Goal: Use online tool/utility: Use online tool/utility

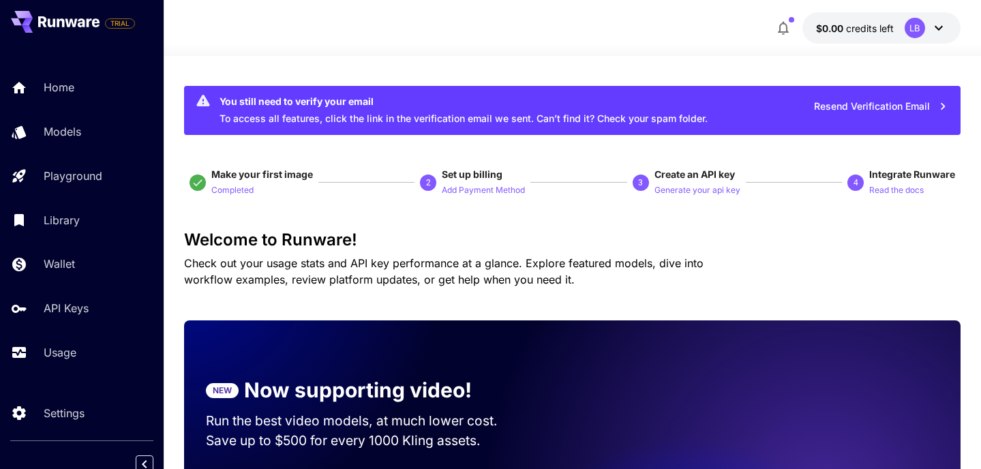
click at [907, 25] on div "LB" at bounding box center [914, 28] width 20 height 20
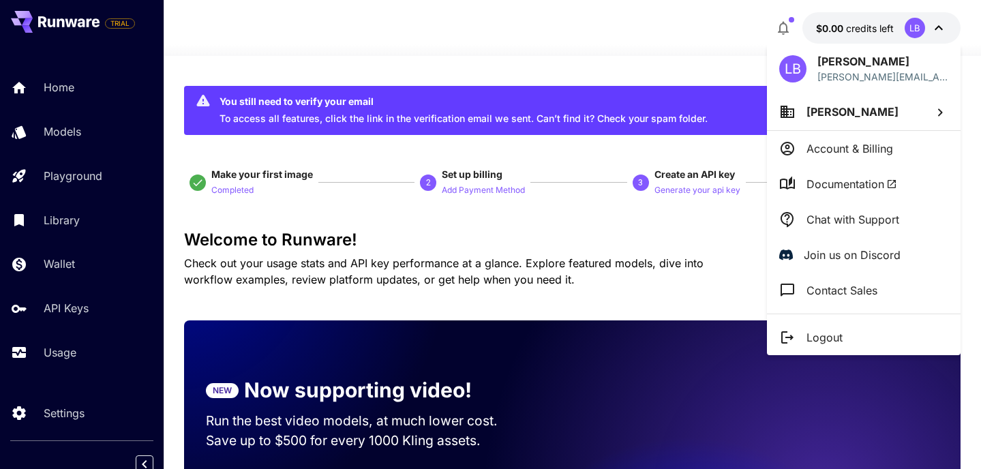
click at [517, 48] on div at bounding box center [490, 234] width 981 height 469
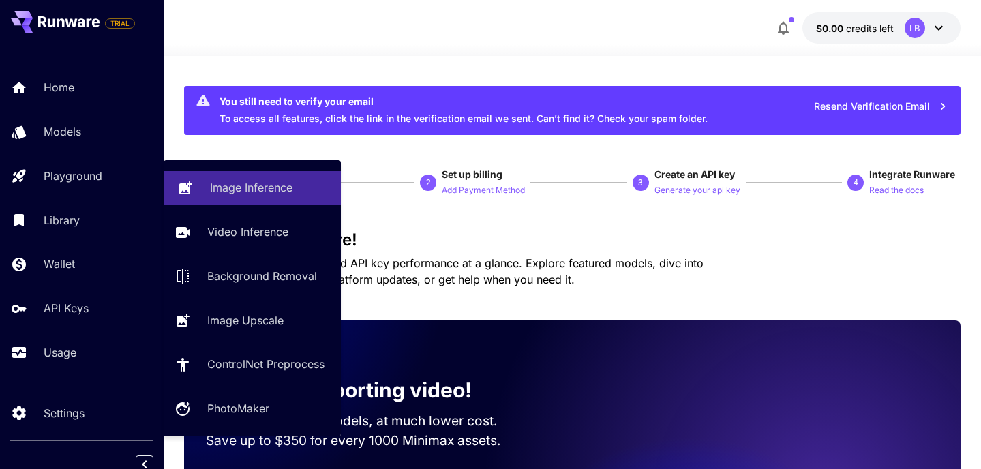
click at [225, 191] on p "Image Inference" at bounding box center [251, 187] width 82 height 16
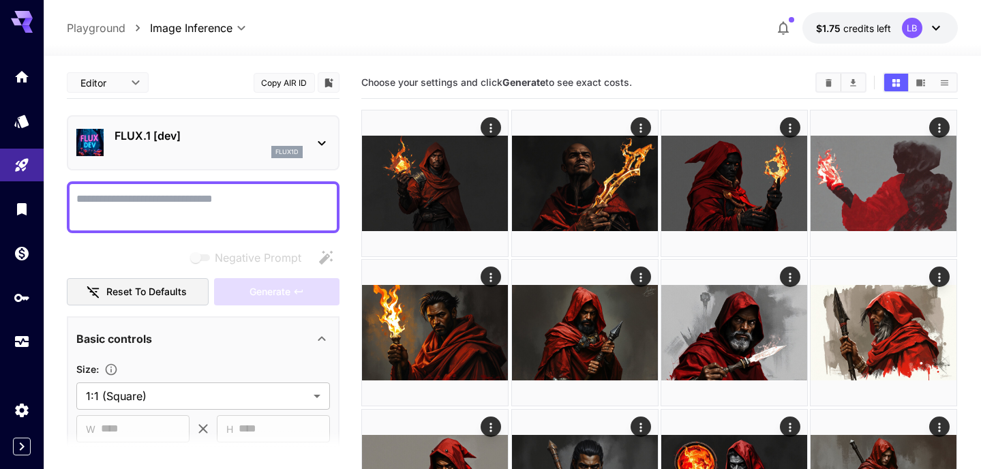
click at [240, 202] on textarea "Negative Prompt" at bounding box center [202, 207] width 253 height 33
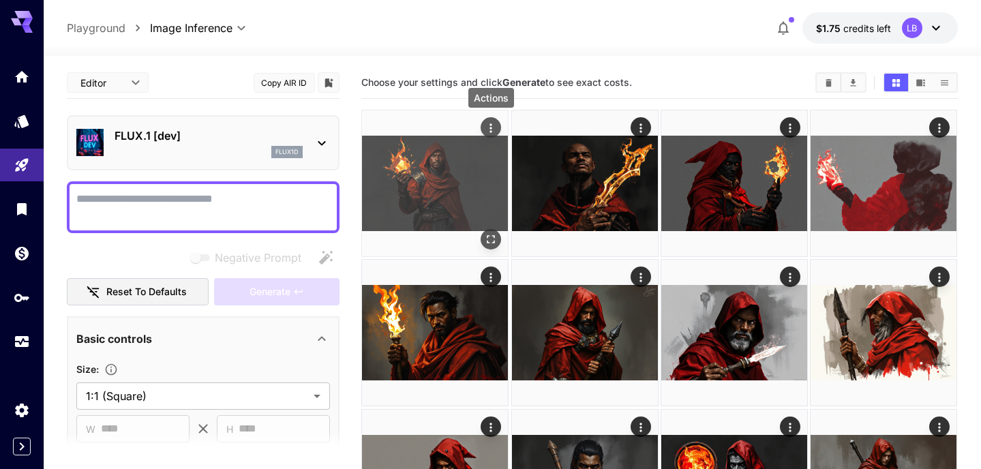
click at [491, 126] on icon "Actions" at bounding box center [491, 128] width 14 height 14
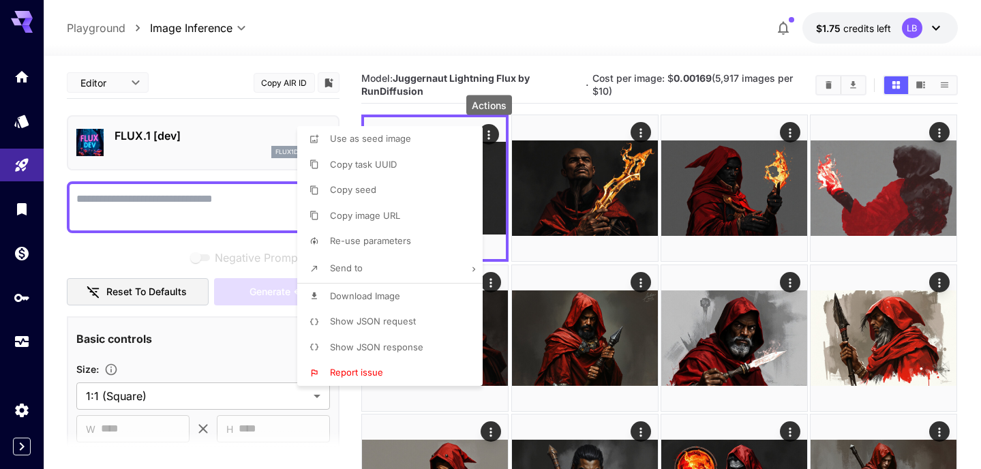
click at [370, 237] on span "Re-use parameters" at bounding box center [370, 240] width 81 height 11
type input "*********"
type input "*"
type input "*******"
type input "*"
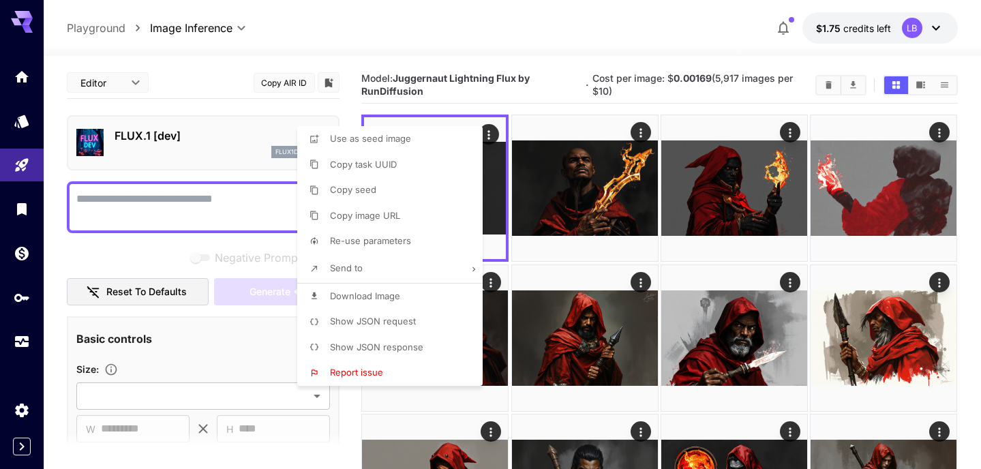
type input "*"
type input "*******"
type input "**********"
type input "****"
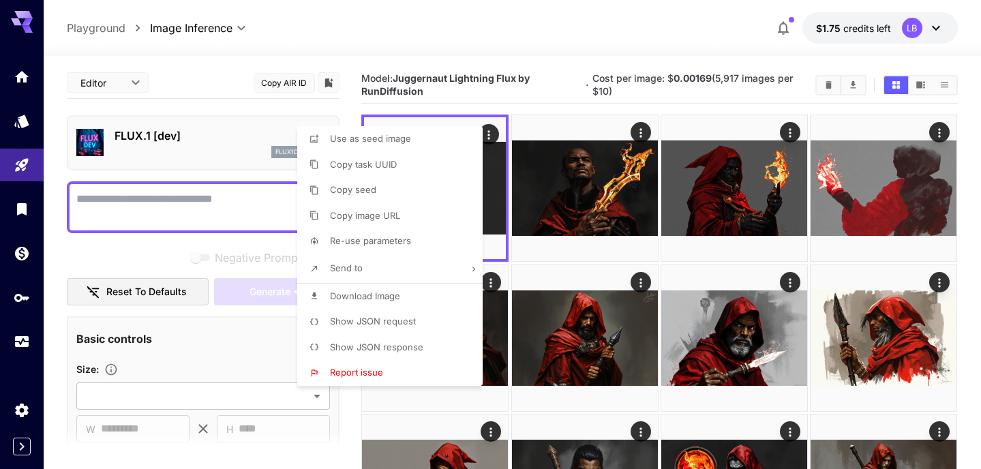
type input "***"
type input "*"
type input "****"
type input "*"
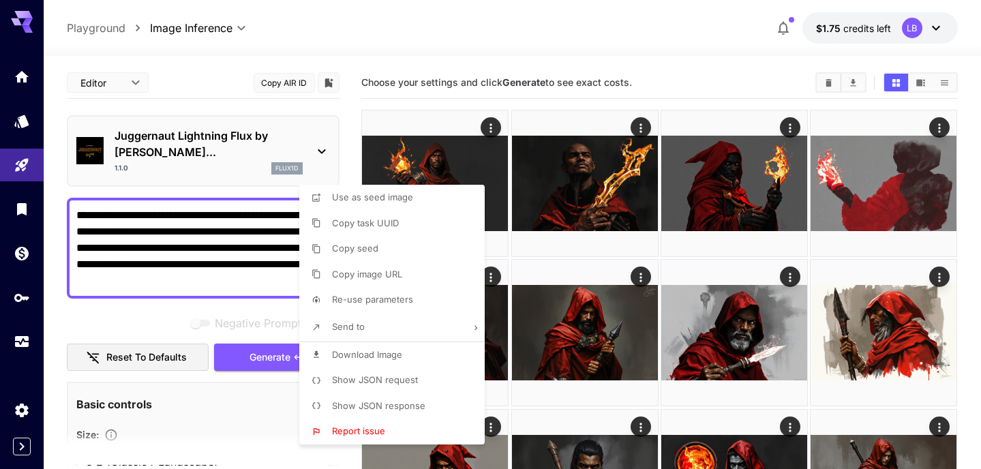
click at [452, 31] on div at bounding box center [490, 234] width 981 height 469
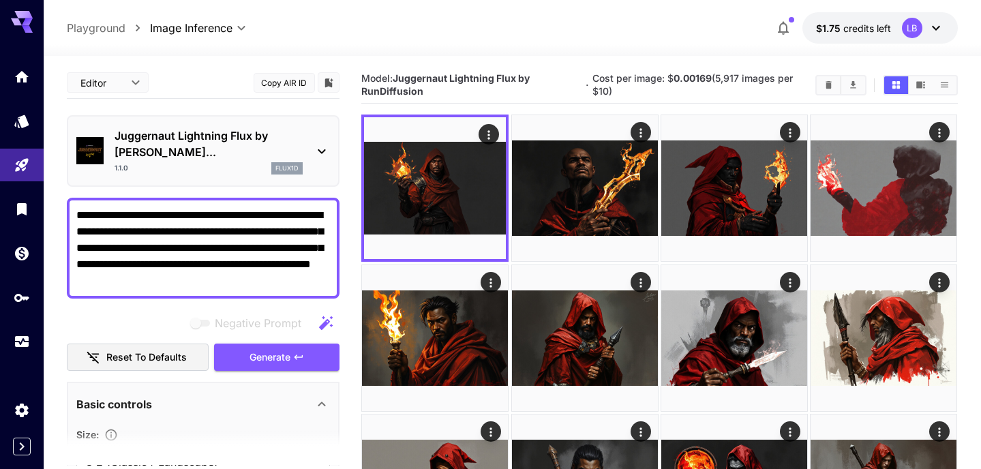
click at [241, 207] on textarea "**********" at bounding box center [202, 248] width 253 height 82
click at [87, 219] on textarea "**********" at bounding box center [202, 248] width 253 height 82
drag, startPoint x: 121, startPoint y: 214, endPoint x: 222, endPoint y: 214, distance: 101.5
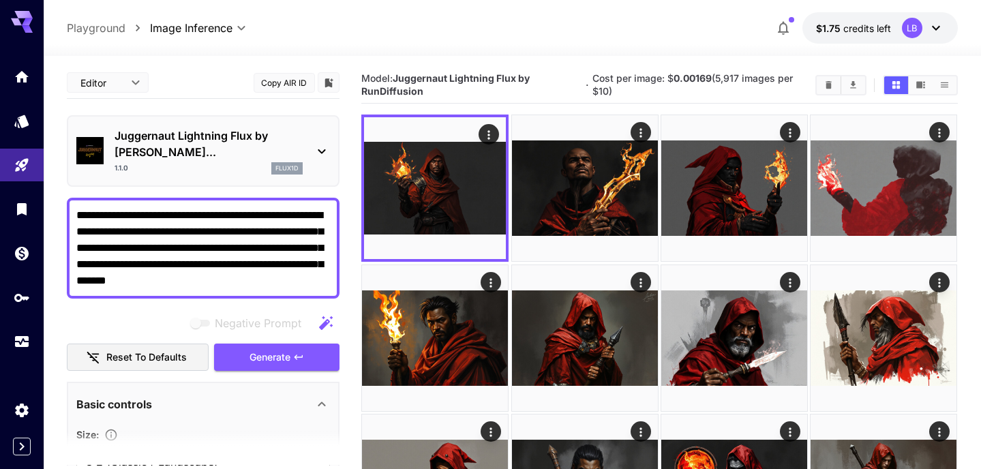
click at [222, 214] on textarea "**********" at bounding box center [202, 248] width 253 height 82
click at [271, 251] on textarea "**********" at bounding box center [202, 248] width 253 height 82
click at [251, 215] on textarea "**********" at bounding box center [202, 248] width 253 height 82
drag, startPoint x: 141, startPoint y: 232, endPoint x: 77, endPoint y: 238, distance: 64.3
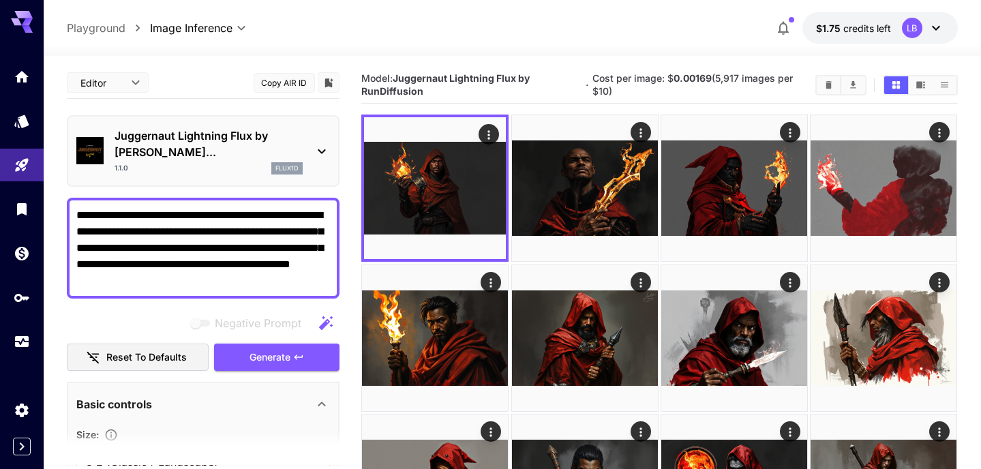
click at [77, 238] on textarea "**********" at bounding box center [202, 248] width 253 height 82
click at [151, 221] on textarea "**********" at bounding box center [202, 248] width 253 height 82
click at [130, 214] on textarea "**********" at bounding box center [202, 248] width 253 height 82
click at [283, 349] on span "Generate" at bounding box center [269, 357] width 41 height 17
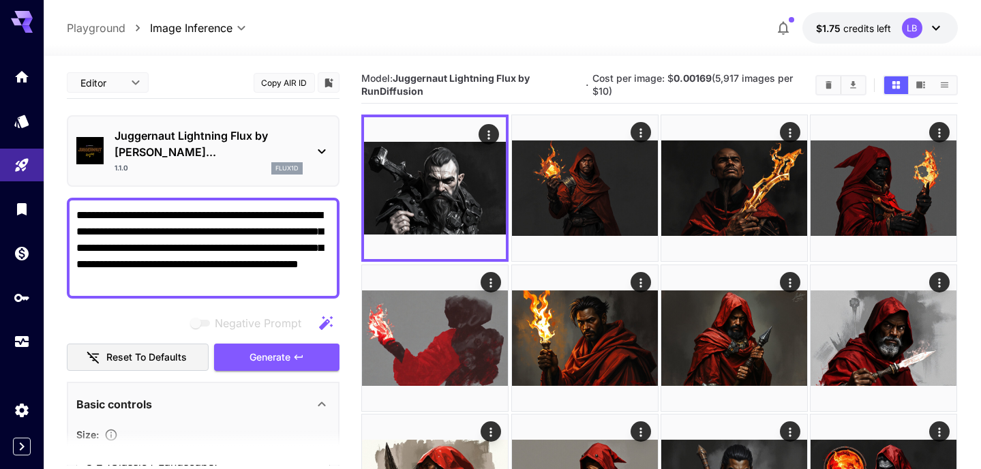
click at [328, 149] on icon at bounding box center [321, 151] width 16 height 16
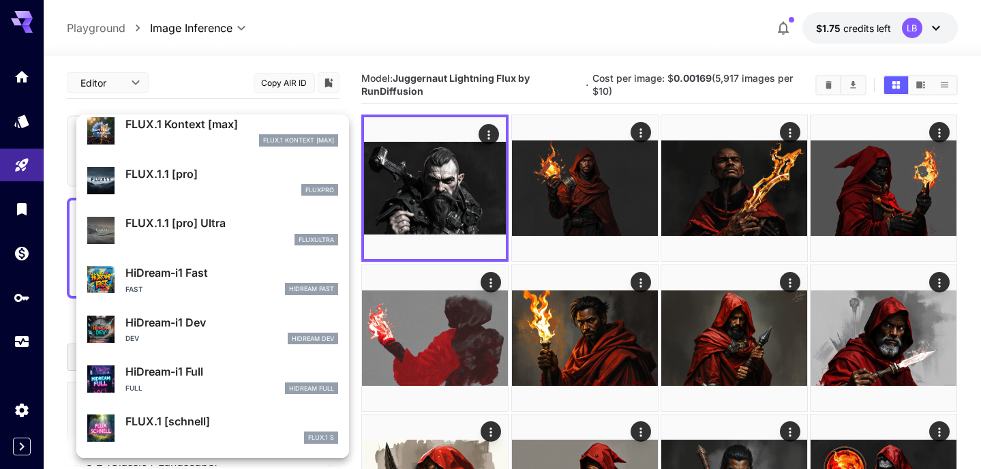
scroll to position [1053, 0]
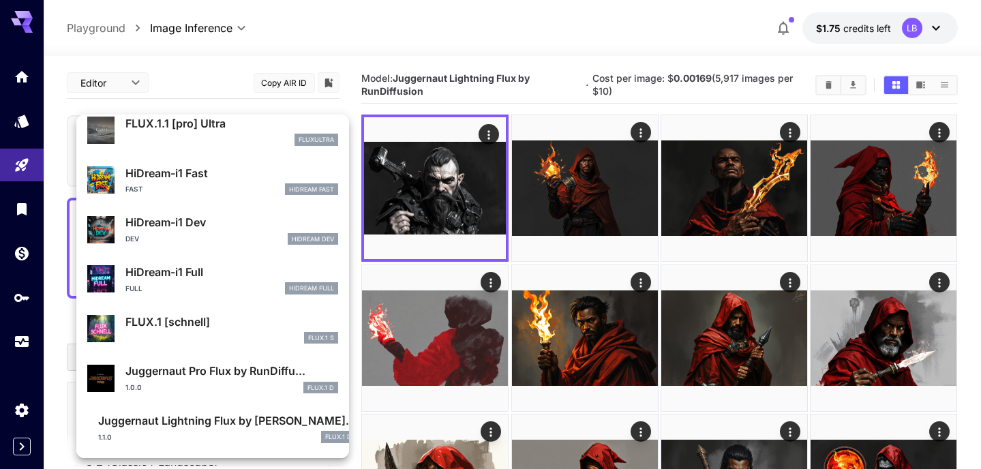
click at [216, 417] on p "Juggernaut Lightning Flux by [PERSON_NAME]..." at bounding box center [227, 420] width 258 height 16
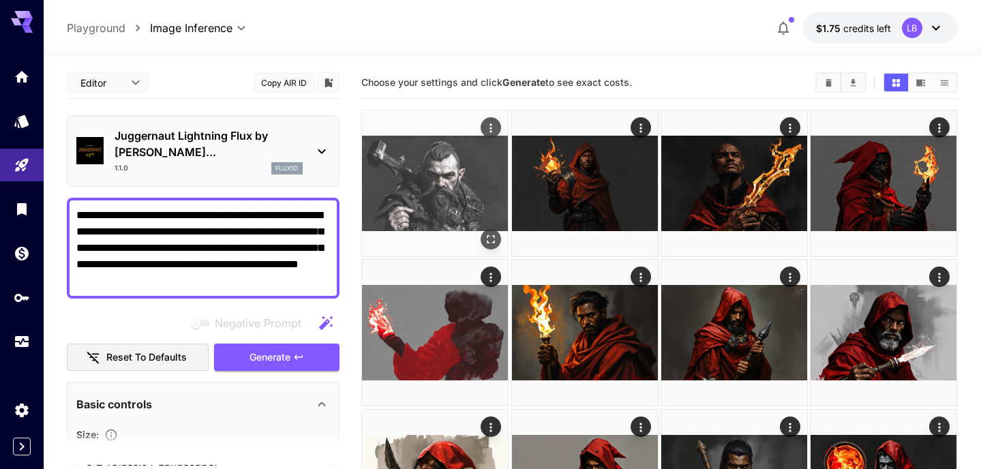
click at [417, 196] on img at bounding box center [435, 183] width 146 height 146
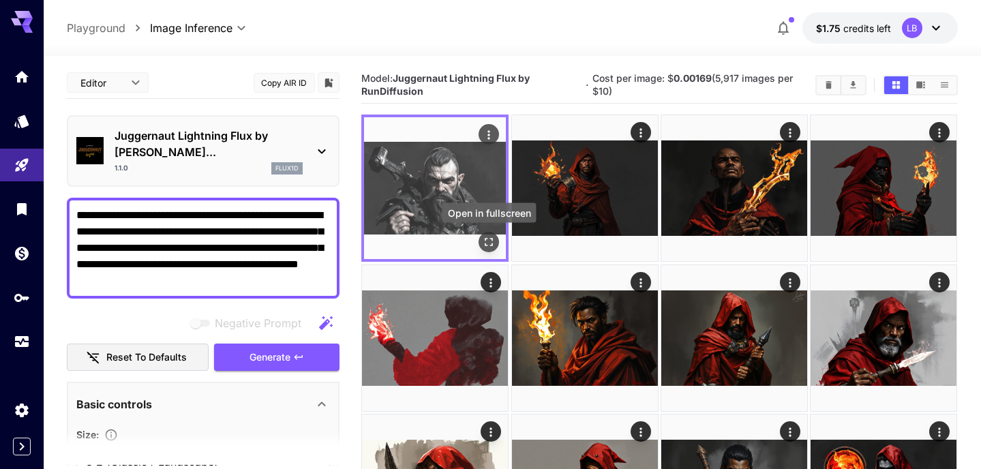
click at [487, 243] on icon "Open in fullscreen" at bounding box center [489, 243] width 14 height 14
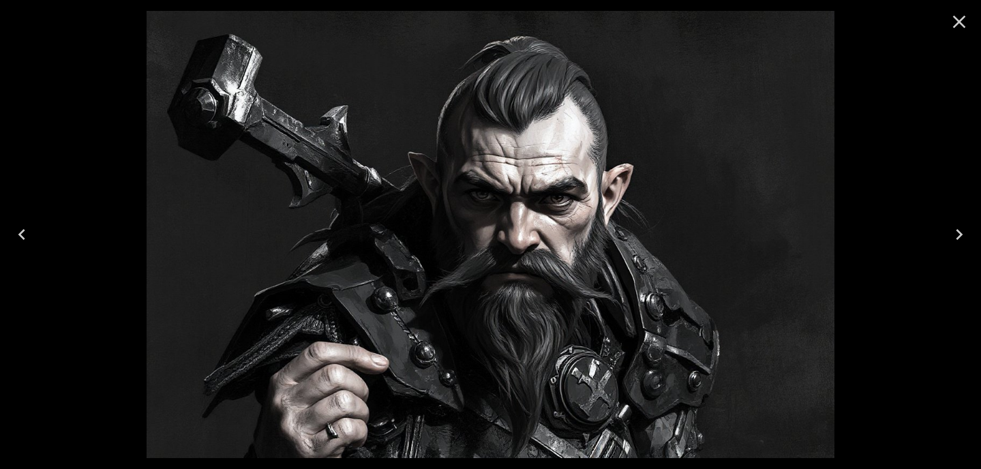
click at [957, 18] on icon "Close" at bounding box center [959, 22] width 22 height 22
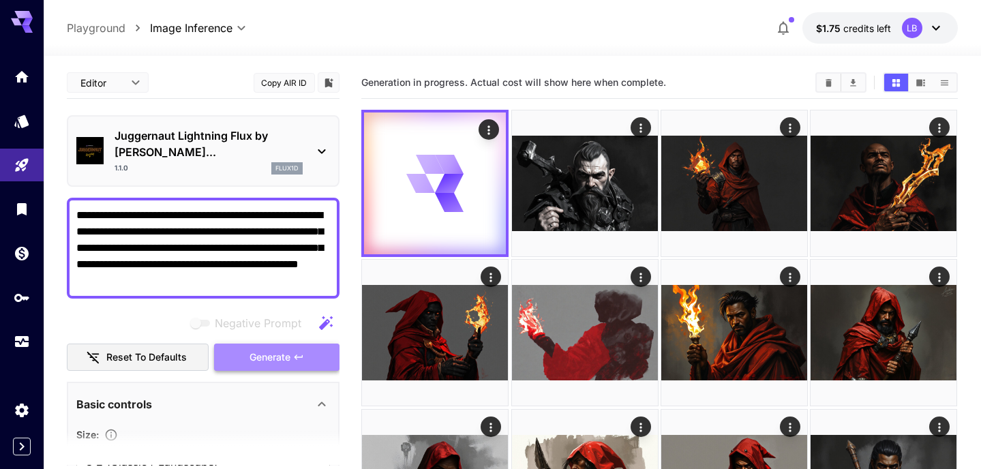
click at [283, 349] on span "Generate" at bounding box center [269, 357] width 41 height 17
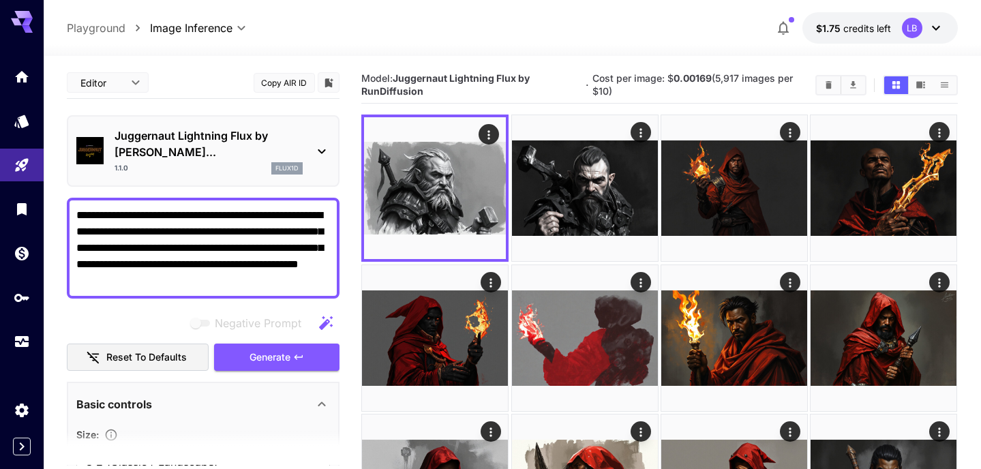
click at [108, 247] on textarea "**********" at bounding box center [202, 248] width 253 height 82
click at [275, 349] on span "Generate" at bounding box center [269, 357] width 41 height 17
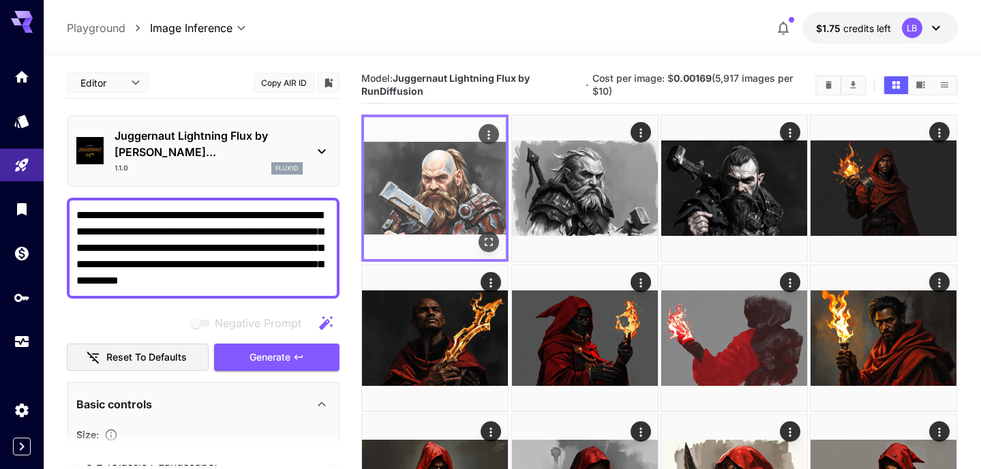
click at [452, 179] on img at bounding box center [435, 188] width 142 height 142
click at [490, 239] on icon "Open in fullscreen" at bounding box center [489, 242] width 8 height 8
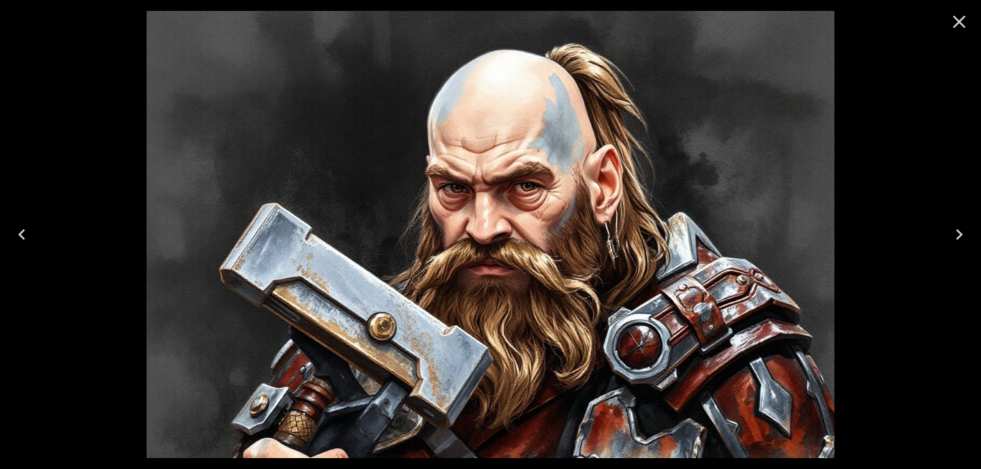
click at [954, 20] on icon "Close" at bounding box center [959, 22] width 22 height 22
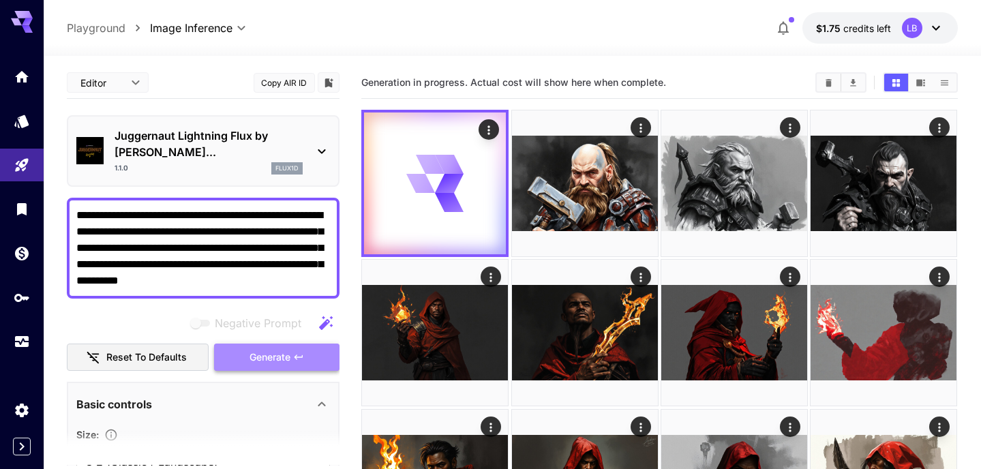
click at [298, 352] on icon "button" at bounding box center [298, 357] width 11 height 11
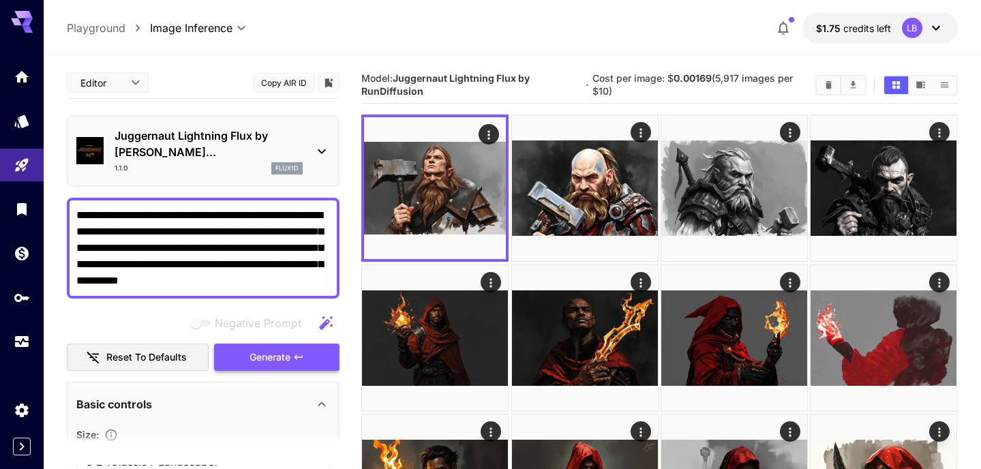
click at [303, 352] on icon "button" at bounding box center [298, 357] width 11 height 11
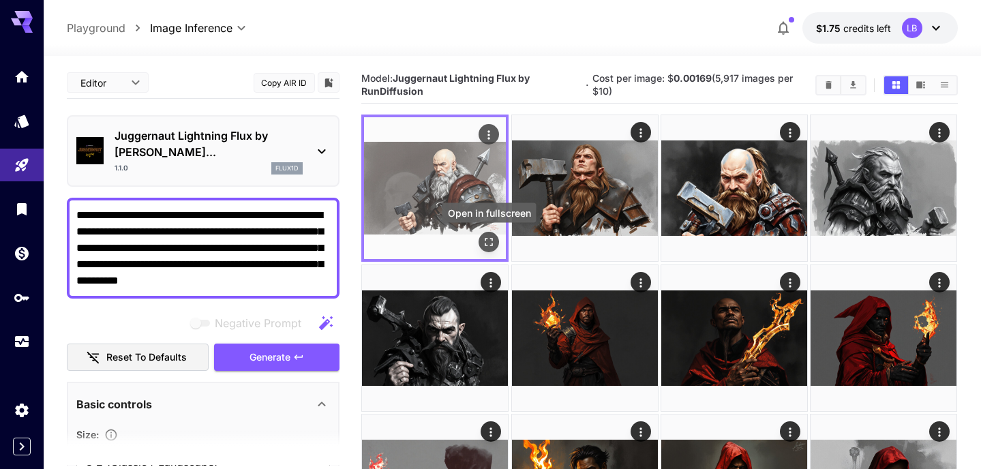
click at [495, 239] on icon "Open in fullscreen" at bounding box center [489, 243] width 14 height 14
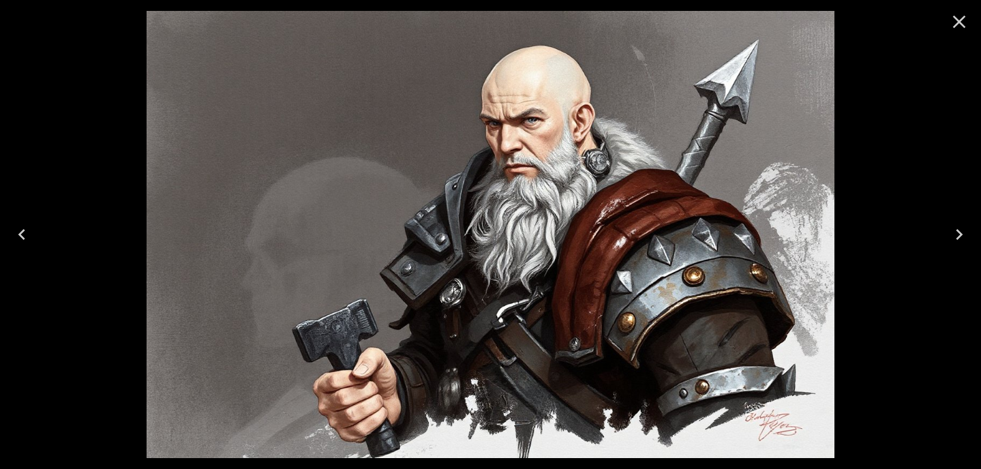
click at [958, 22] on icon "Close" at bounding box center [959, 22] width 13 height 13
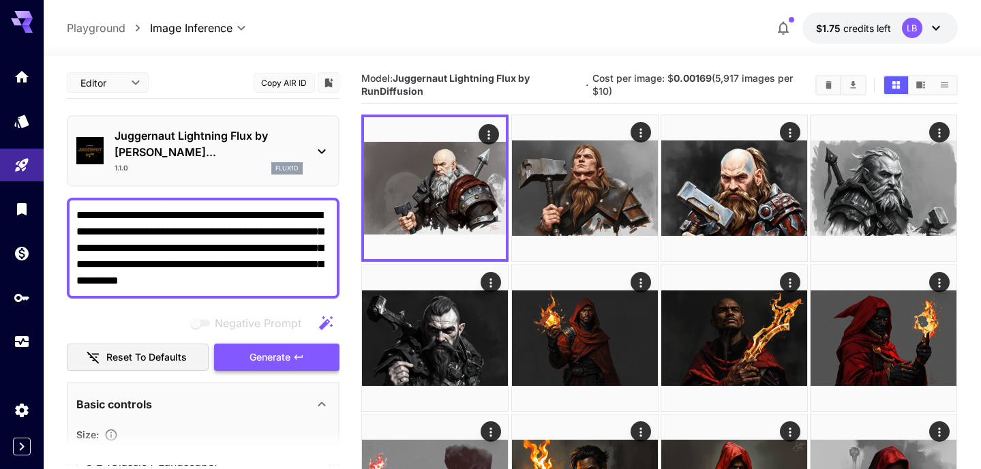
click at [268, 349] on span "Generate" at bounding box center [269, 357] width 41 height 17
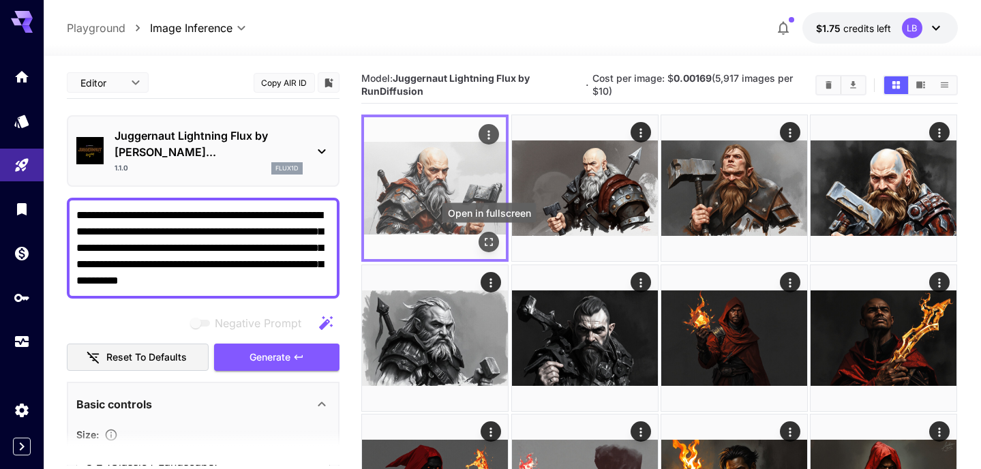
click at [487, 238] on icon "Open in fullscreen" at bounding box center [489, 242] width 8 height 8
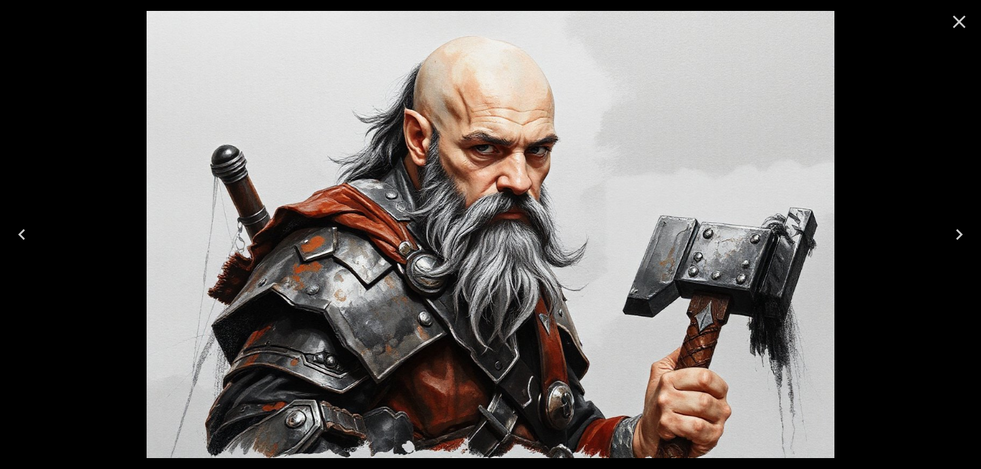
click at [958, 20] on icon "Close" at bounding box center [959, 22] width 13 height 13
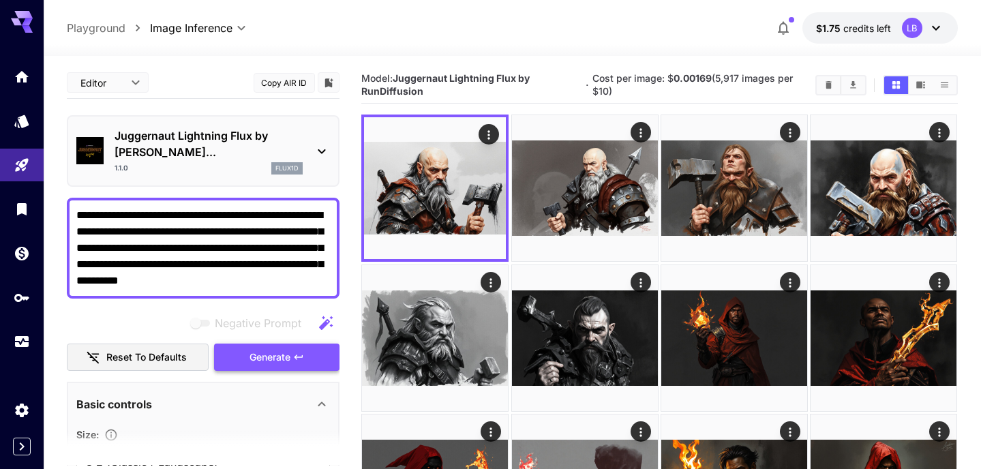
click at [293, 352] on icon "button" at bounding box center [298, 357] width 11 height 11
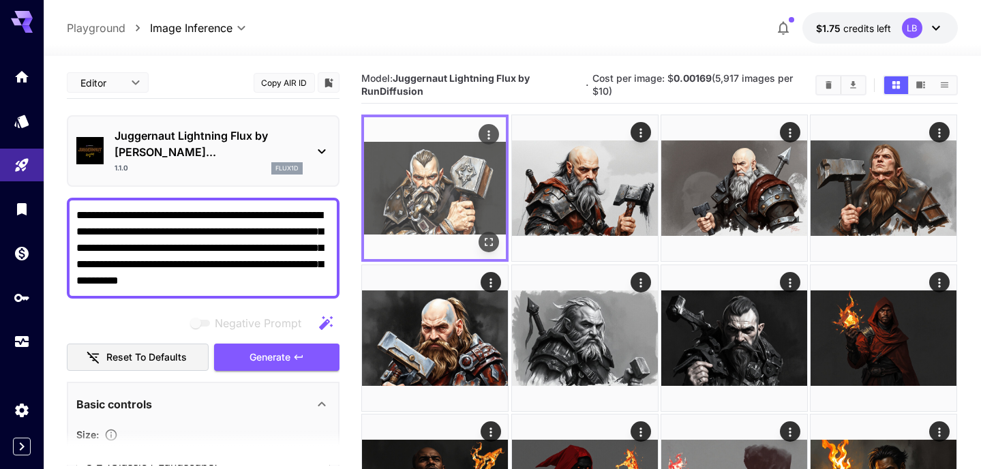
click at [489, 240] on icon "Open in fullscreen" at bounding box center [489, 243] width 14 height 14
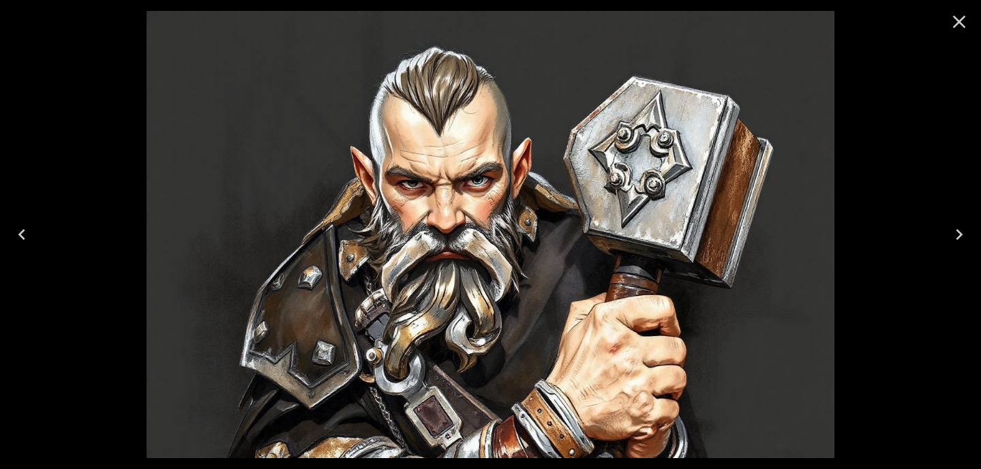
click at [961, 16] on icon "Close" at bounding box center [959, 22] width 22 height 22
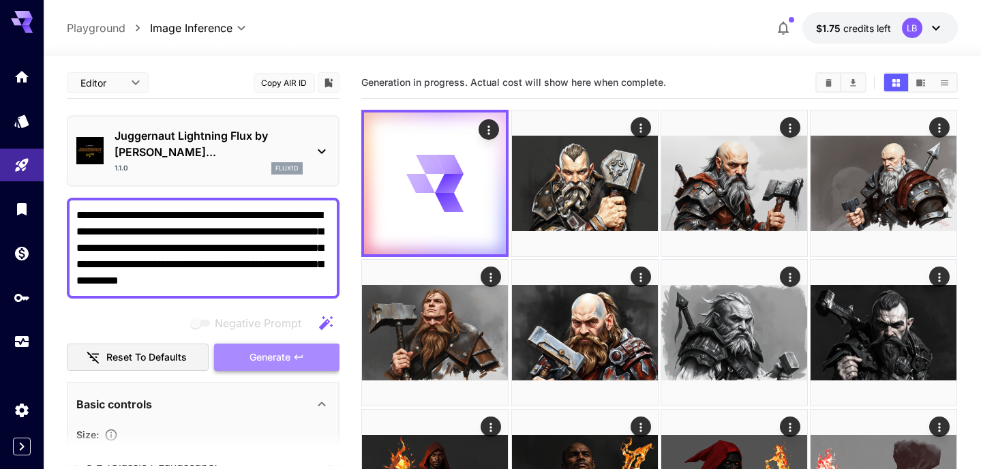
click at [299, 343] on button "Generate" at bounding box center [276, 357] width 125 height 28
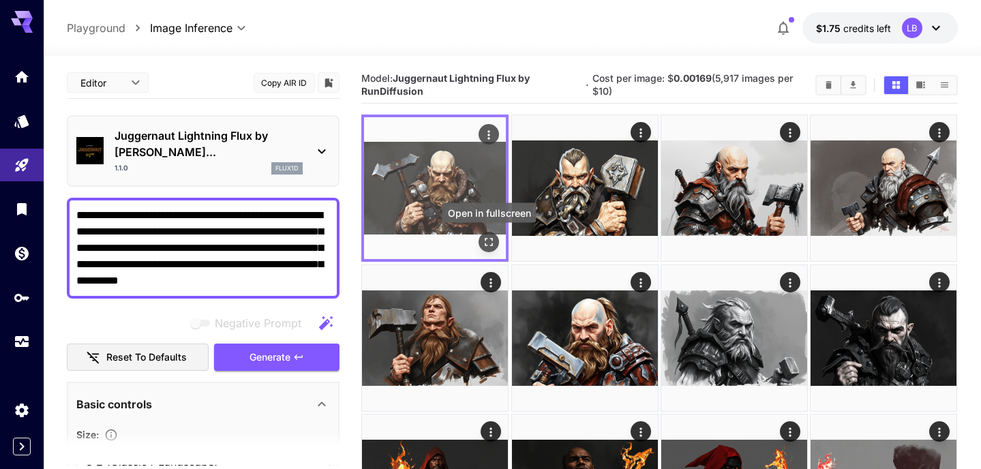
click at [491, 245] on icon "Open in fullscreen" at bounding box center [489, 242] width 8 height 8
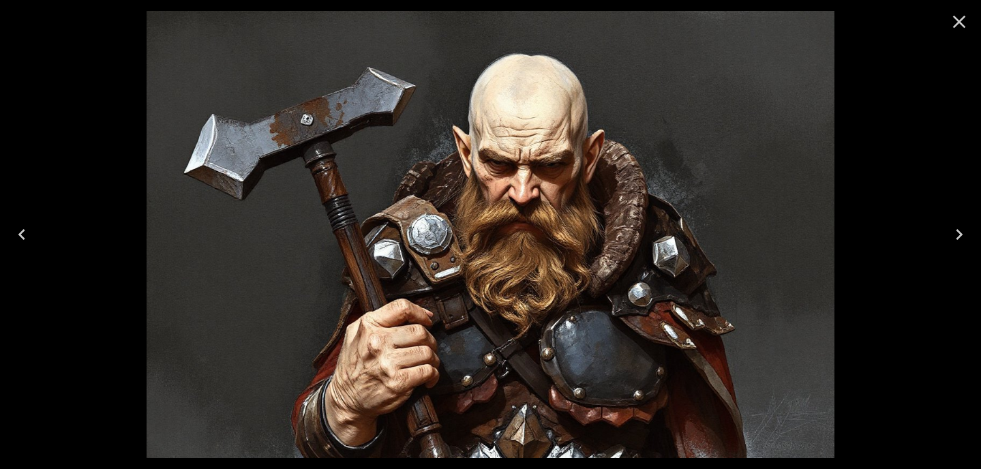
click at [964, 19] on icon "Close" at bounding box center [959, 22] width 22 height 22
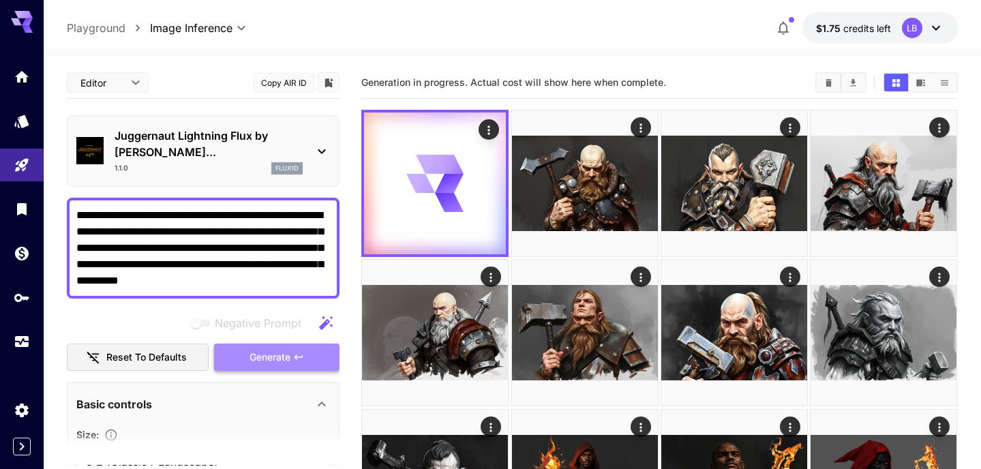
click at [298, 352] on icon "button" at bounding box center [298, 357] width 11 height 11
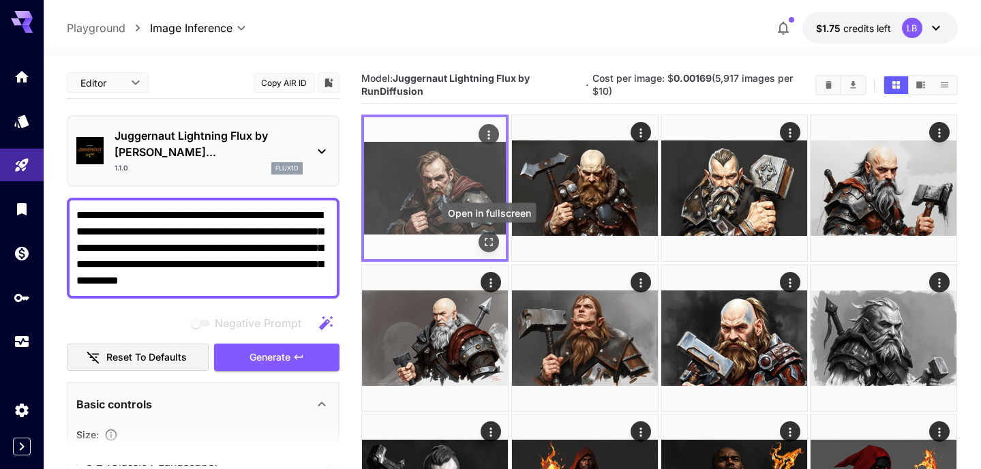
click at [490, 239] on icon "Open in fullscreen" at bounding box center [489, 243] width 14 height 14
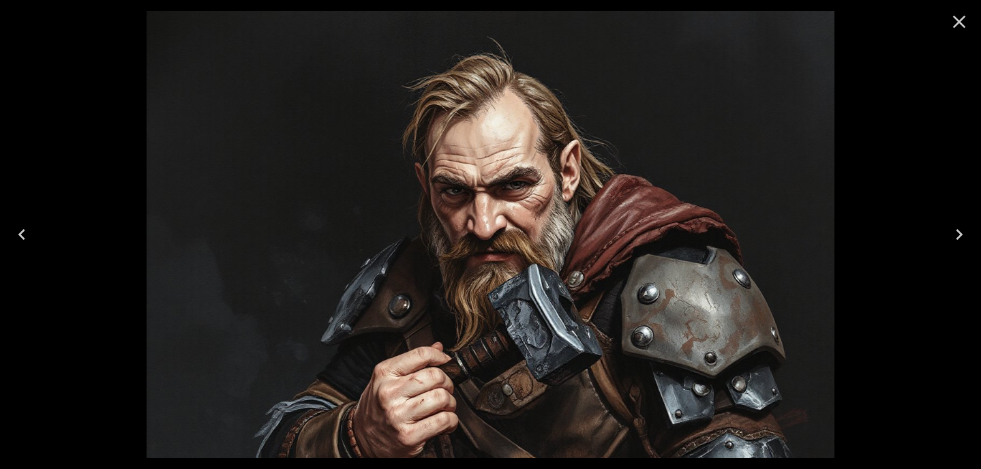
click at [960, 21] on icon "Close" at bounding box center [959, 22] width 22 height 22
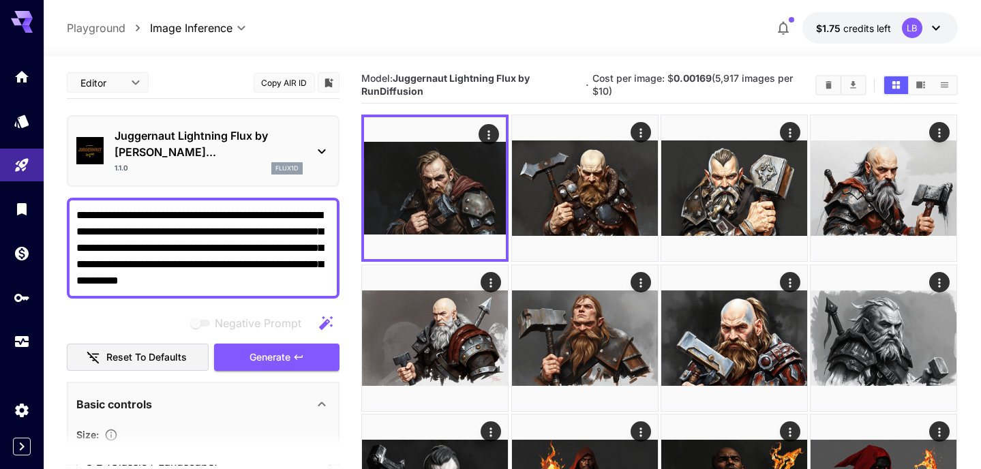
click at [76, 232] on textarea "**********" at bounding box center [202, 248] width 253 height 82
click at [307, 217] on textarea "**********" at bounding box center [202, 248] width 253 height 82
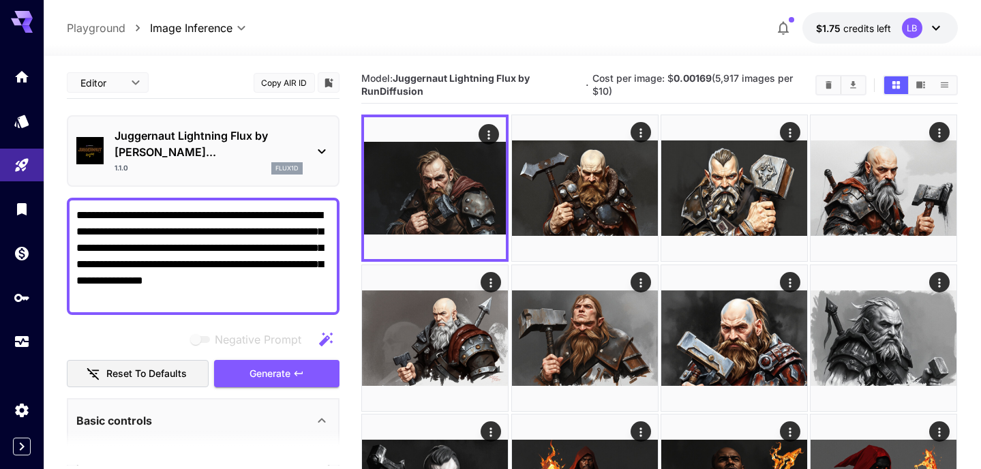
click at [168, 235] on textarea "**********" at bounding box center [202, 256] width 253 height 98
click at [241, 232] on textarea "**********" at bounding box center [202, 256] width 253 height 98
drag, startPoint x: 203, startPoint y: 249, endPoint x: 155, endPoint y: 249, distance: 48.4
click at [154, 249] on textarea "**********" at bounding box center [202, 256] width 253 height 98
click at [78, 266] on textarea "**********" at bounding box center [202, 256] width 253 height 98
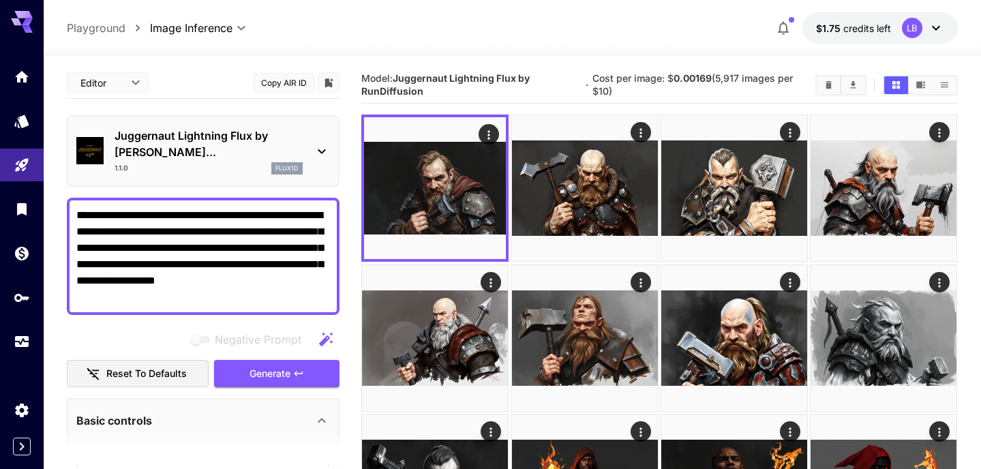
click at [199, 264] on textarea "**********" at bounding box center [202, 256] width 253 height 98
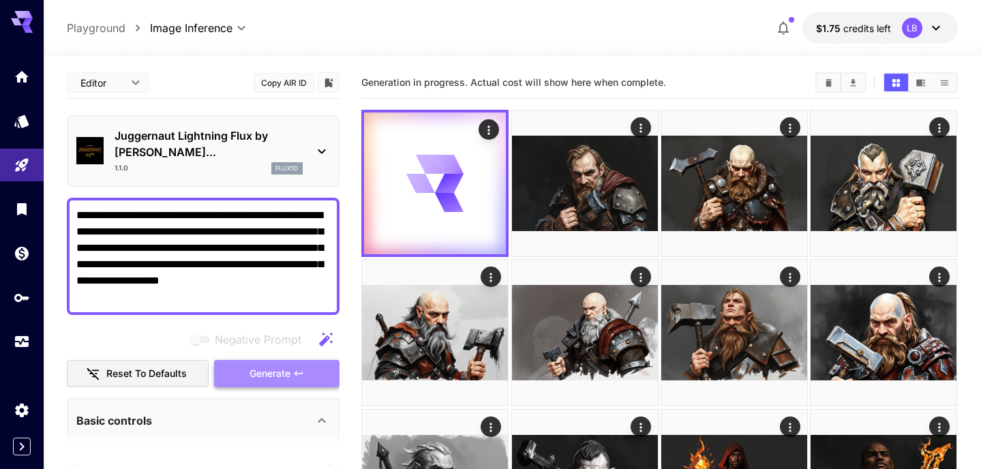
click at [286, 365] on span "Generate" at bounding box center [269, 373] width 41 height 17
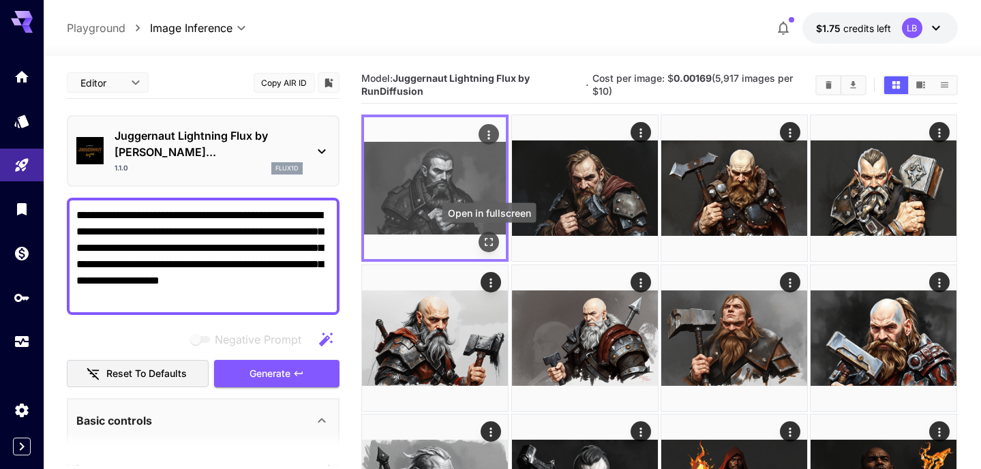
click at [488, 241] on icon "Open in fullscreen" at bounding box center [489, 243] width 14 height 14
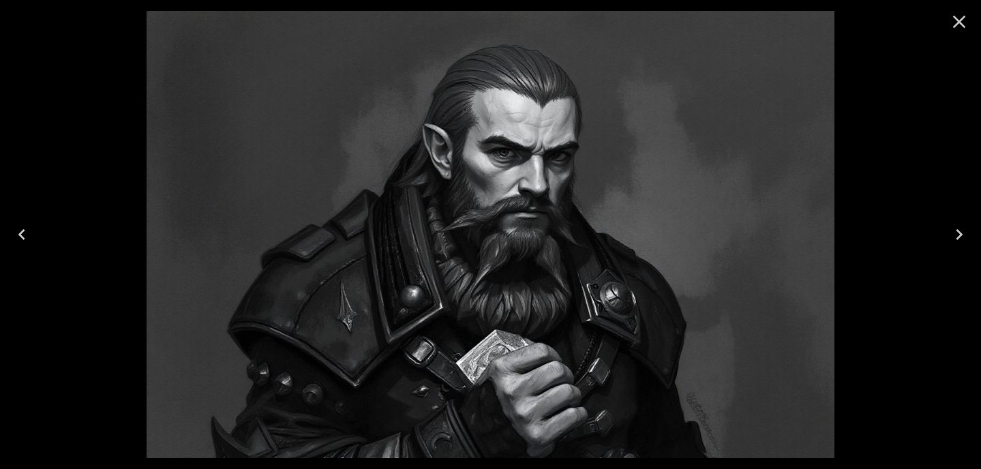
click at [959, 19] on icon "Close" at bounding box center [959, 22] width 22 height 22
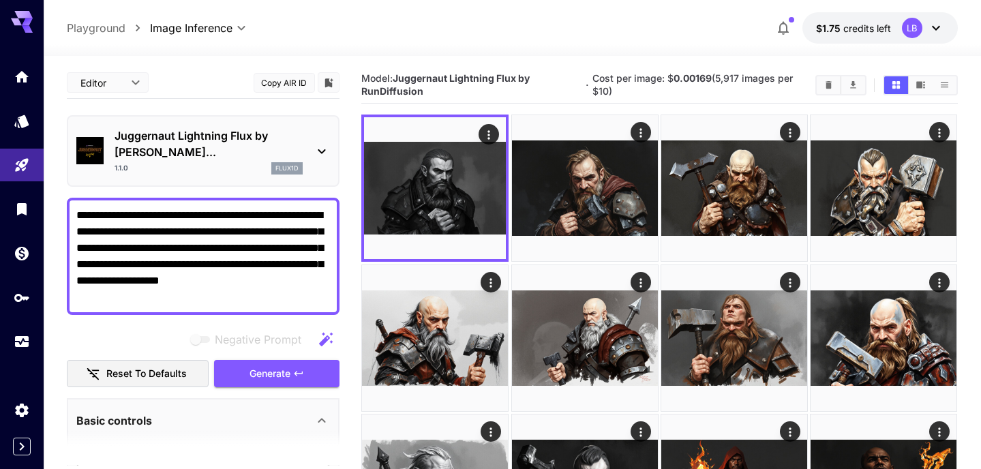
click at [168, 248] on textarea "**********" at bounding box center [202, 256] width 253 height 98
click at [158, 248] on textarea "**********" at bounding box center [202, 256] width 253 height 98
click at [251, 360] on button "Generate" at bounding box center [276, 374] width 125 height 28
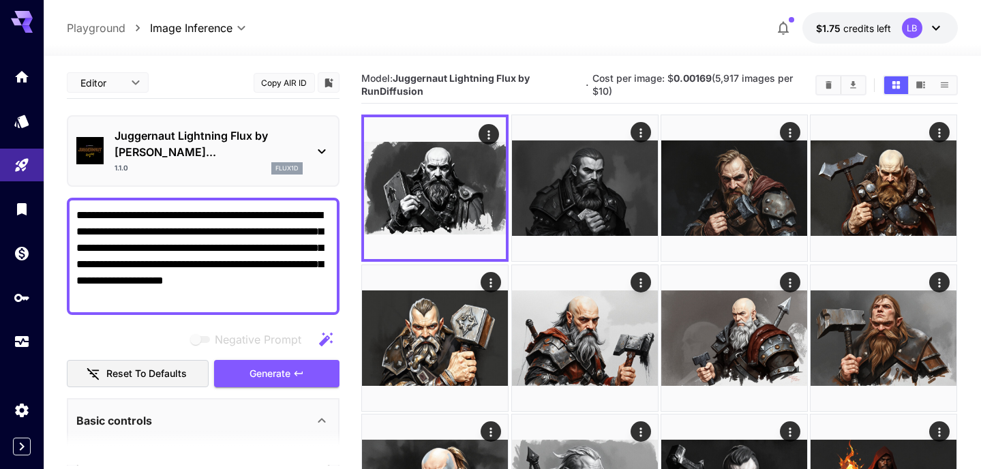
drag, startPoint x: 155, startPoint y: 248, endPoint x: 95, endPoint y: 244, distance: 60.1
click at [95, 244] on textarea "**********" at bounding box center [202, 256] width 253 height 98
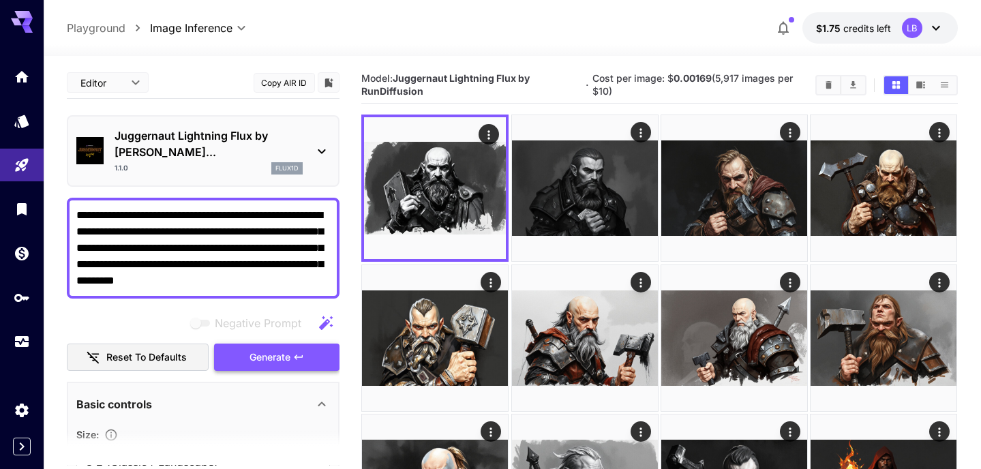
type textarea "**********"
click at [232, 343] on button "Generate" at bounding box center [276, 357] width 125 height 28
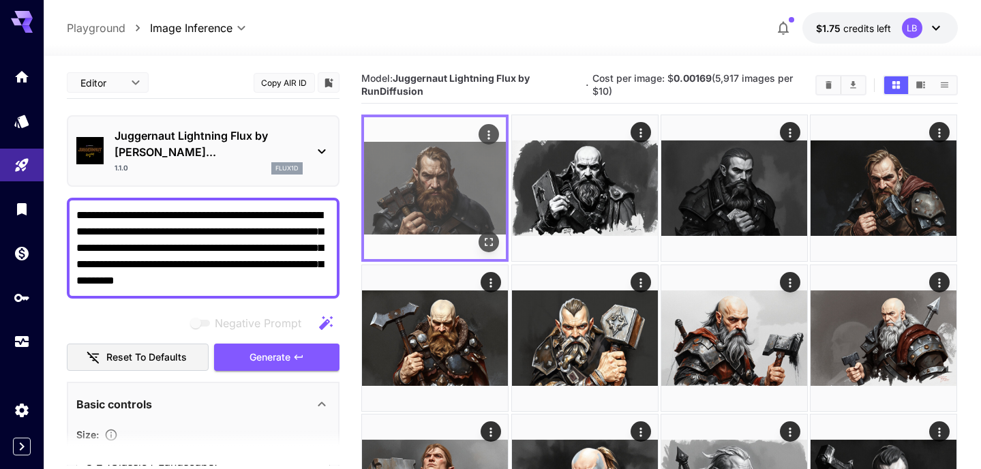
click at [458, 187] on img at bounding box center [435, 188] width 142 height 142
click at [489, 236] on icon "Open in fullscreen" at bounding box center [489, 243] width 14 height 14
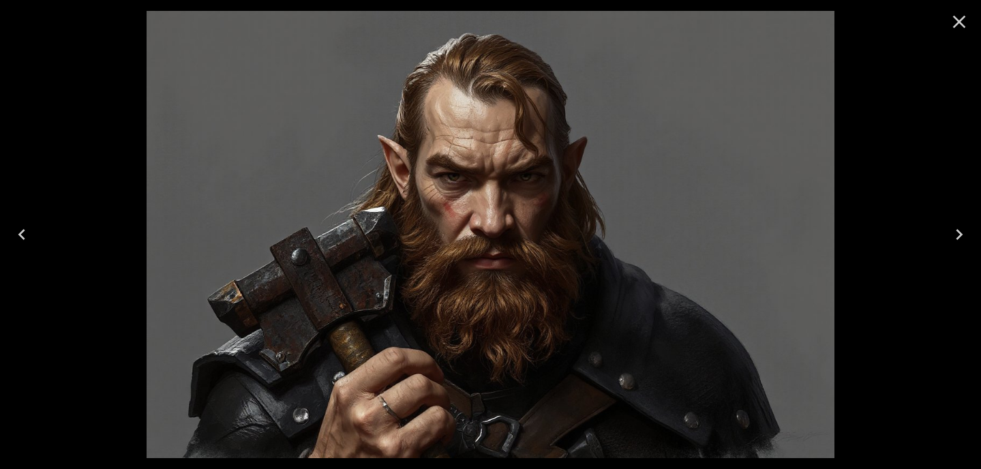
click at [961, 16] on icon "Close" at bounding box center [959, 22] width 22 height 22
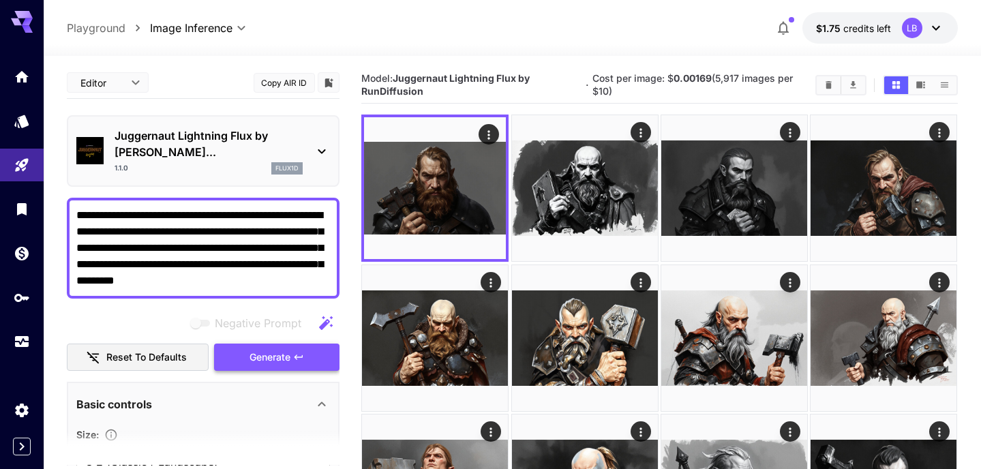
click at [284, 349] on span "Generate" at bounding box center [269, 357] width 41 height 17
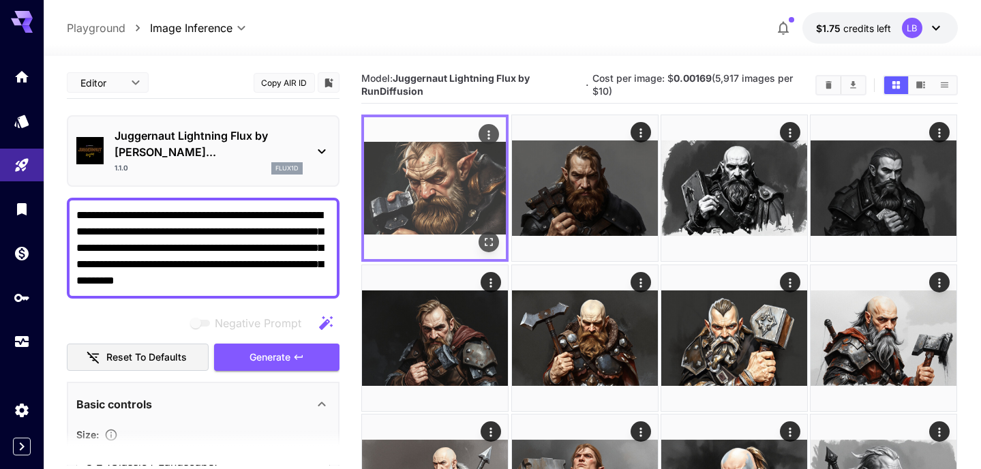
click at [491, 241] on icon "Open in fullscreen" at bounding box center [489, 243] width 14 height 14
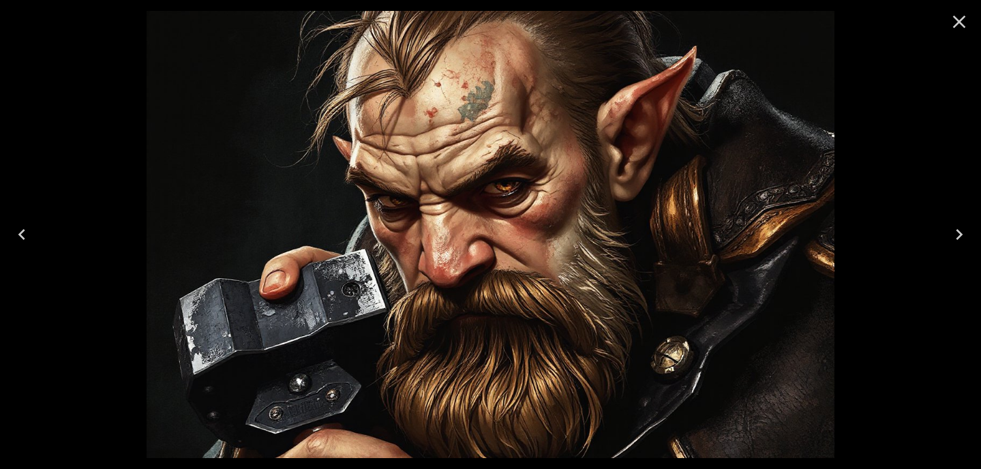
click at [958, 20] on icon "Close" at bounding box center [959, 22] width 13 height 13
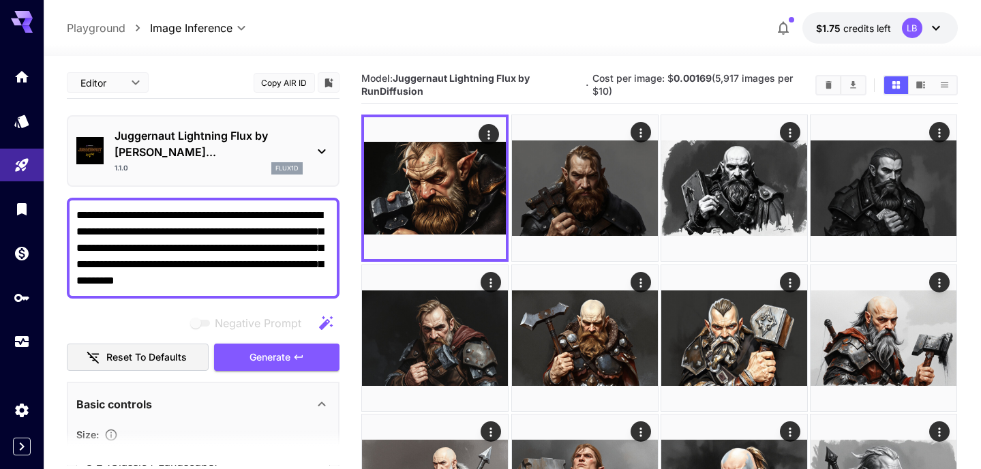
drag, startPoint x: 217, startPoint y: 213, endPoint x: 181, endPoint y: 211, distance: 36.2
click at [181, 211] on textarea "**********" at bounding box center [202, 248] width 253 height 82
click at [281, 349] on span "Generate" at bounding box center [269, 357] width 41 height 17
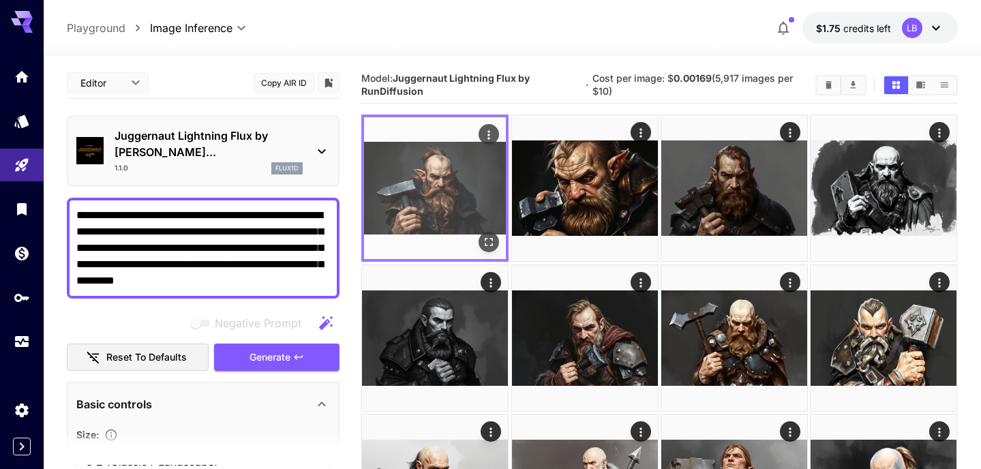
click at [466, 164] on img at bounding box center [435, 188] width 142 height 142
click at [489, 243] on icon "Open in fullscreen" at bounding box center [489, 243] width 14 height 14
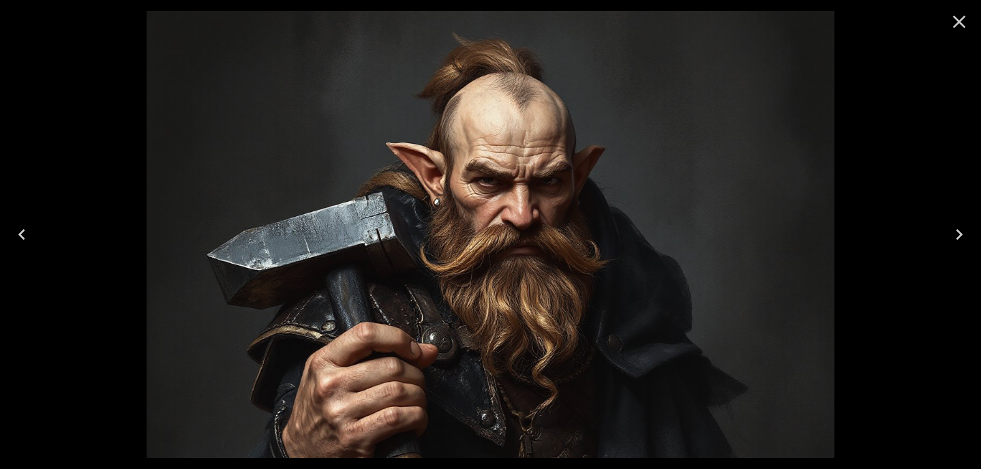
click at [958, 233] on icon "Next" at bounding box center [959, 234] width 22 height 22
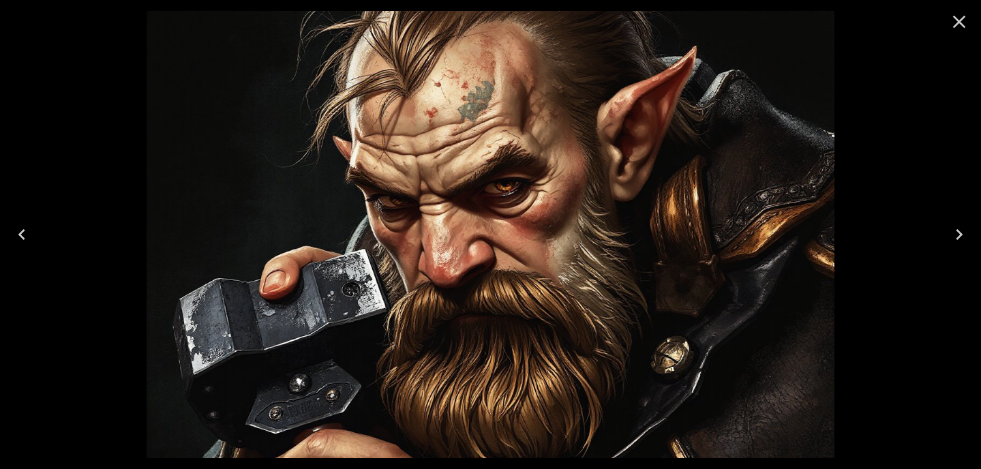
click at [958, 233] on icon "Next" at bounding box center [959, 234] width 22 height 22
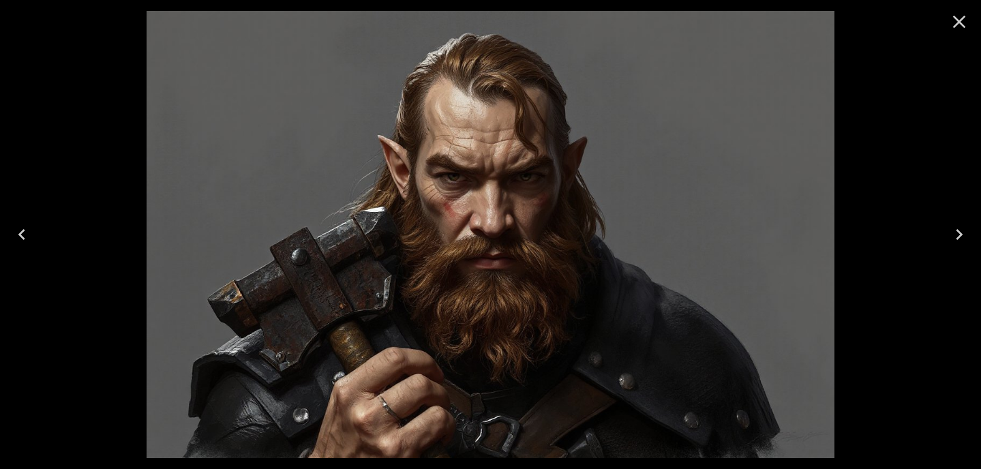
click at [958, 233] on icon "Next" at bounding box center [959, 234] width 22 height 22
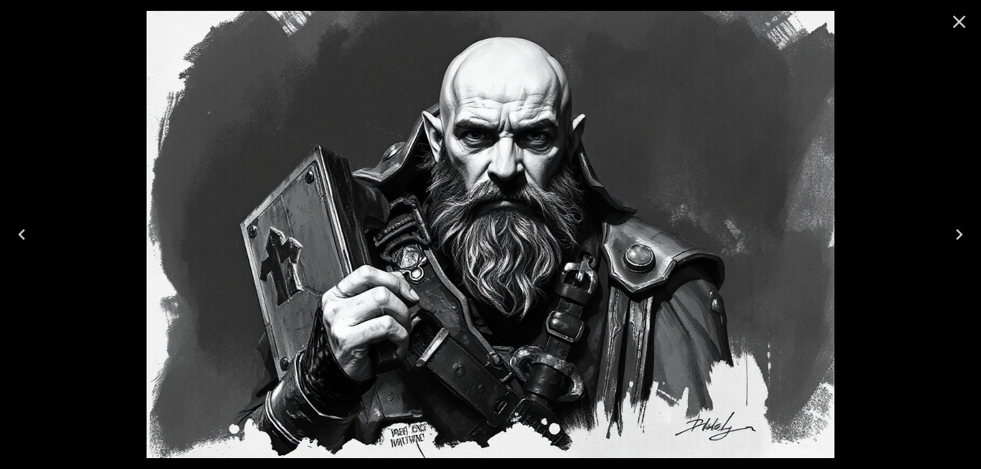
click at [958, 233] on icon "Next" at bounding box center [959, 234] width 22 height 22
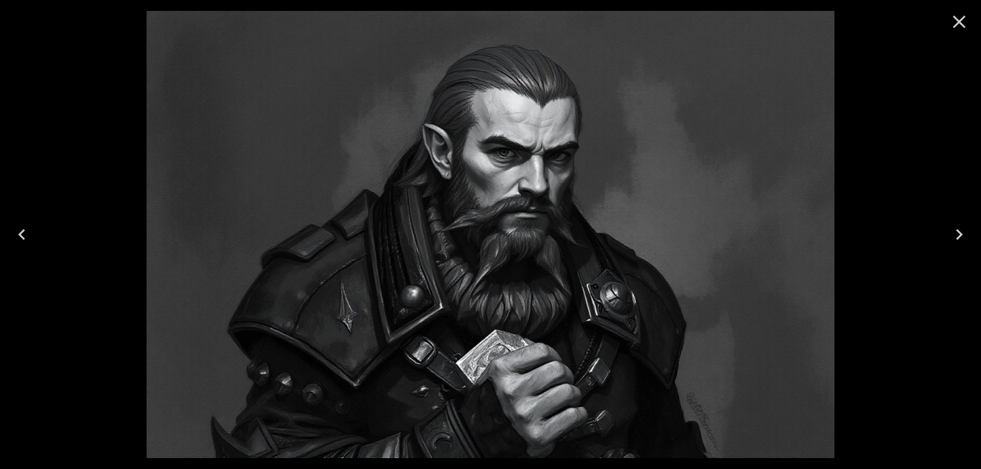
click at [958, 233] on icon "Next" at bounding box center [959, 234] width 22 height 22
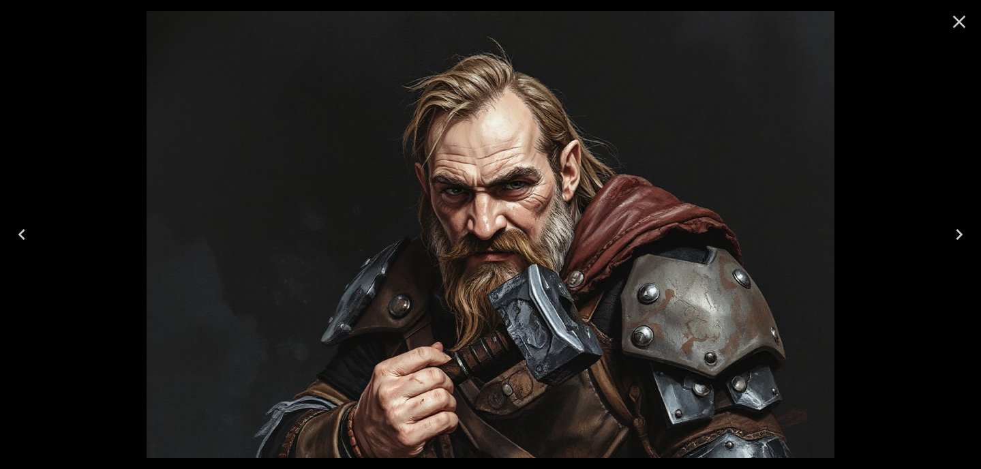
click at [958, 233] on icon "Next" at bounding box center [959, 234] width 22 height 22
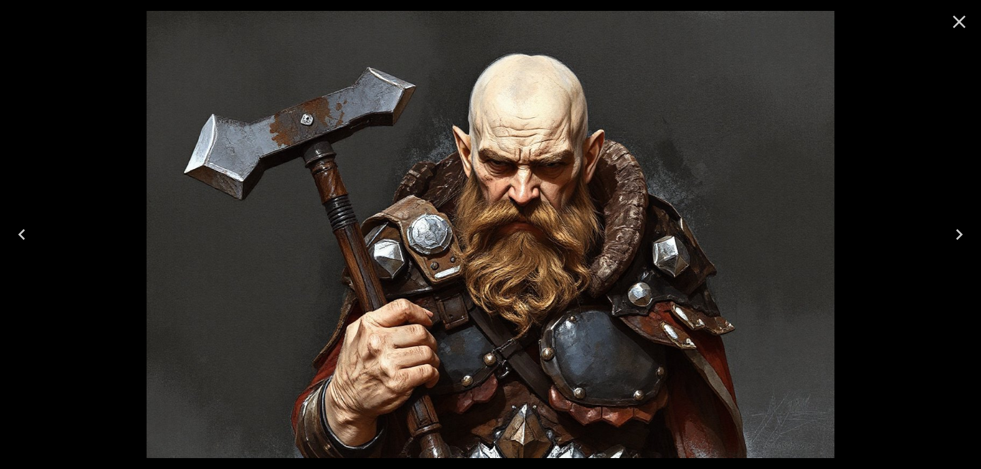
click at [959, 230] on icon "Next" at bounding box center [959, 234] width 22 height 22
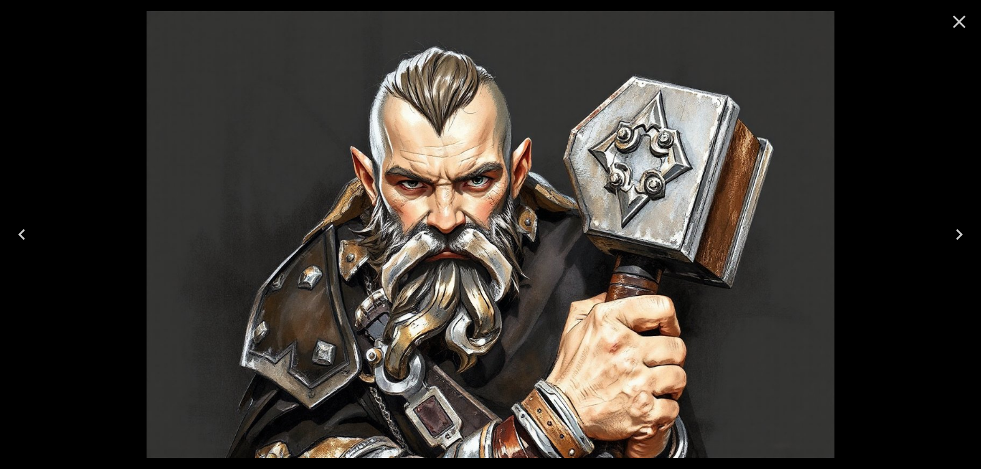
click at [22, 232] on icon "Previous" at bounding box center [22, 234] width 22 height 22
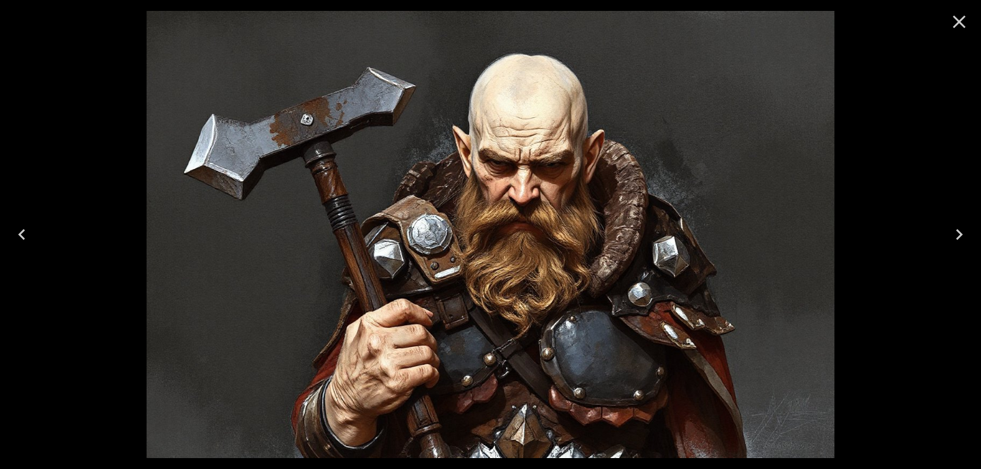
click at [959, 232] on icon "Next" at bounding box center [958, 234] width 7 height 11
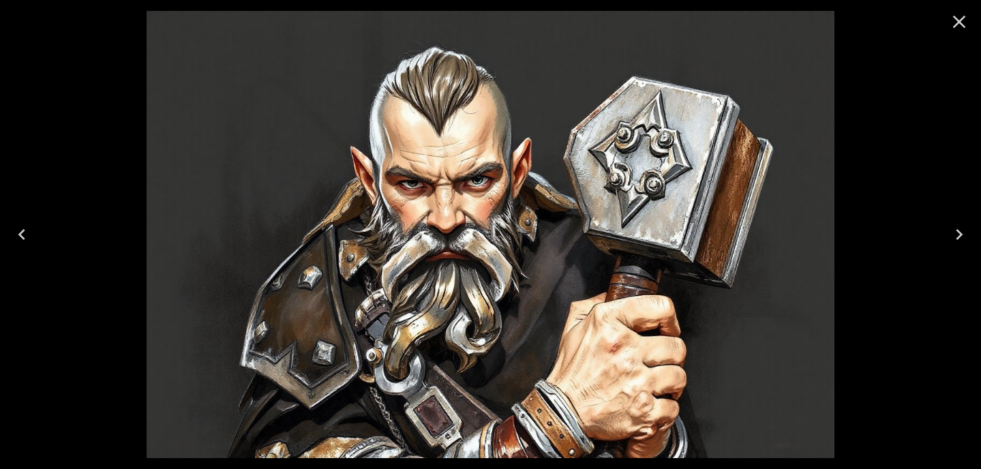
click at [959, 232] on icon "Next" at bounding box center [958, 234] width 7 height 11
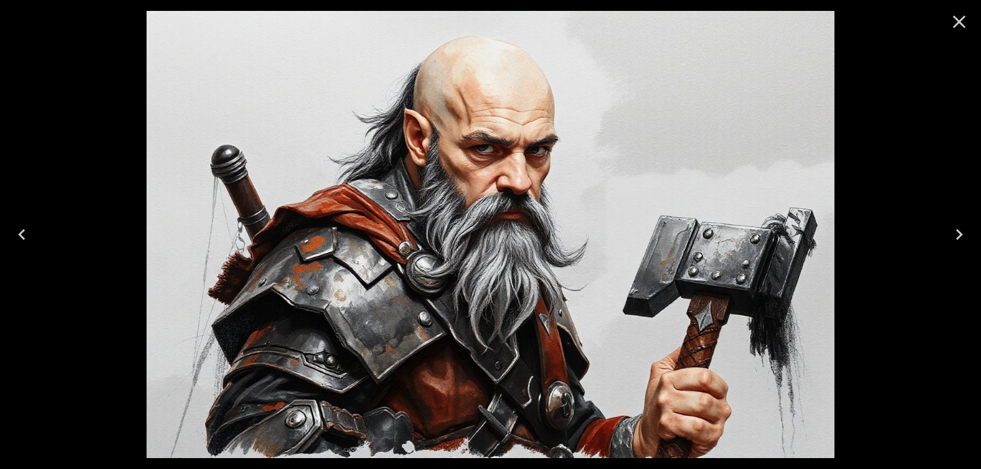
click at [959, 232] on icon "Next" at bounding box center [958, 234] width 7 height 11
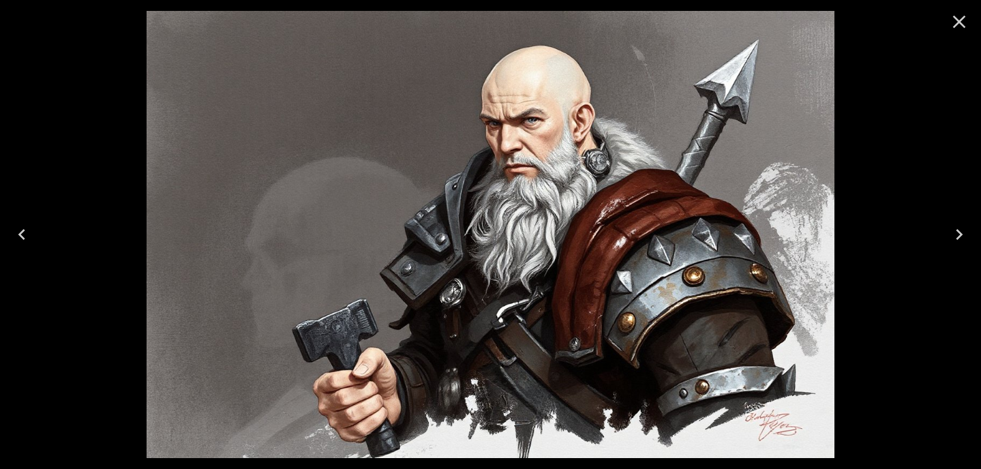
click at [959, 232] on icon "Next" at bounding box center [958, 234] width 7 height 11
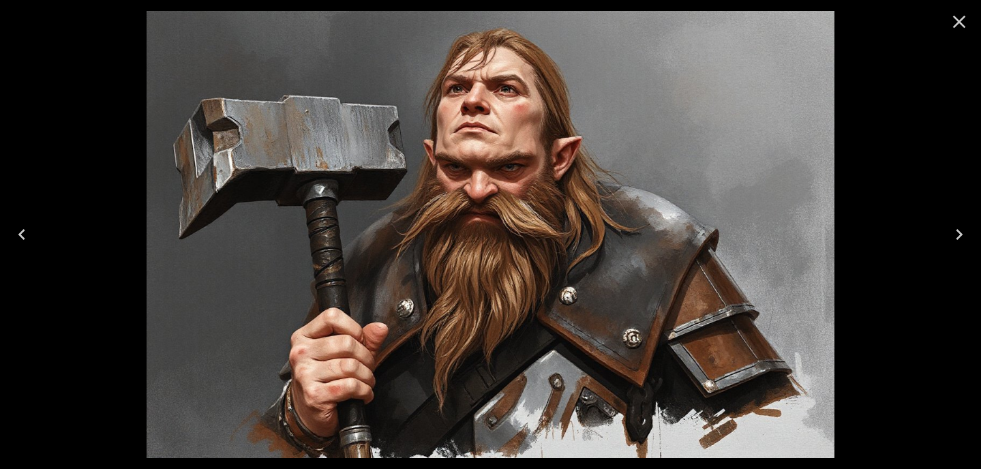
click at [959, 232] on icon "Next" at bounding box center [958, 234] width 7 height 11
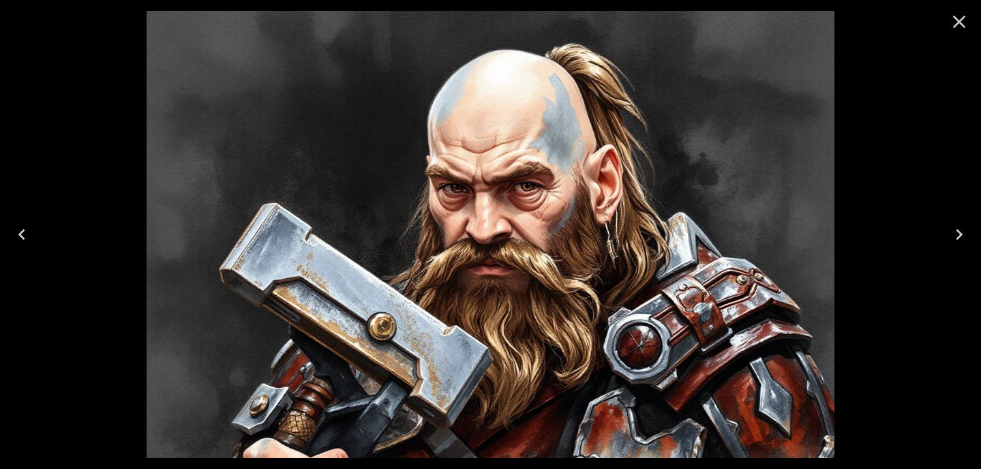
click at [959, 17] on icon "Close" at bounding box center [959, 22] width 22 height 22
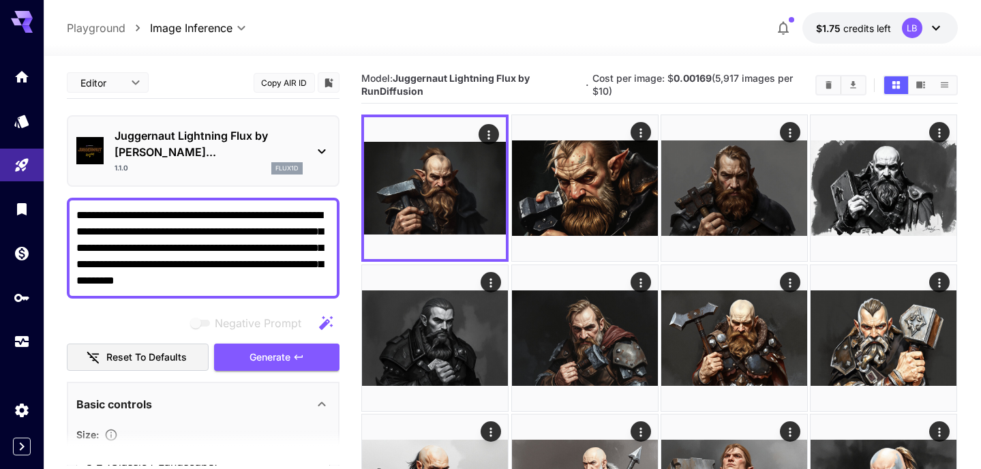
click at [222, 215] on textarea "**********" at bounding box center [202, 248] width 253 height 82
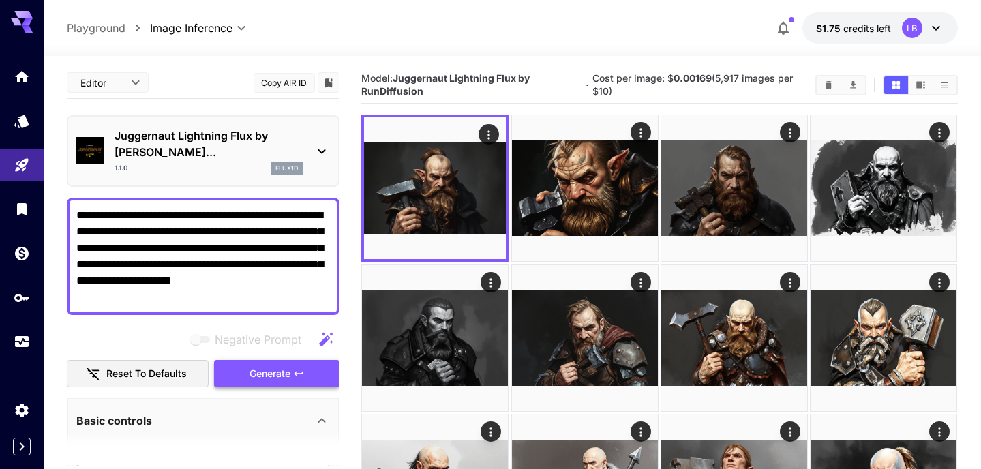
click at [272, 365] on span "Generate" at bounding box center [269, 373] width 41 height 17
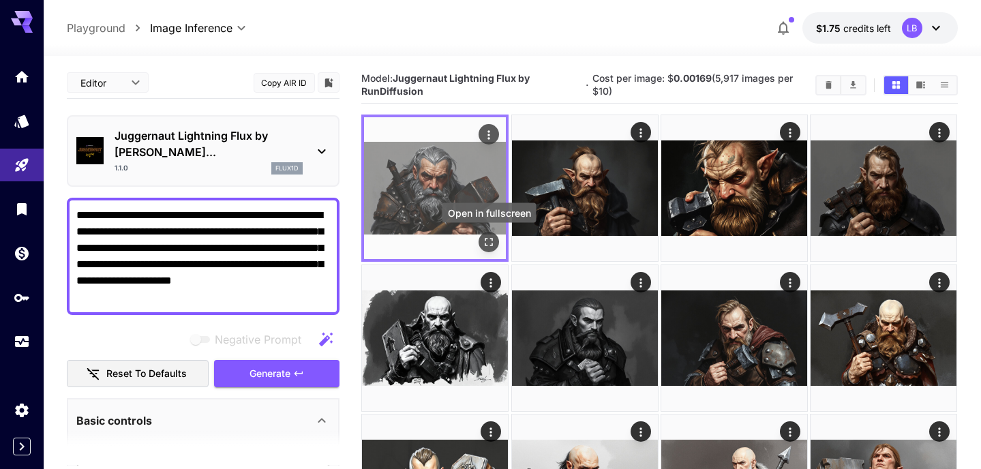
click at [490, 240] on icon "Open in fullscreen" at bounding box center [489, 243] width 14 height 14
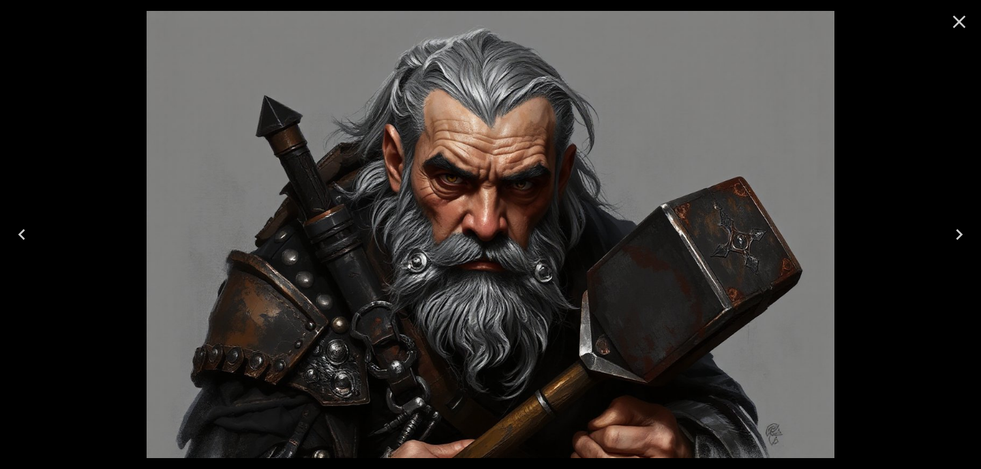
click at [960, 20] on icon "Close" at bounding box center [959, 22] width 13 height 13
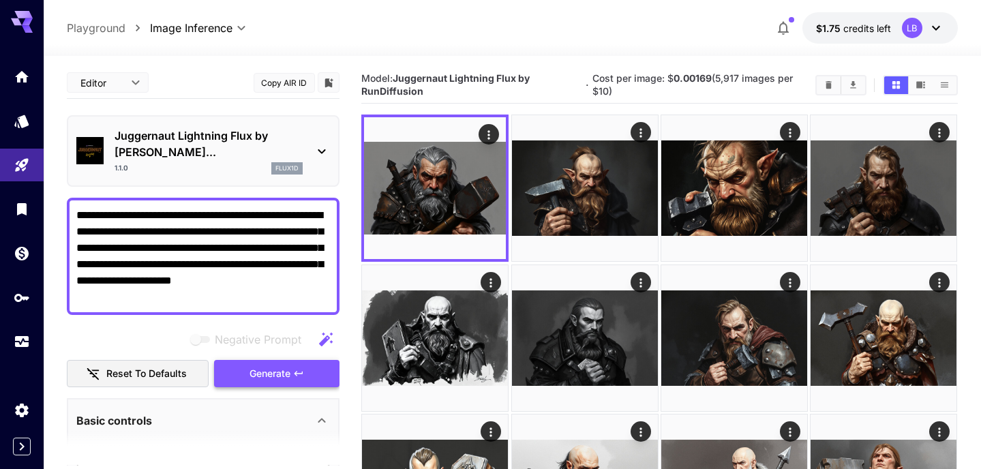
click at [253, 365] on span "Generate" at bounding box center [269, 373] width 41 height 17
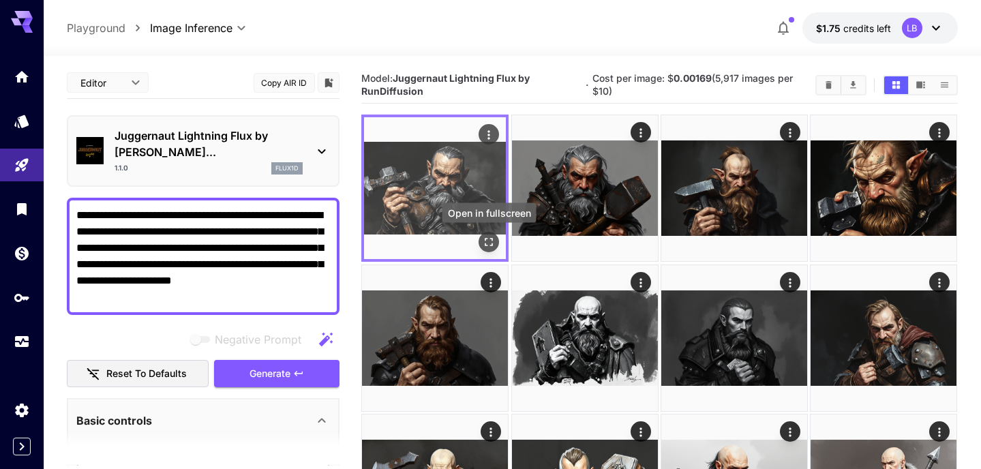
click at [487, 238] on icon "Open in fullscreen" at bounding box center [489, 242] width 8 height 8
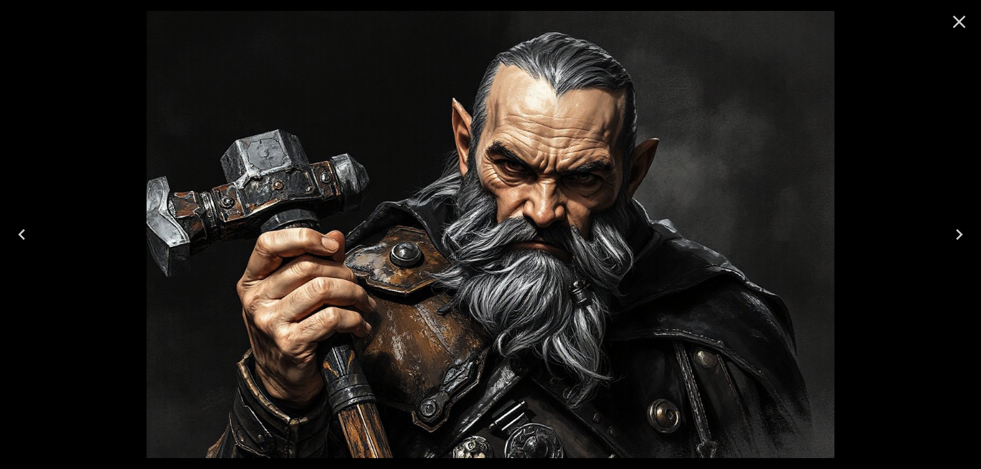
click at [953, 27] on icon "Close" at bounding box center [959, 22] width 13 height 13
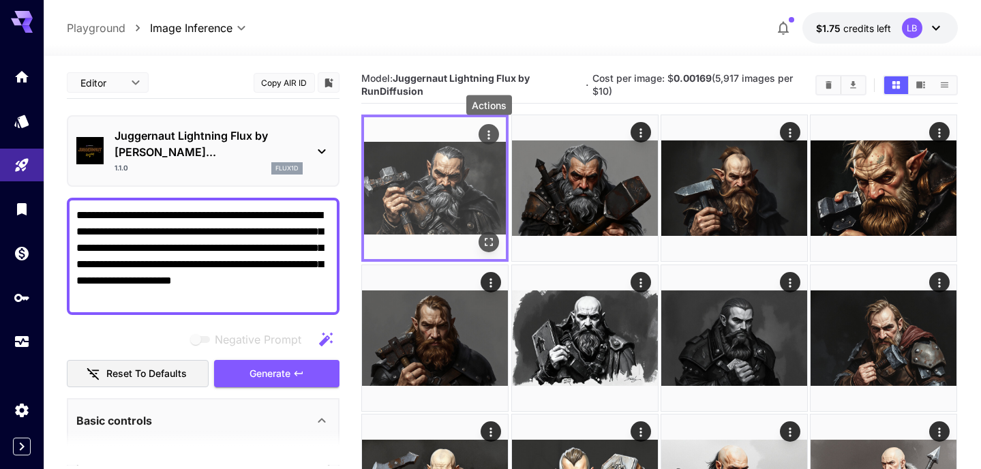
click at [492, 135] on icon "Actions" at bounding box center [489, 135] width 14 height 14
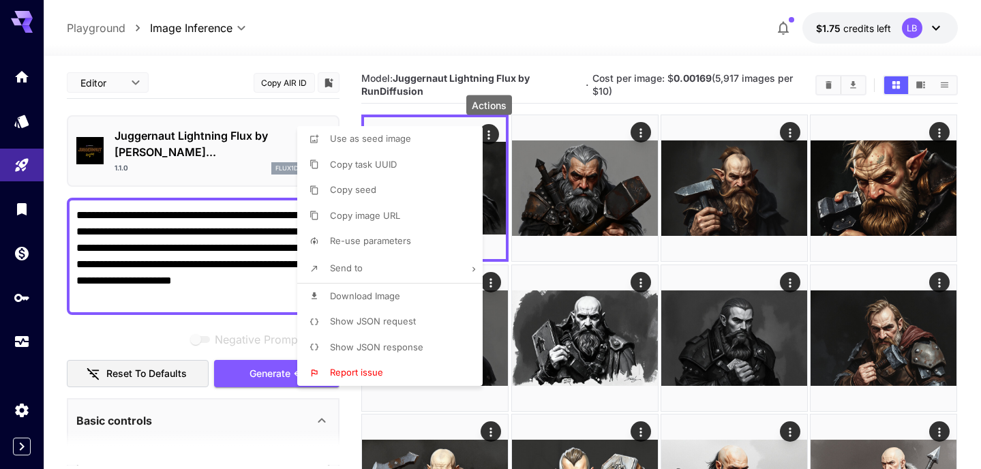
click at [358, 290] on p "Download Image" at bounding box center [365, 297] width 70 height 14
click at [690, 78] on div at bounding box center [490, 234] width 981 height 469
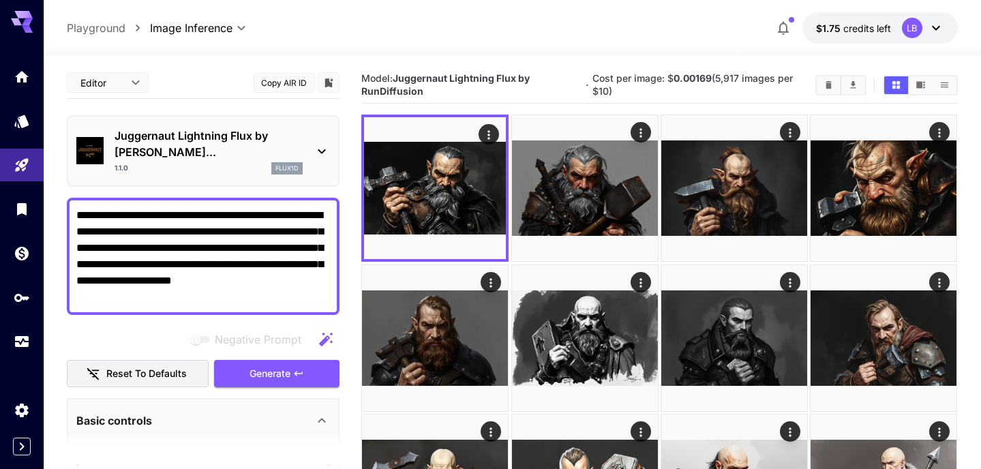
drag, startPoint x: 221, startPoint y: 198, endPoint x: 295, endPoint y: 194, distance: 74.4
click at [295, 207] on textarea "**********" at bounding box center [202, 256] width 253 height 98
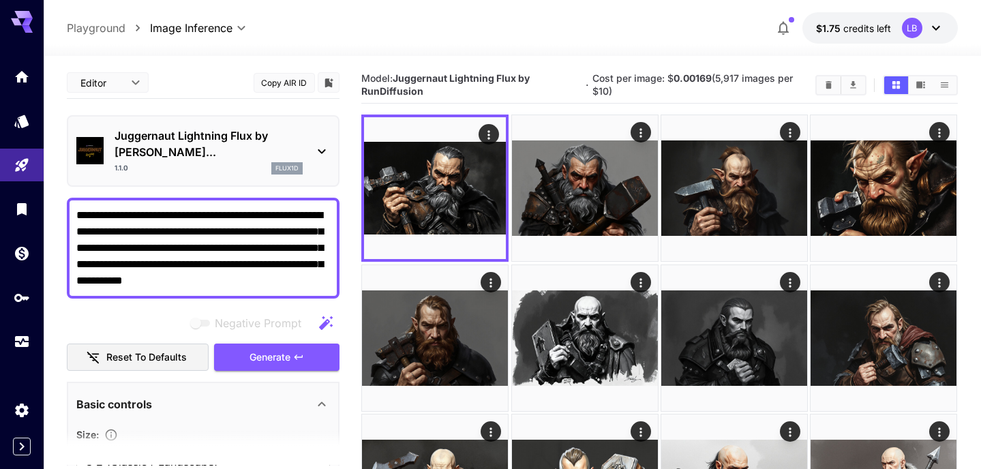
drag, startPoint x: 174, startPoint y: 216, endPoint x: 223, endPoint y: 213, distance: 48.5
click at [223, 213] on textarea "**********" at bounding box center [202, 248] width 253 height 82
type textarea "**********"
click at [252, 216] on textarea "**********" at bounding box center [202, 248] width 253 height 82
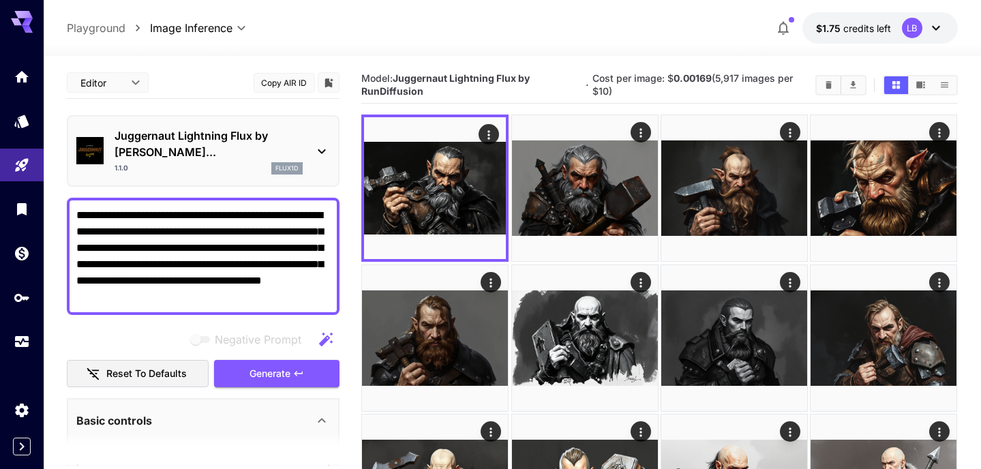
click at [293, 207] on textarea "**********" at bounding box center [202, 256] width 253 height 98
type textarea "**********"
click at [279, 365] on span "Generate" at bounding box center [269, 373] width 41 height 17
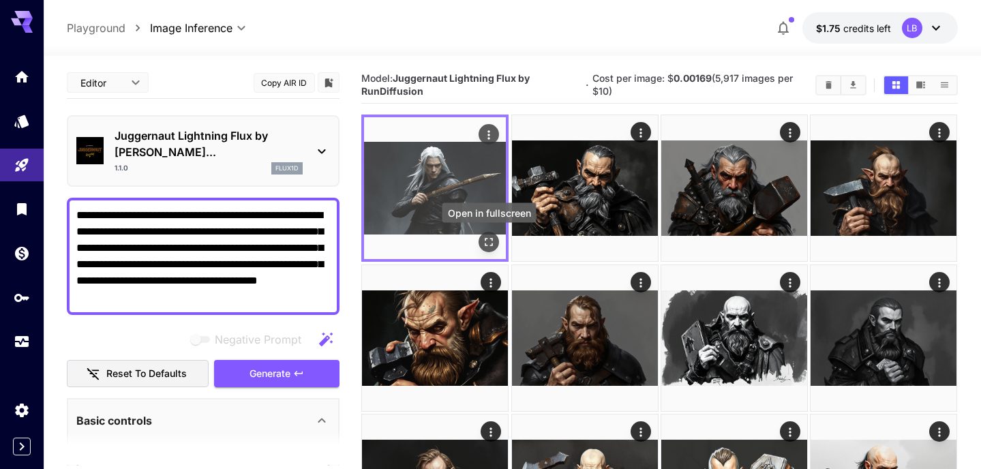
click at [488, 234] on button "Open in fullscreen" at bounding box center [489, 242] width 20 height 20
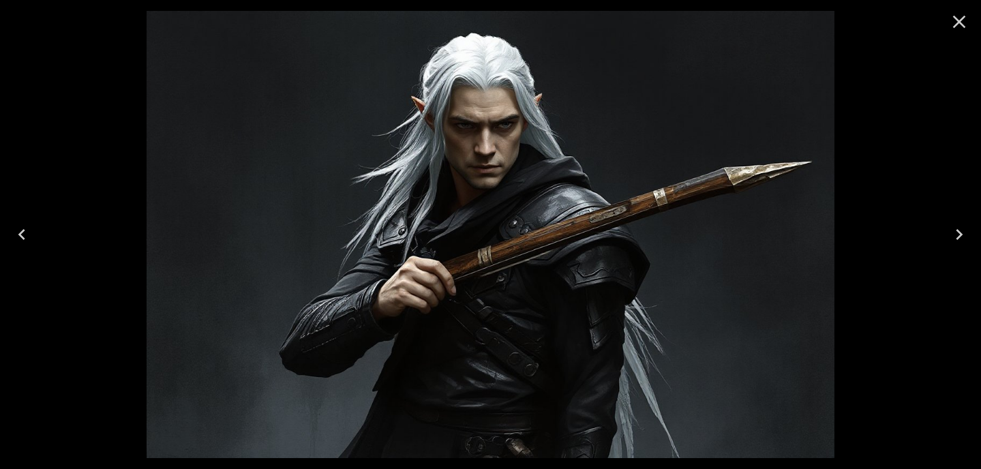
click at [958, 18] on icon "Close" at bounding box center [959, 22] width 22 height 22
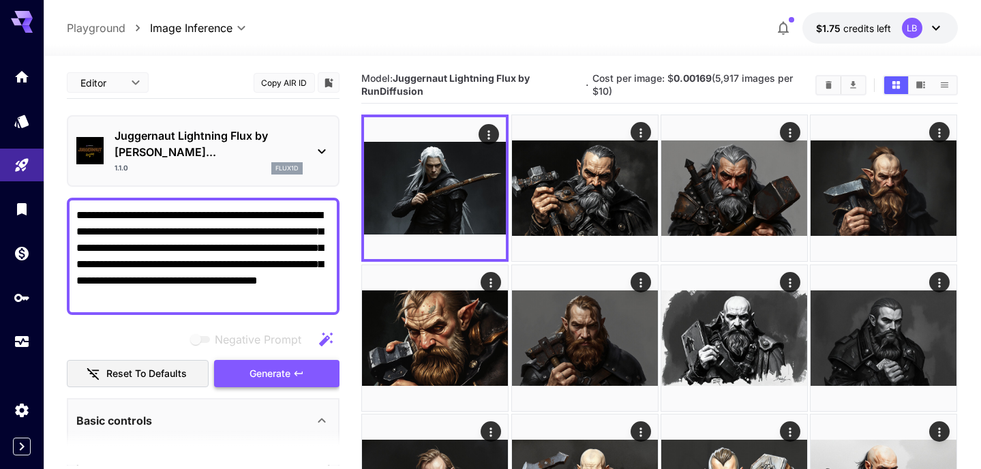
click at [277, 365] on span "Generate" at bounding box center [269, 373] width 41 height 17
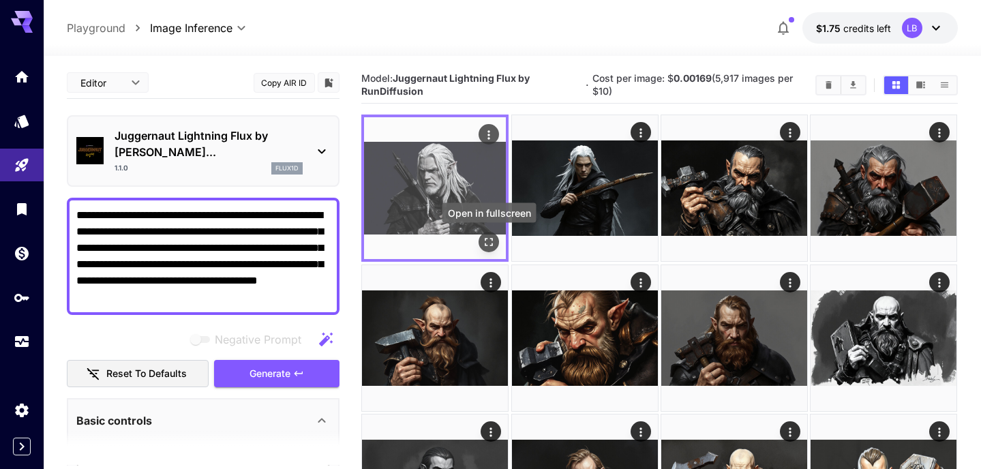
click at [484, 241] on icon "Open in fullscreen" at bounding box center [489, 243] width 14 height 14
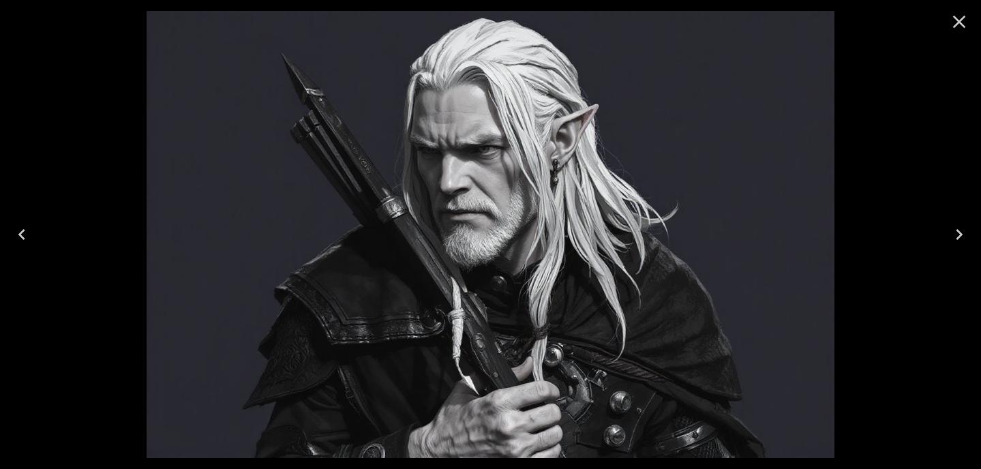
click at [961, 20] on icon "Close" at bounding box center [959, 22] width 22 height 22
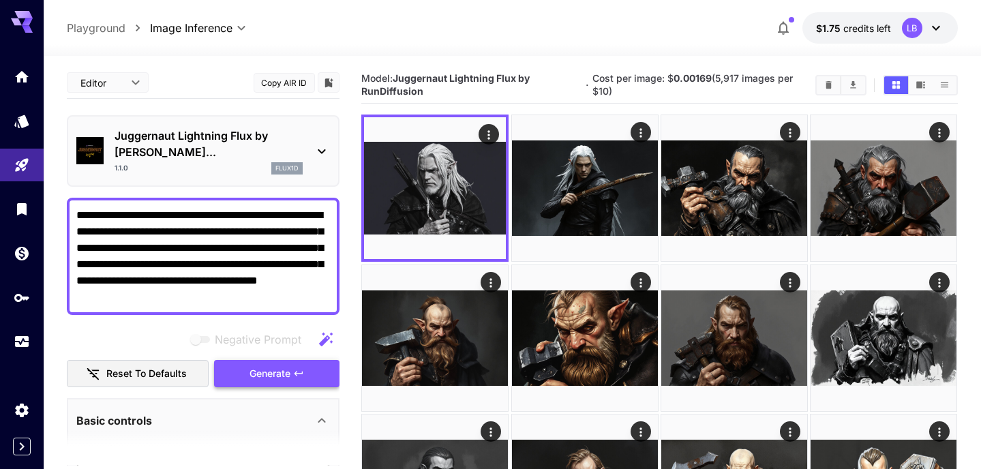
click at [263, 365] on span "Generate" at bounding box center [269, 373] width 41 height 17
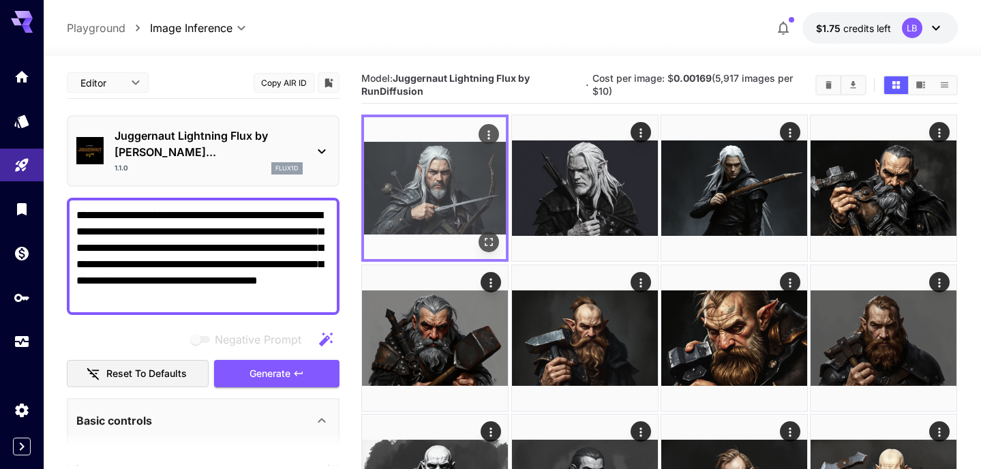
click at [493, 240] on icon "Open in fullscreen" at bounding box center [489, 243] width 14 height 14
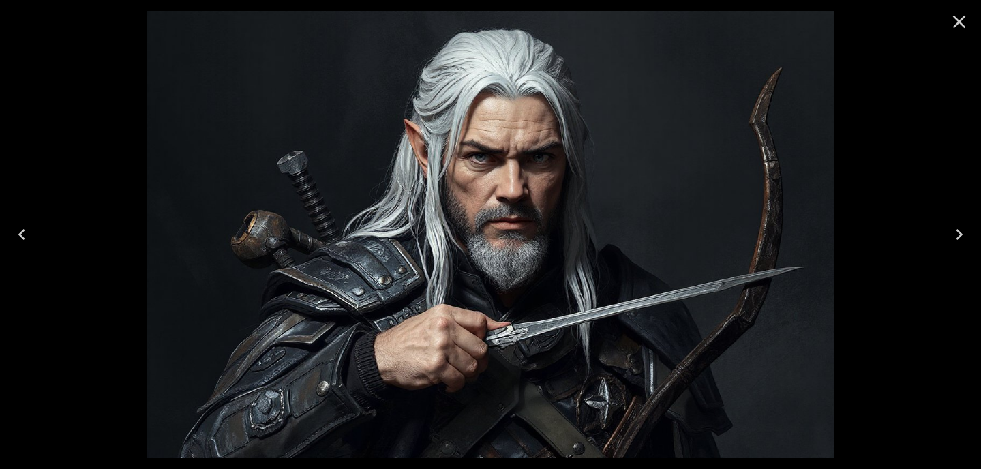
click at [955, 22] on icon "Close" at bounding box center [959, 22] width 22 height 22
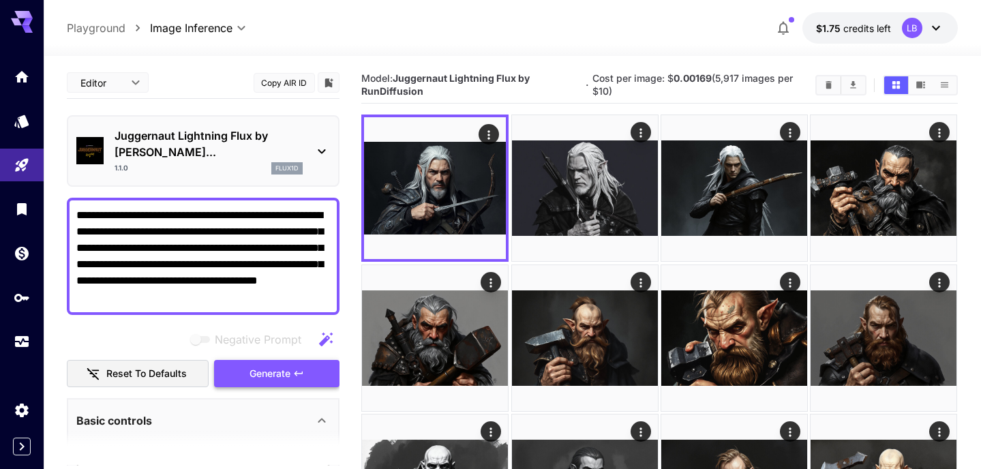
click at [310, 360] on button "Generate" at bounding box center [276, 374] width 125 height 28
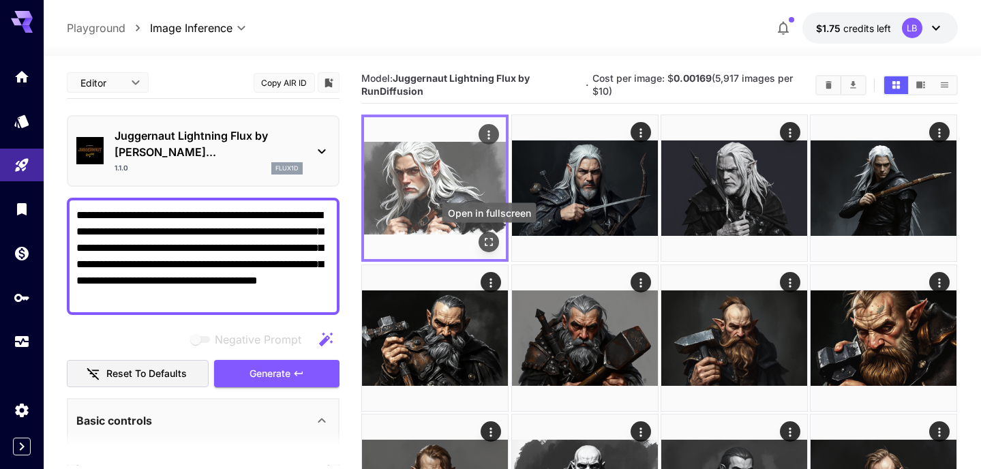
click at [490, 241] on icon "Open in fullscreen" at bounding box center [489, 243] width 14 height 14
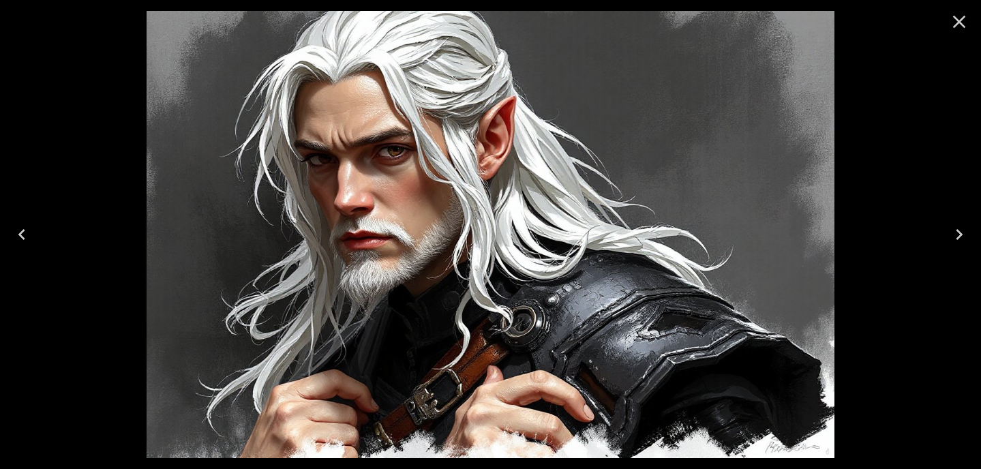
click at [957, 18] on icon "Close" at bounding box center [959, 22] width 22 height 22
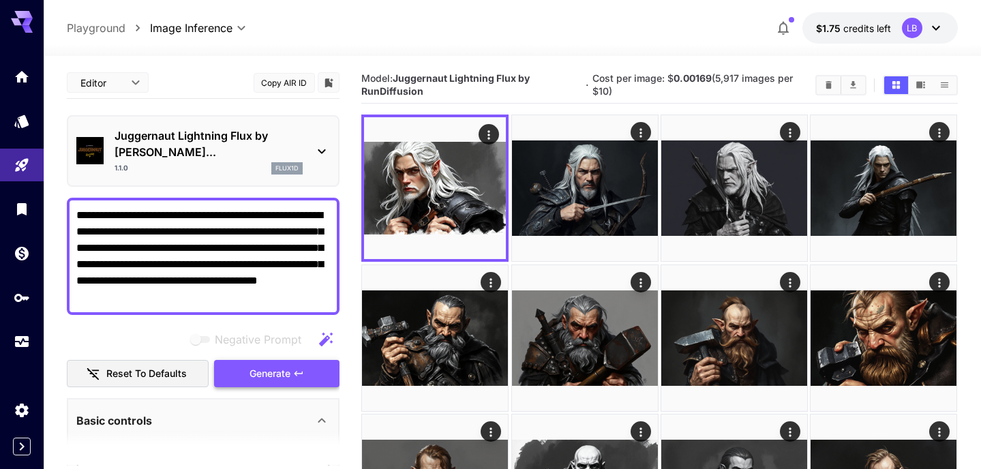
click at [247, 360] on button "Generate" at bounding box center [276, 374] width 125 height 28
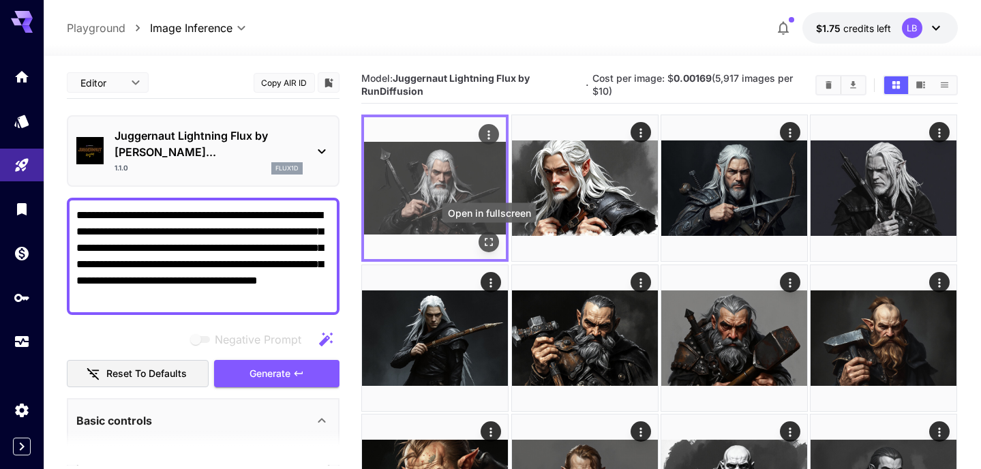
click at [482, 243] on icon "Open in fullscreen" at bounding box center [489, 243] width 14 height 14
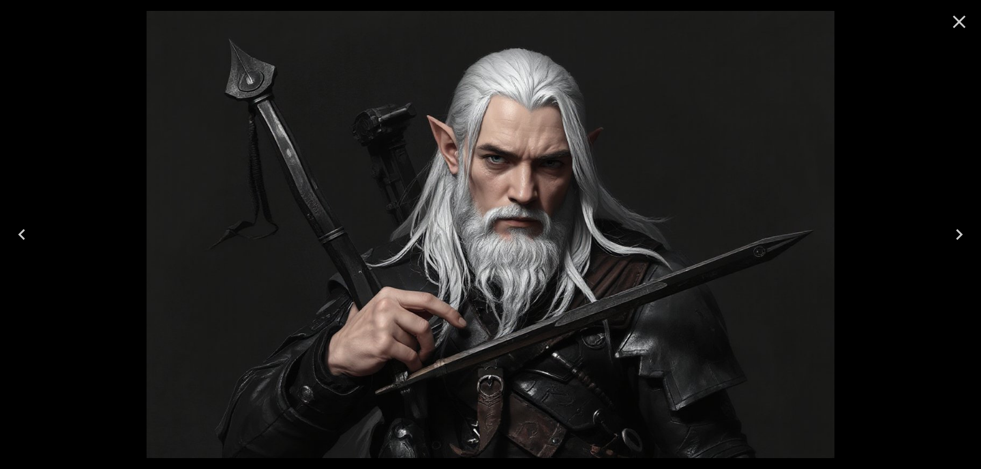
click at [955, 18] on icon "Close" at bounding box center [959, 22] width 13 height 13
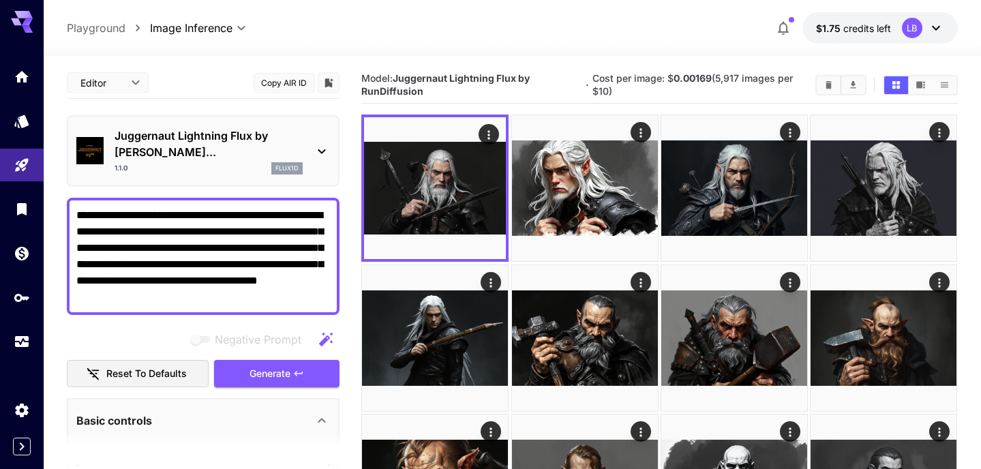
click at [144, 216] on textarea "**********" at bounding box center [202, 256] width 253 height 98
click at [222, 207] on textarea "**********" at bounding box center [202, 256] width 253 height 98
type textarea "**********"
click at [134, 232] on textarea "**********" at bounding box center [202, 256] width 253 height 98
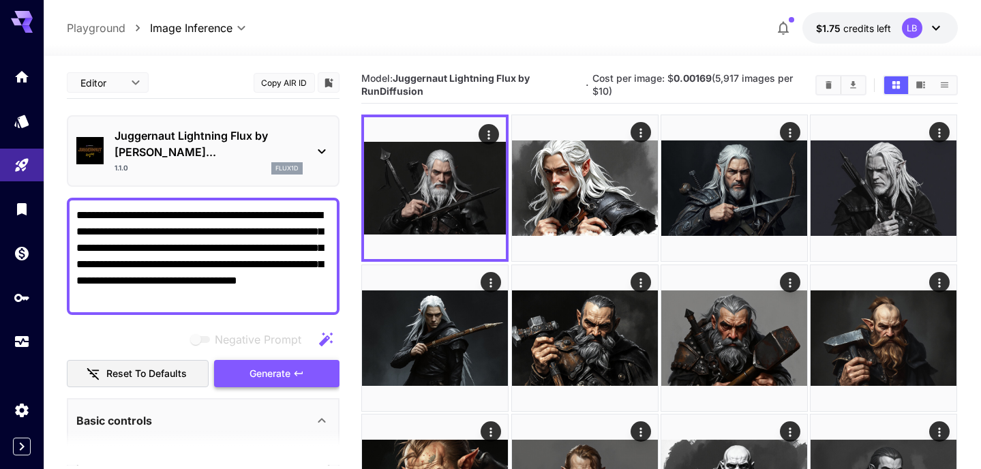
click at [262, 365] on span "Generate" at bounding box center [269, 373] width 41 height 17
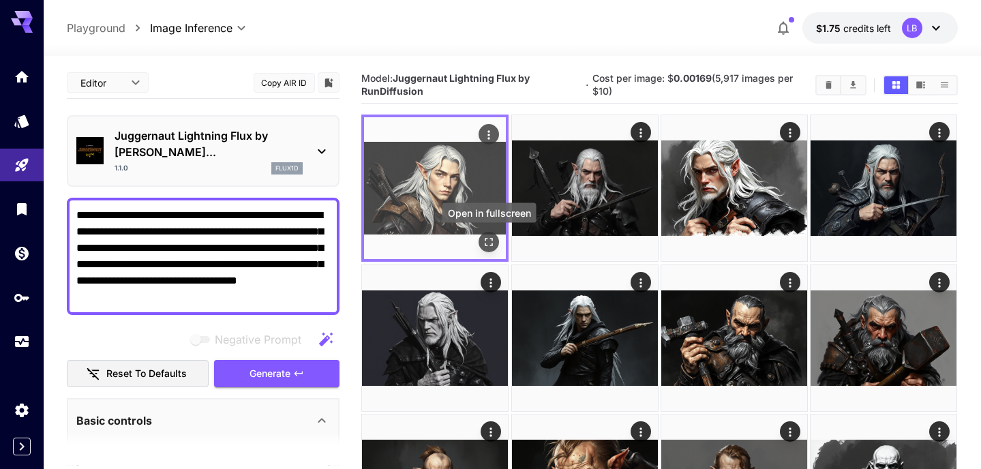
click at [489, 241] on icon "Open in fullscreen" at bounding box center [489, 243] width 14 height 14
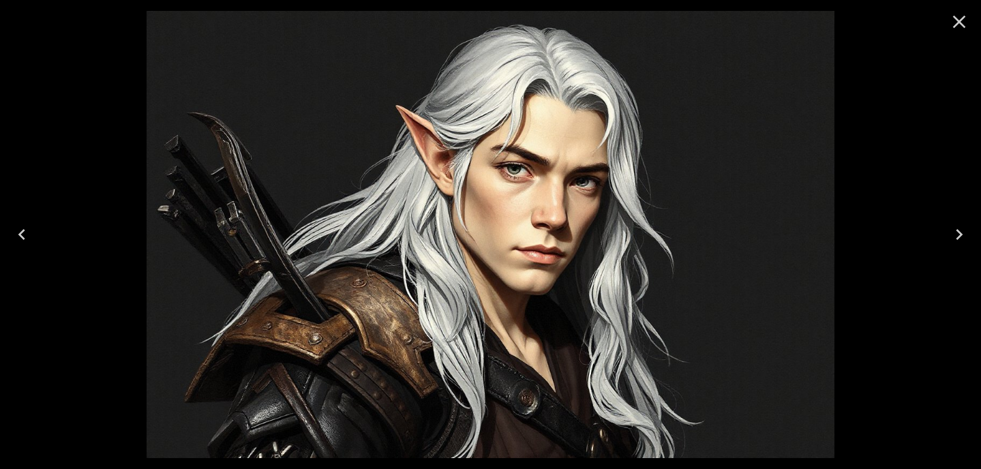
click at [962, 24] on icon "Close" at bounding box center [959, 22] width 13 height 13
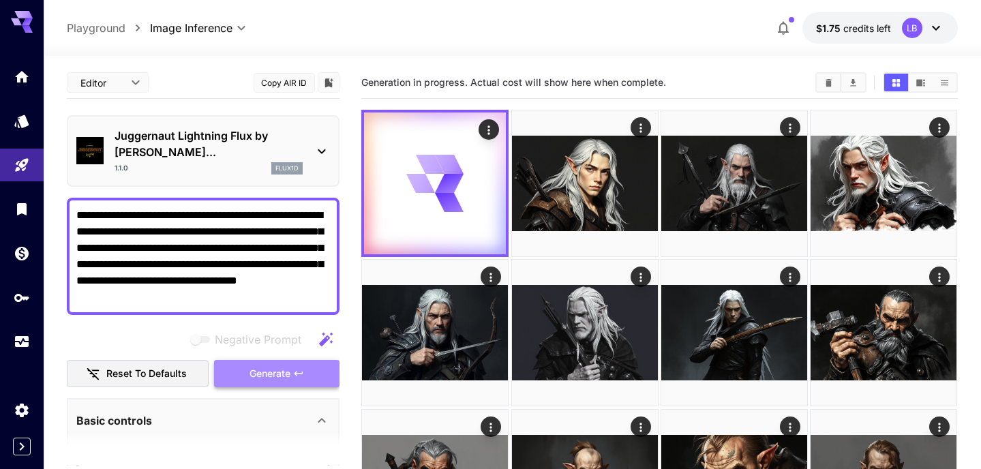
click at [281, 365] on span "Generate" at bounding box center [269, 373] width 41 height 17
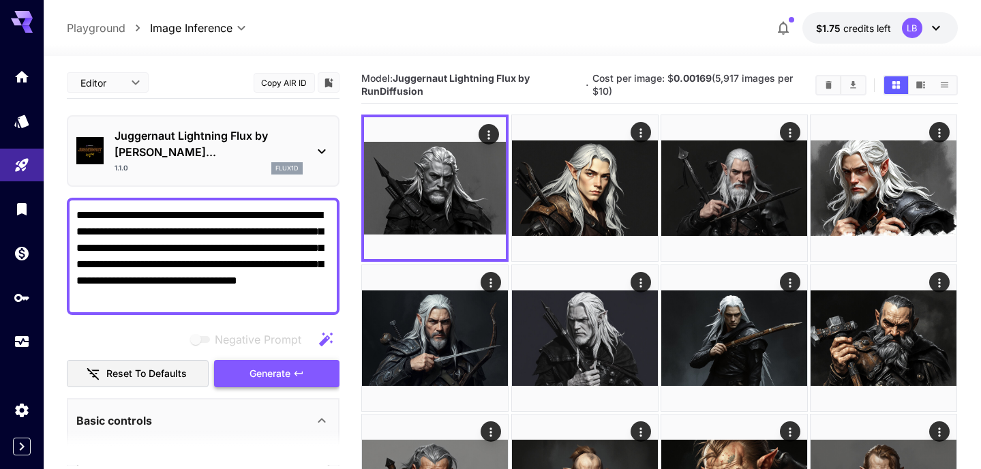
click at [292, 362] on button "Generate" at bounding box center [276, 374] width 125 height 28
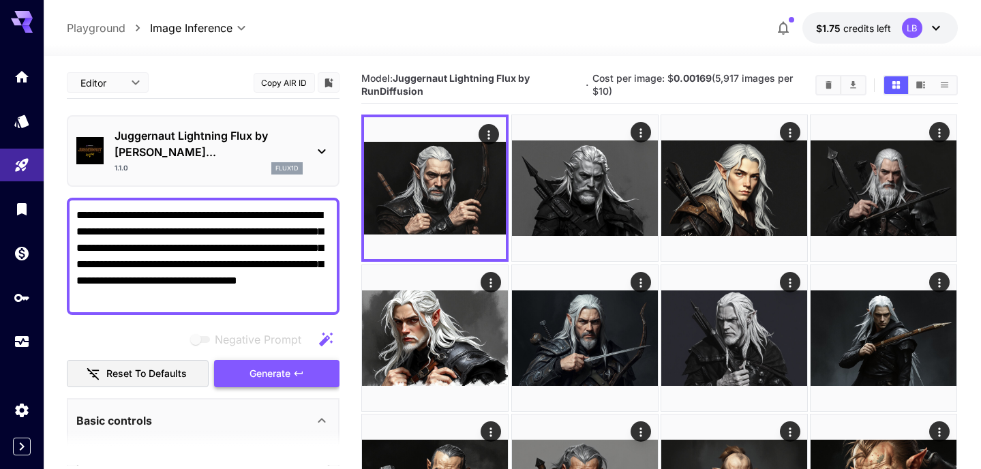
click at [301, 363] on button "Generate" at bounding box center [276, 374] width 125 height 28
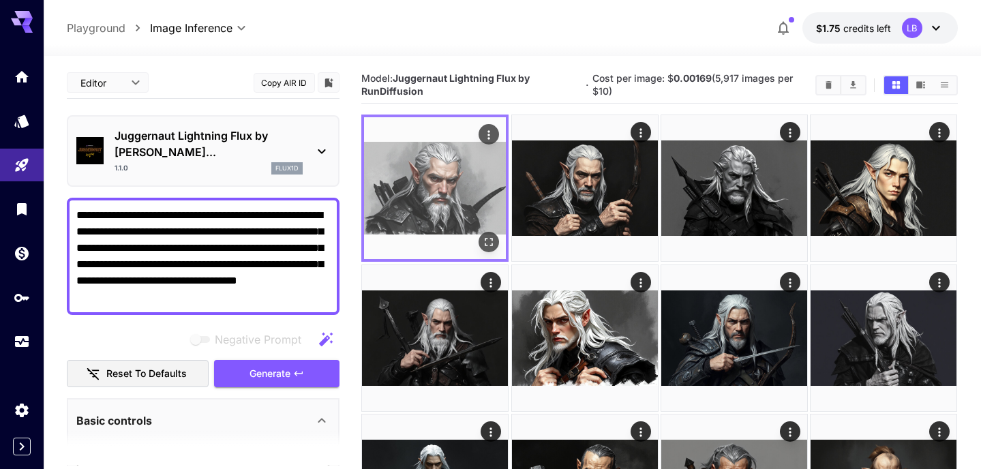
click at [486, 238] on icon "Open in fullscreen" at bounding box center [489, 242] width 8 height 8
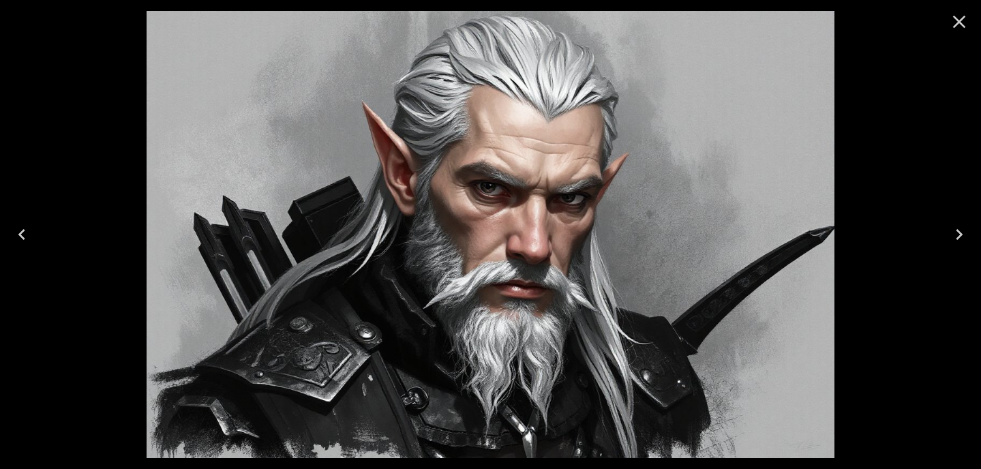
click at [958, 18] on icon "Close" at bounding box center [959, 22] width 22 height 22
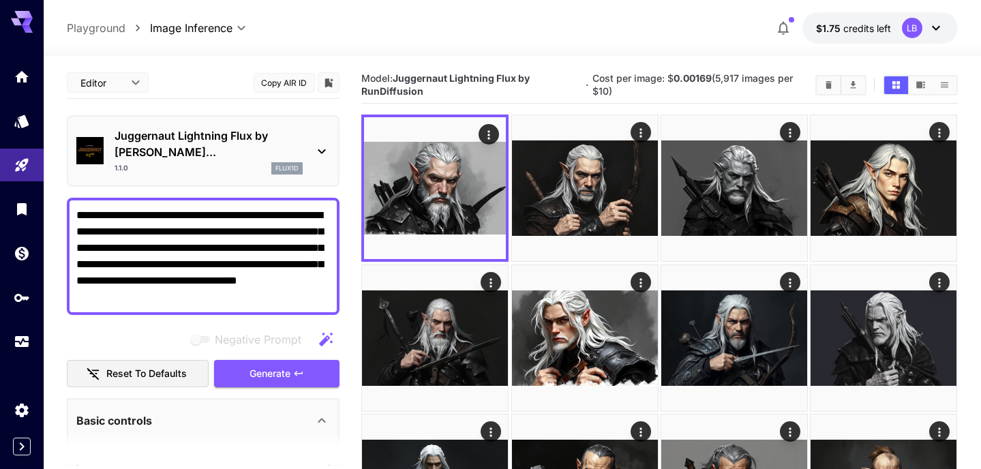
click at [191, 217] on textarea "**********" at bounding box center [202, 256] width 253 height 98
type textarea "**********"
click at [268, 365] on span "Generate" at bounding box center [269, 373] width 41 height 17
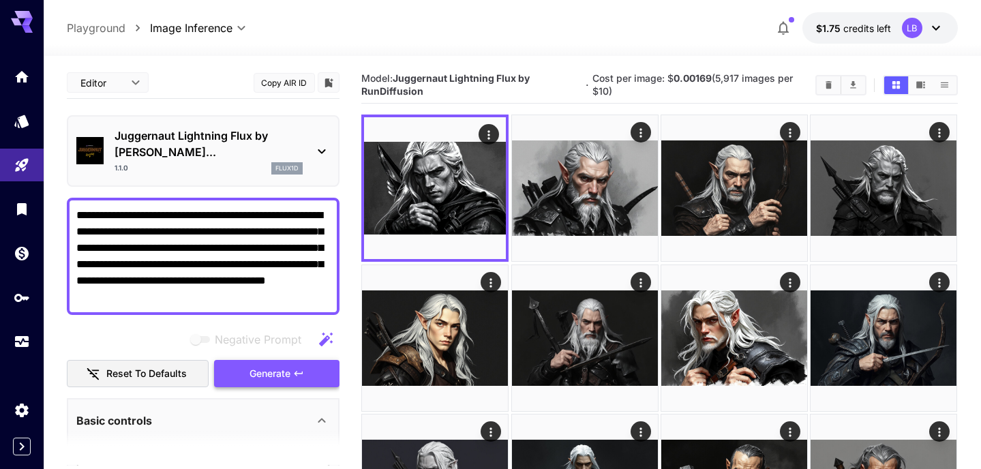
click at [279, 365] on span "Generate" at bounding box center [269, 373] width 41 height 17
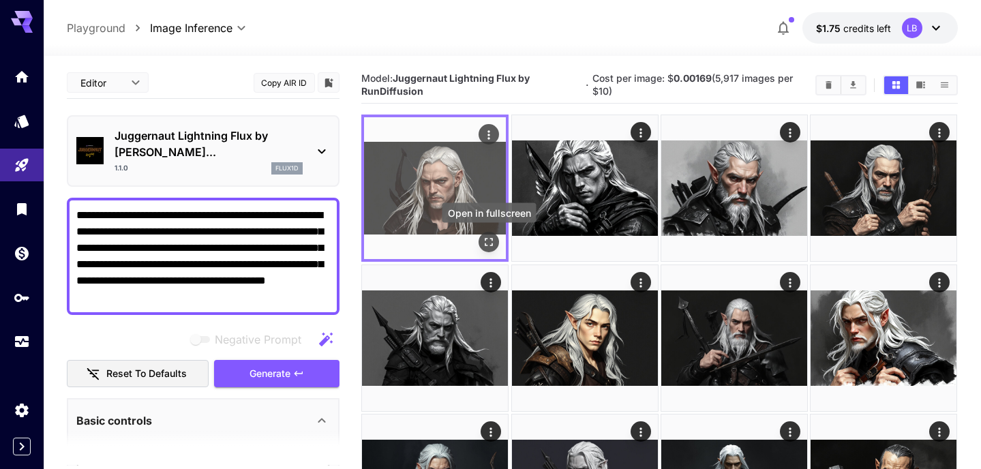
click at [487, 236] on icon "Open in fullscreen" at bounding box center [489, 243] width 14 height 14
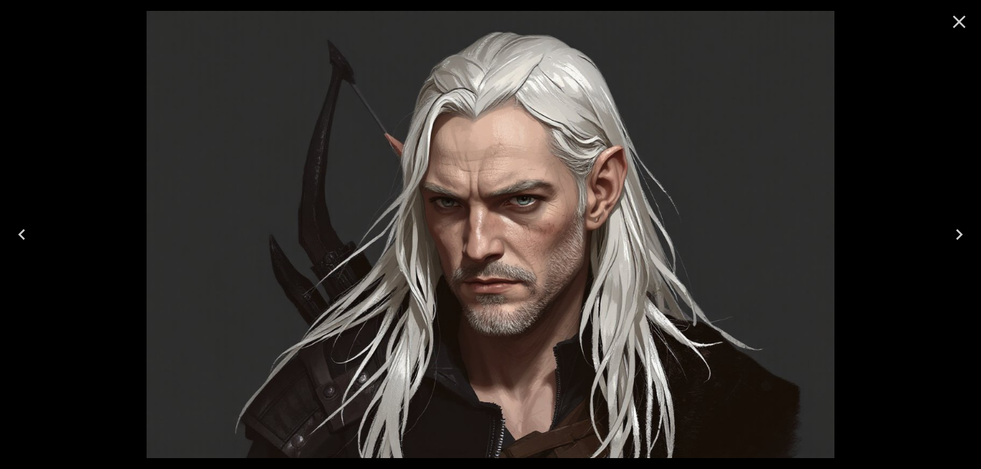
click at [956, 21] on icon "Close" at bounding box center [959, 22] width 22 height 22
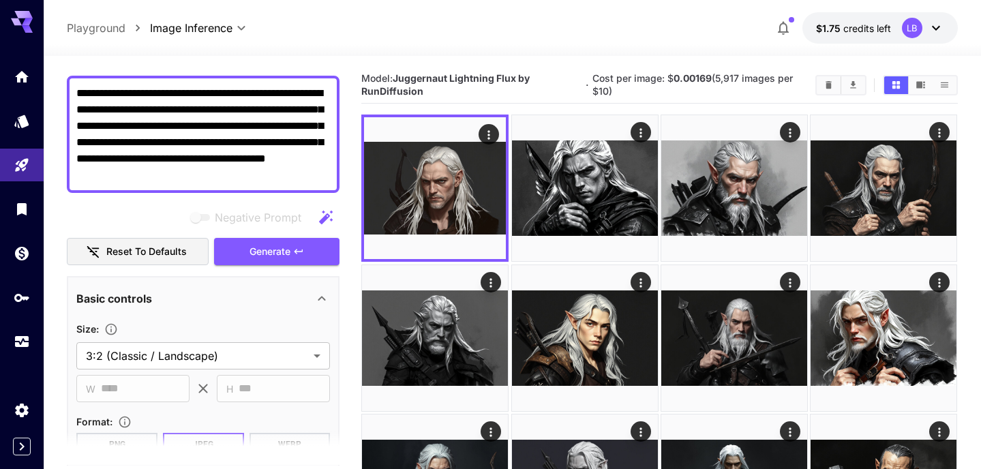
scroll to position [114, 0]
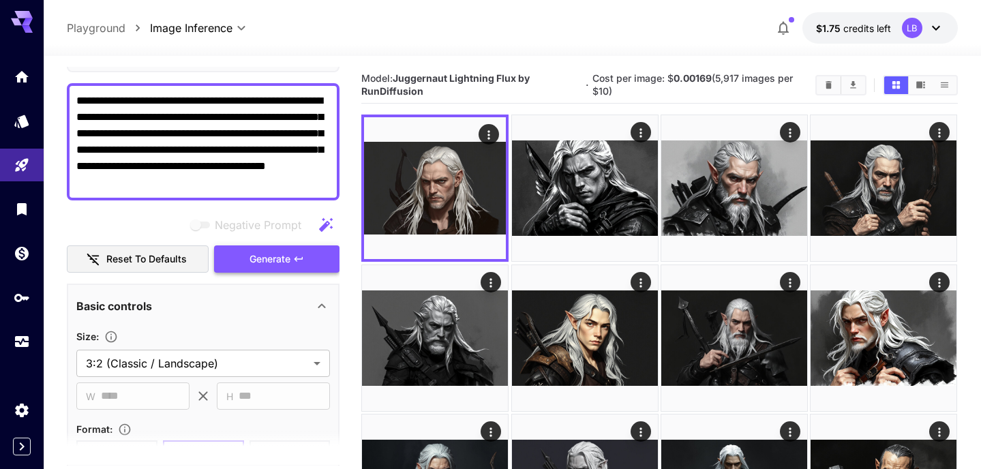
click at [294, 253] on icon "button" at bounding box center [298, 258] width 11 height 11
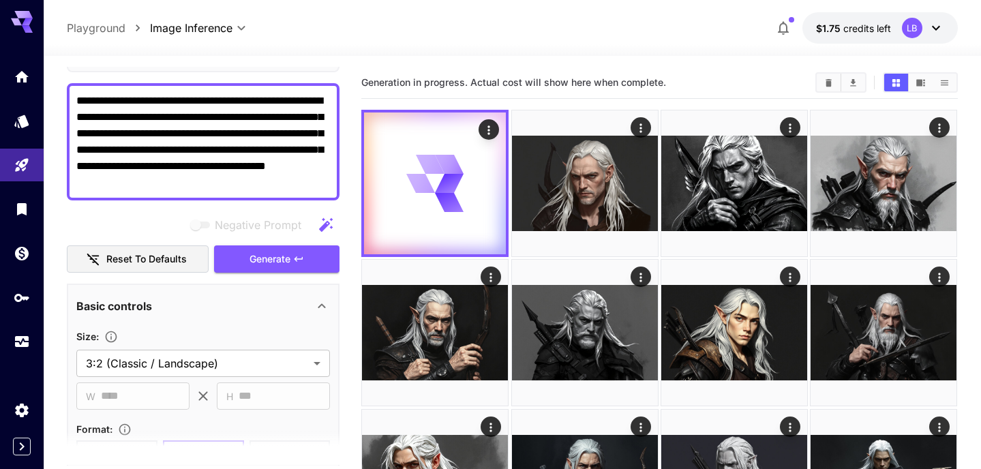
scroll to position [0, 0]
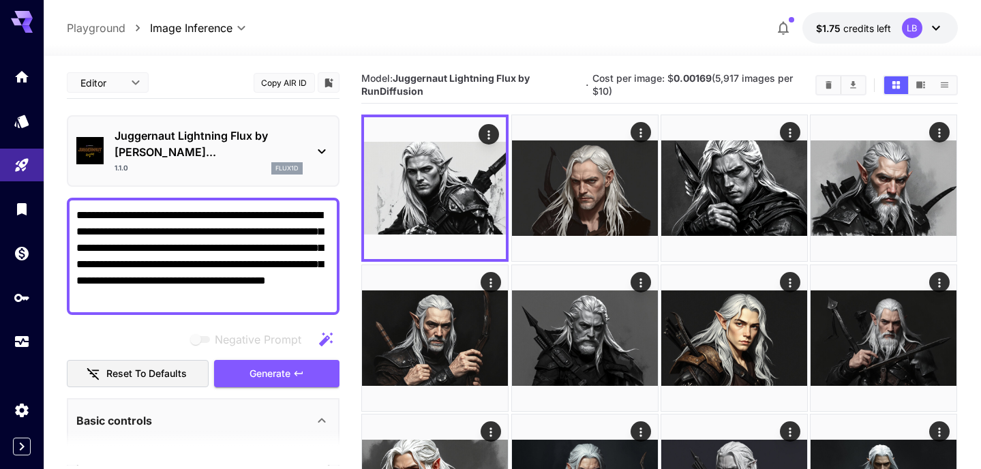
click at [326, 143] on icon at bounding box center [321, 151] width 16 height 16
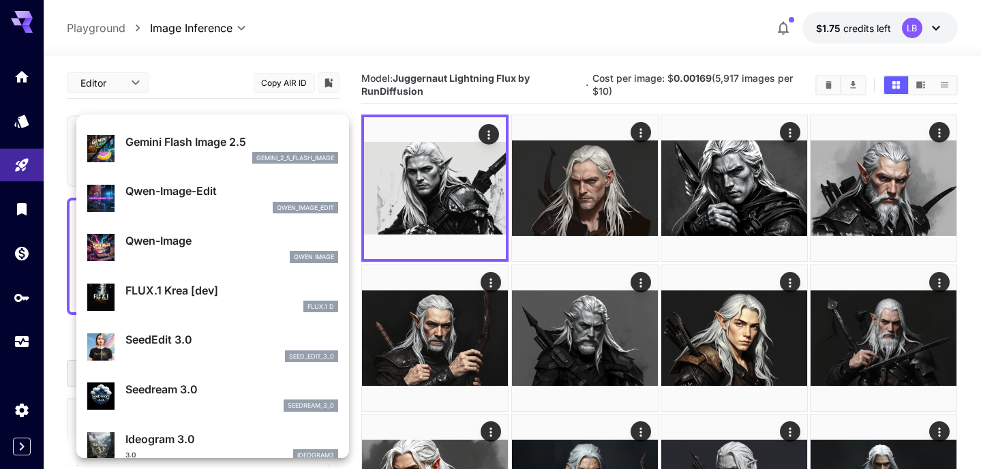
scroll to position [91, 0]
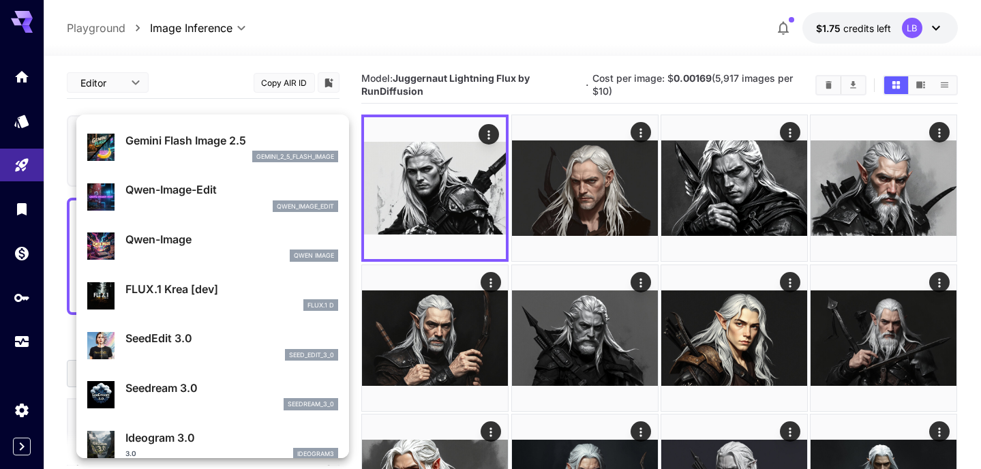
click at [206, 236] on p "Qwen-Image" at bounding box center [231, 239] width 213 height 16
type input "**********"
type input "****"
type input "***"
type input "**"
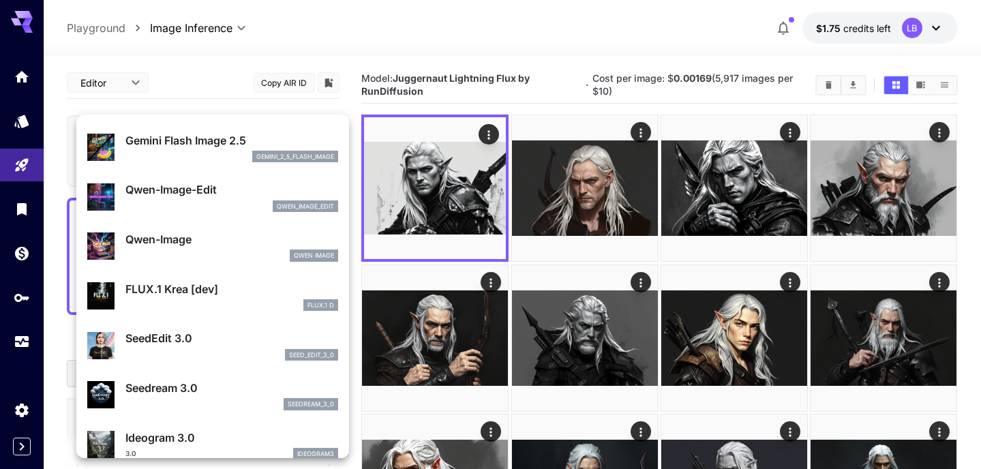
type input "***"
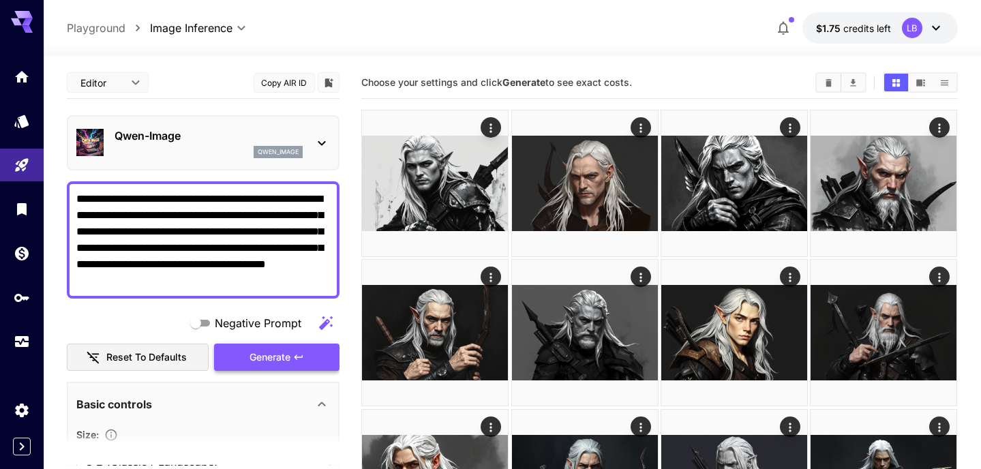
click at [279, 360] on span "Generate" at bounding box center [269, 357] width 41 height 17
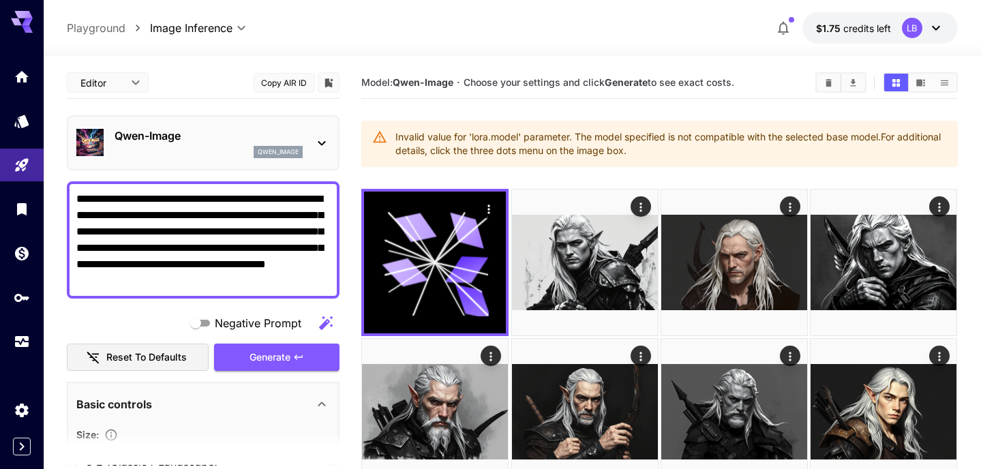
click at [298, 157] on div "qwen_image" at bounding box center [277, 152] width 49 height 12
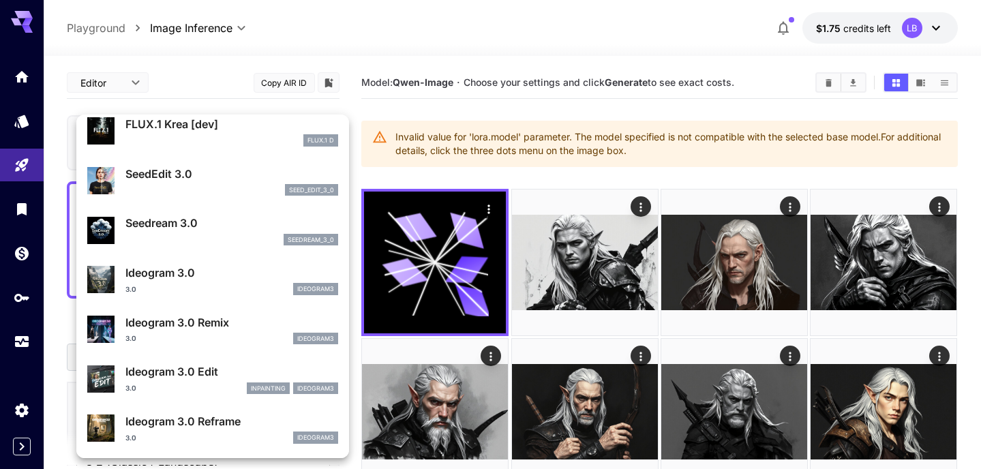
scroll to position [255, 0]
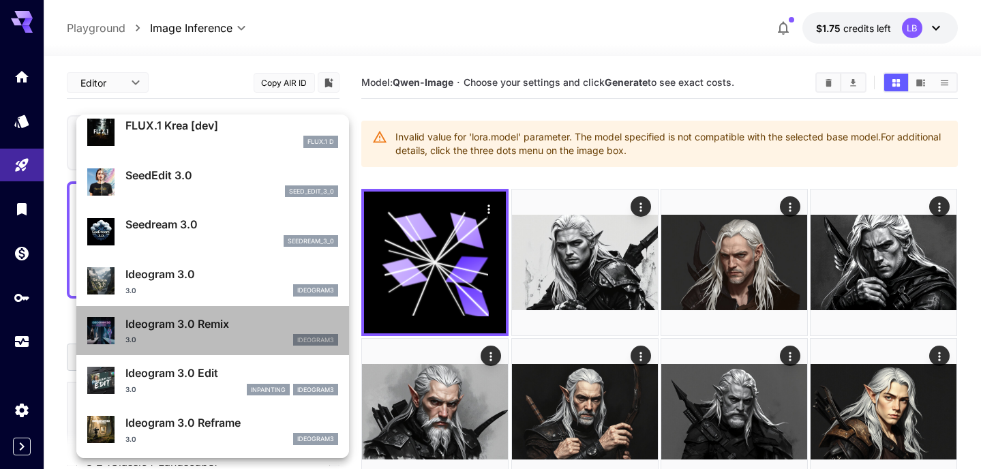
click at [181, 315] on p "Ideogram 3.0 Remix" at bounding box center [231, 323] width 213 height 16
type input "**********"
type input "****"
type input "***"
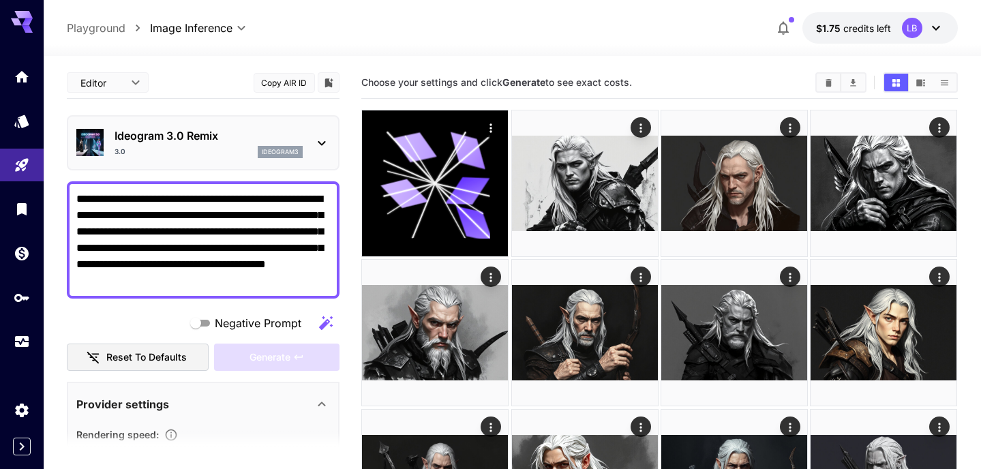
click at [311, 147] on div "Ideogram 3.0 Remix 3.0 ideogram3" at bounding box center [202, 143] width 253 height 42
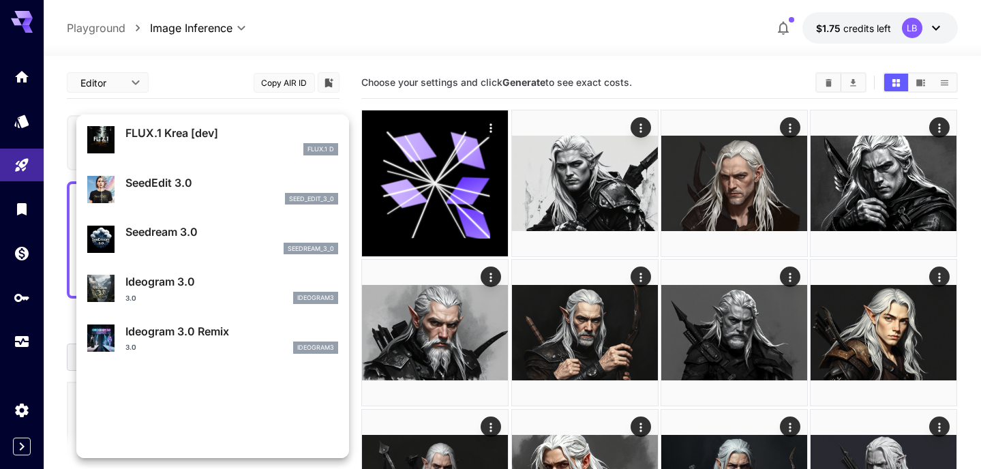
scroll to position [256, 0]
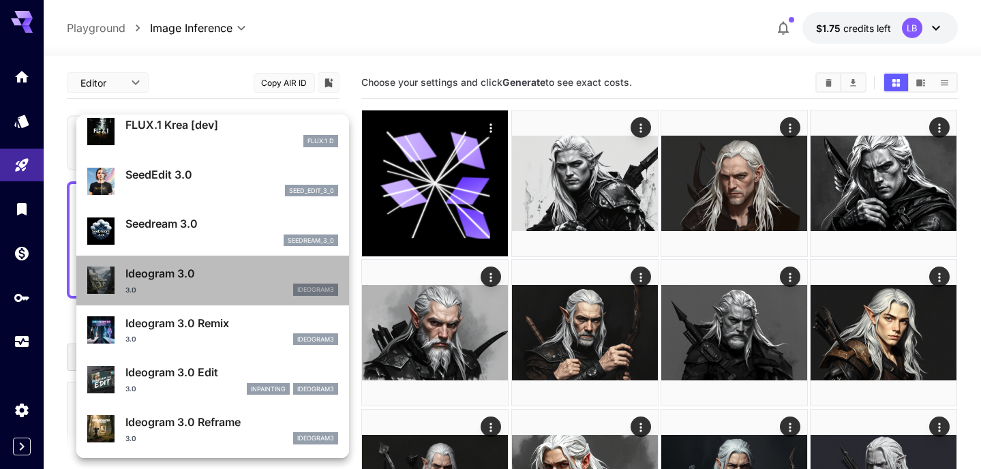
click at [193, 272] on p "Ideogram 3.0" at bounding box center [231, 273] width 213 height 16
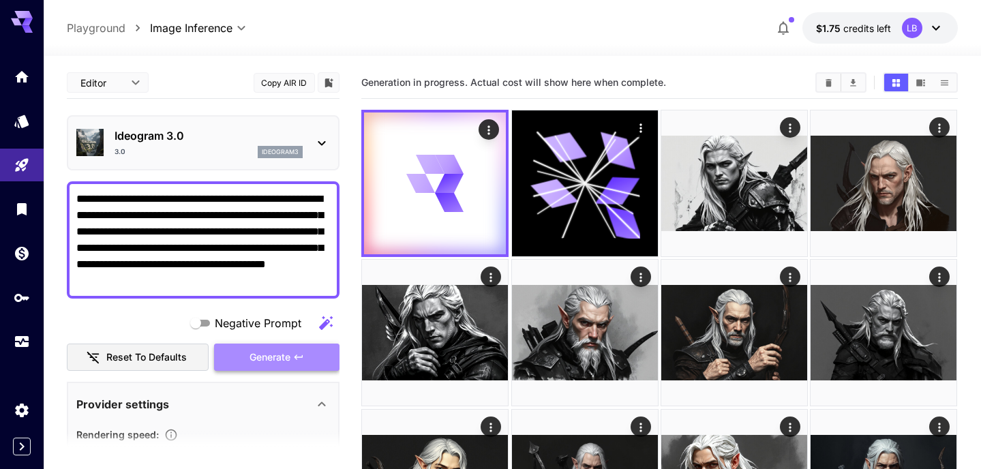
click at [245, 354] on button "Generate" at bounding box center [276, 357] width 125 height 28
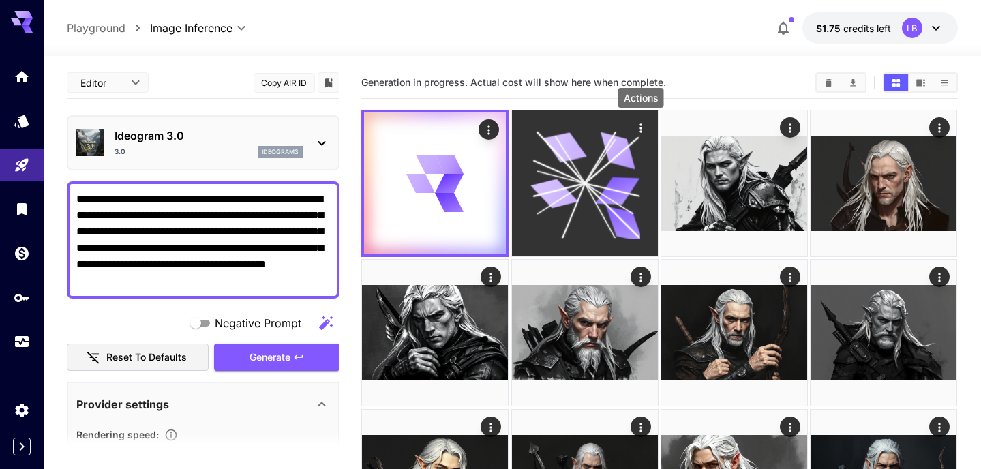
click at [641, 130] on icon "Actions" at bounding box center [641, 128] width 14 height 14
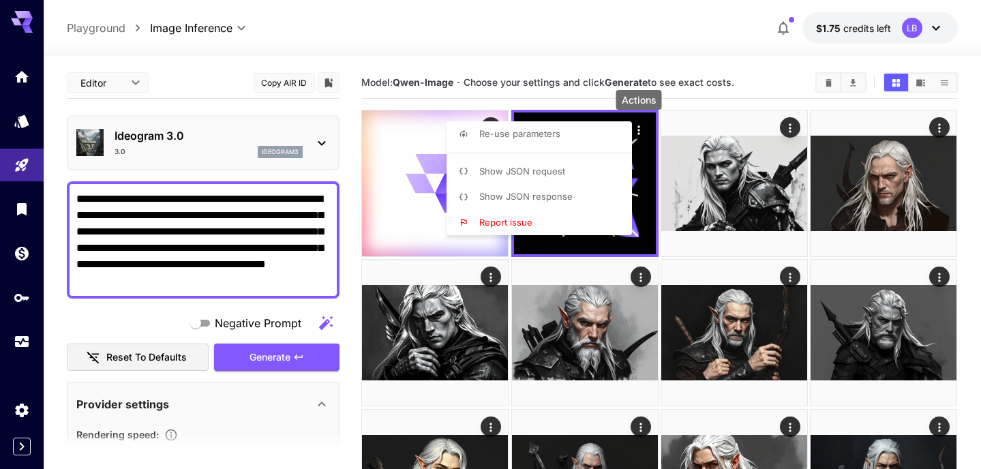
click at [620, 27] on div at bounding box center [490, 234] width 981 height 469
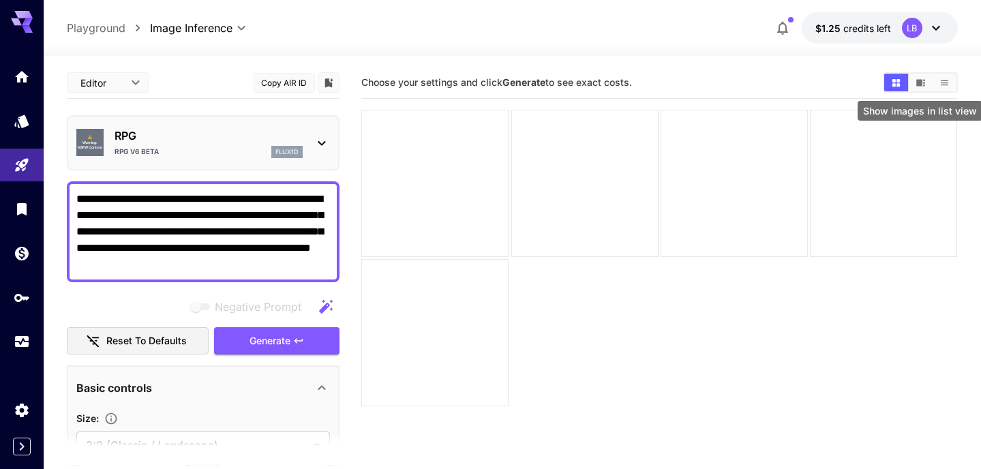
click at [940, 85] on icon "Show images in list view" at bounding box center [944, 83] width 10 height 10
click at [916, 89] on button "Show images in video view" at bounding box center [920, 83] width 24 height 18
click at [896, 90] on button "Show images in grid view" at bounding box center [896, 83] width 24 height 18
click at [272, 341] on span "Generate" at bounding box center [269, 341] width 41 height 17
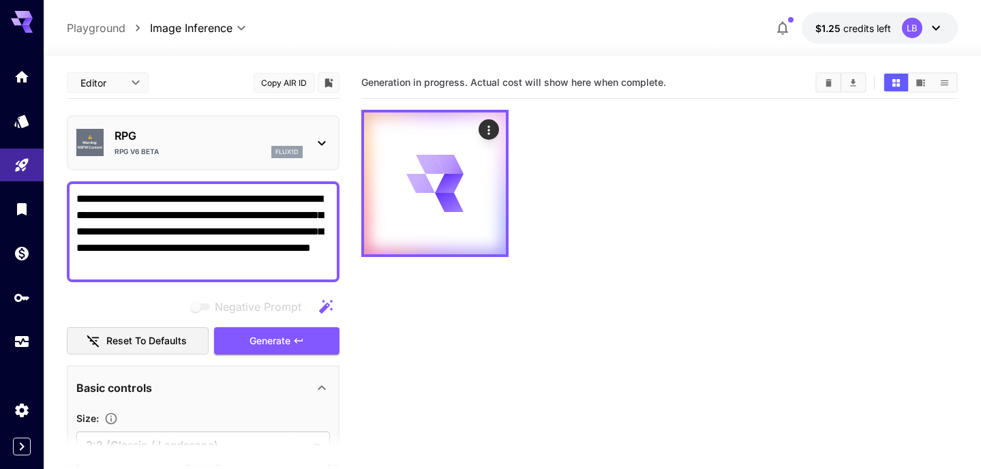
click at [316, 143] on icon at bounding box center [321, 143] width 16 height 16
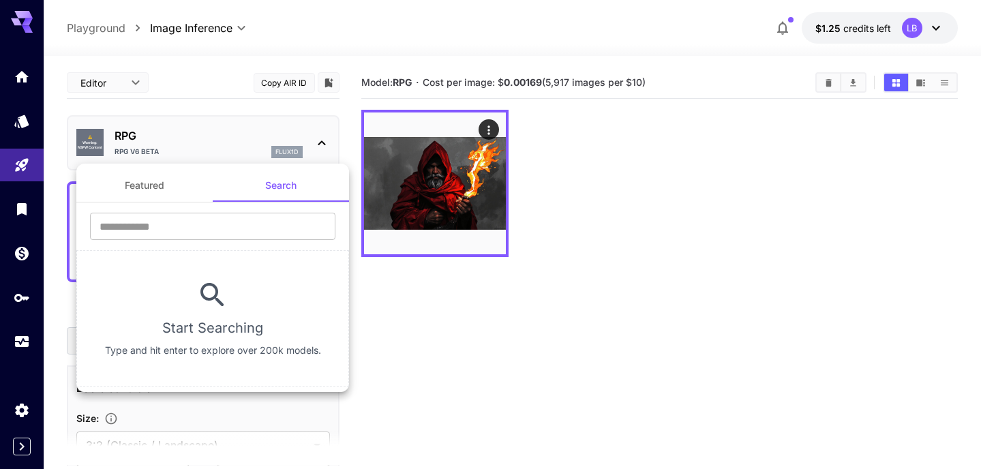
click at [412, 351] on div at bounding box center [490, 234] width 981 height 469
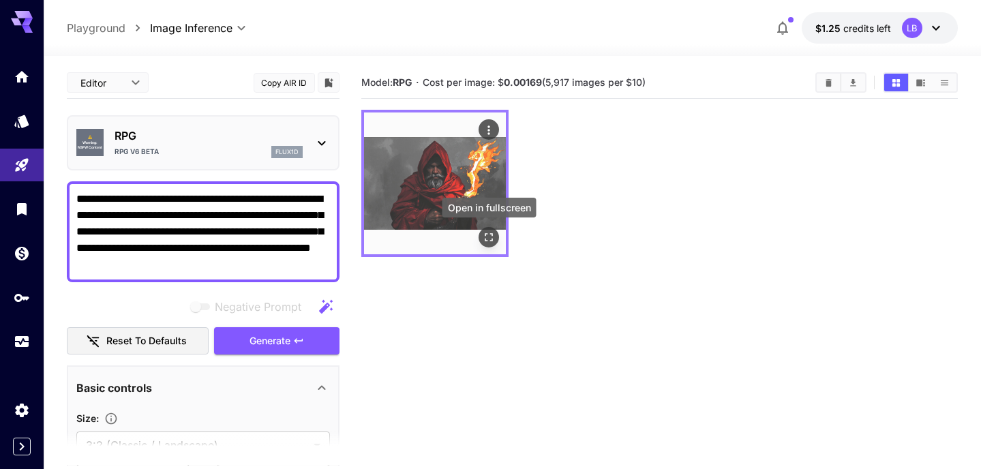
click at [489, 242] on icon "Open in fullscreen" at bounding box center [489, 237] width 14 height 14
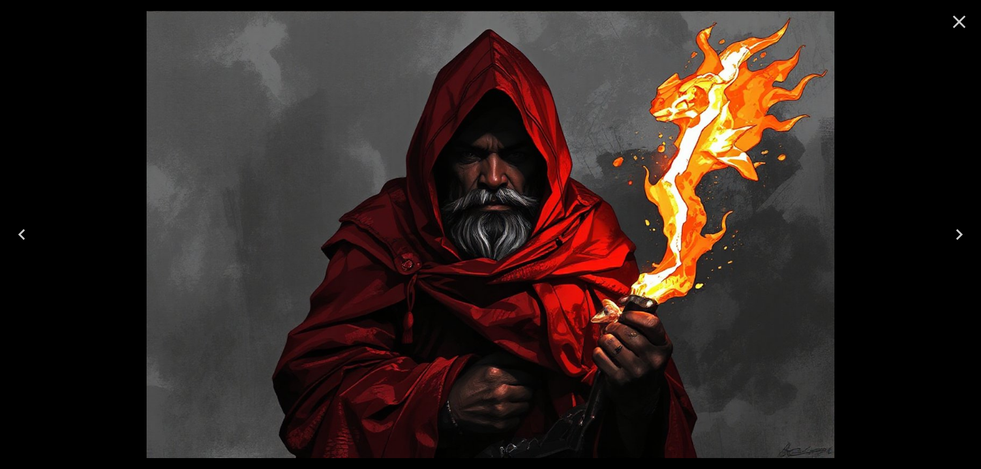
click at [954, 22] on icon "Close" at bounding box center [959, 22] width 22 height 22
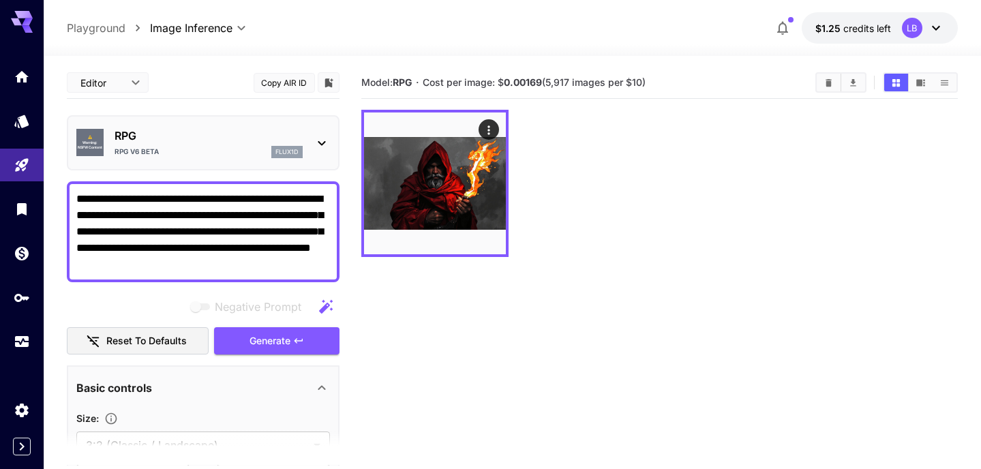
click at [313, 146] on div "⚠️ Warning: NSFW Content RPG RPG v6 Beta flux1d" at bounding box center [202, 143] width 253 height 42
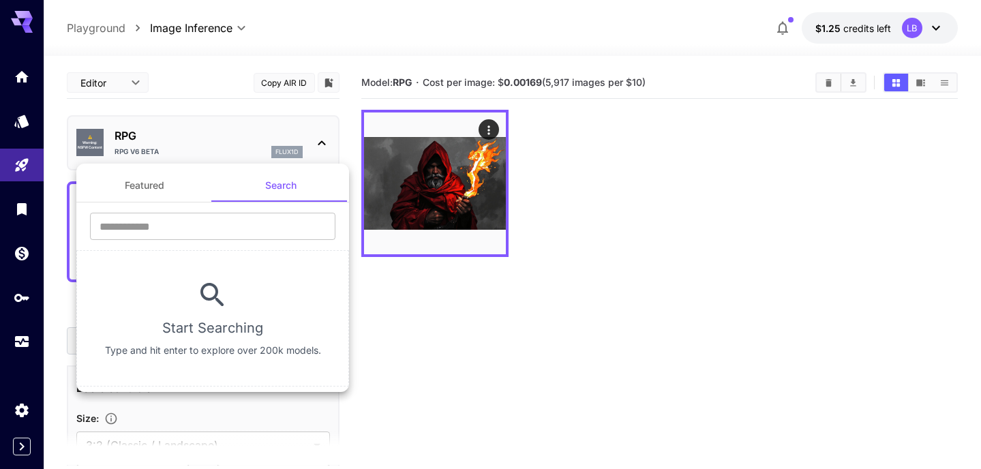
click at [157, 185] on button "Featured" at bounding box center [144, 185] width 136 height 33
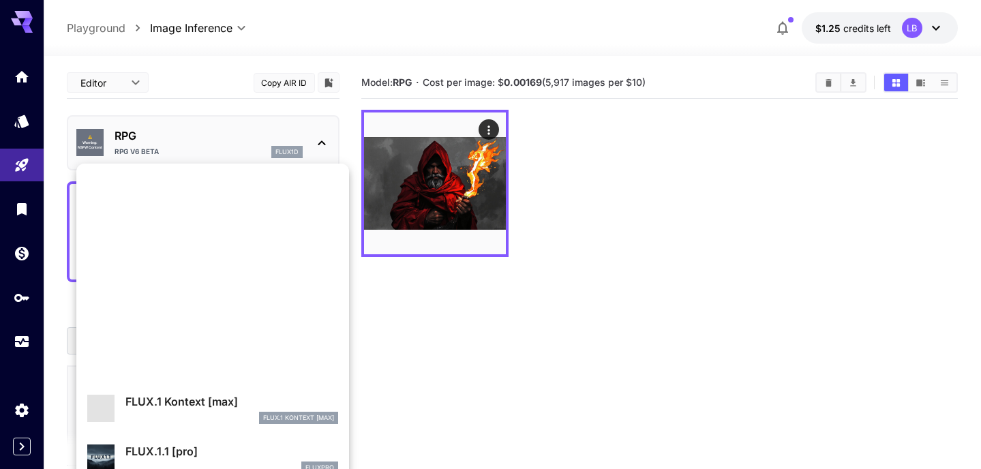
scroll to position [1053, 0]
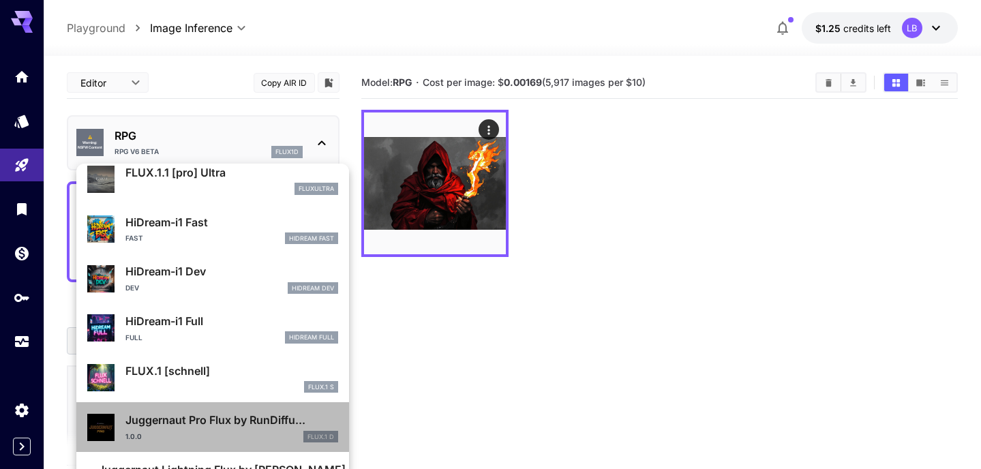
click at [243, 436] on div "1.0.0 FLUX.1 D" at bounding box center [231, 437] width 213 height 12
type input "**"
type input "*"
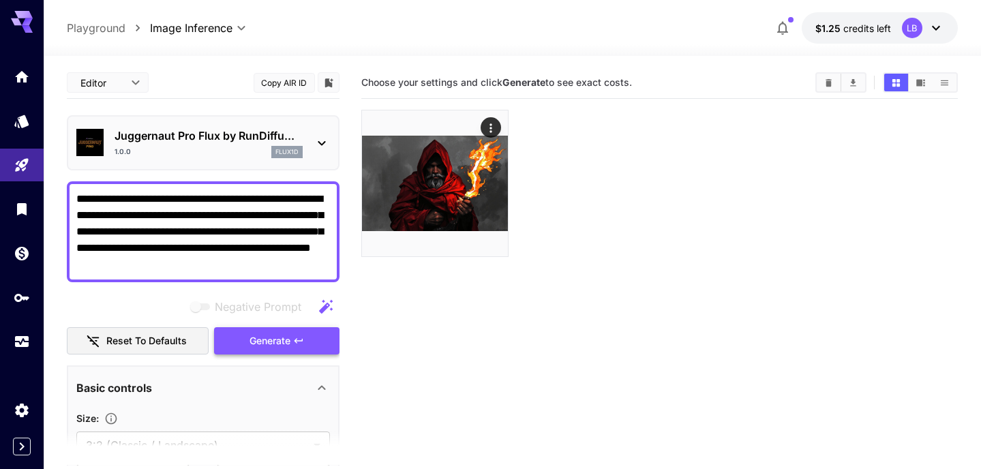
click at [275, 339] on span "Generate" at bounding box center [269, 341] width 41 height 17
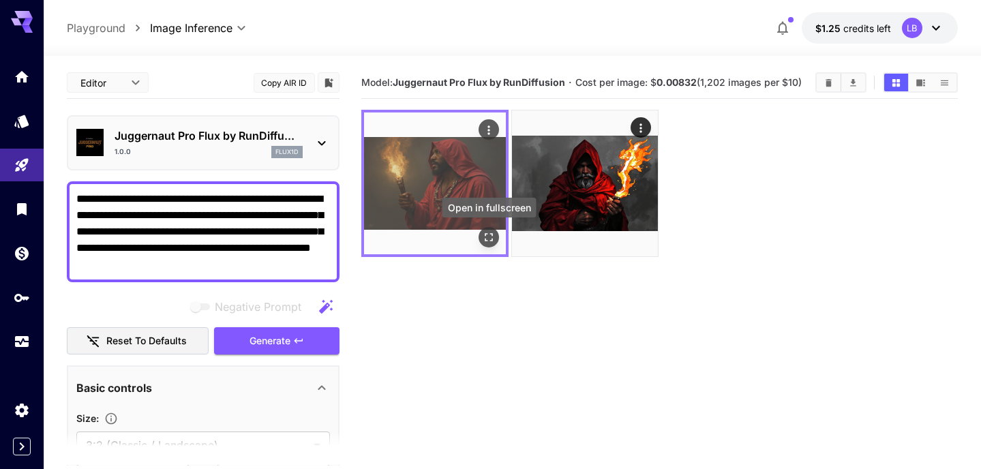
click at [487, 230] on icon "Open in fullscreen" at bounding box center [489, 237] width 14 height 14
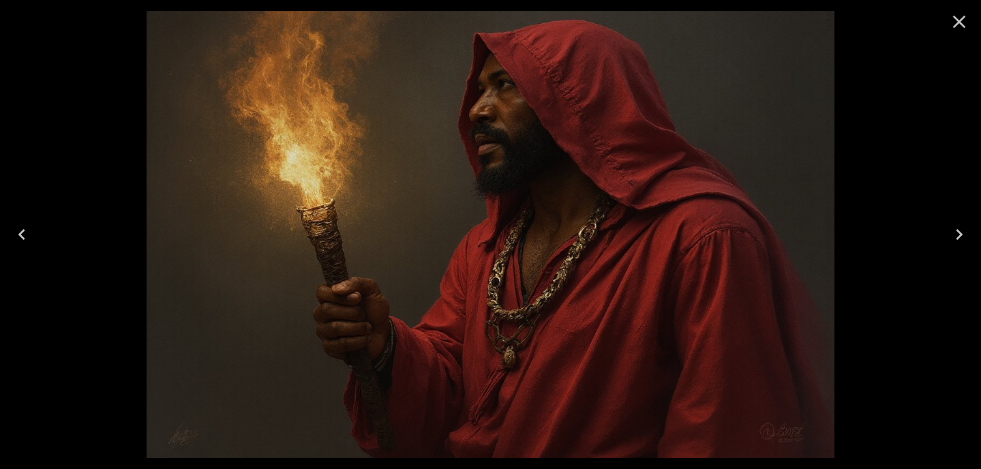
click at [961, 21] on icon "Close" at bounding box center [959, 22] width 22 height 22
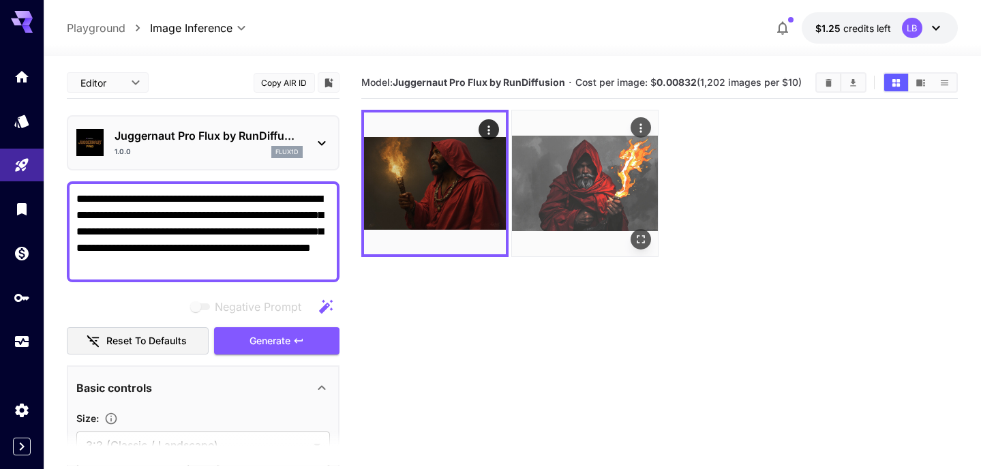
click at [598, 198] on img at bounding box center [585, 183] width 146 height 146
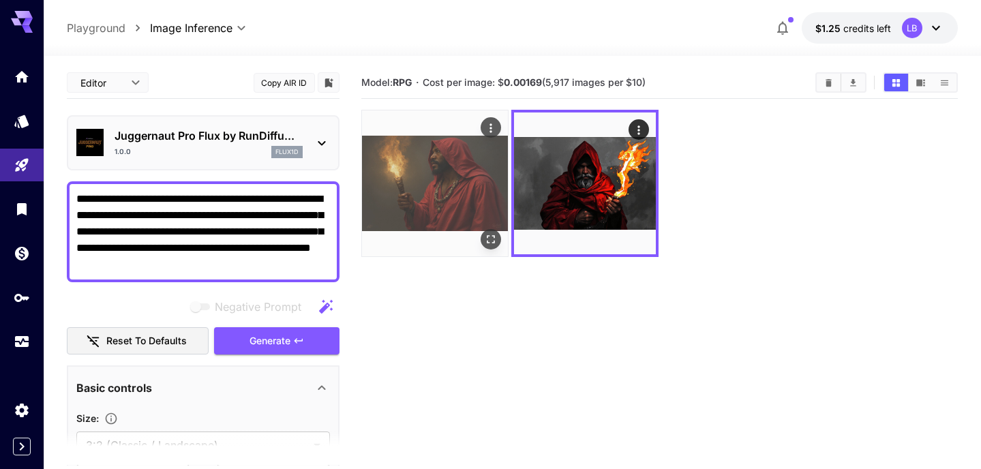
click at [410, 191] on img at bounding box center [435, 183] width 146 height 146
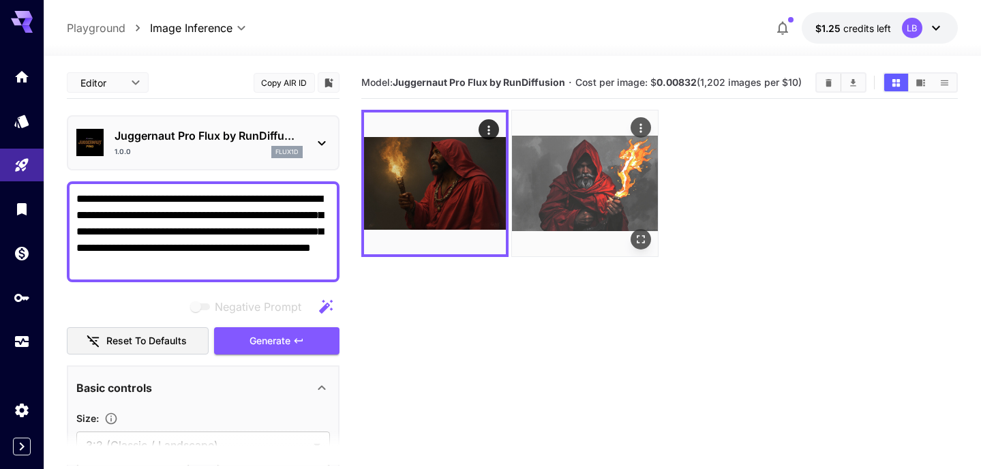
click at [583, 185] on img at bounding box center [585, 183] width 146 height 146
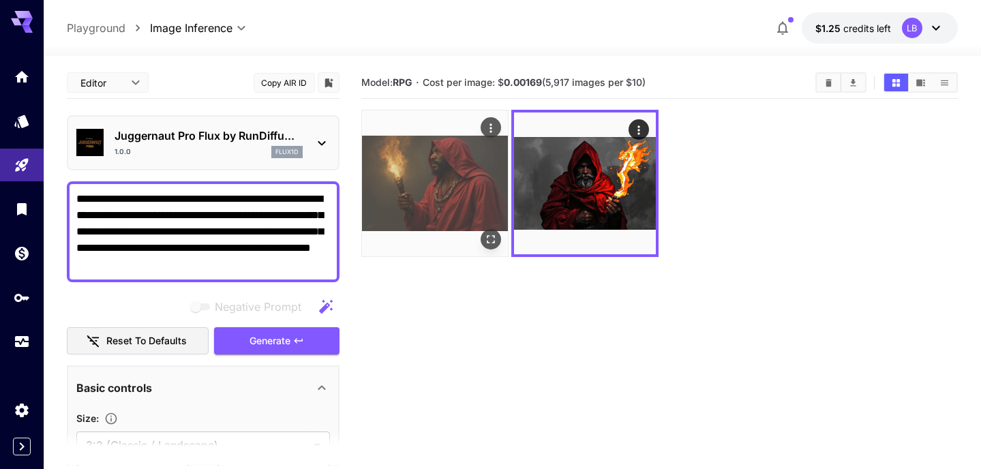
click at [422, 185] on img at bounding box center [435, 183] width 146 height 146
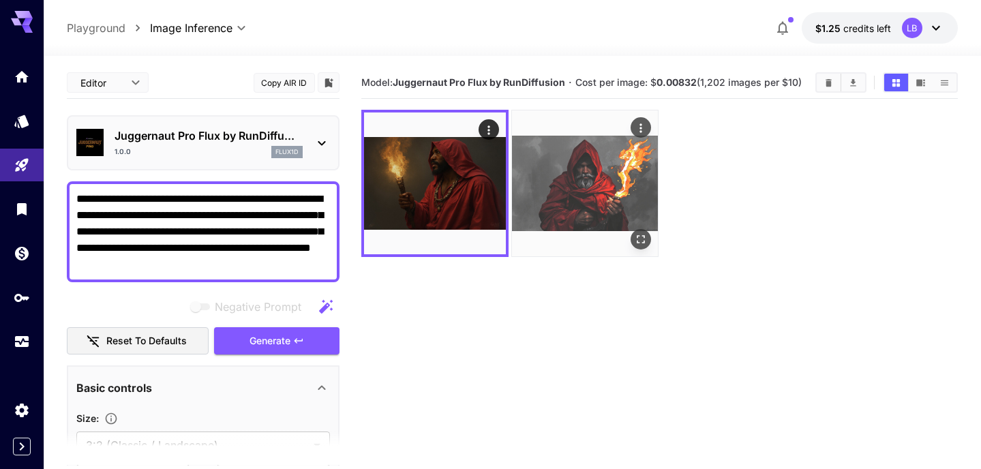
click at [596, 186] on img at bounding box center [585, 183] width 146 height 146
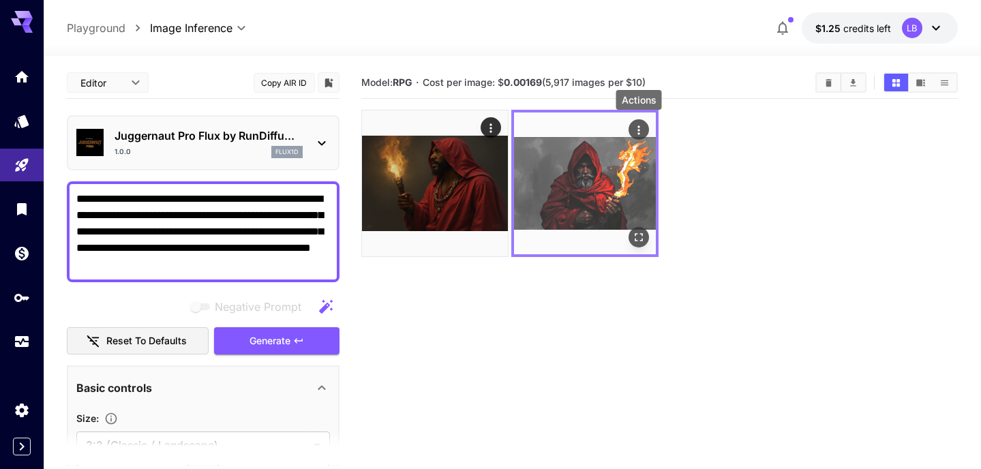
click at [645, 126] on button "Actions" at bounding box center [638, 129] width 20 height 20
click at [641, 128] on icon "Actions" at bounding box center [639, 130] width 14 height 14
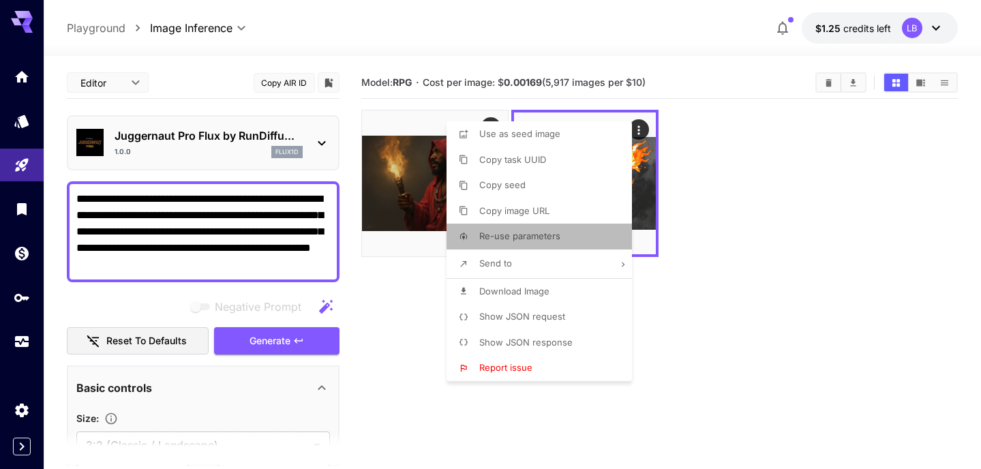
click at [569, 230] on li "Re-use parameters" at bounding box center [543, 236] width 194 height 26
type input "*********"
type input "*"
type input "*******"
type input "*"
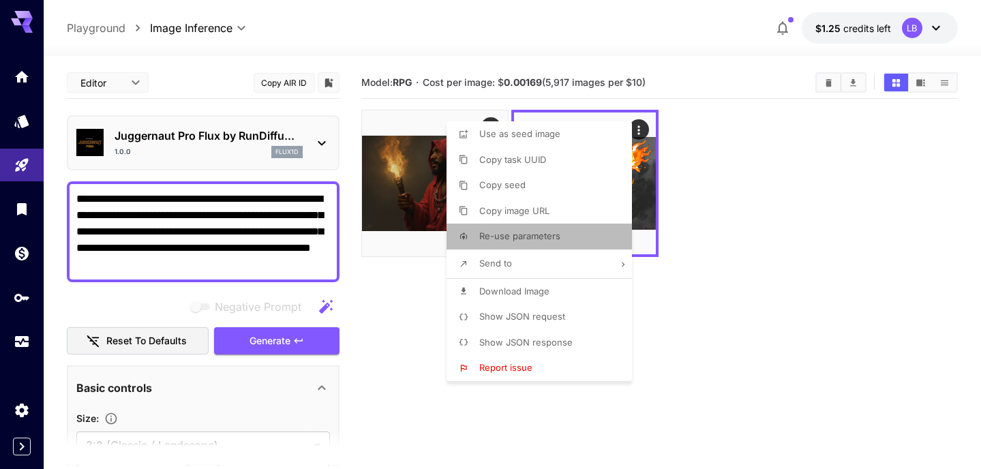
type input "*"
type input "*******"
type input "**********"
type input "****"
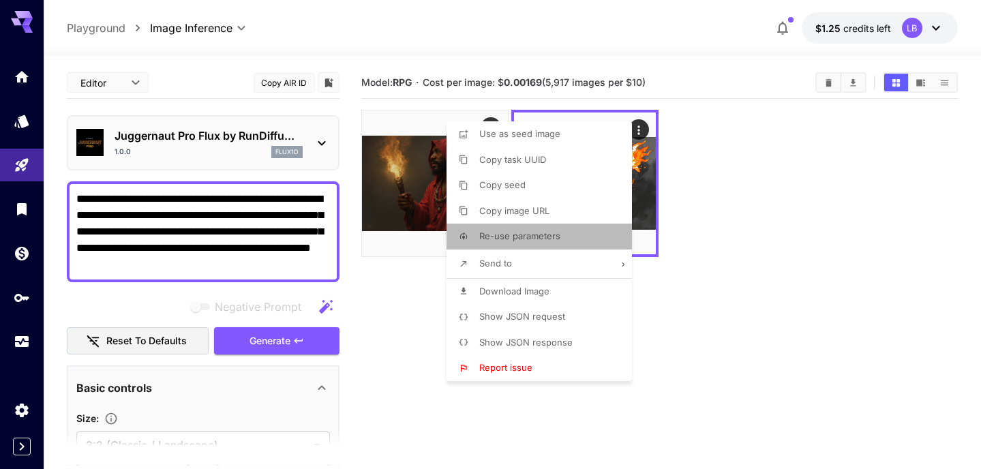
type input "*"
type input "****"
type input "*"
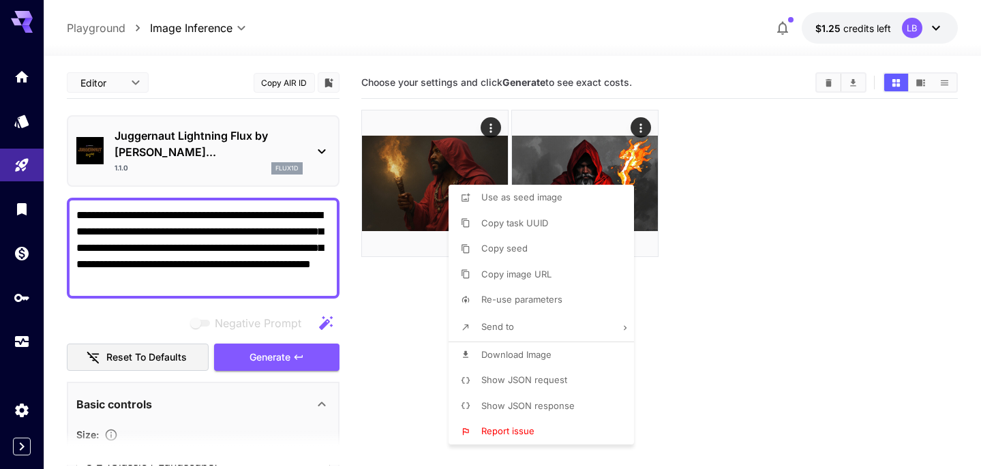
click at [391, 345] on div at bounding box center [490, 234] width 981 height 469
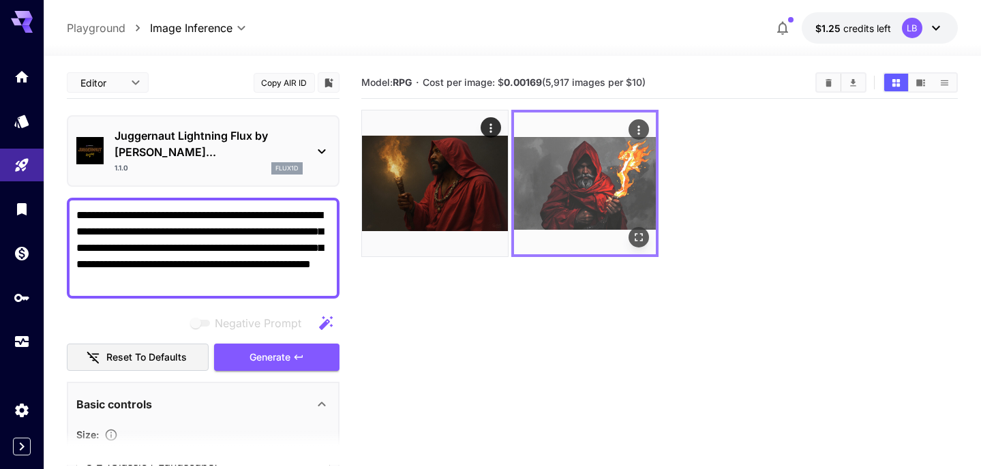
click at [591, 213] on img at bounding box center [585, 183] width 142 height 142
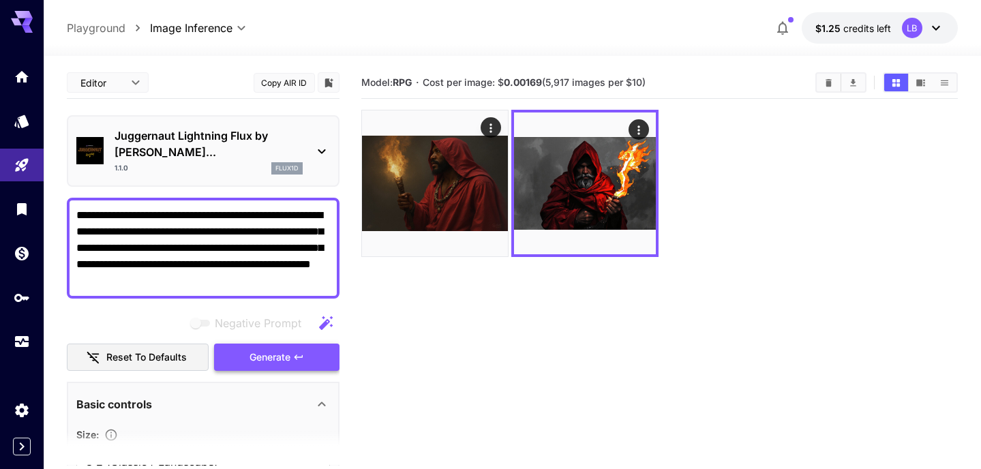
click at [281, 349] on span "Generate" at bounding box center [269, 357] width 41 height 17
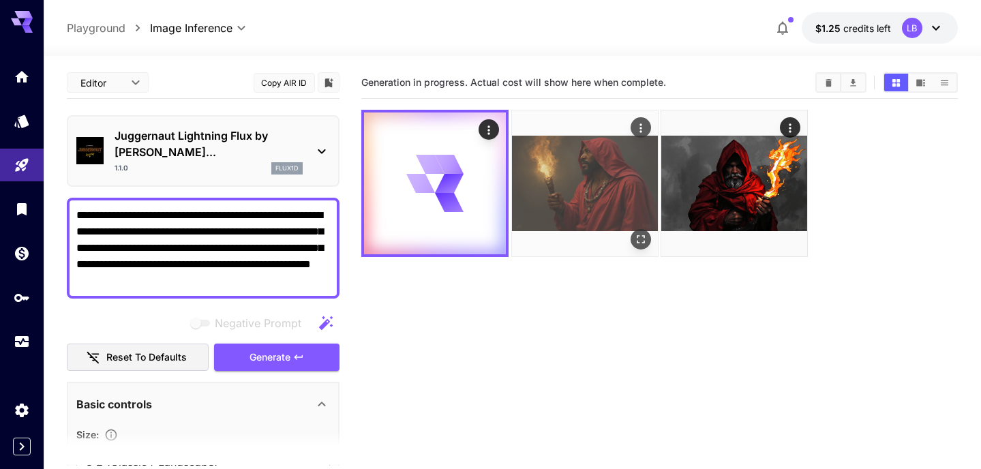
click at [583, 191] on img at bounding box center [585, 183] width 146 height 146
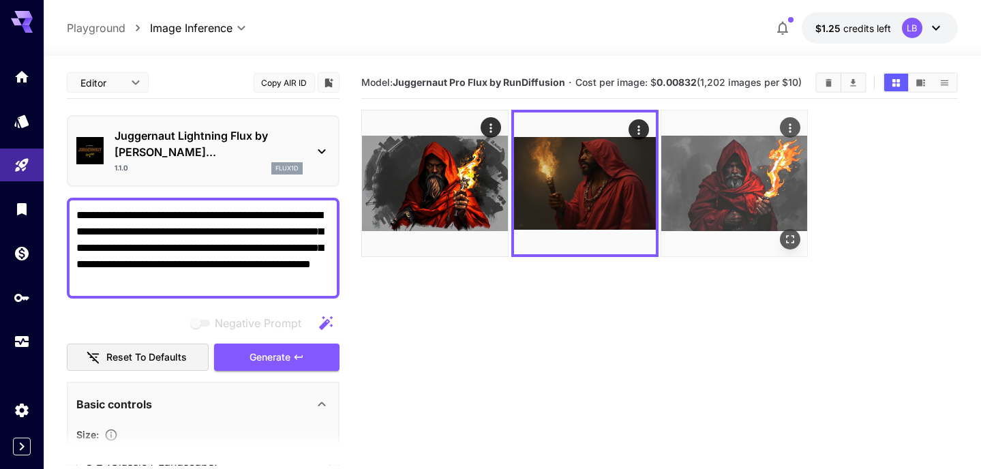
click at [741, 178] on img at bounding box center [734, 183] width 146 height 146
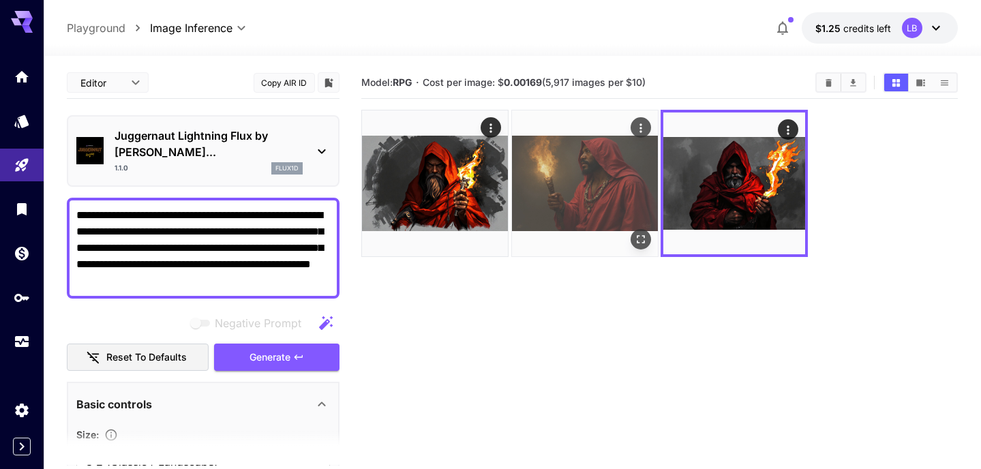
click at [619, 184] on img at bounding box center [585, 183] width 146 height 146
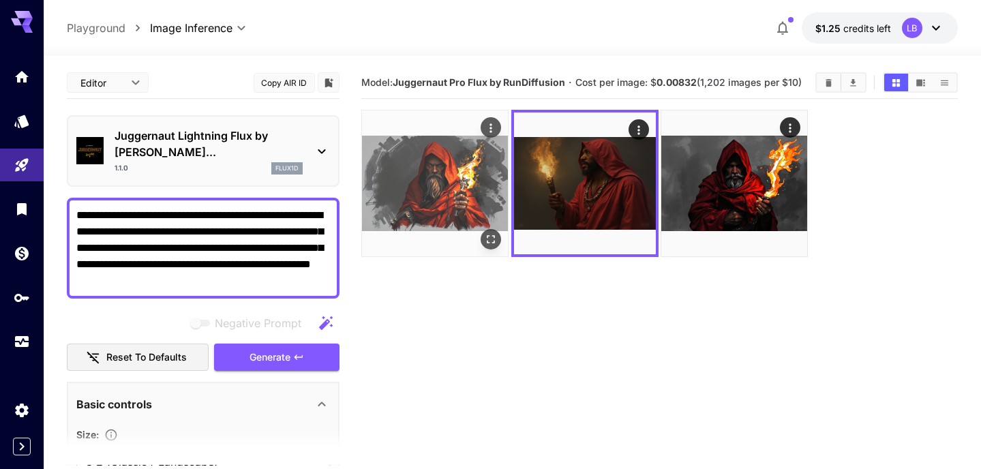
click at [481, 191] on img at bounding box center [435, 183] width 146 height 146
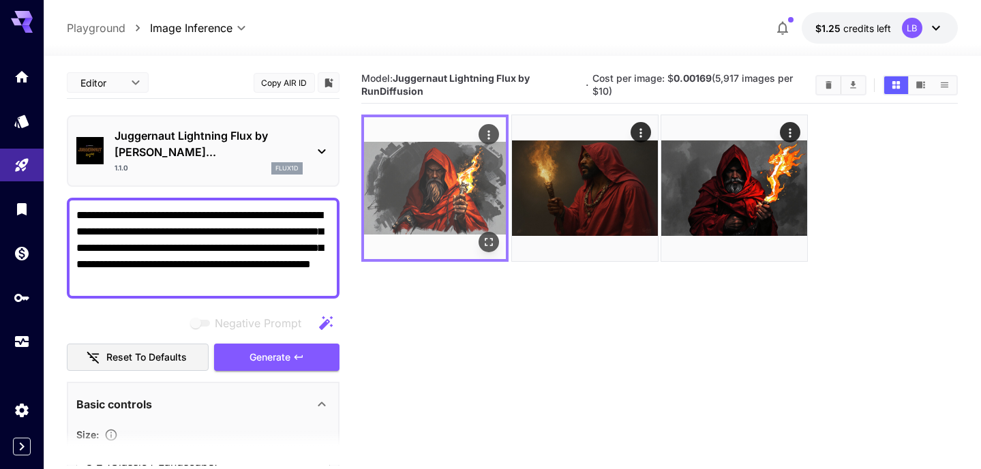
click at [447, 191] on img at bounding box center [435, 188] width 142 height 142
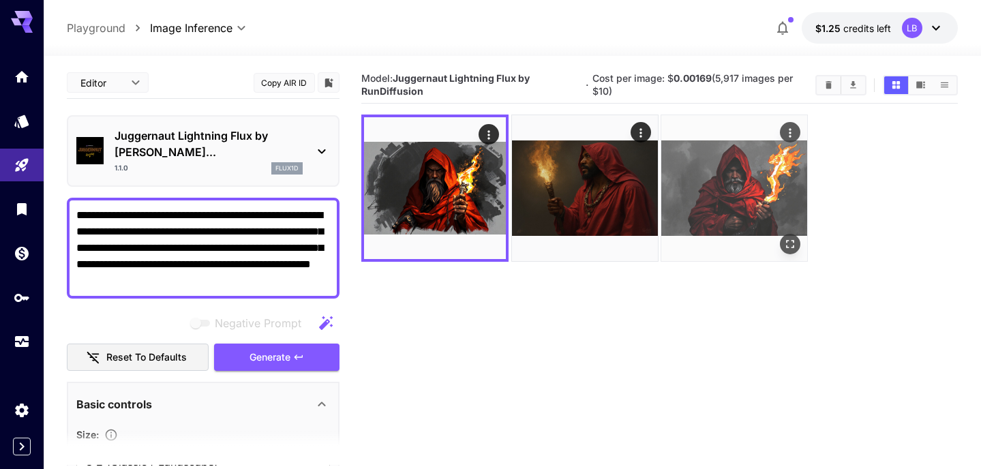
click at [711, 211] on img at bounding box center [734, 188] width 146 height 146
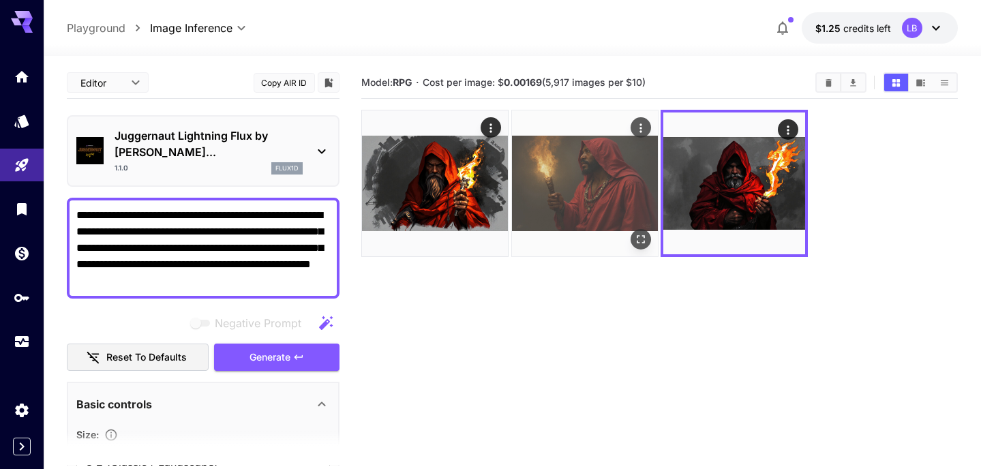
click at [593, 198] on img at bounding box center [585, 183] width 146 height 146
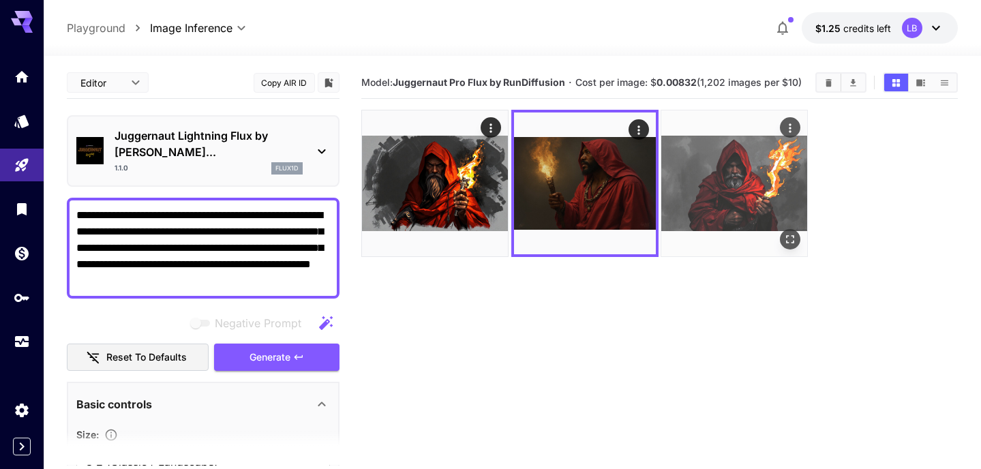
click at [729, 199] on img at bounding box center [734, 183] width 146 height 146
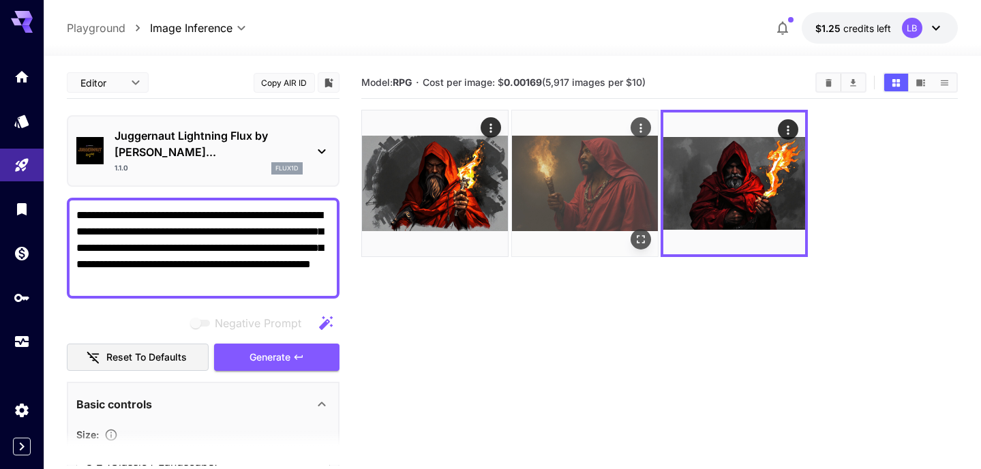
click at [583, 197] on img at bounding box center [585, 183] width 146 height 146
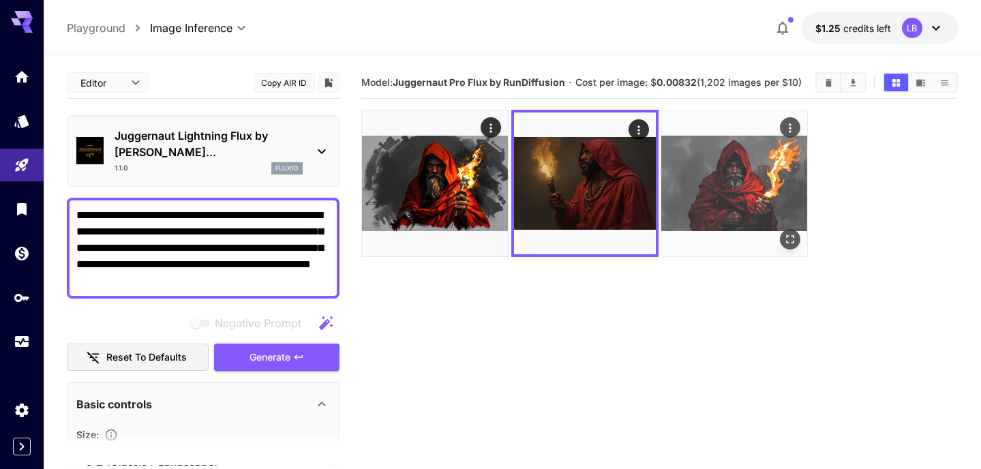
click at [703, 201] on img at bounding box center [734, 183] width 146 height 146
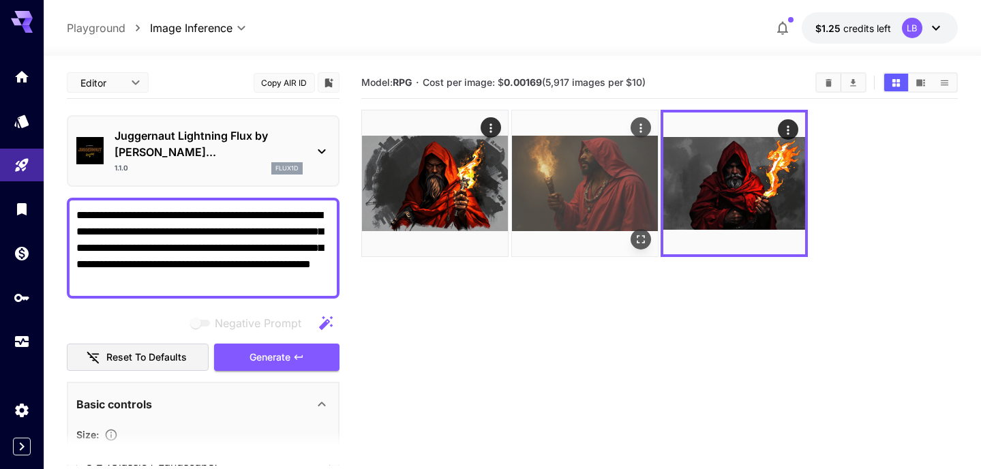
click at [581, 179] on img at bounding box center [585, 183] width 146 height 146
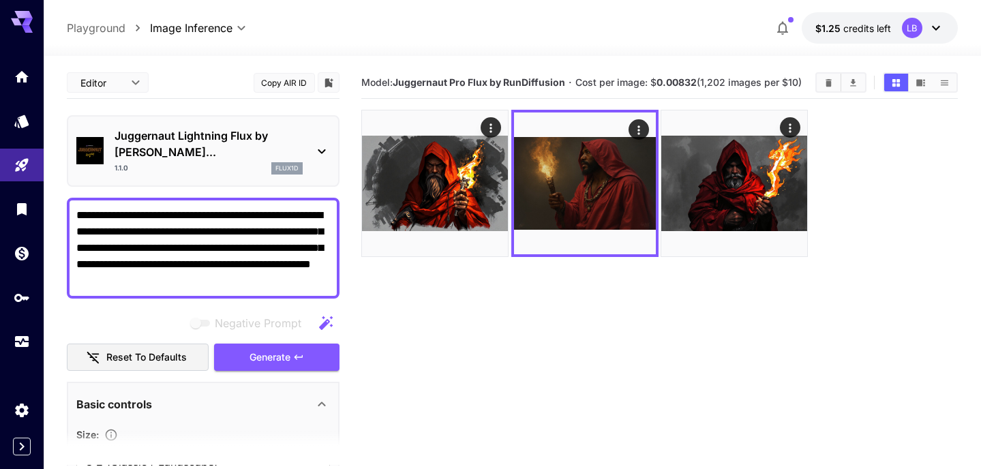
click at [320, 143] on icon at bounding box center [321, 151] width 16 height 16
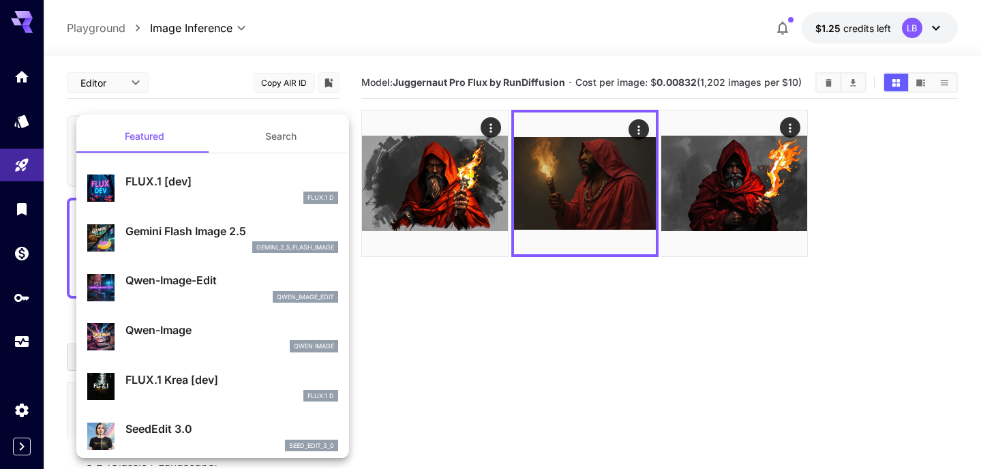
click at [279, 132] on button "Search" at bounding box center [281, 136] width 136 height 33
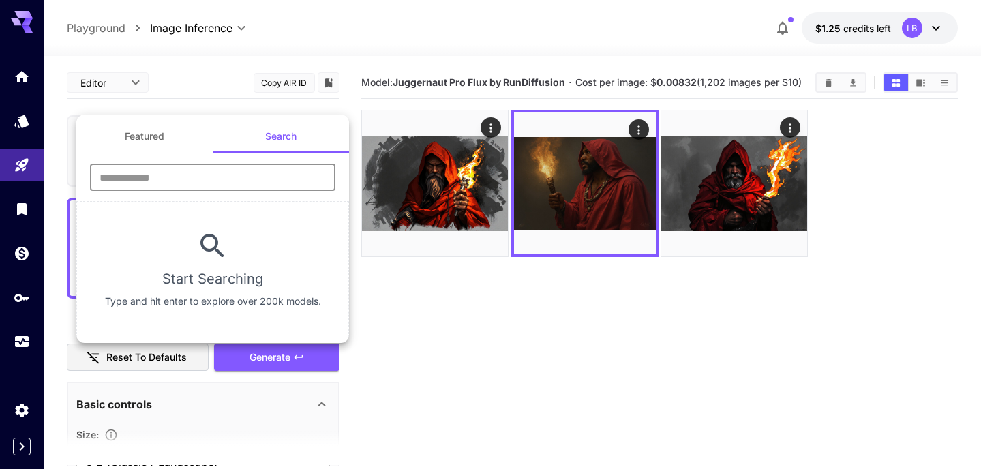
click at [214, 171] on input "text" at bounding box center [212, 177] width 245 height 27
type input "***"
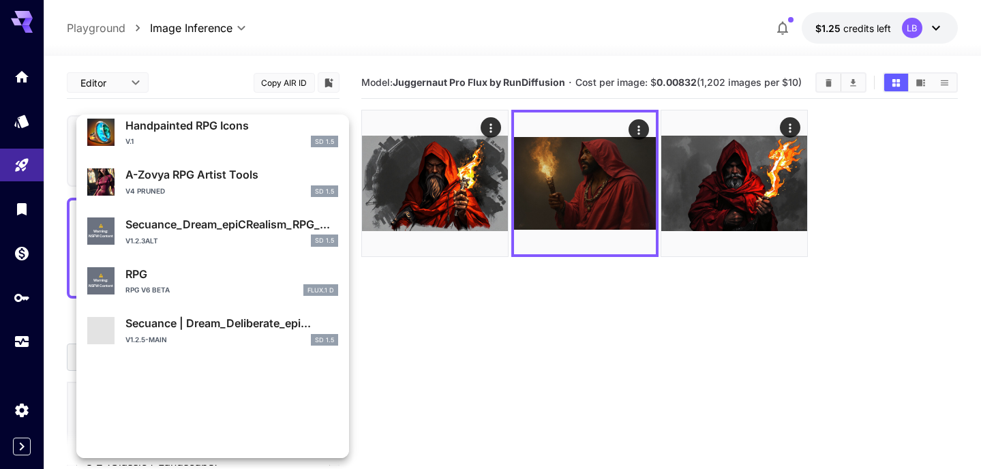
scroll to position [1066, 0]
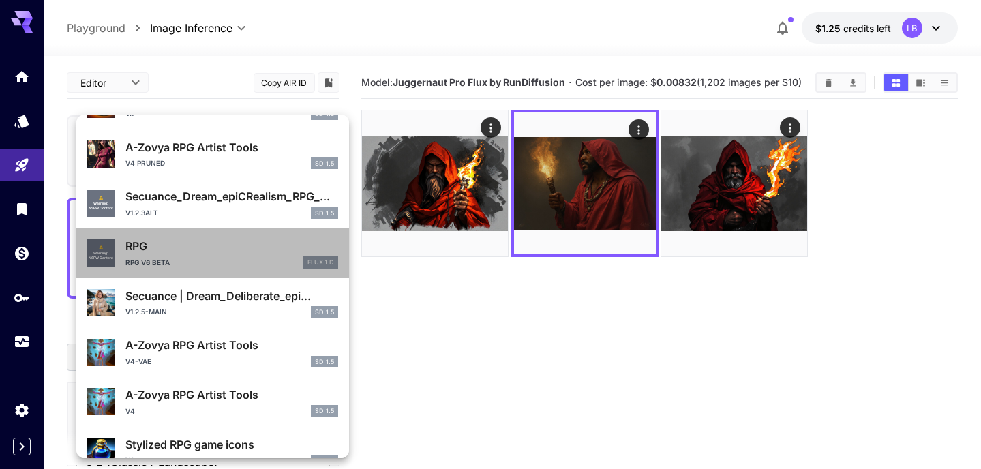
click at [232, 264] on div "RPG v6 Beta FLUX.1 D" at bounding box center [231, 262] width 213 height 12
type input "**"
type input "***"
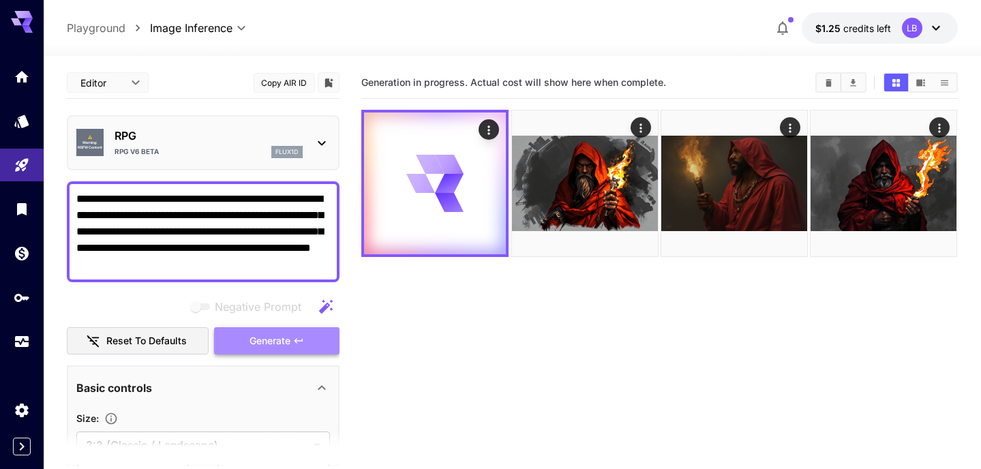
click at [275, 343] on span "Generate" at bounding box center [269, 341] width 41 height 17
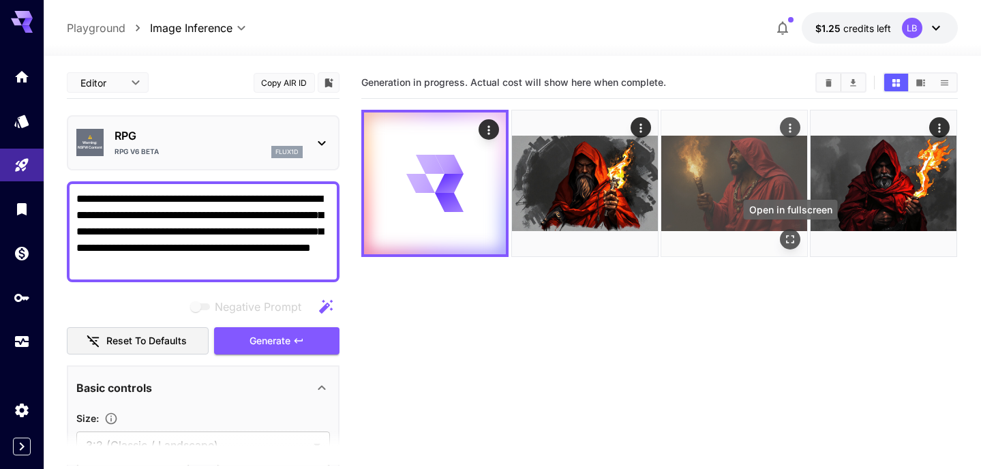
click at [790, 237] on icon "Open in fullscreen" at bounding box center [790, 239] width 14 height 14
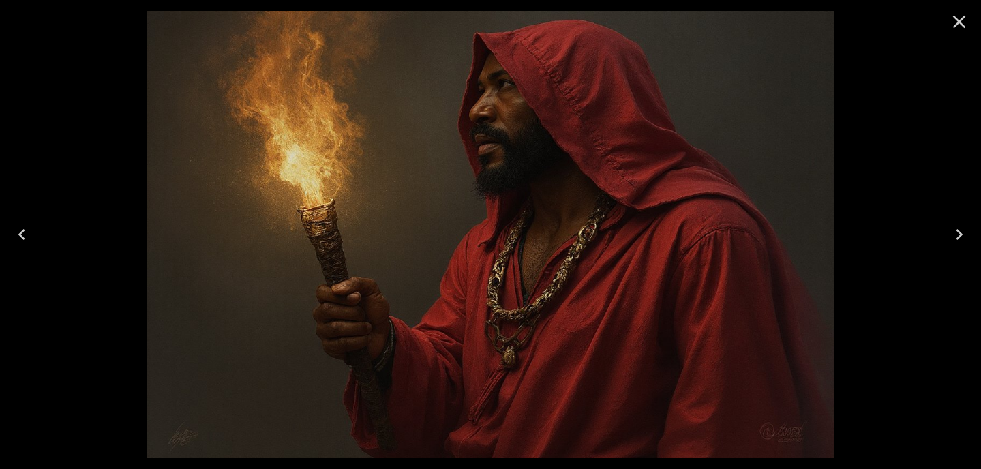
click at [959, 23] on icon "Close" at bounding box center [959, 22] width 13 height 13
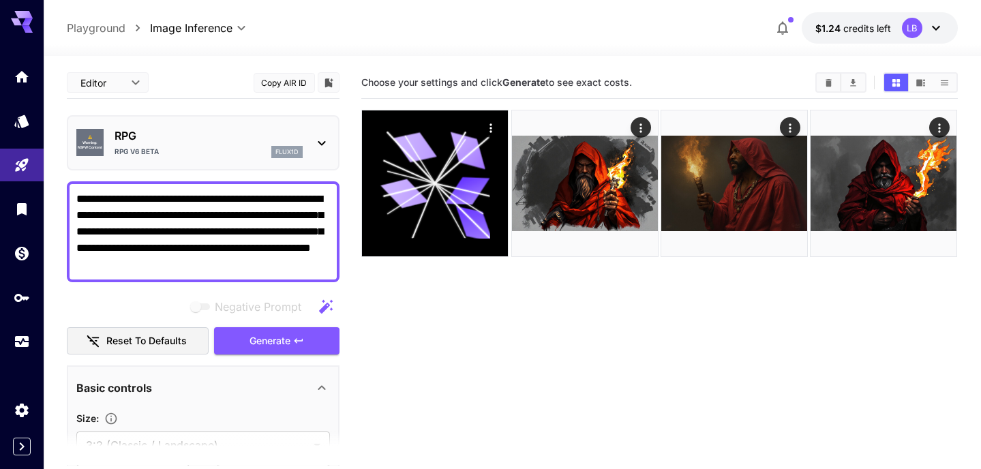
click at [320, 143] on icon at bounding box center [321, 143] width 7 height 5
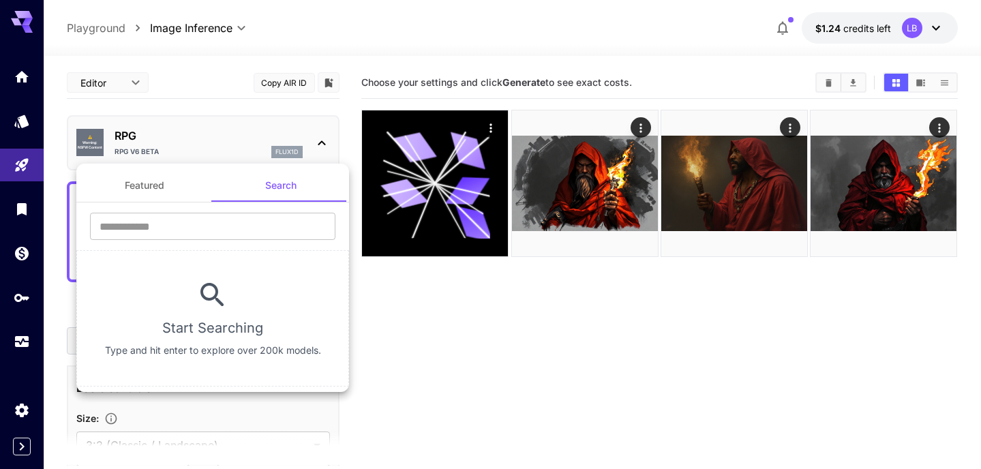
click at [136, 194] on button "Featured" at bounding box center [144, 185] width 136 height 33
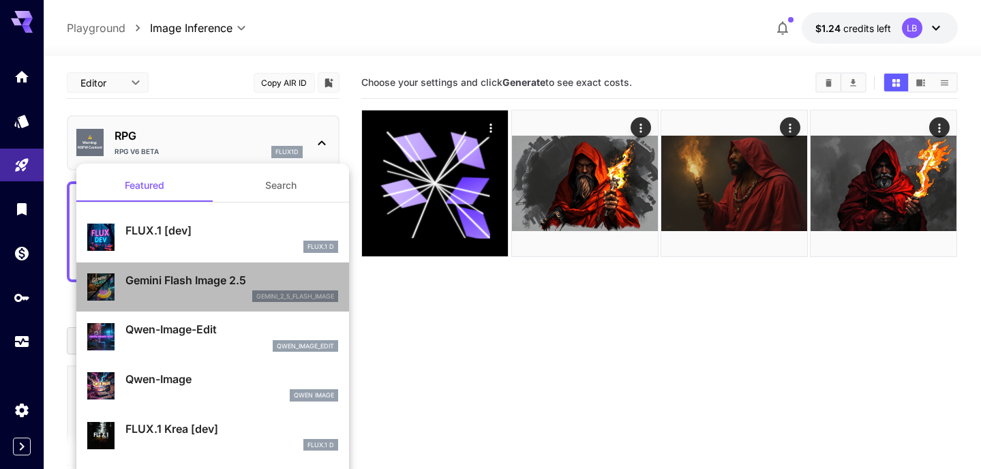
click at [155, 285] on p "Gemini Flash Image 2.5" at bounding box center [231, 280] width 213 height 16
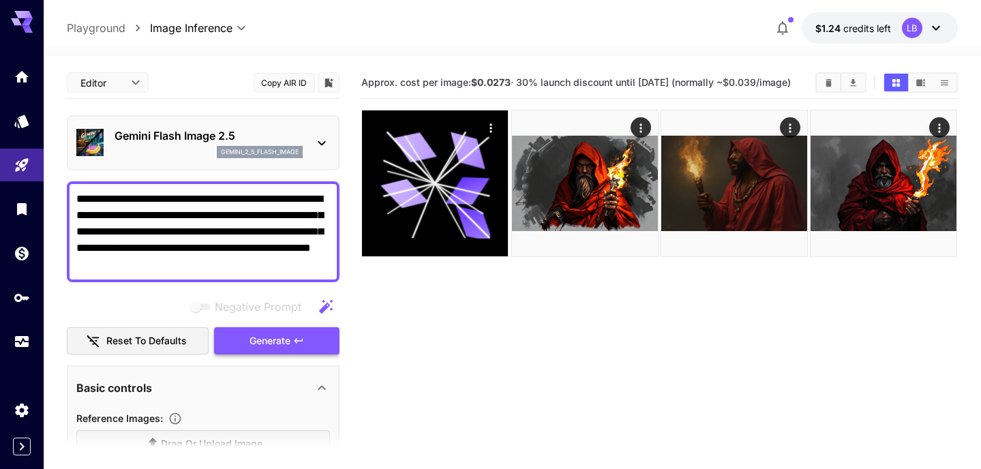
click at [244, 336] on button "Generate" at bounding box center [276, 341] width 125 height 28
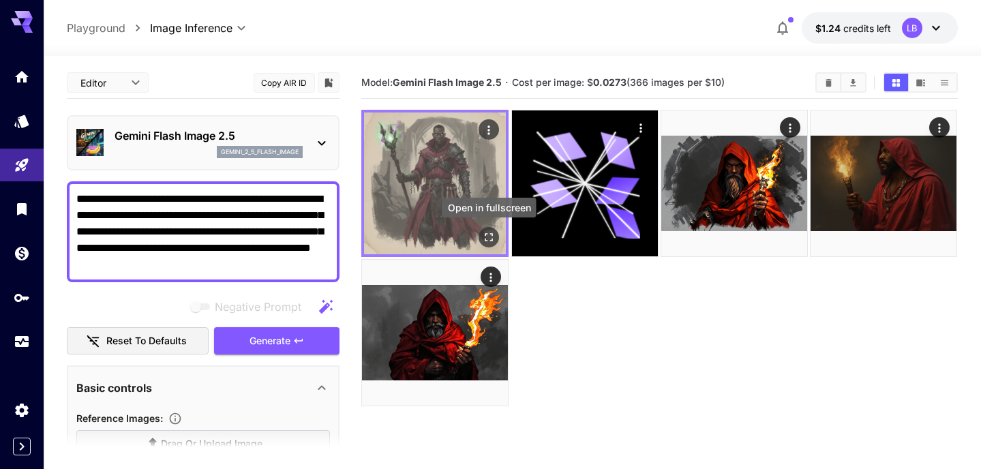
click at [486, 238] on icon "Open in fullscreen" at bounding box center [489, 237] width 14 height 14
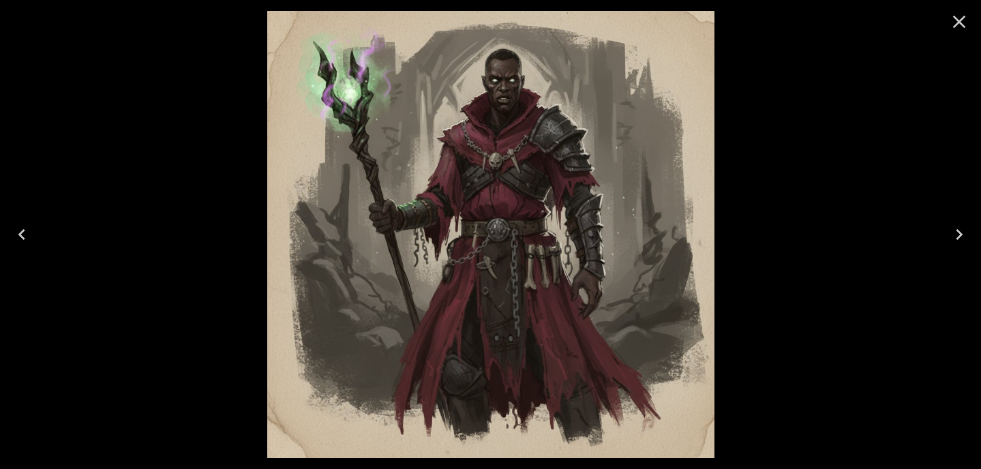
click at [961, 20] on icon "Close" at bounding box center [959, 22] width 22 height 22
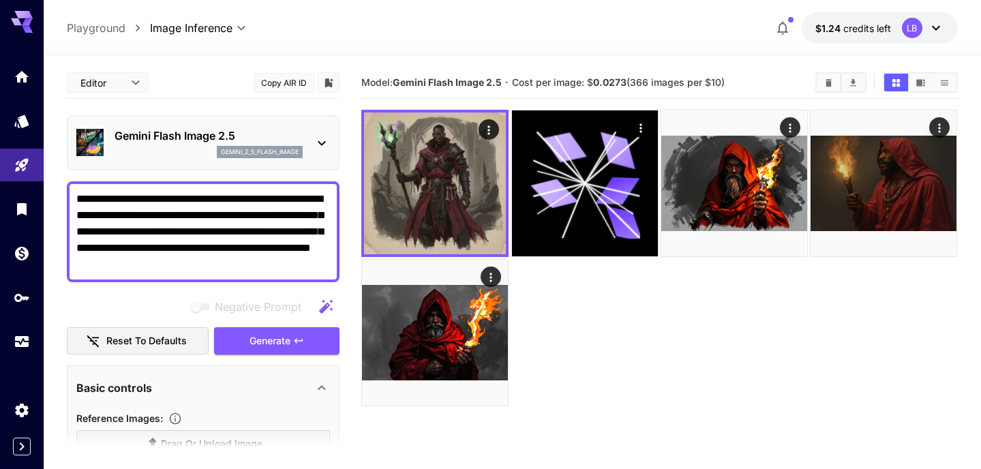
click at [326, 147] on icon at bounding box center [321, 143] width 16 height 16
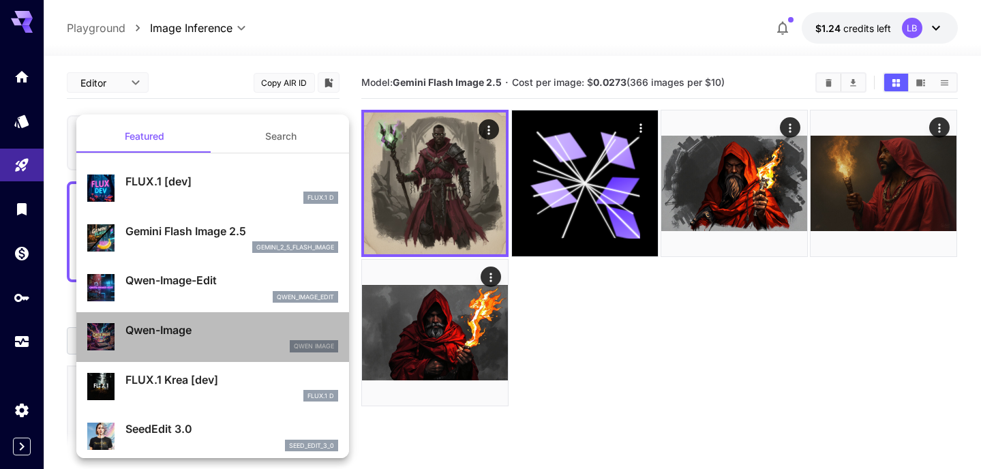
click at [216, 335] on p "Qwen-Image" at bounding box center [231, 330] width 213 height 16
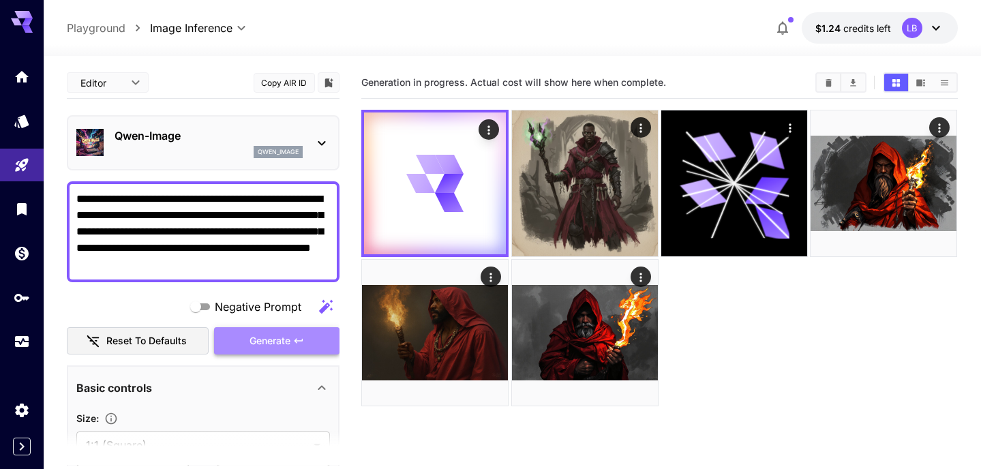
click at [255, 340] on span "Generate" at bounding box center [269, 341] width 41 height 17
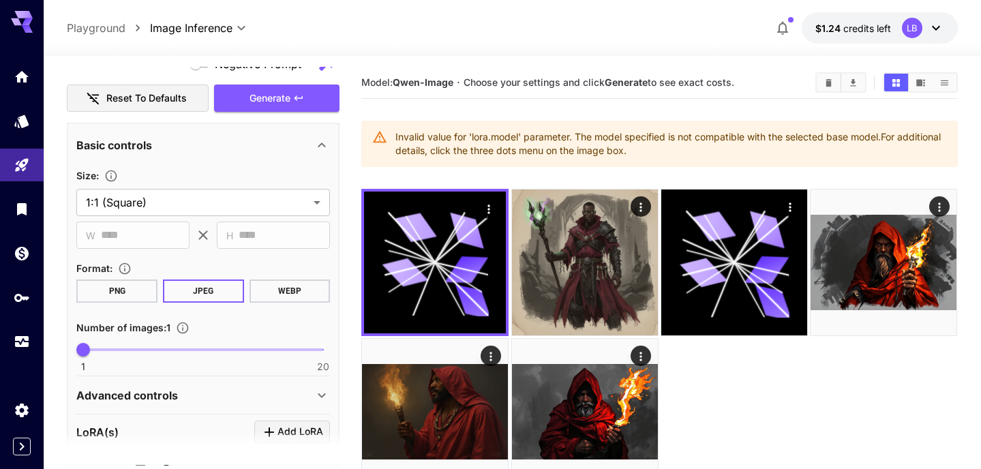
scroll to position [382, 0]
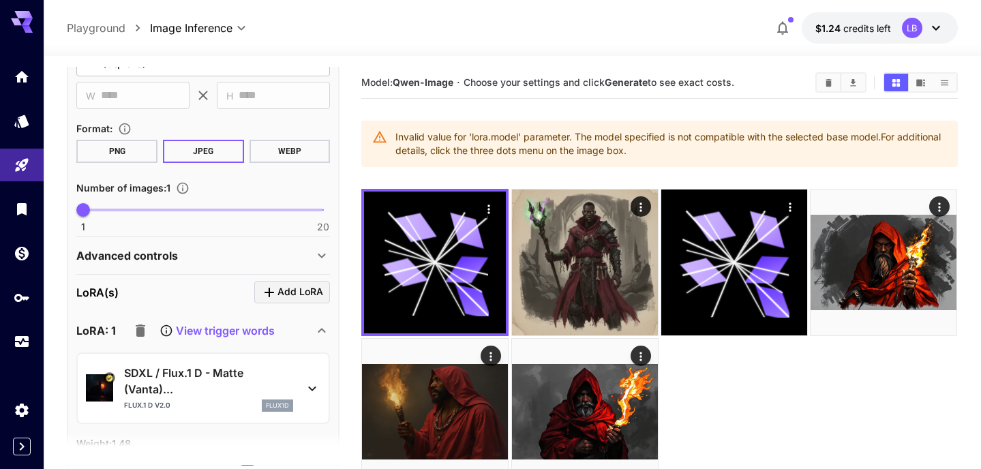
click at [133, 331] on icon "button" at bounding box center [140, 330] width 16 height 16
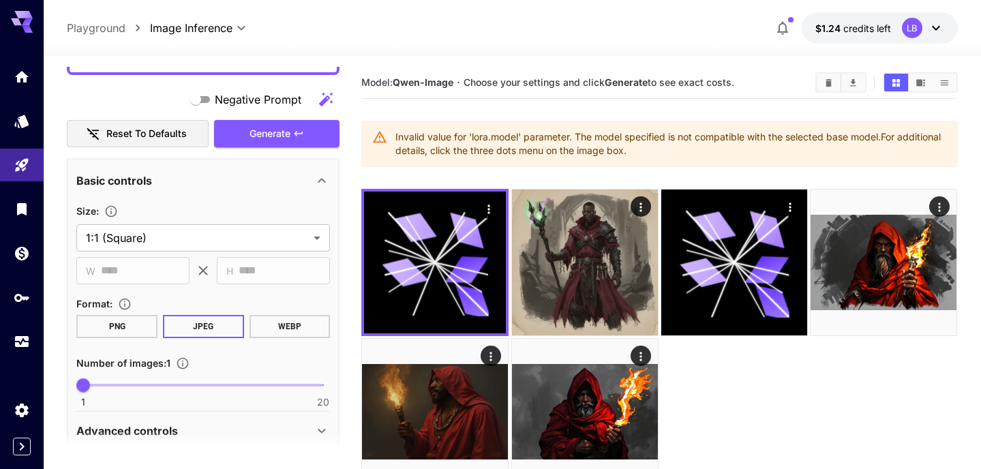
scroll to position [0, 0]
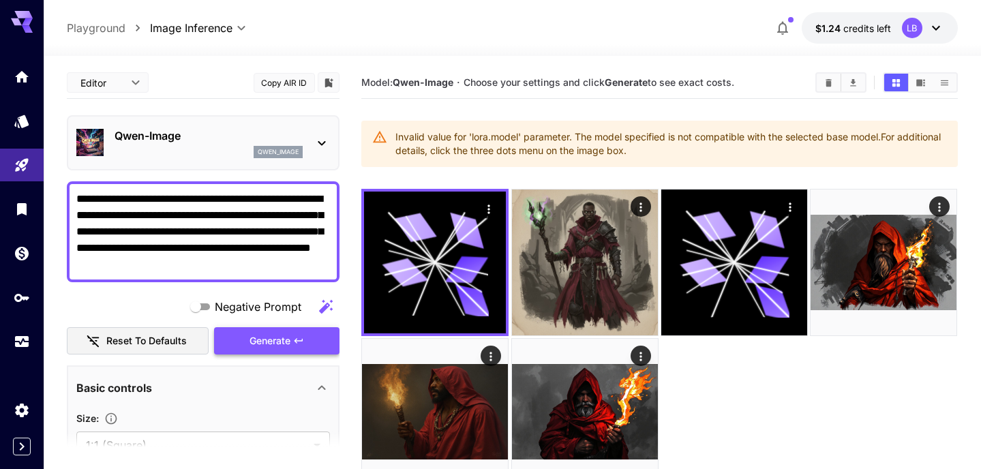
click at [285, 337] on span "Generate" at bounding box center [269, 341] width 41 height 17
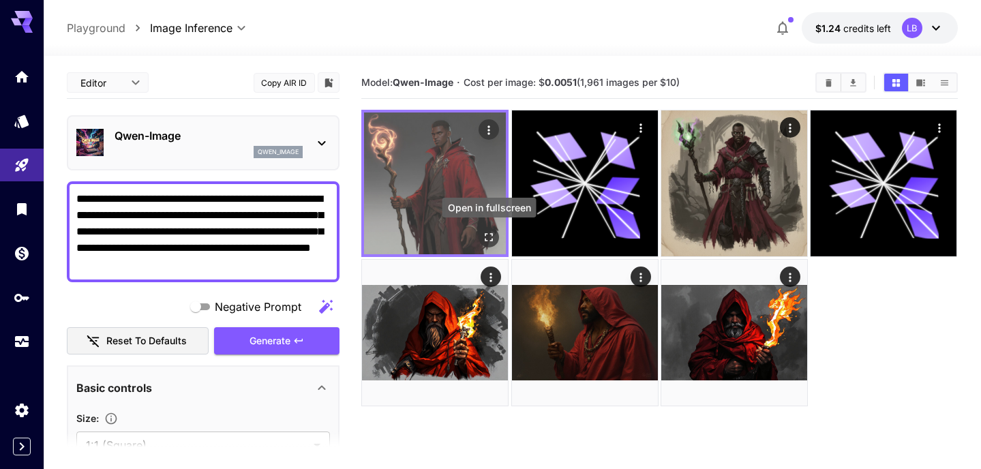
click at [487, 237] on icon "Open in fullscreen" at bounding box center [489, 237] width 14 height 14
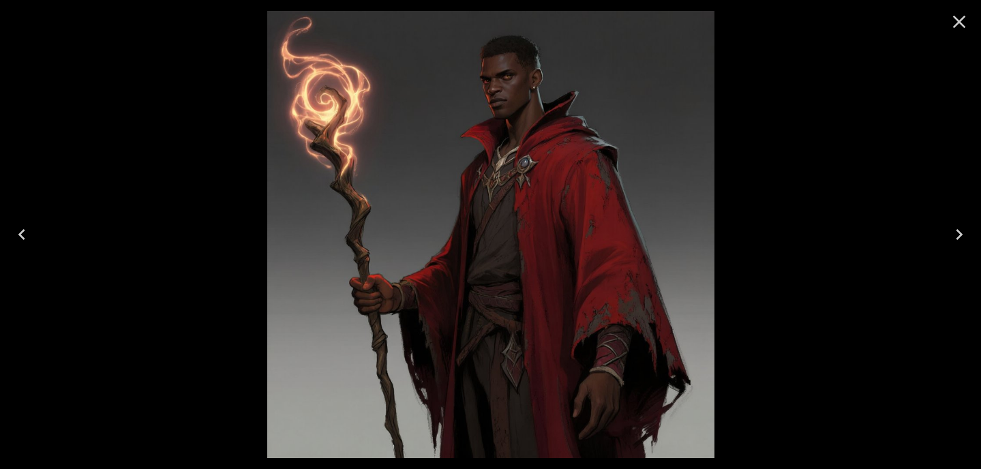
click at [959, 16] on icon "Close" at bounding box center [959, 22] width 22 height 22
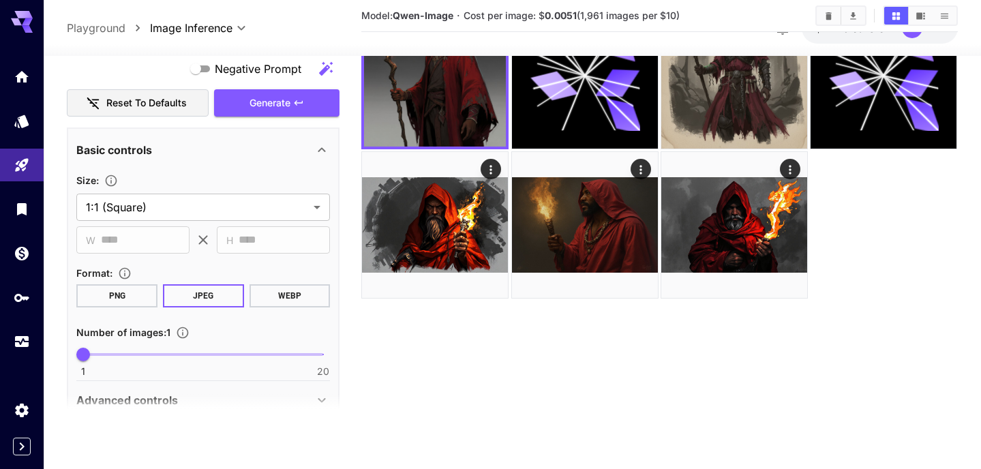
scroll to position [245, 0]
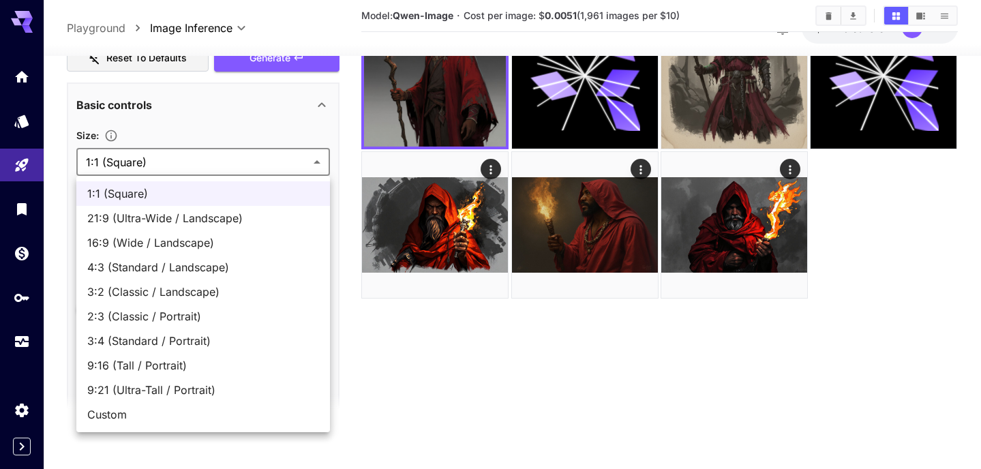
click at [226, 161] on body "**********" at bounding box center [490, 180] width 981 height 576
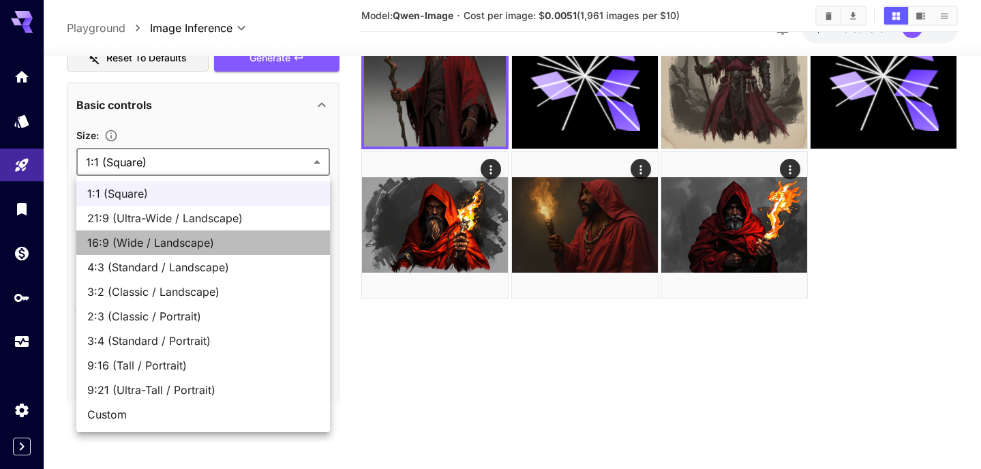
click at [199, 233] on li "16:9 (Wide / Landscape)" at bounding box center [202, 242] width 253 height 25
type input "**********"
type input "****"
type input "***"
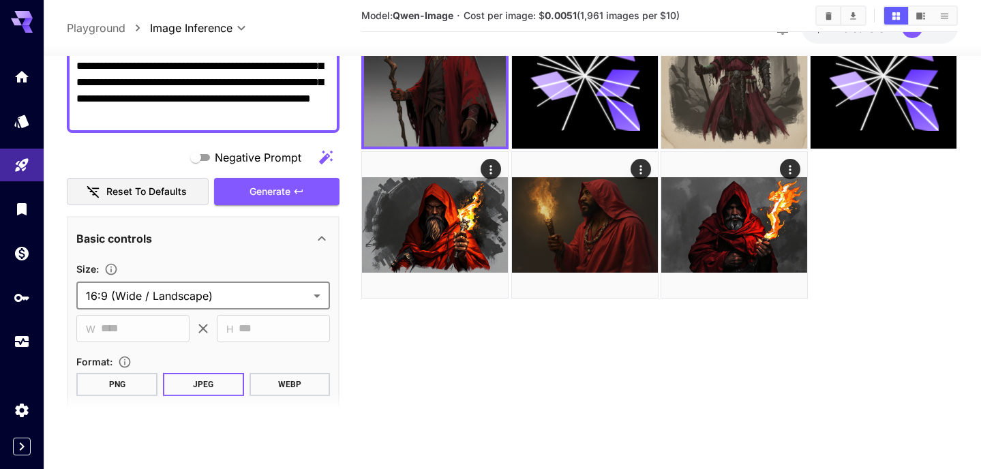
scroll to position [0, 0]
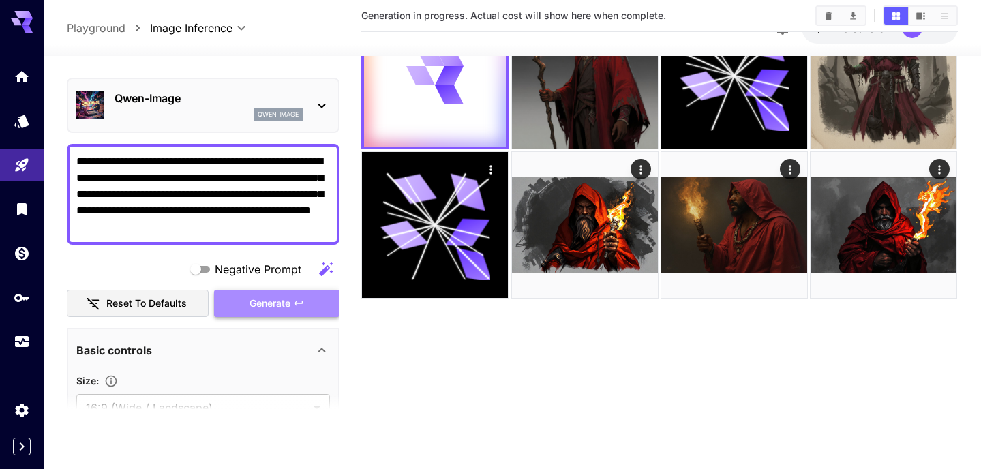
click at [247, 298] on button "Generate" at bounding box center [276, 304] width 125 height 28
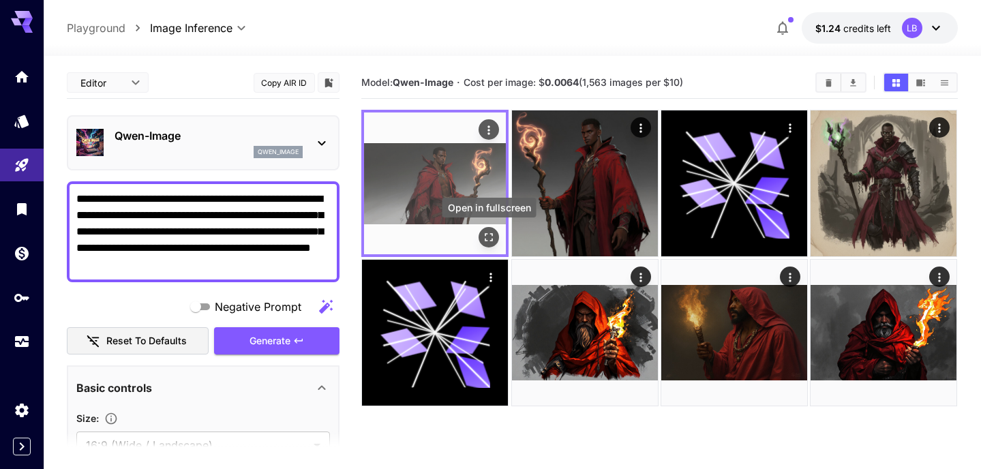
click at [489, 243] on icon "Open in fullscreen" at bounding box center [489, 237] width 14 height 14
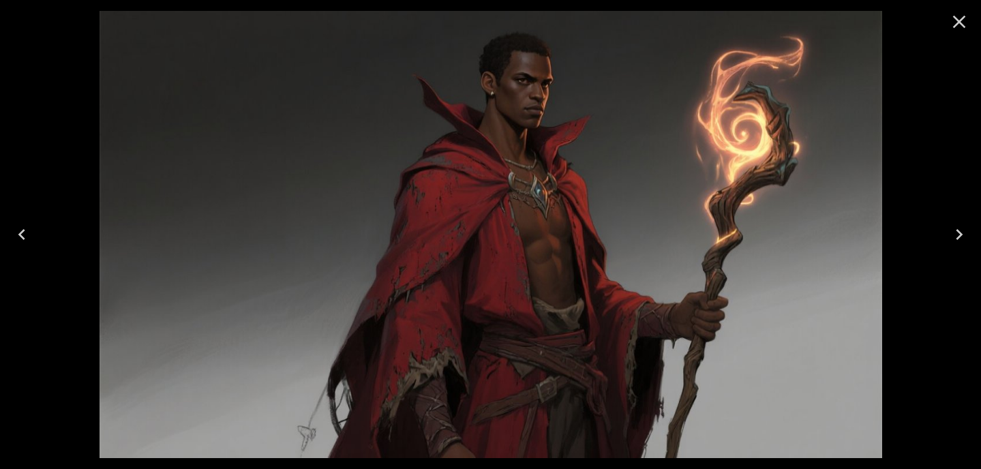
click at [958, 21] on icon "Close" at bounding box center [959, 22] width 13 height 13
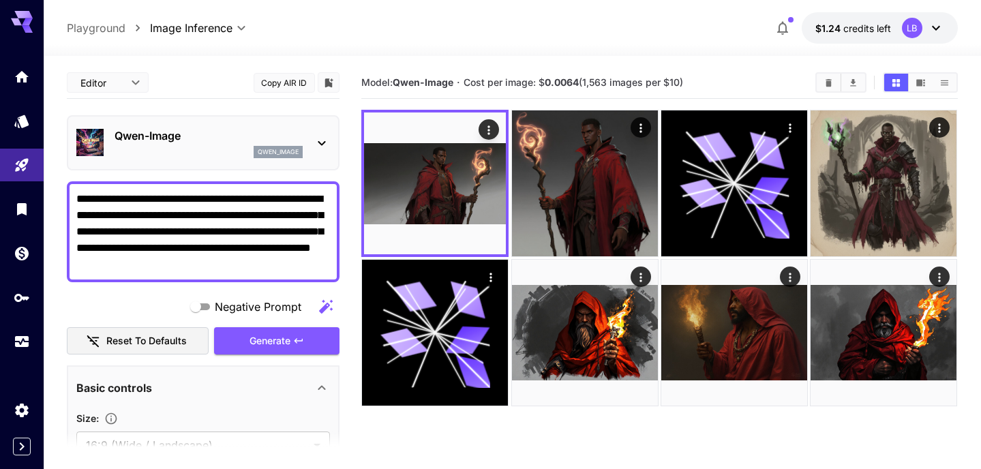
click at [323, 141] on icon at bounding box center [321, 143] width 16 height 16
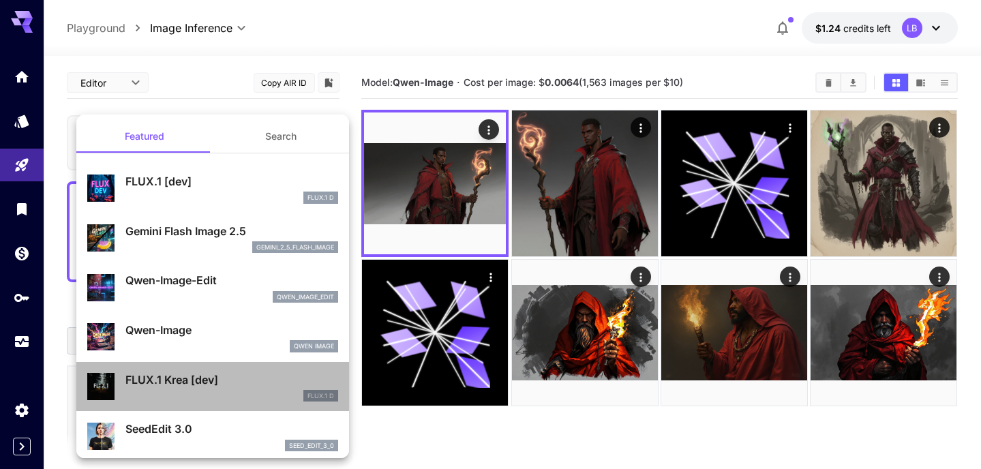
click at [186, 390] on div "FLUX.1 D" at bounding box center [231, 396] width 213 height 12
type input "**"
type input "***"
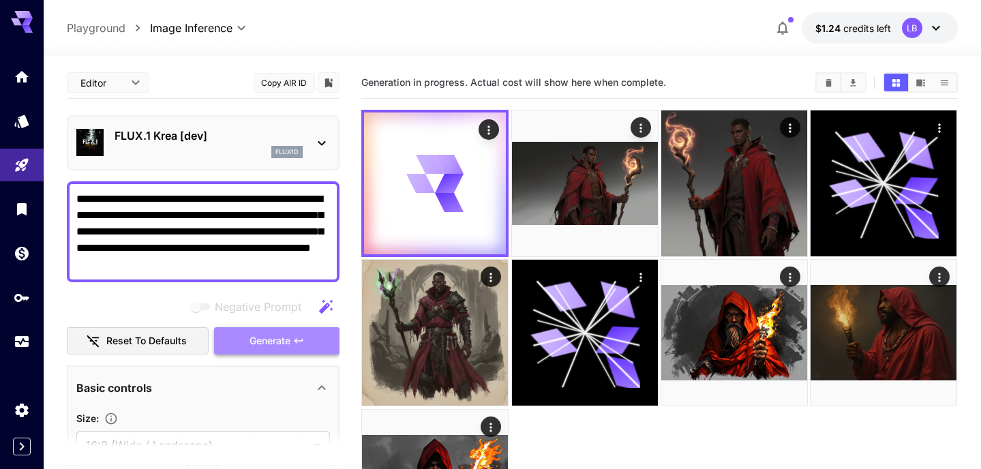
click at [247, 334] on button "Generate" at bounding box center [276, 341] width 125 height 28
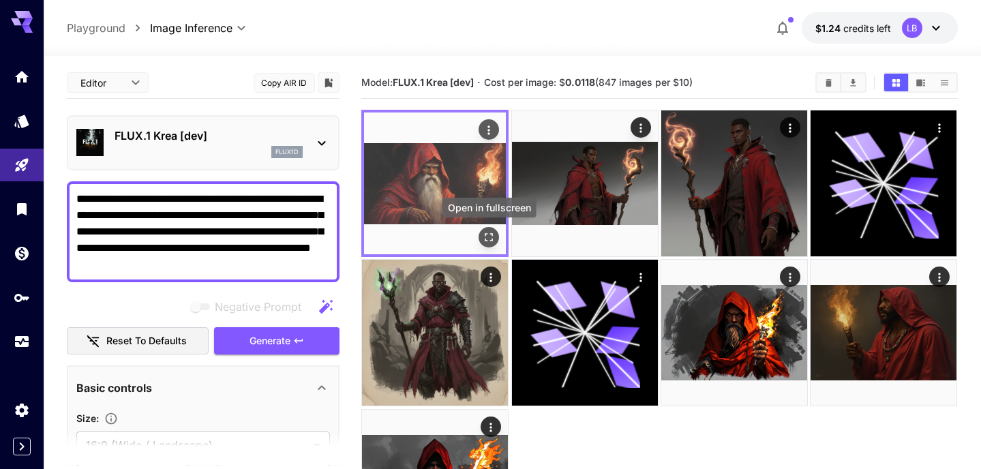
click at [495, 239] on icon "Open in fullscreen" at bounding box center [489, 237] width 14 height 14
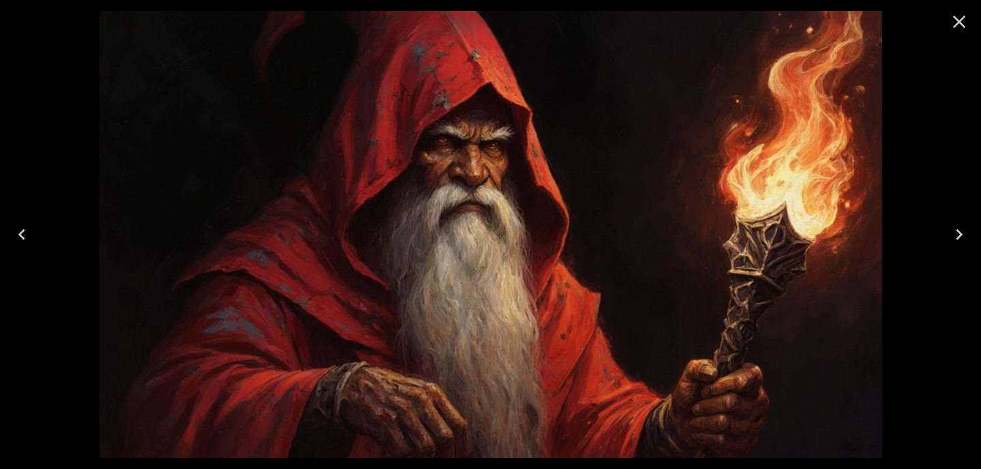
click at [963, 20] on icon "Close" at bounding box center [959, 22] width 22 height 22
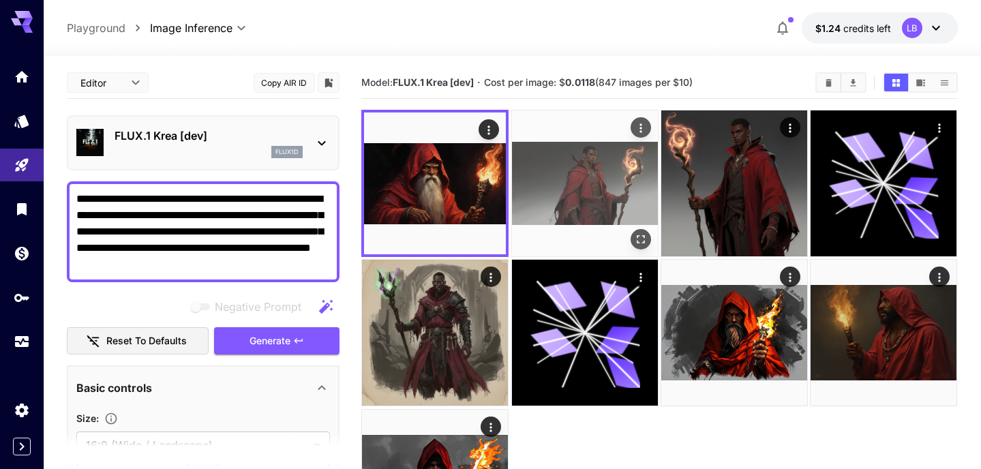
click at [609, 185] on img at bounding box center [585, 183] width 146 height 146
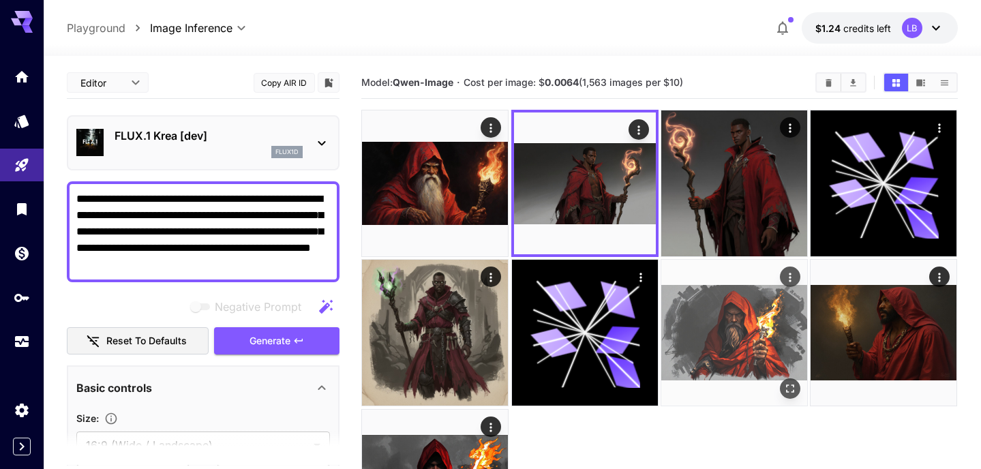
click at [737, 325] on img at bounding box center [734, 333] width 146 height 146
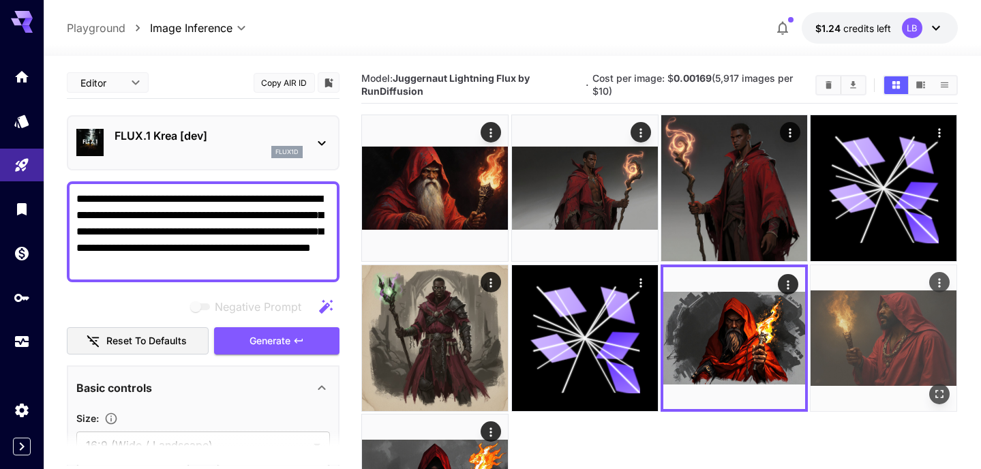
click at [860, 319] on img at bounding box center [883, 338] width 146 height 146
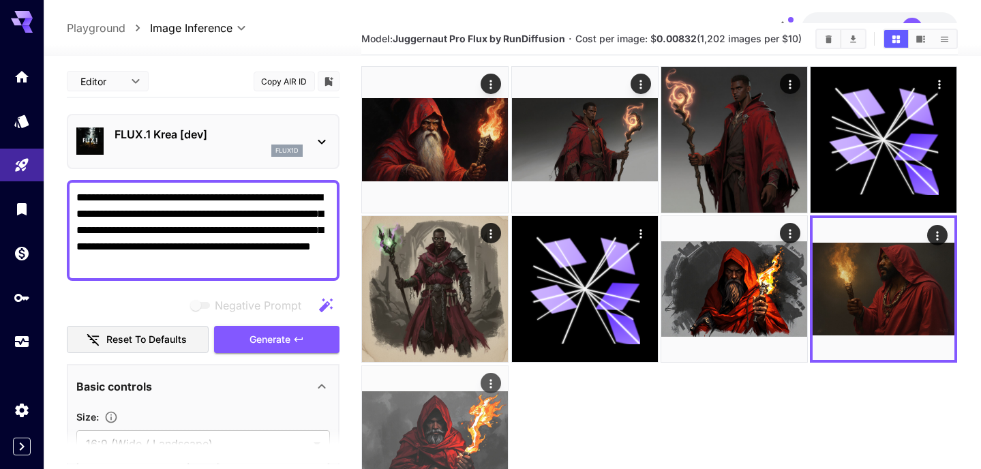
scroll to position [47, 0]
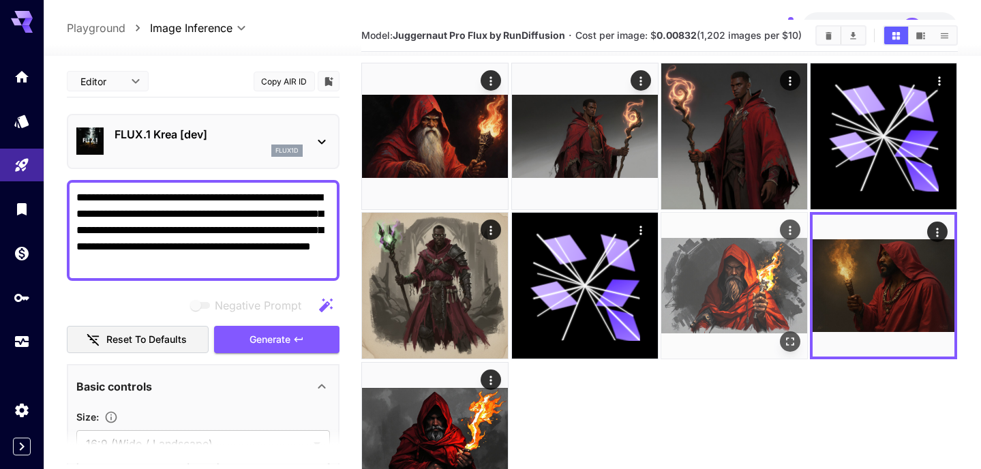
click at [737, 279] on img at bounding box center [734, 286] width 146 height 146
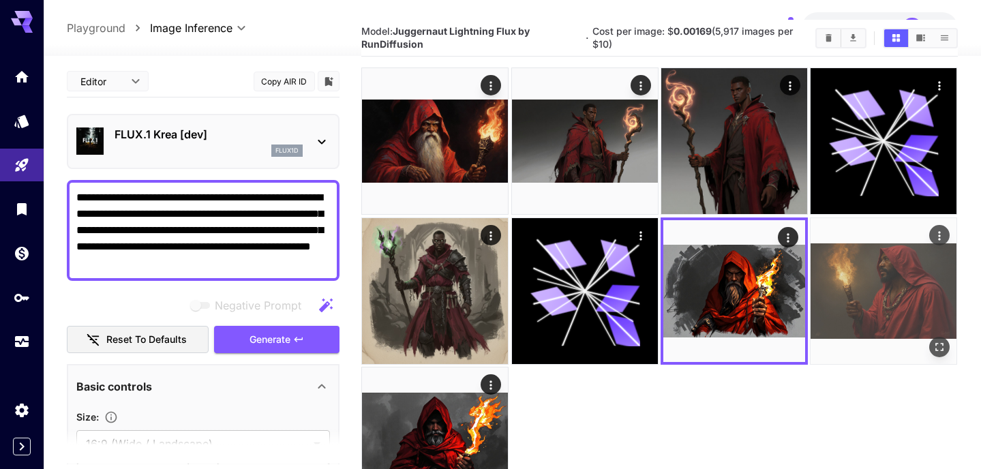
click at [906, 274] on img at bounding box center [883, 291] width 146 height 146
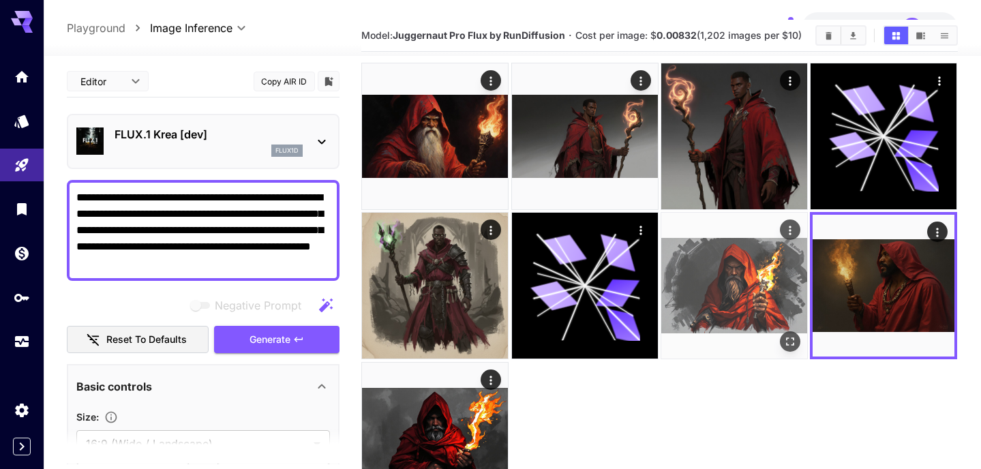
click at [757, 288] on img at bounding box center [734, 286] width 146 height 146
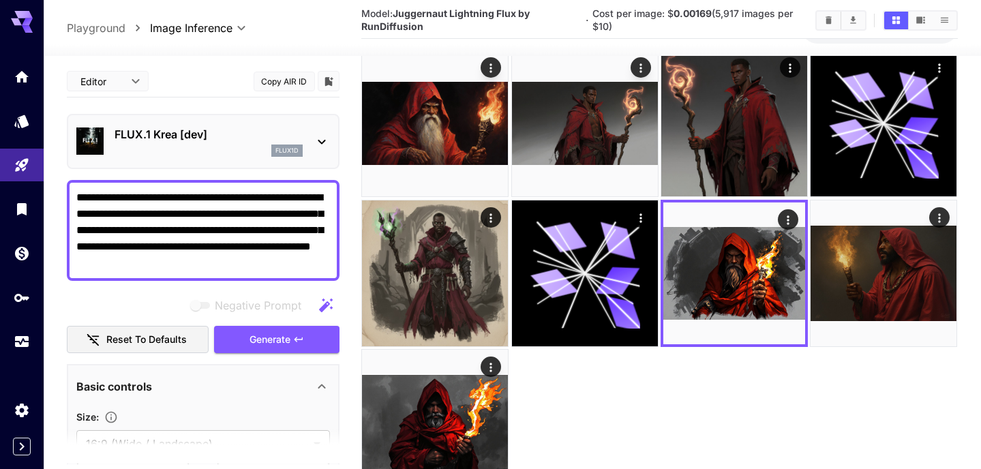
scroll to position [0, 0]
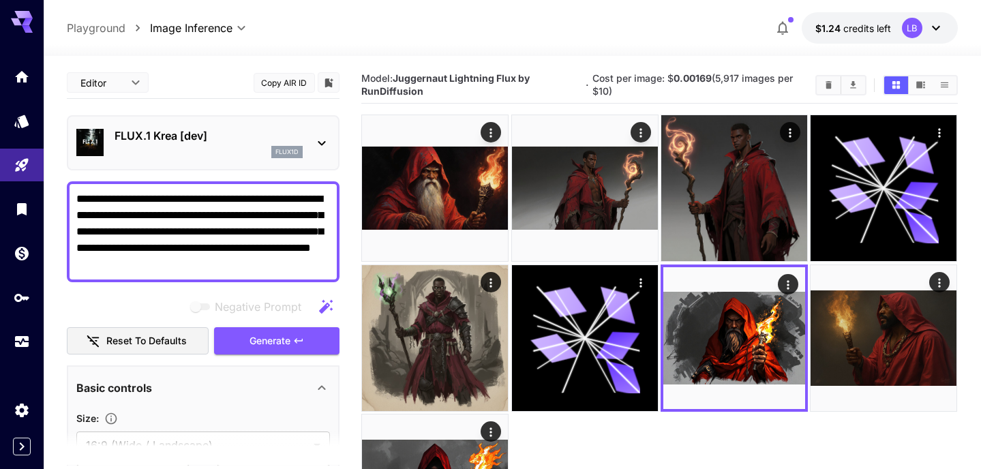
click at [322, 148] on icon at bounding box center [321, 143] width 16 height 16
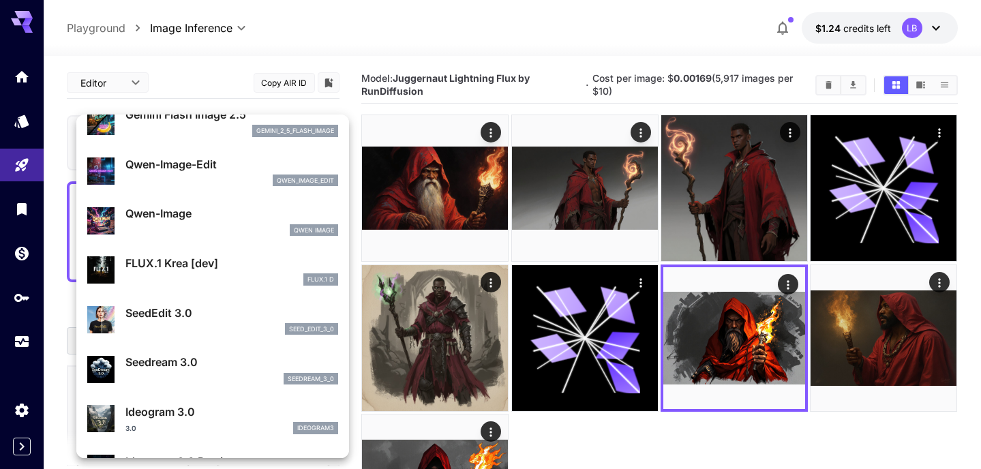
scroll to position [115, 0]
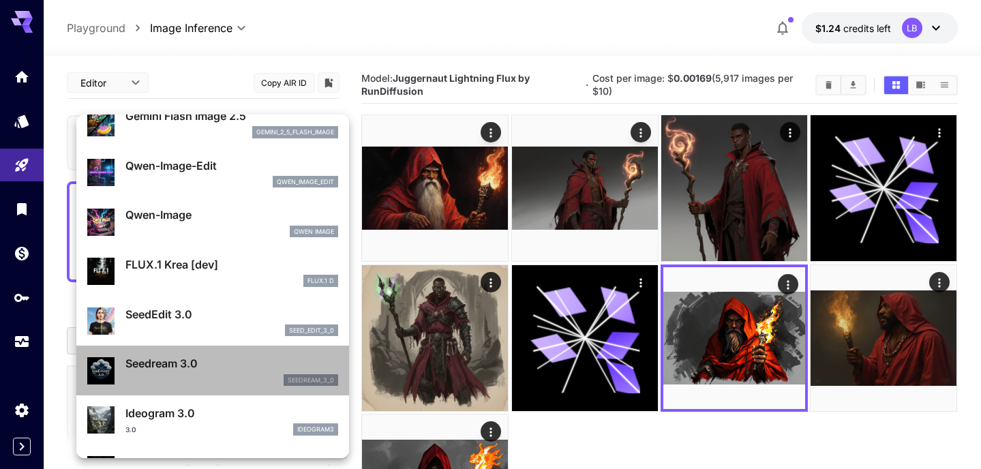
click at [226, 375] on div "seedream_3_0" at bounding box center [231, 380] width 213 height 12
type input "**********"
type input "****"
type input "***"
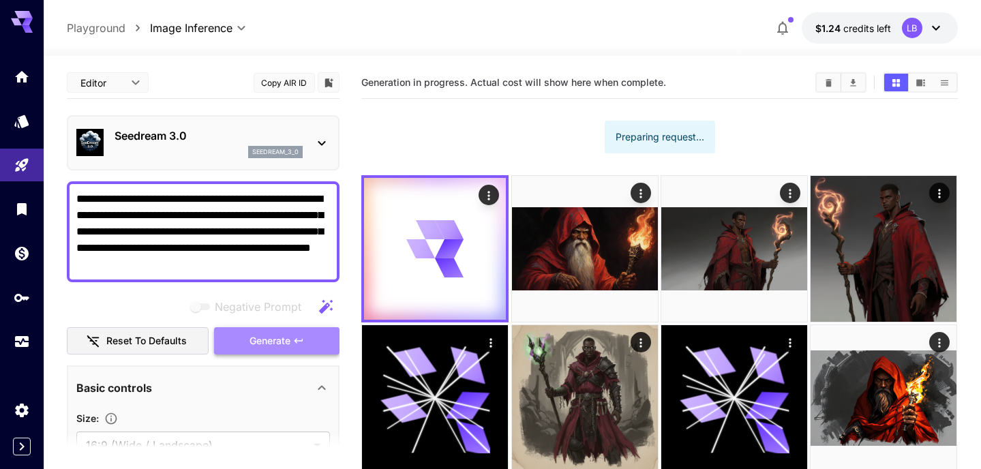
click at [278, 341] on span "Generate" at bounding box center [269, 341] width 41 height 17
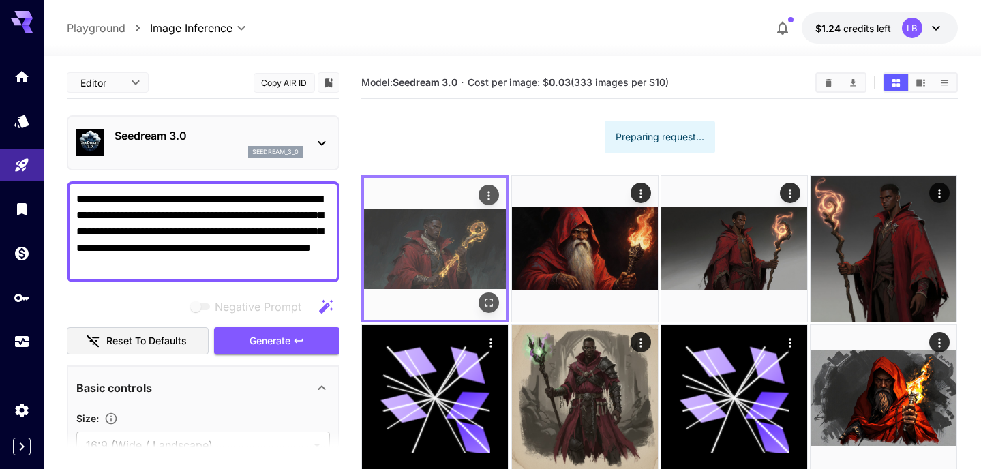
click at [491, 296] on icon "Open in fullscreen" at bounding box center [489, 303] width 14 height 14
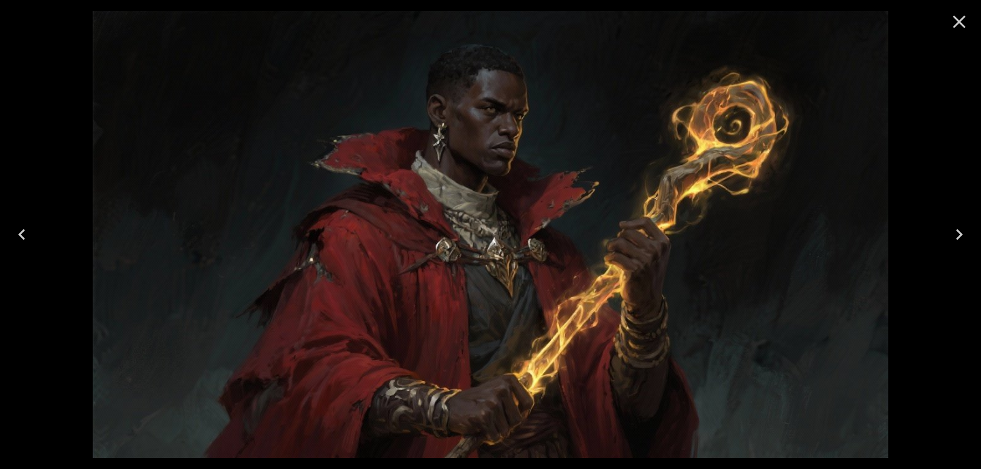
click at [961, 25] on icon "Close" at bounding box center [959, 22] width 13 height 13
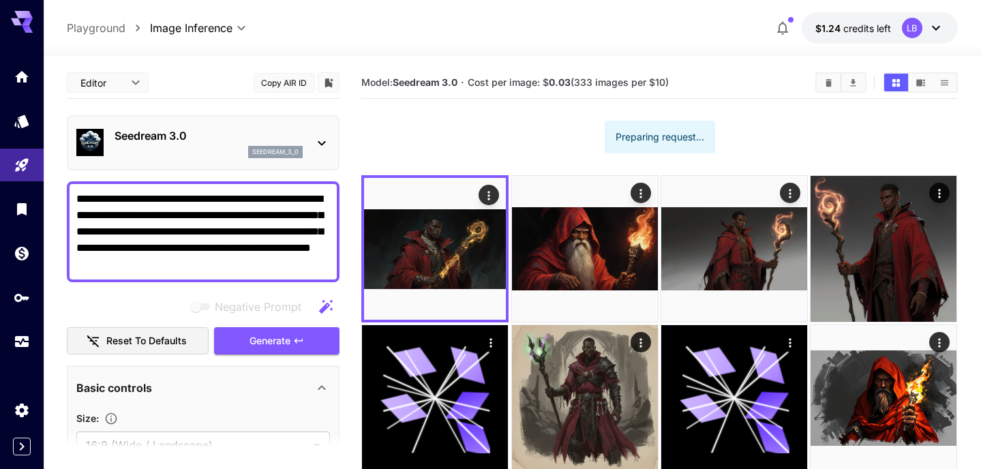
click at [320, 147] on icon at bounding box center [321, 143] width 16 height 16
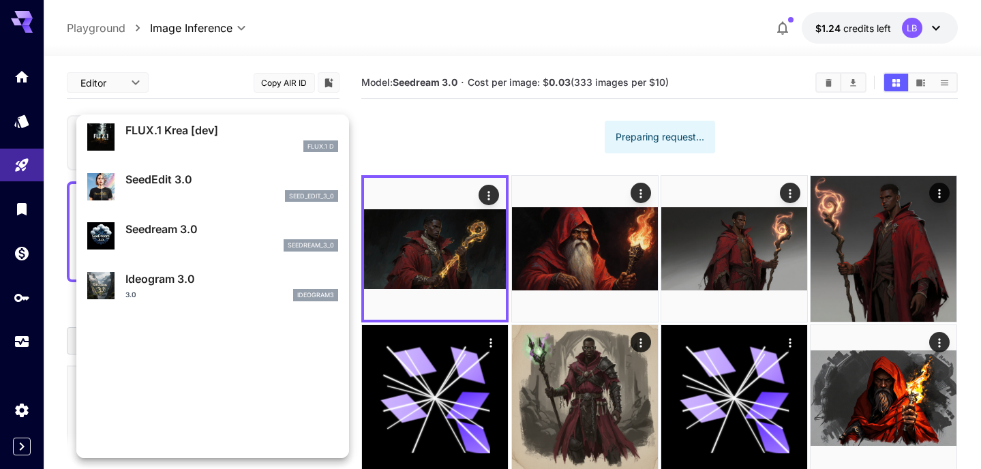
scroll to position [329, 0]
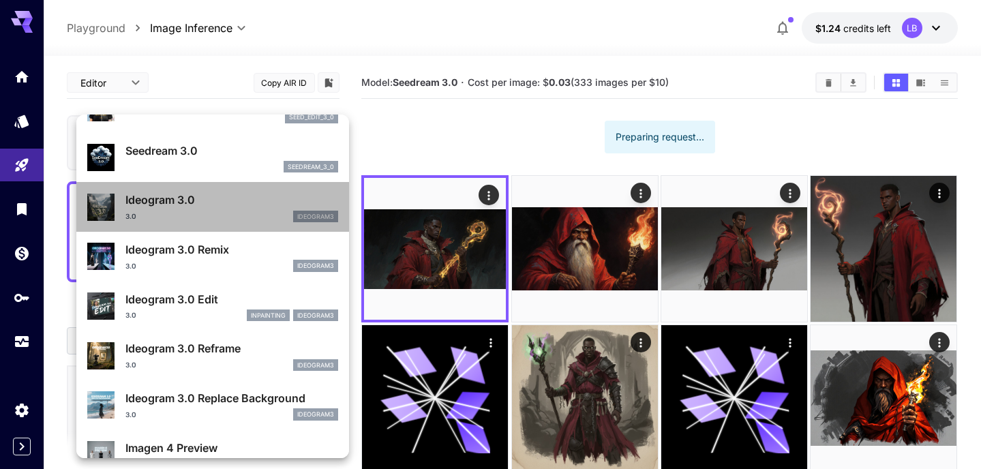
click at [233, 219] on div "3.0 ideogram3" at bounding box center [231, 217] width 213 height 12
type input "**********"
type input "****"
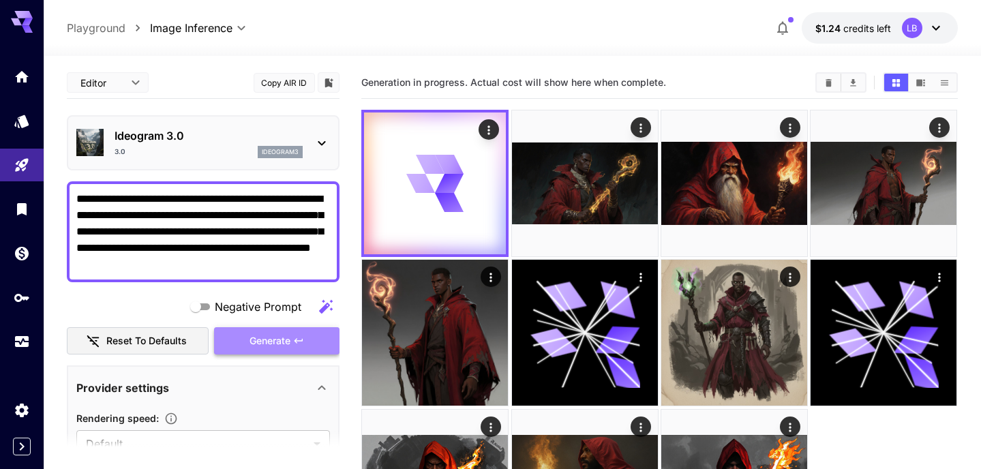
click at [280, 345] on span "Generate" at bounding box center [269, 341] width 41 height 17
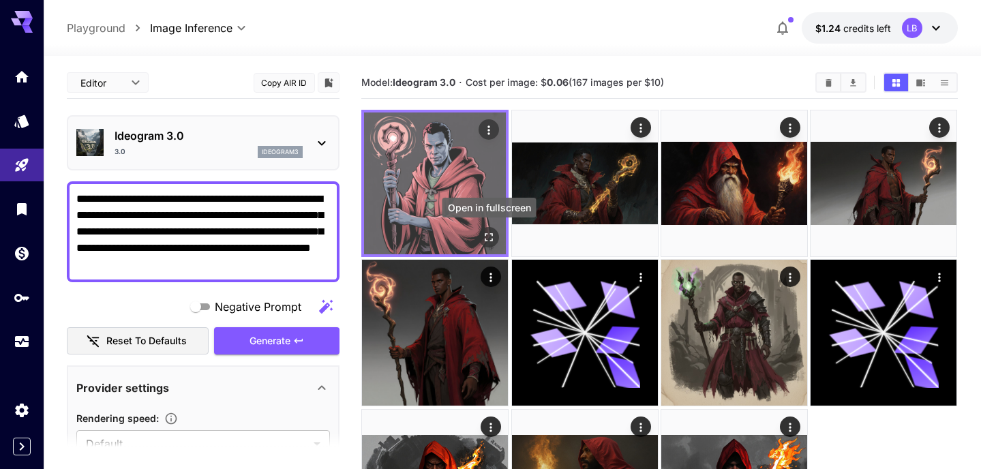
click at [485, 236] on icon "Open in fullscreen" at bounding box center [489, 237] width 8 height 8
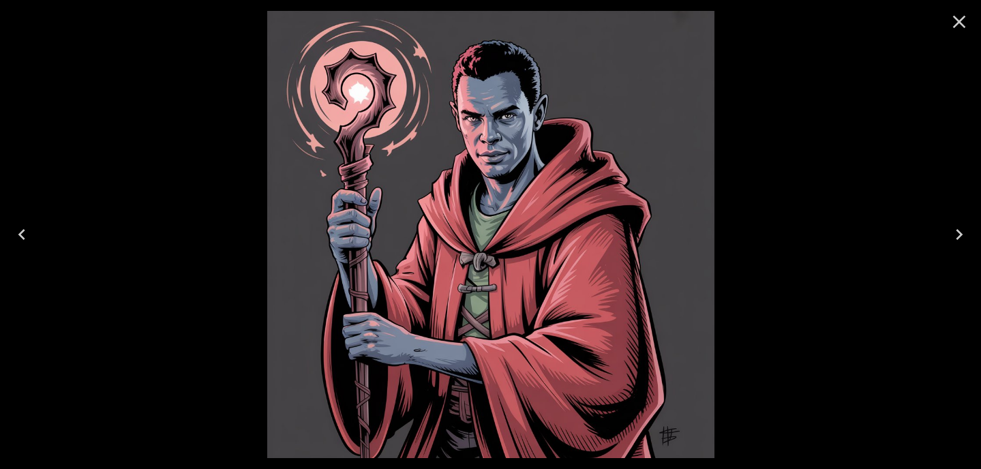
click at [959, 26] on icon "Close" at bounding box center [959, 22] width 22 height 22
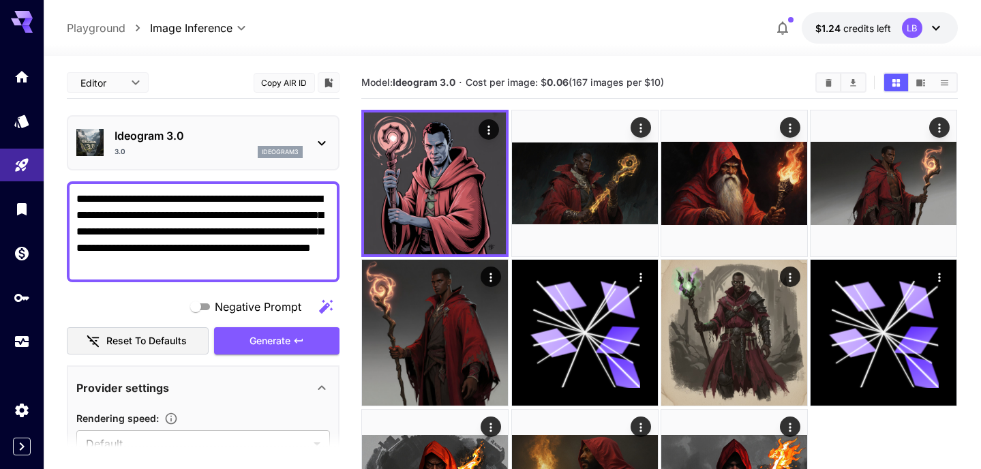
click at [319, 143] on icon at bounding box center [321, 143] width 16 height 16
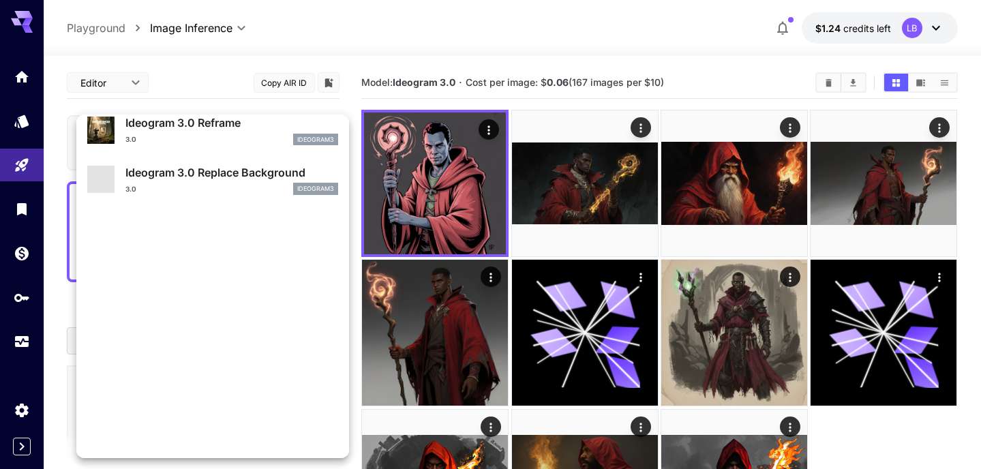
scroll to position [555, 0]
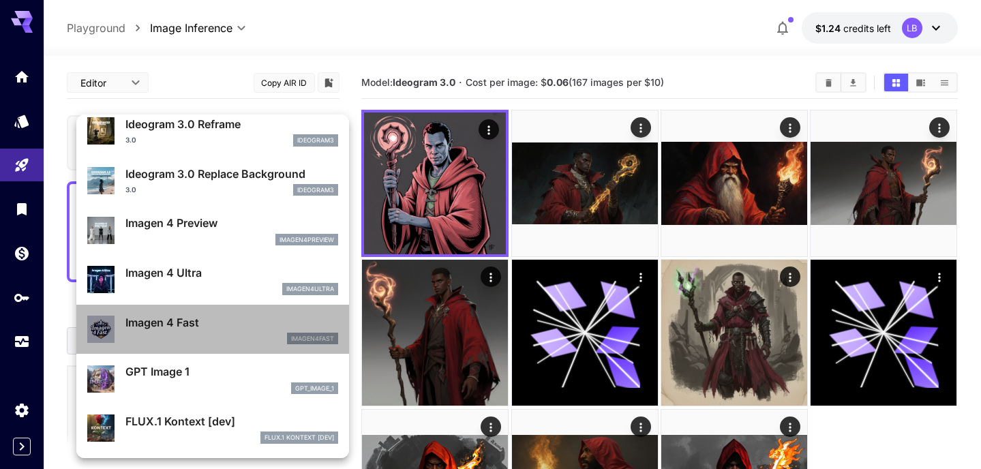
click at [240, 333] on div "imagen4fast" at bounding box center [231, 339] width 213 height 12
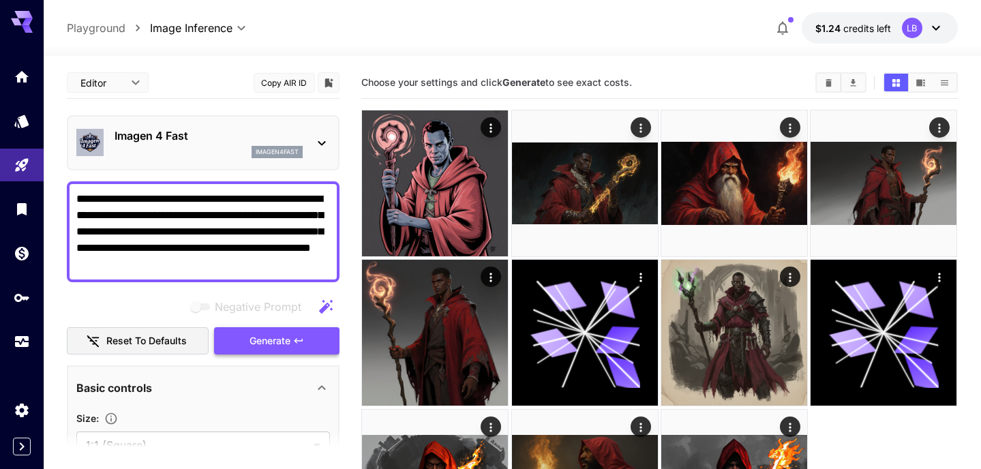
click at [272, 344] on span "Generate" at bounding box center [269, 341] width 41 height 17
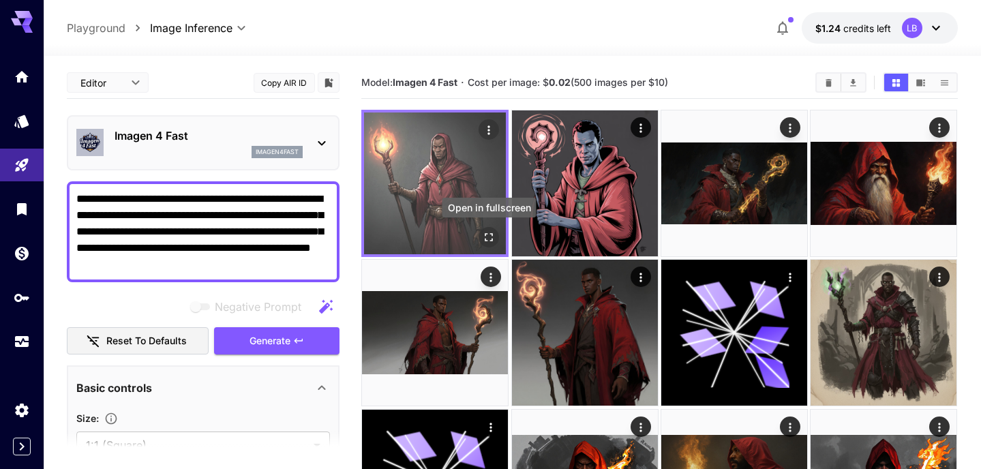
click at [487, 243] on icon "Open in fullscreen" at bounding box center [489, 237] width 14 height 14
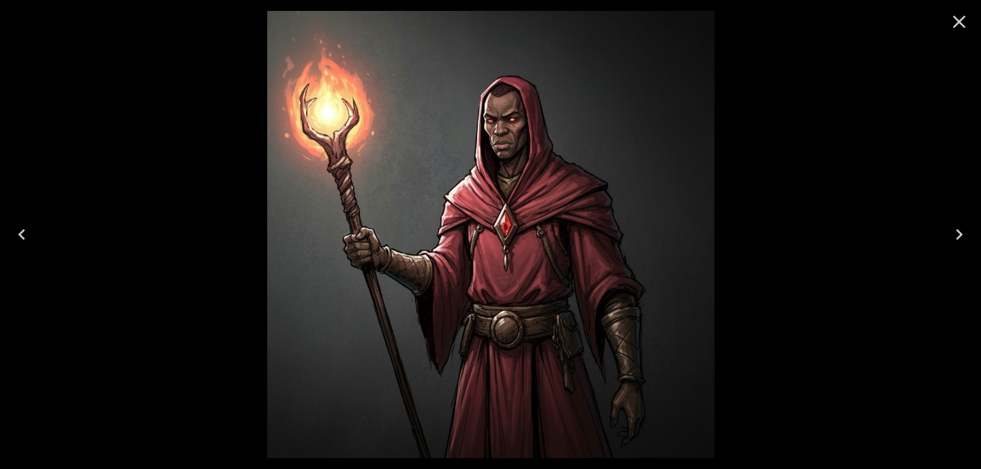
click at [963, 22] on icon "Close" at bounding box center [959, 22] width 22 height 22
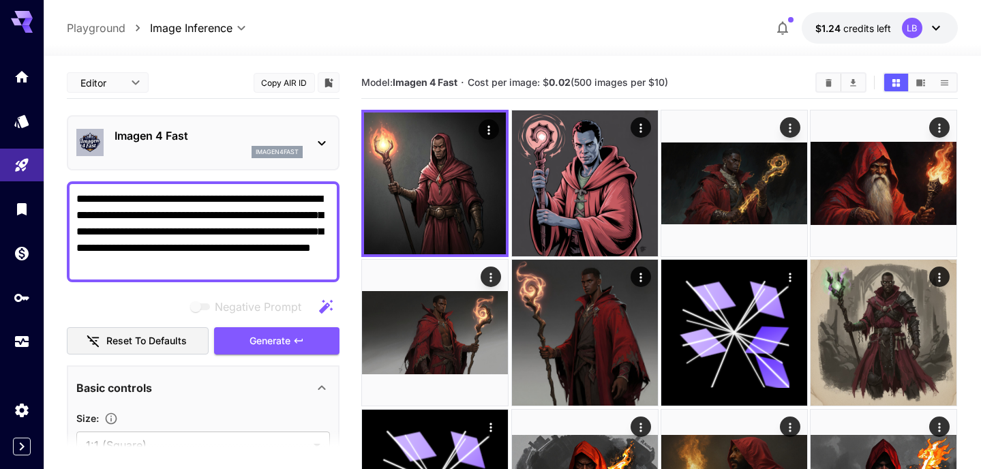
click at [320, 144] on icon at bounding box center [321, 143] width 16 height 16
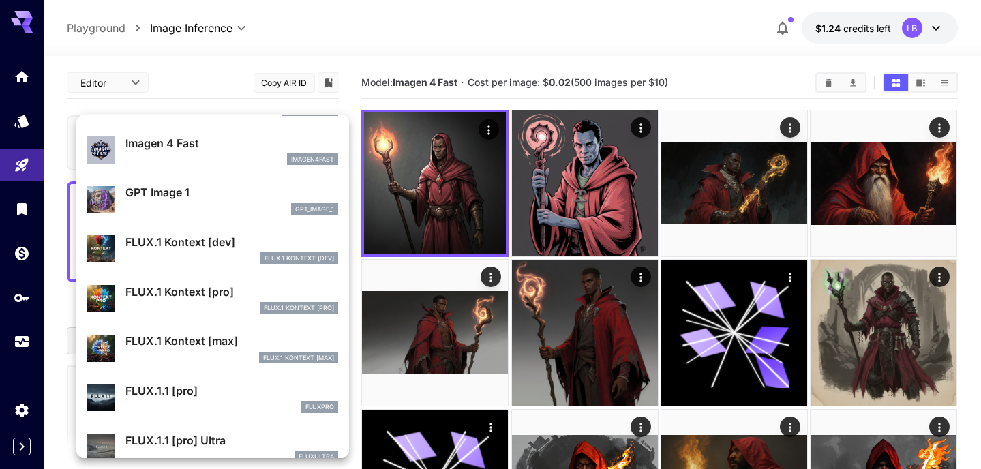
scroll to position [733, 0]
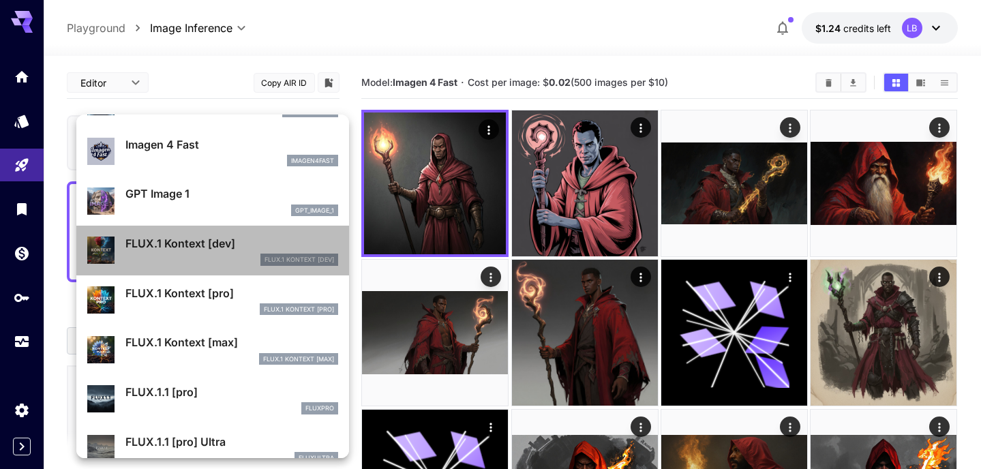
click at [225, 261] on div "FLUX.1 Kontext [dev]" at bounding box center [231, 259] width 213 height 12
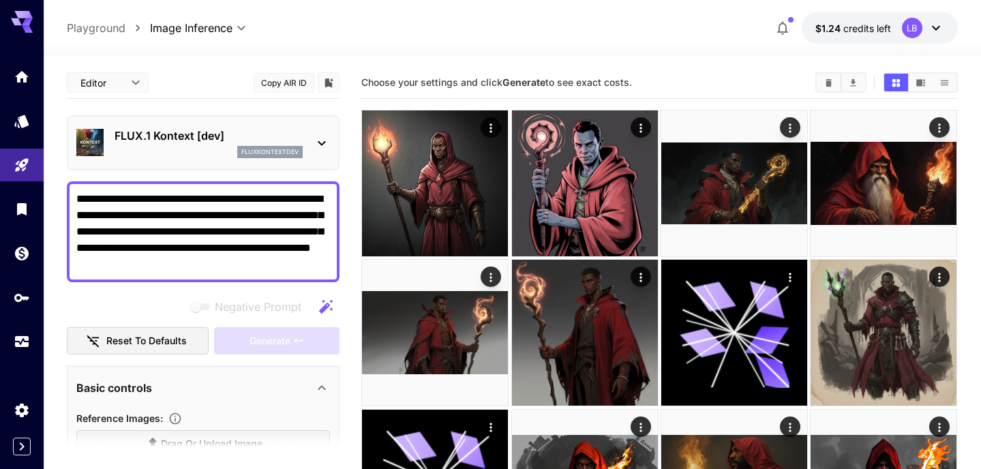
click at [316, 144] on icon at bounding box center [321, 143] width 16 height 16
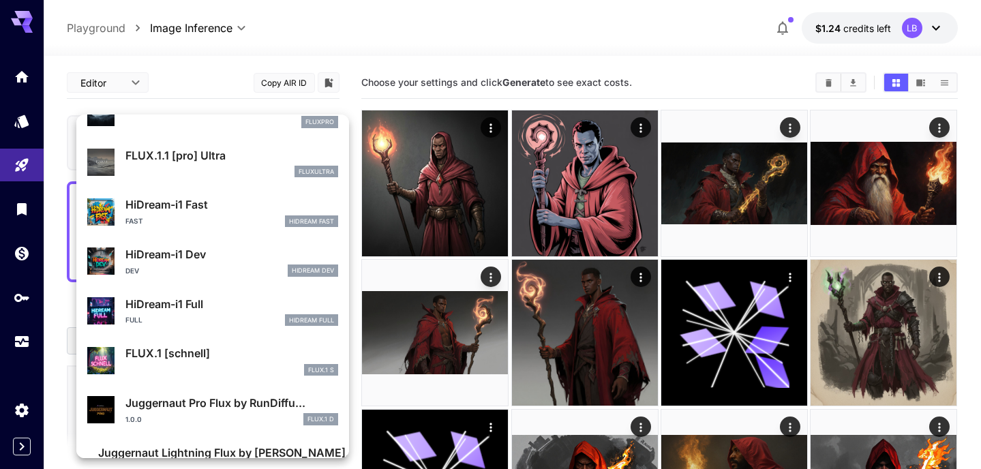
scroll to position [1019, 0]
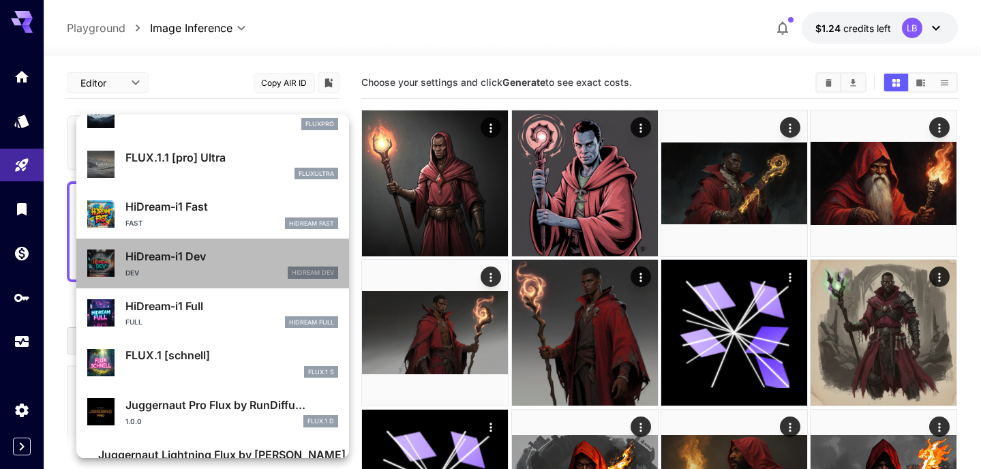
click at [216, 281] on div "HiDream-i1 Dev Dev HiDream Dev" at bounding box center [212, 264] width 251 height 42
type input "**********"
type input "*"
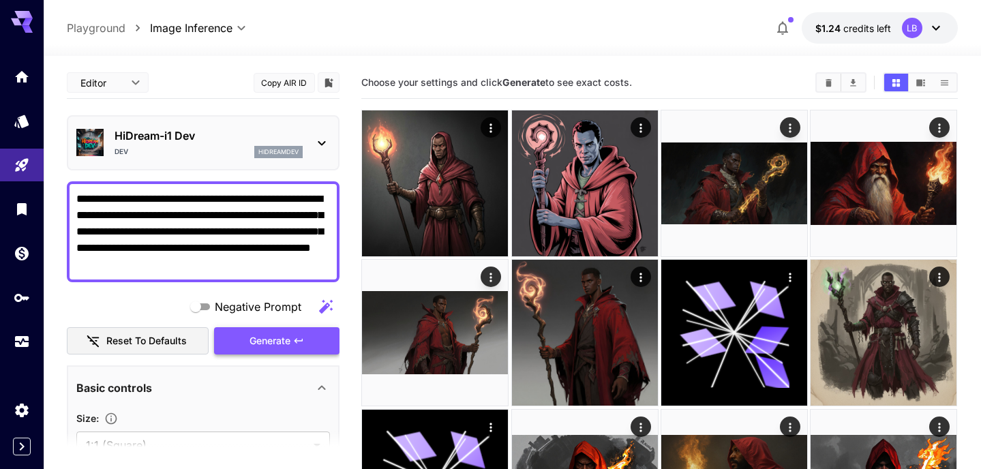
click at [260, 338] on span "Generate" at bounding box center [269, 341] width 41 height 17
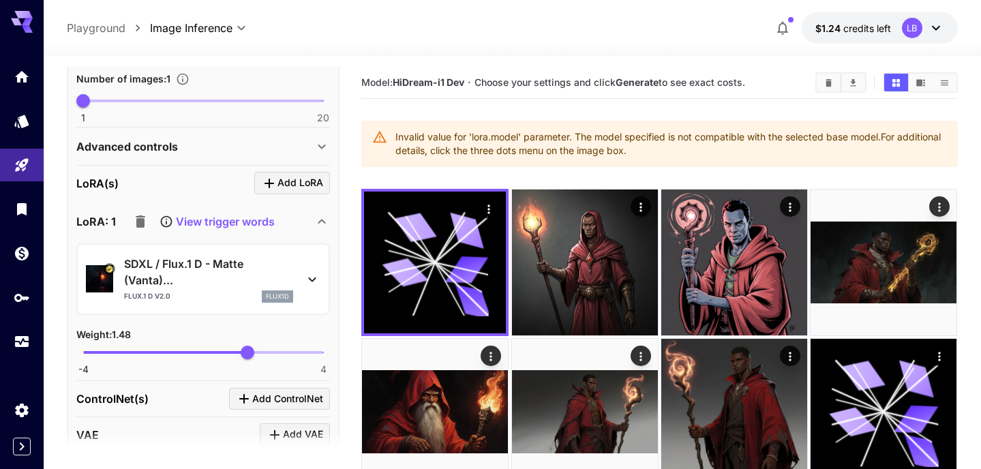
scroll to position [588, 0]
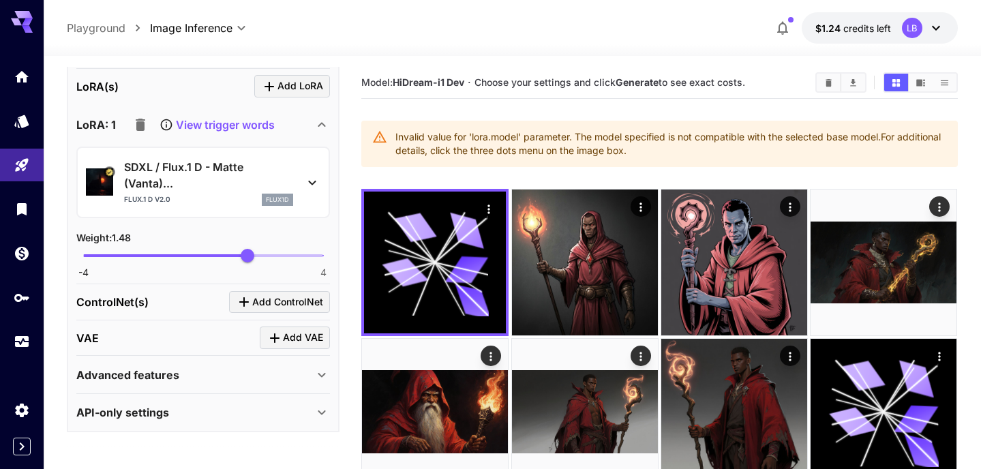
click at [138, 121] on icon "button" at bounding box center [141, 125] width 10 height 12
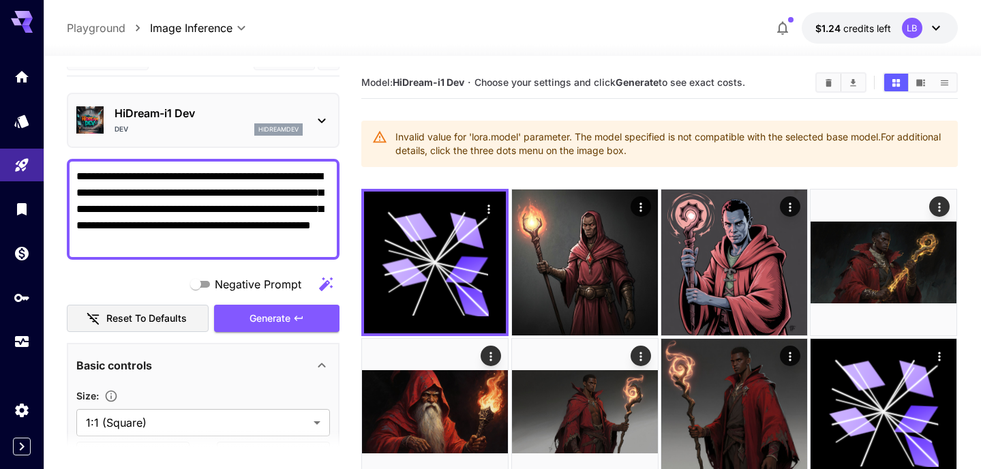
scroll to position [0, 0]
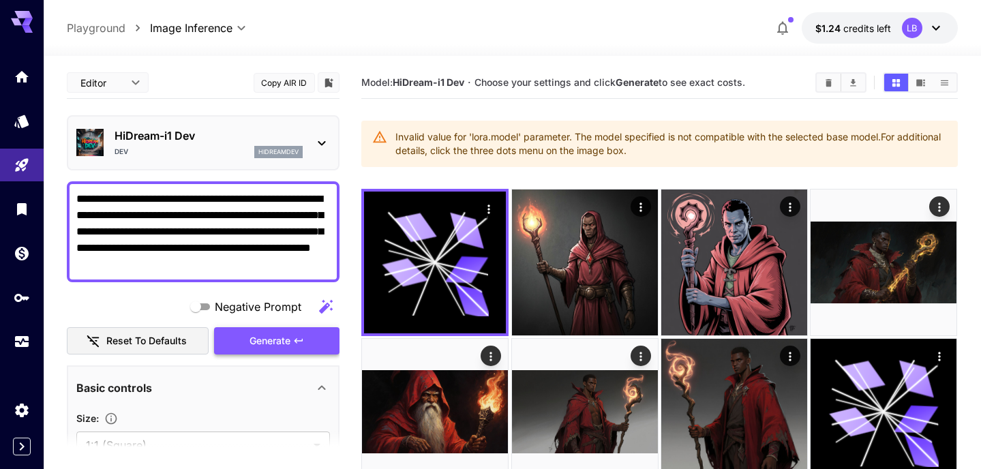
click at [284, 335] on span "Generate" at bounding box center [269, 341] width 41 height 17
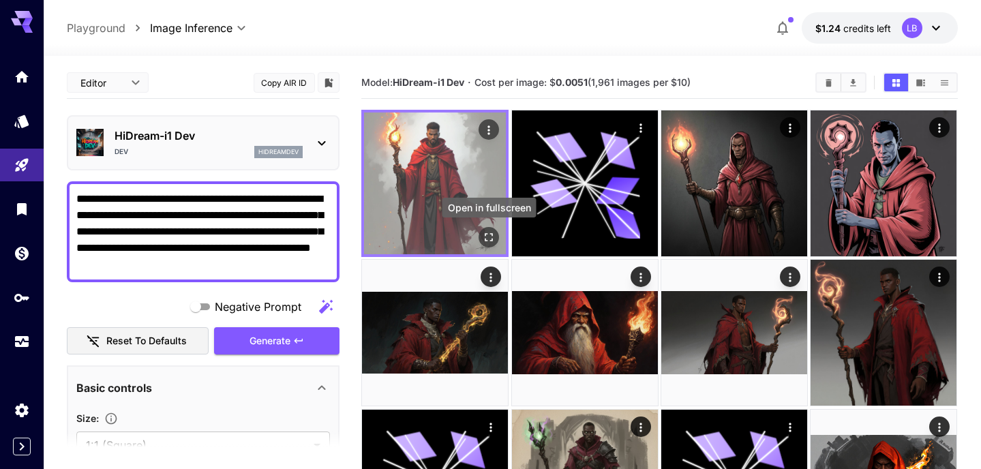
click at [489, 234] on icon "Open in fullscreen" at bounding box center [489, 237] width 14 height 14
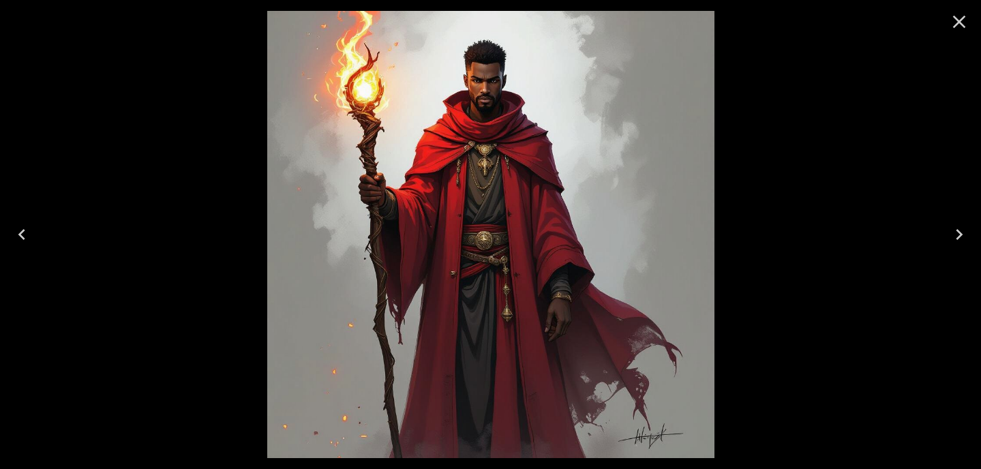
click at [961, 19] on icon "Close" at bounding box center [959, 22] width 13 height 13
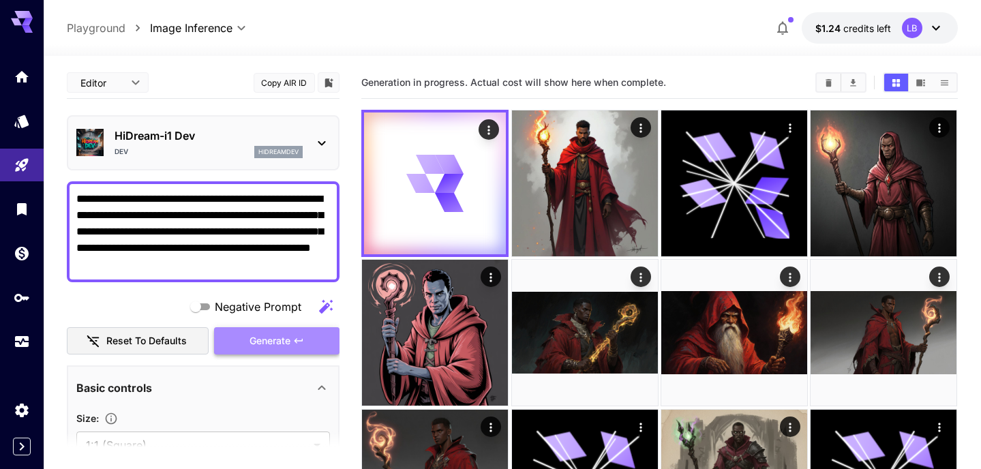
click at [292, 341] on button "Generate" at bounding box center [276, 341] width 125 height 28
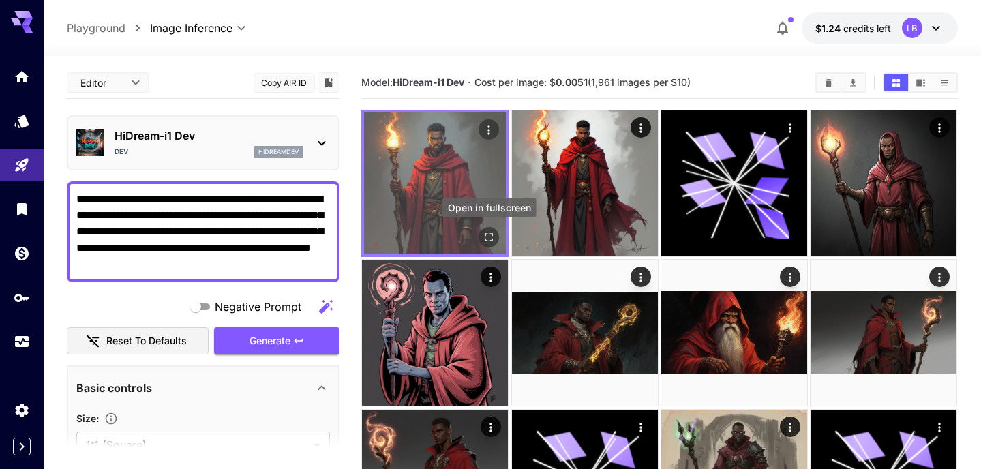
click at [487, 234] on icon "Open in fullscreen" at bounding box center [489, 237] width 8 height 8
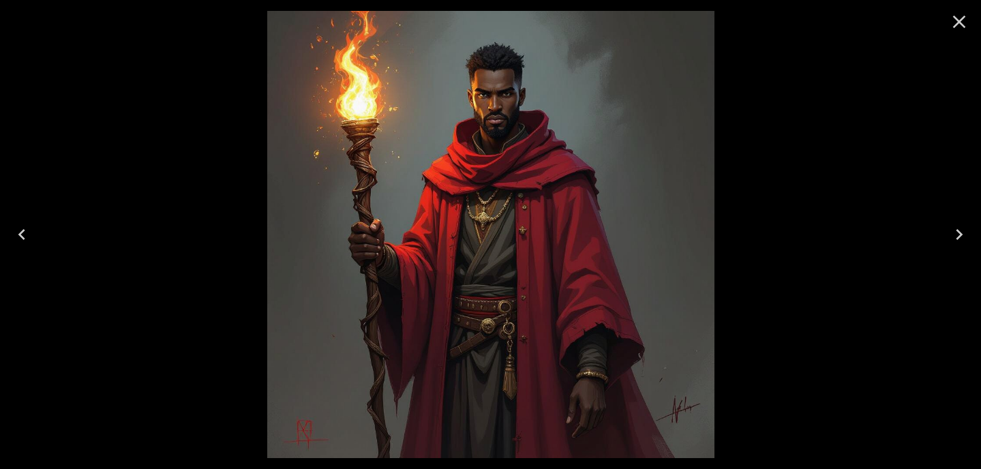
click at [959, 19] on icon "Close" at bounding box center [959, 22] width 22 height 22
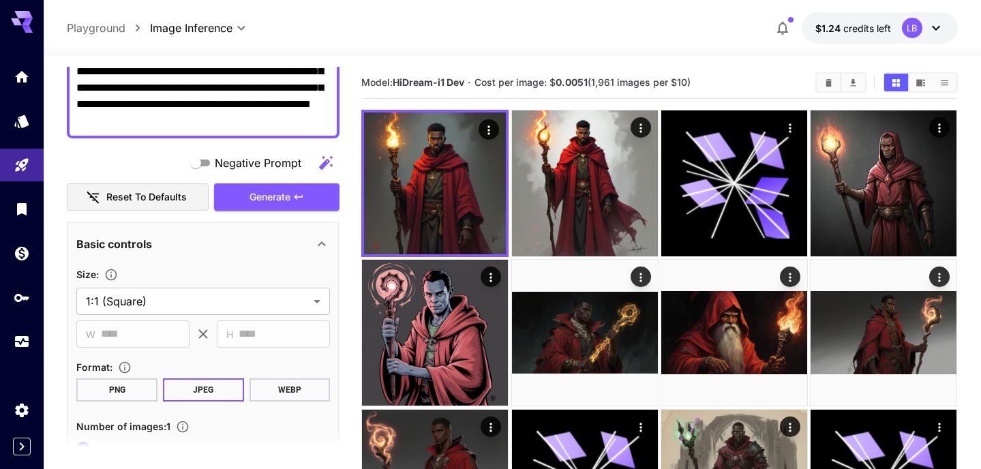
scroll to position [236, 0]
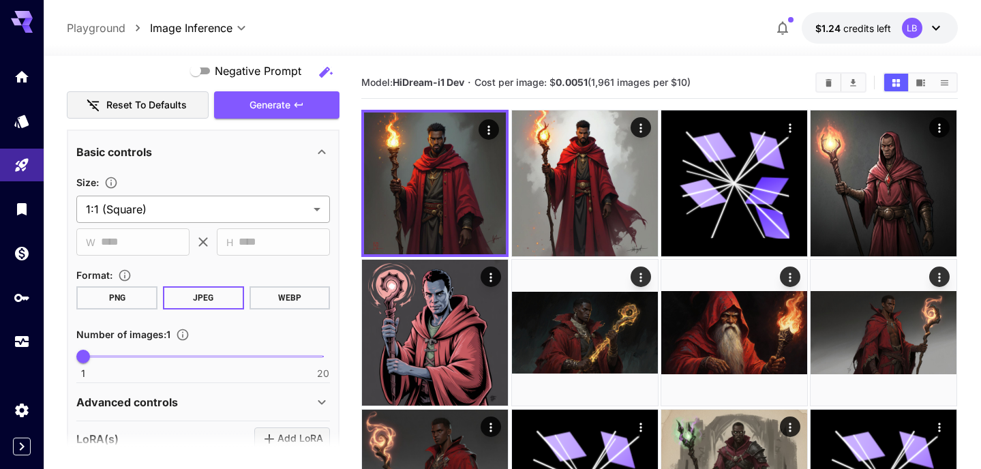
click at [296, 209] on body "**********" at bounding box center [490, 373] width 981 height 746
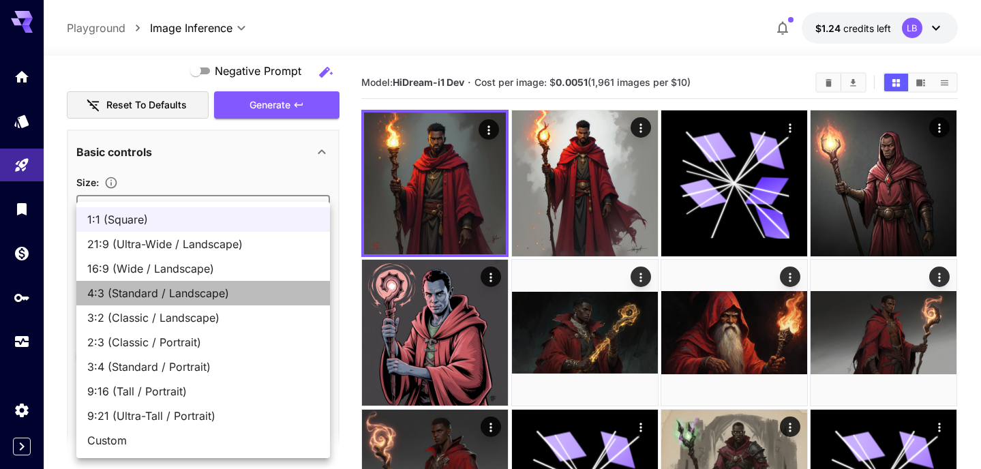
click at [223, 294] on span "4:3 (Standard / Landscape)" at bounding box center [203, 293] width 232 height 16
type input "**********"
type input "****"
type input "***"
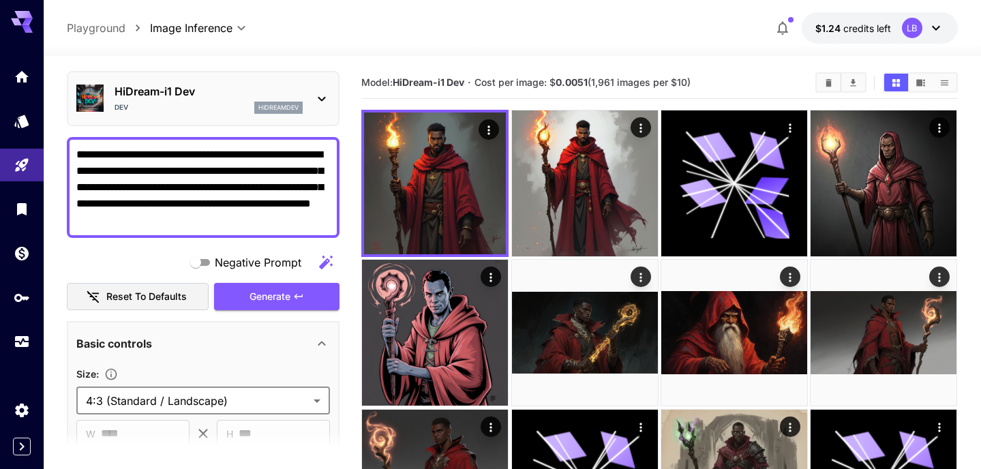
scroll to position [0, 0]
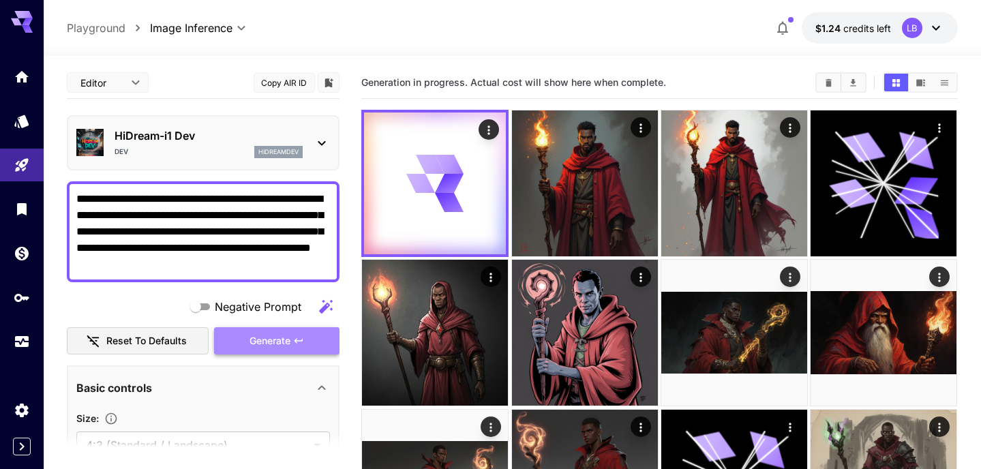
click at [258, 340] on span "Generate" at bounding box center [269, 341] width 41 height 17
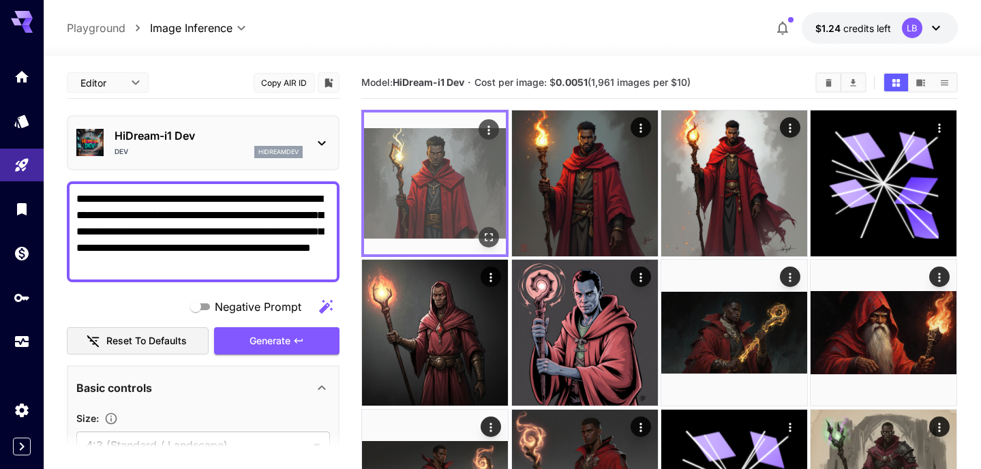
click at [491, 234] on icon "Open in fullscreen" at bounding box center [489, 237] width 14 height 14
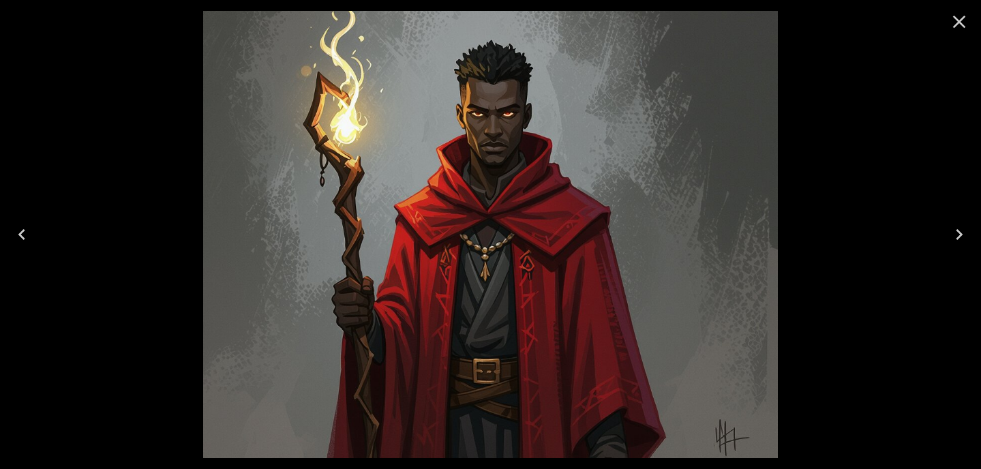
click at [959, 18] on icon "Close" at bounding box center [959, 22] width 22 height 22
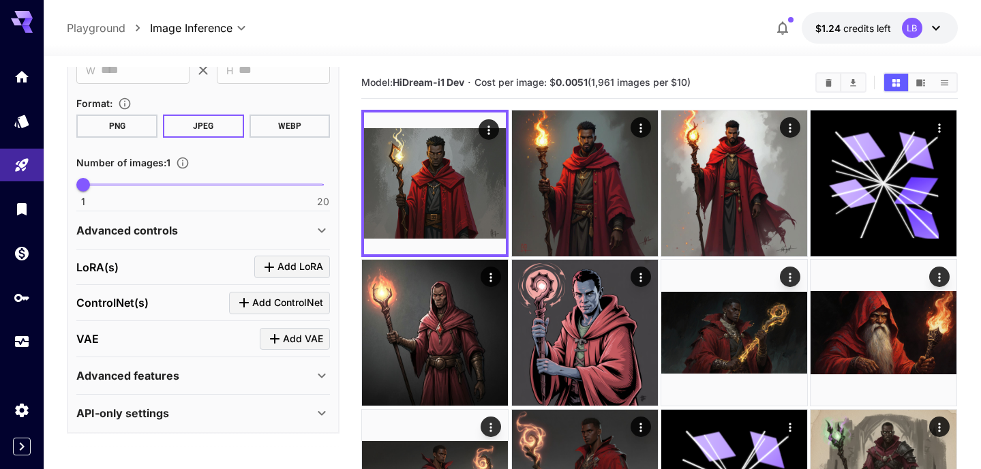
scroll to position [409, 0]
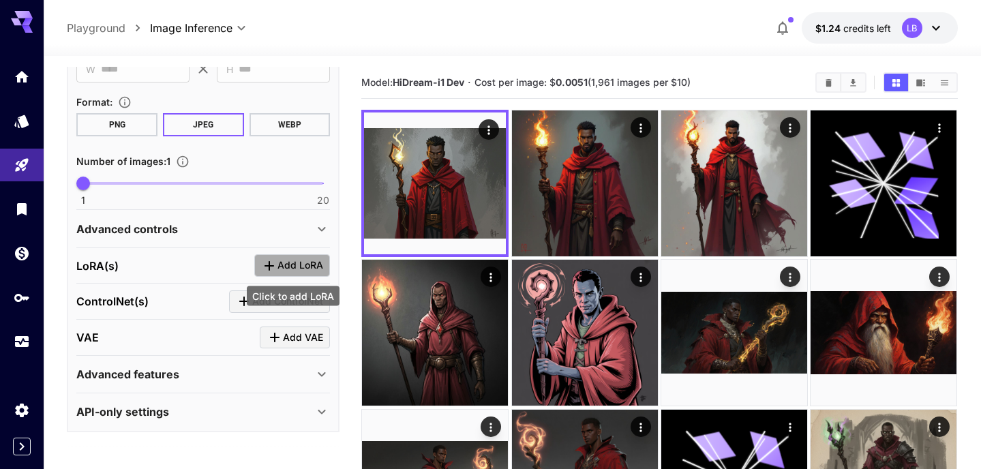
click at [286, 263] on span "Add LoRA" at bounding box center [300, 265] width 46 height 17
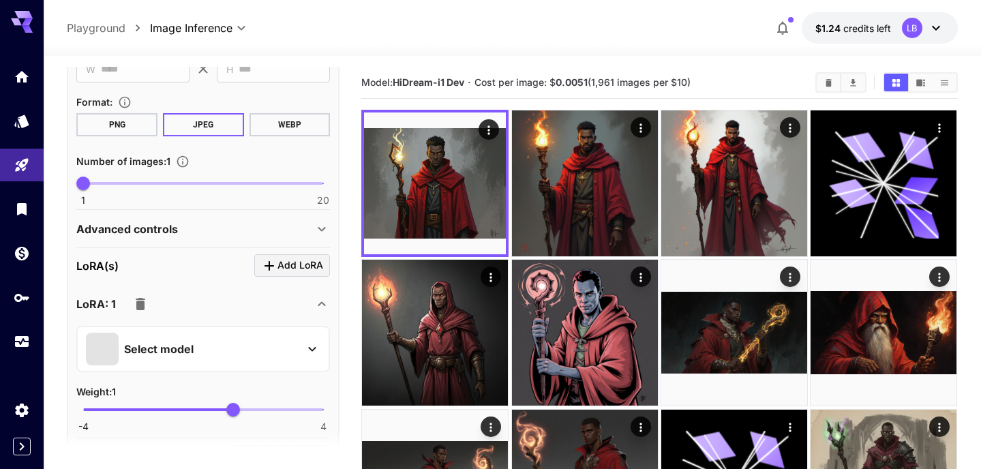
click at [238, 344] on div "Select model" at bounding box center [192, 349] width 213 height 33
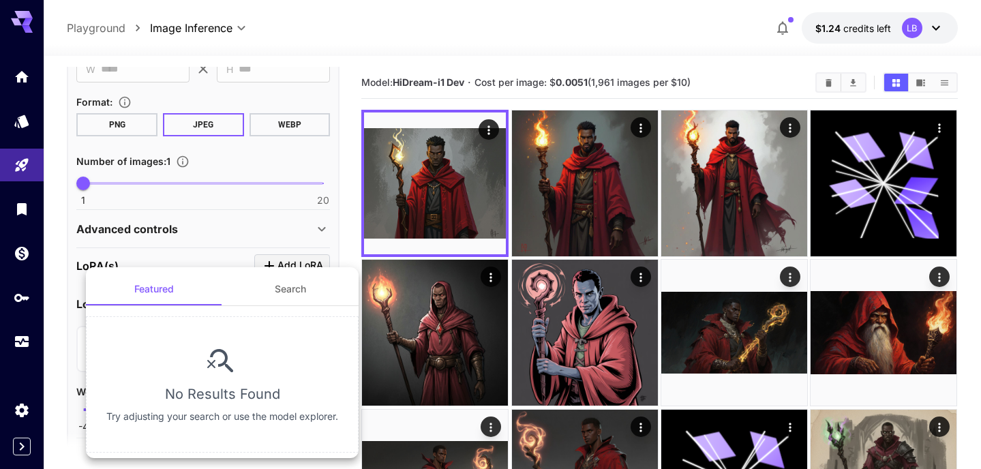
click at [53, 330] on div at bounding box center [490, 234] width 981 height 469
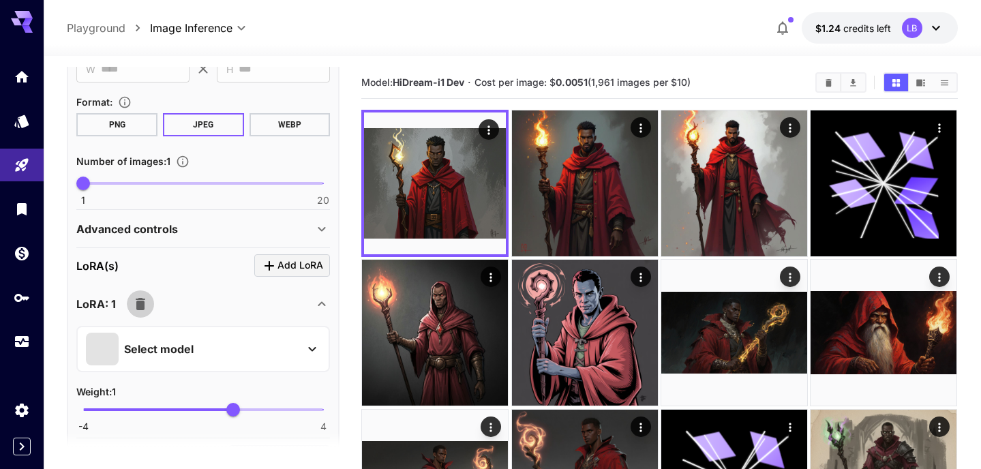
click at [142, 300] on icon "button" at bounding box center [141, 304] width 10 height 12
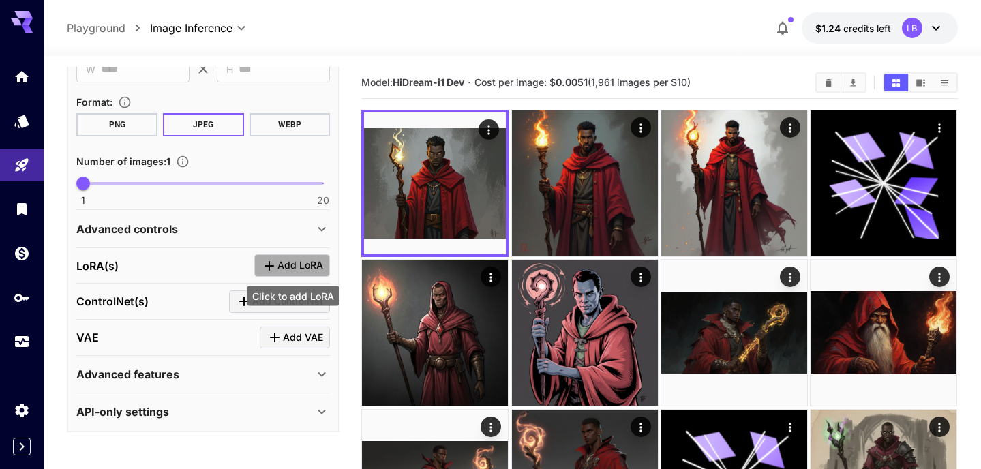
click at [268, 261] on icon "Click to add LoRA" at bounding box center [269, 266] width 16 height 16
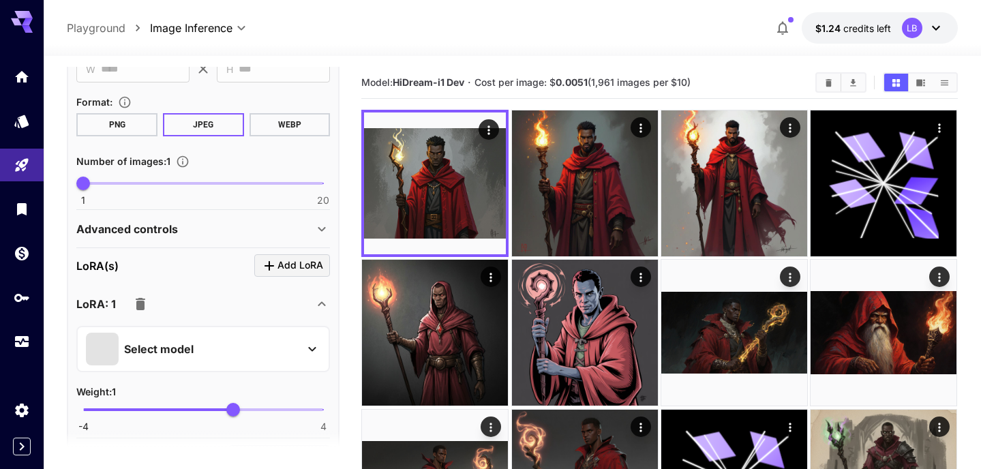
click at [249, 354] on div "Select model" at bounding box center [192, 349] width 213 height 33
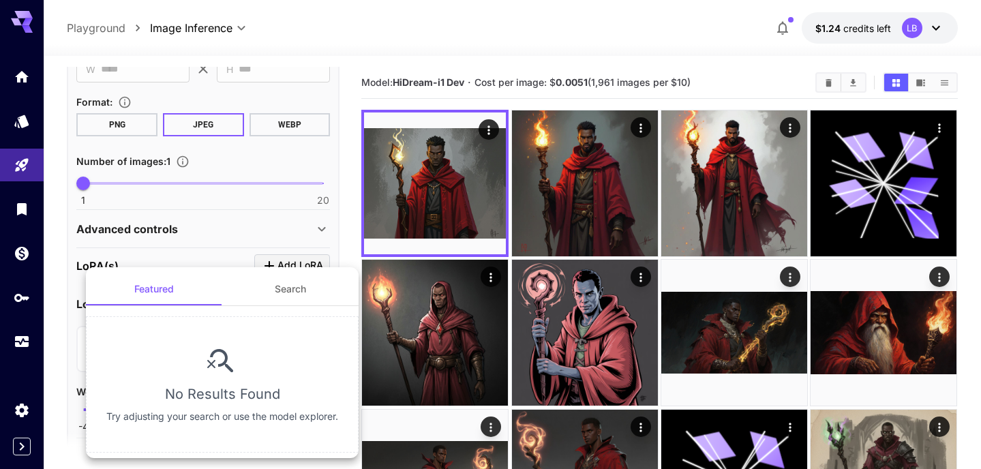
click at [204, 250] on div at bounding box center [490, 234] width 981 height 469
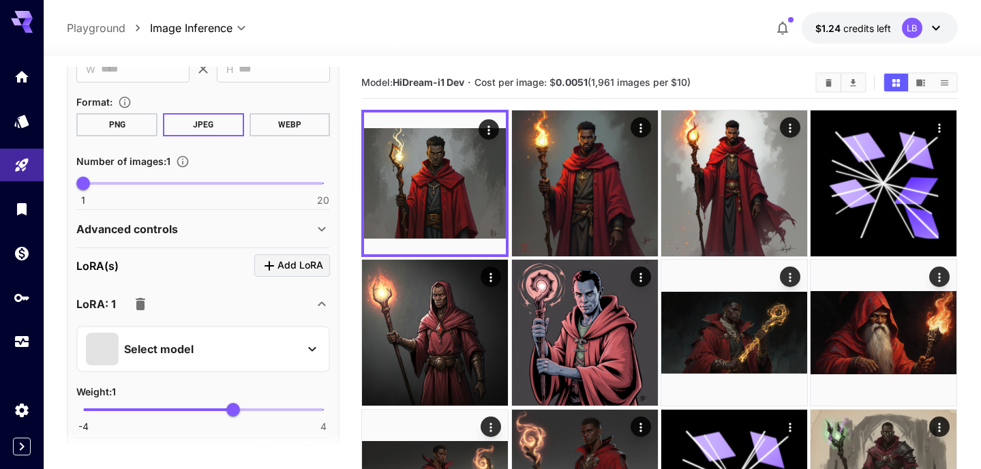
click at [147, 306] on icon "button" at bounding box center [140, 304] width 16 height 16
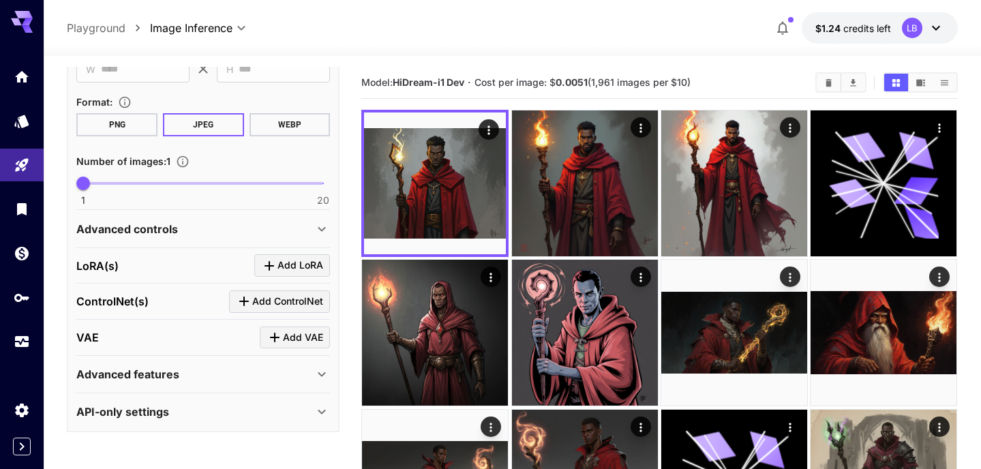
click at [236, 230] on div "Advanced controls" at bounding box center [194, 229] width 237 height 16
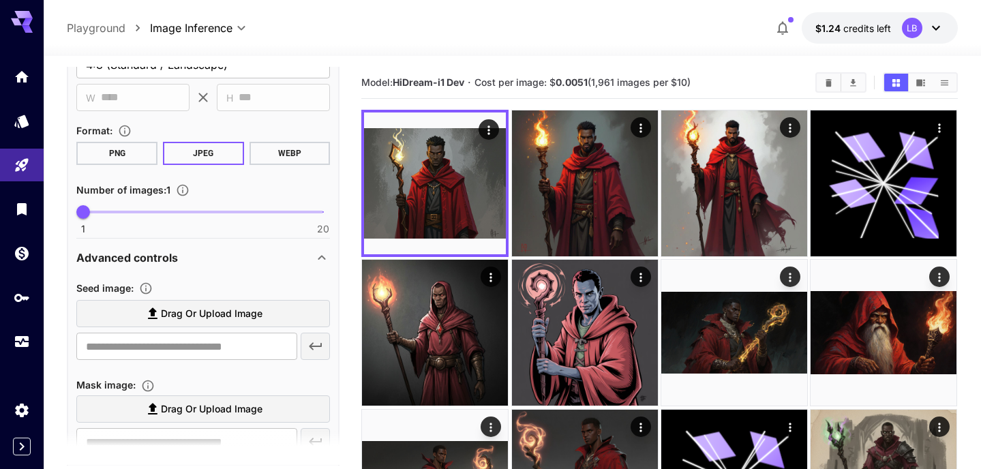
scroll to position [366, 0]
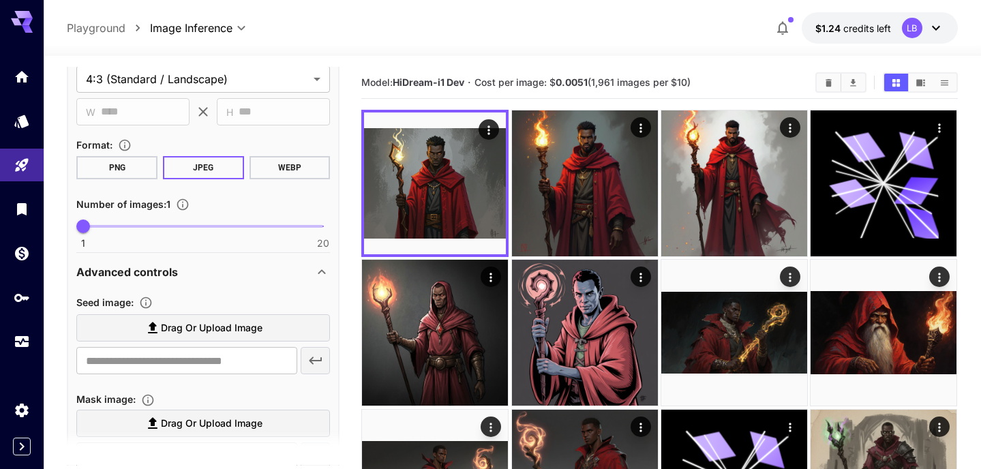
click at [223, 273] on div "Advanced controls" at bounding box center [194, 272] width 237 height 16
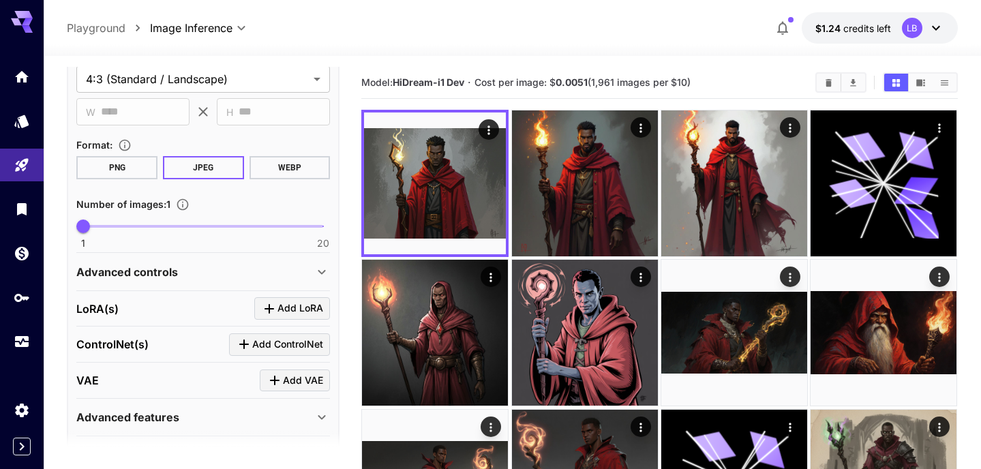
scroll to position [409, 0]
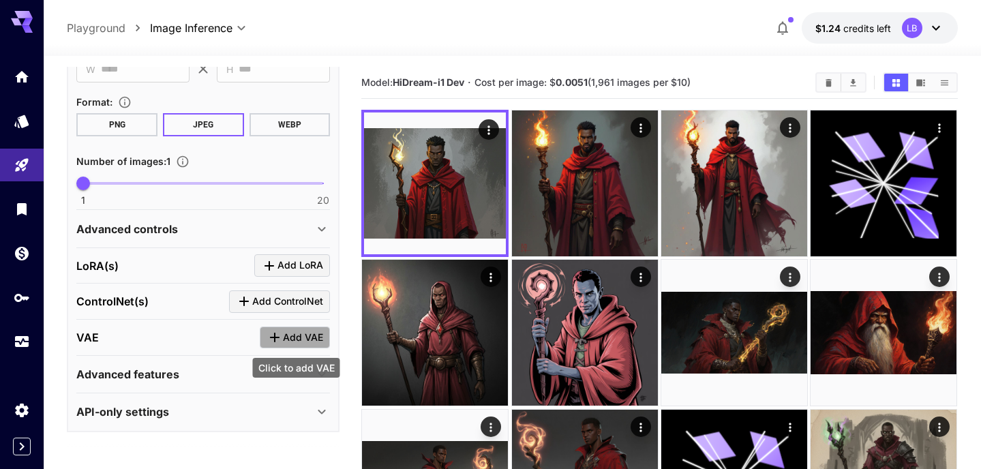
click at [275, 330] on icon "Click to add VAE" at bounding box center [274, 337] width 16 height 16
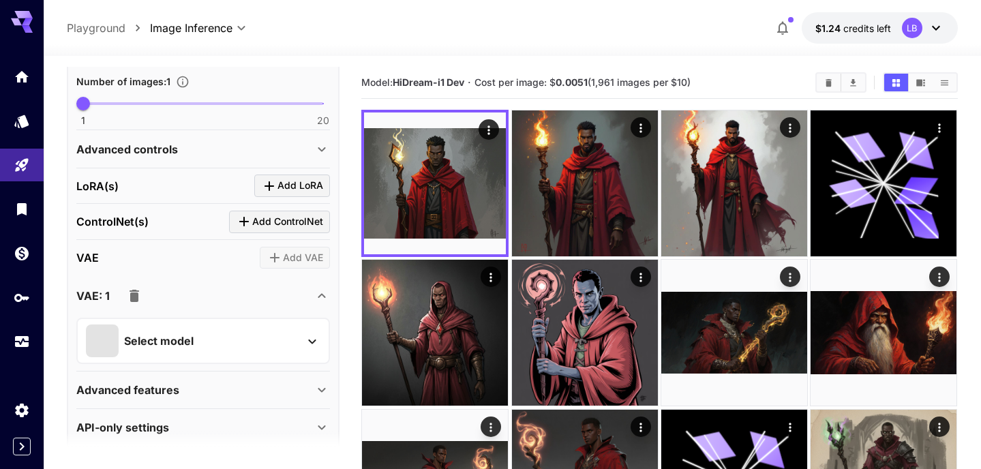
scroll to position [504, 0]
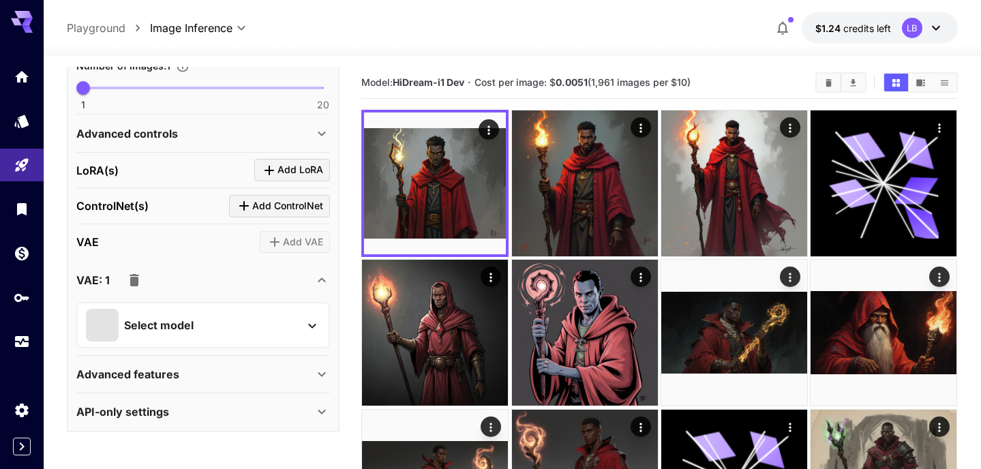
click at [288, 312] on div "Select model" at bounding box center [192, 325] width 213 height 33
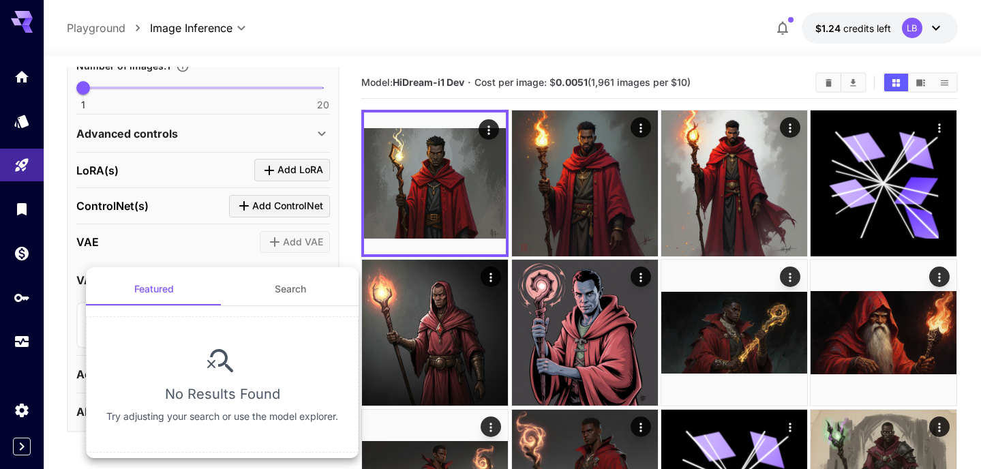
click at [208, 258] on div at bounding box center [490, 234] width 981 height 469
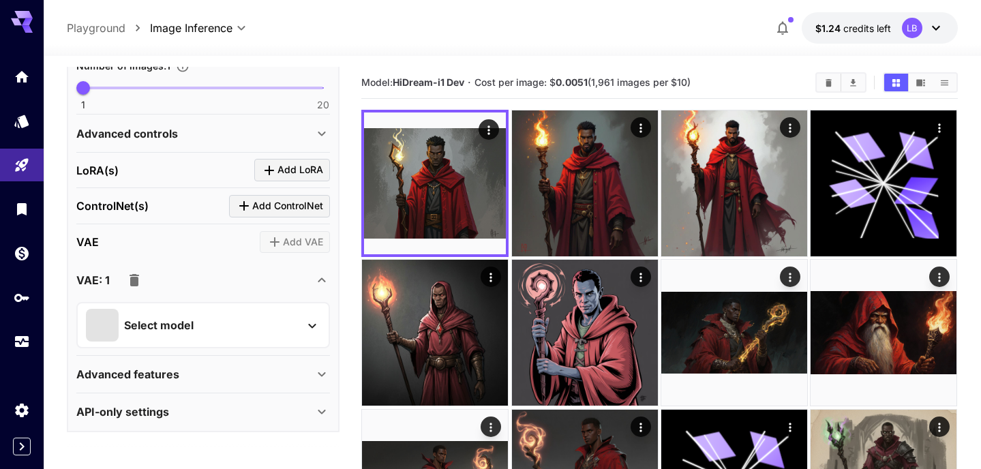
click at [140, 276] on icon "button" at bounding box center [134, 280] width 16 height 16
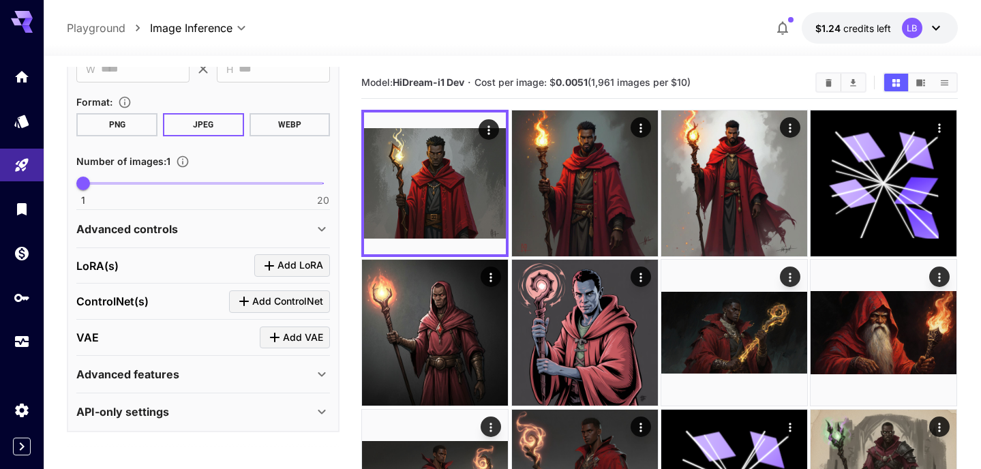
scroll to position [0, 0]
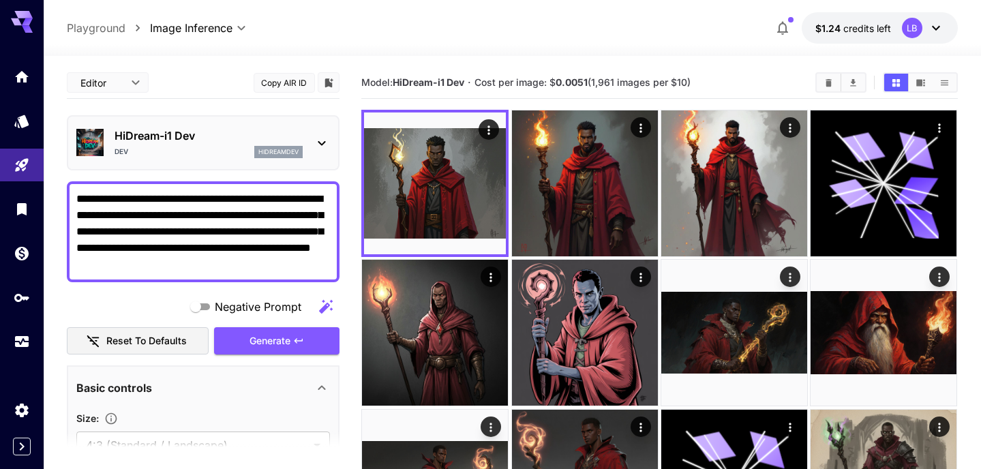
click at [313, 140] on icon at bounding box center [321, 143] width 16 height 16
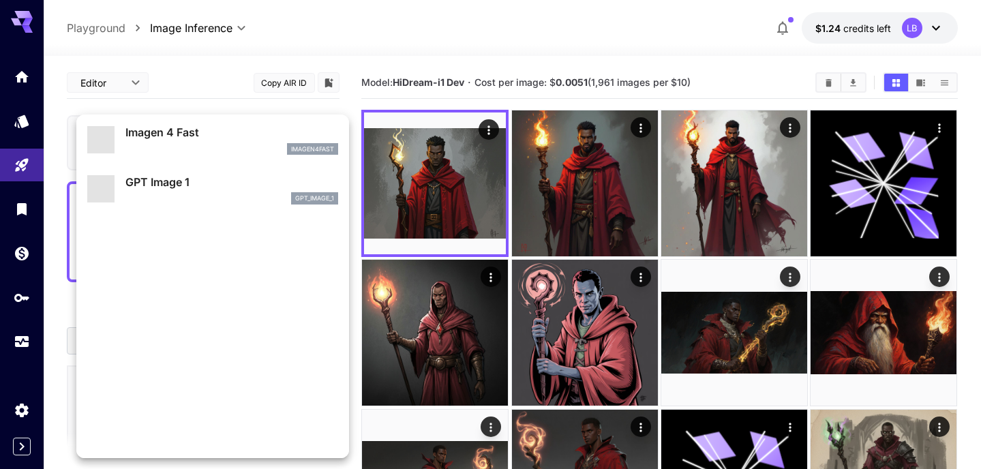
scroll to position [1053, 0]
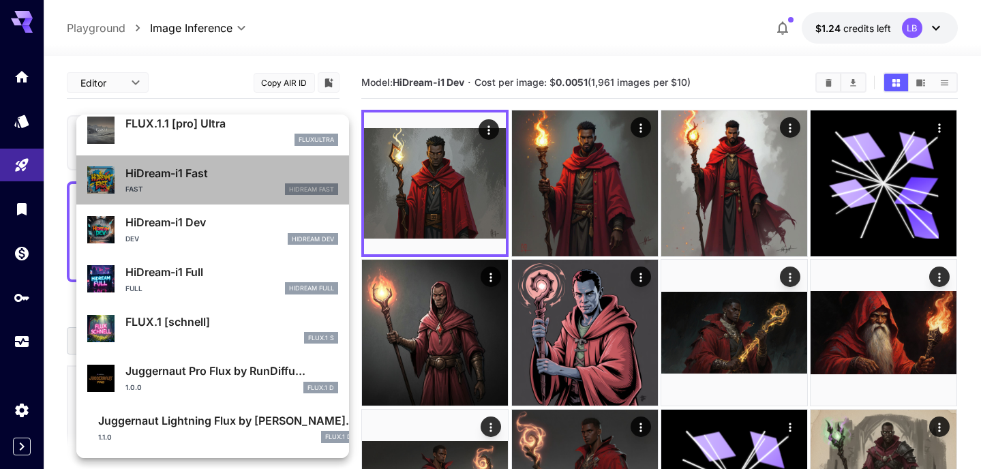
click at [205, 184] on div "Fast HiDream Fast" at bounding box center [231, 189] width 213 height 12
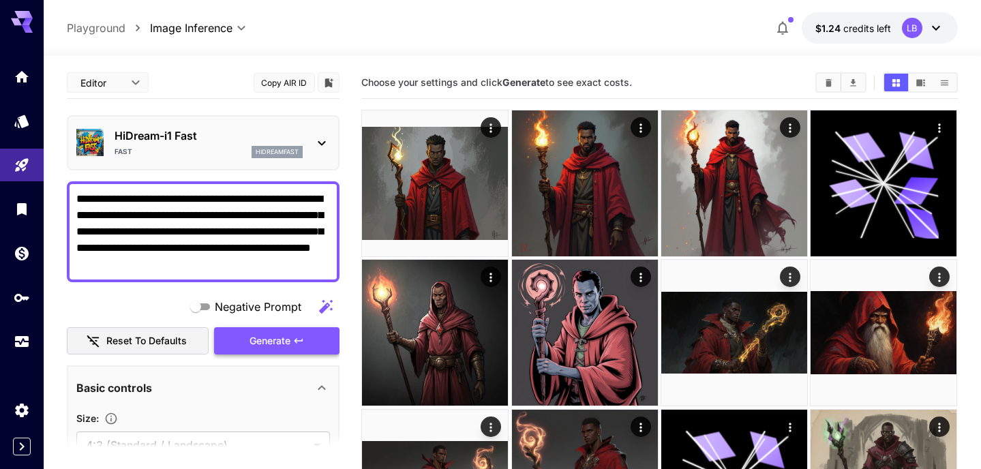
click at [262, 343] on span "Generate" at bounding box center [269, 341] width 41 height 17
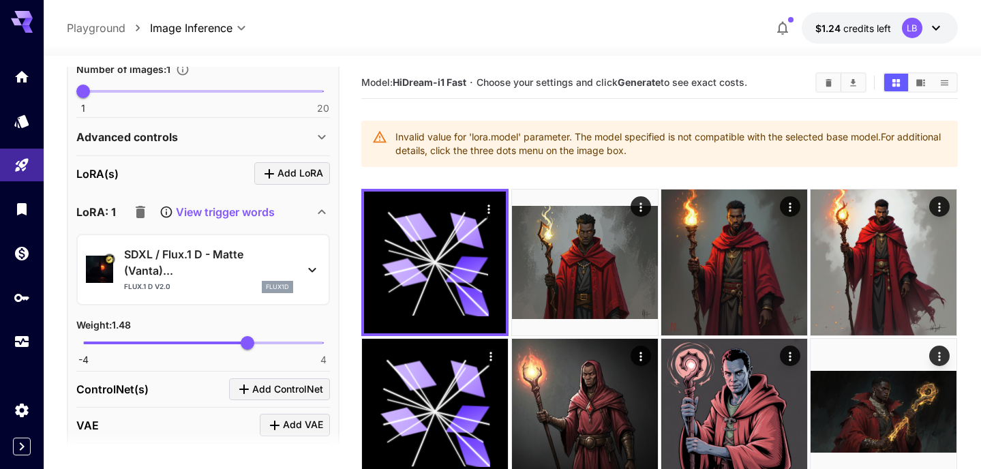
scroll to position [588, 0]
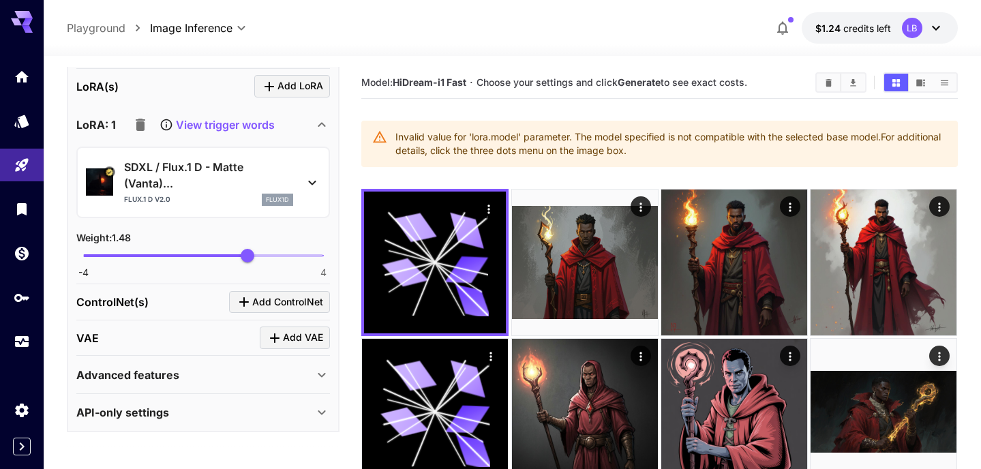
click at [141, 125] on icon "button" at bounding box center [141, 125] width 10 height 12
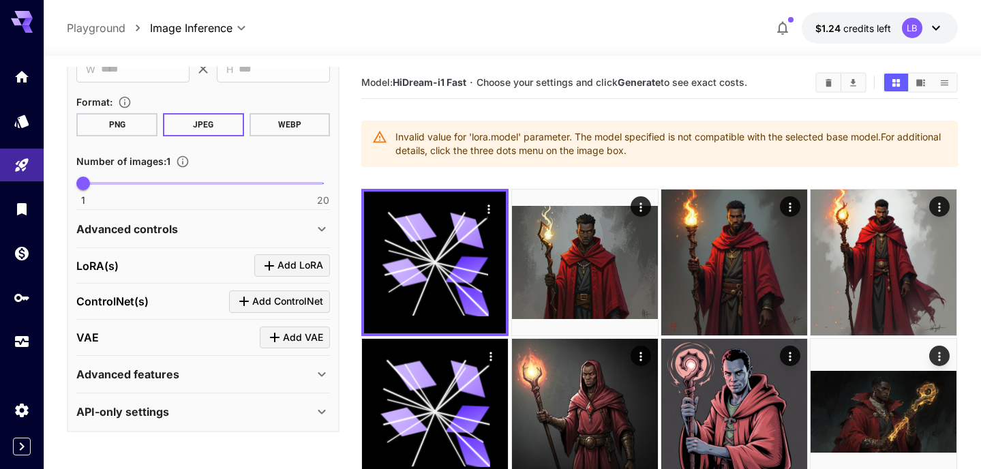
scroll to position [0, 0]
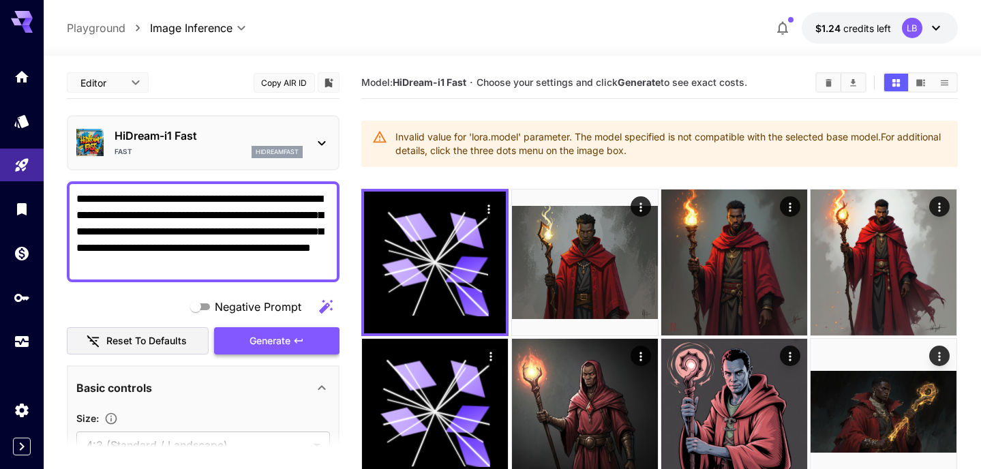
click at [253, 343] on span "Generate" at bounding box center [269, 341] width 41 height 17
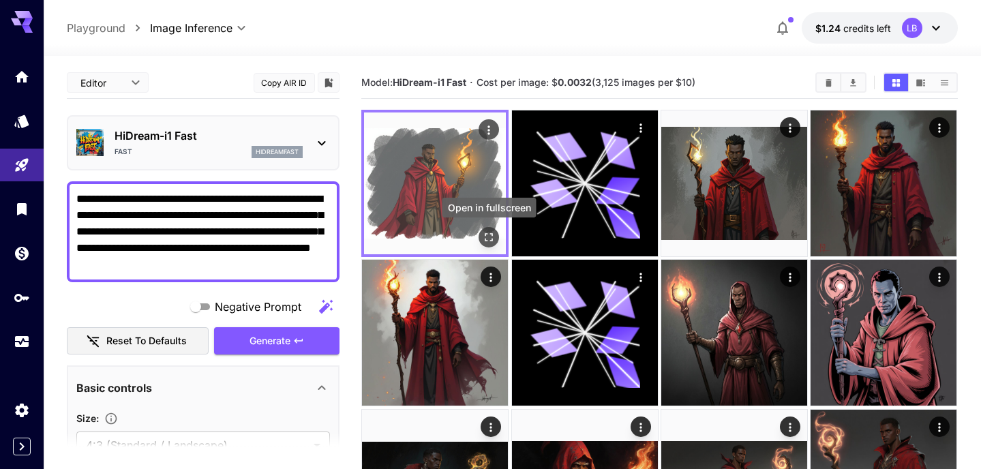
click at [490, 238] on icon "Open in fullscreen" at bounding box center [489, 237] width 14 height 14
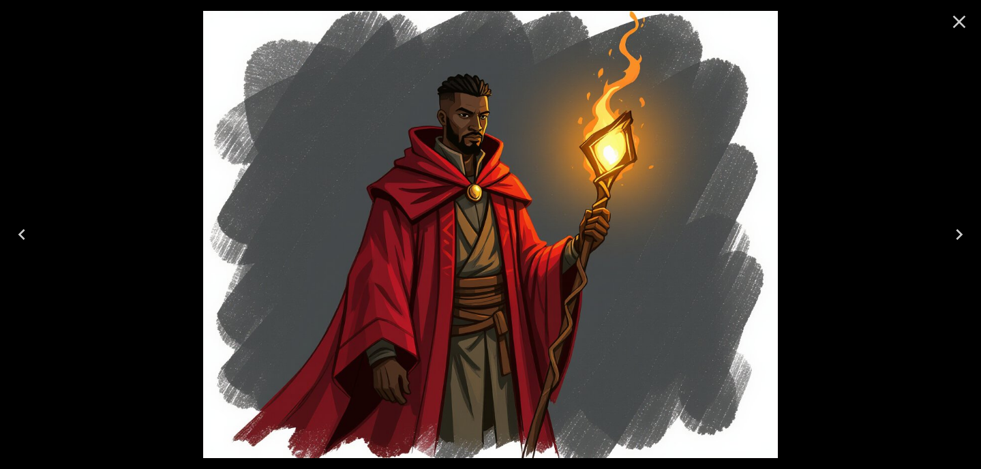
click at [958, 25] on icon "Close" at bounding box center [959, 22] width 22 height 22
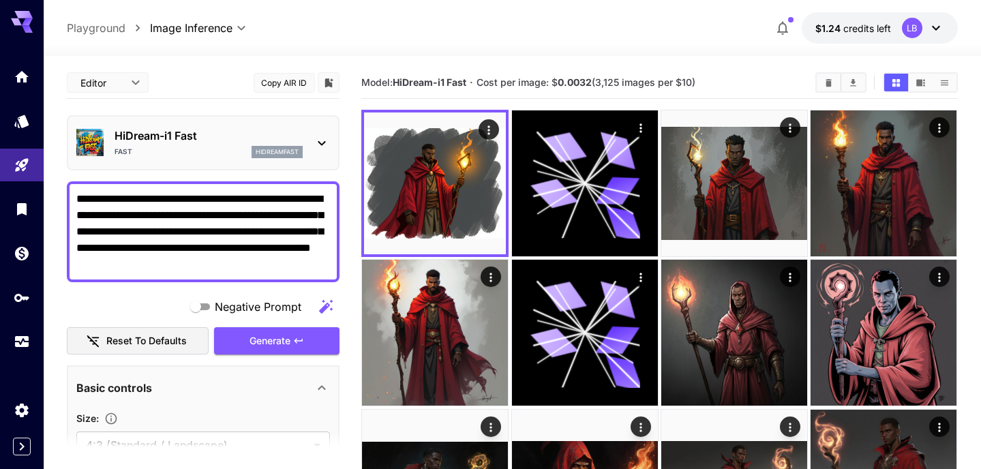
click at [310, 149] on div "HiDream-i1 Fast Fast hidreamfast" at bounding box center [202, 143] width 253 height 42
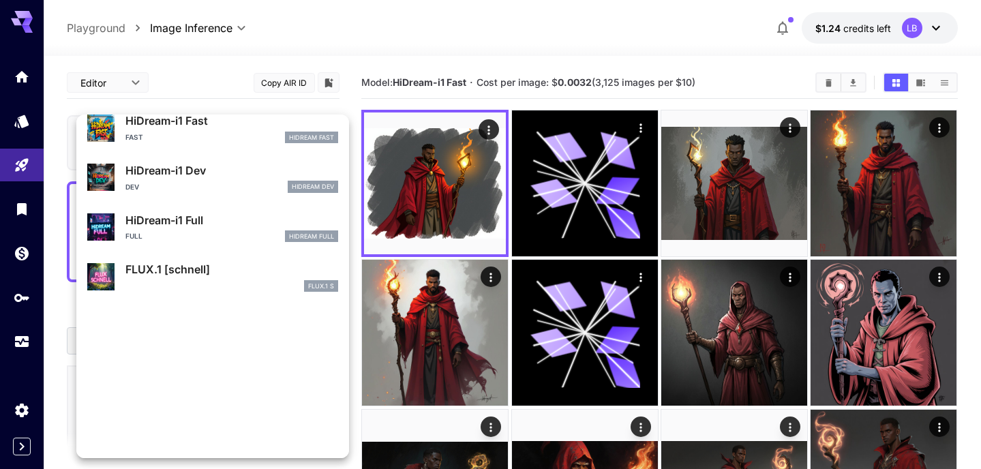
scroll to position [1053, 0]
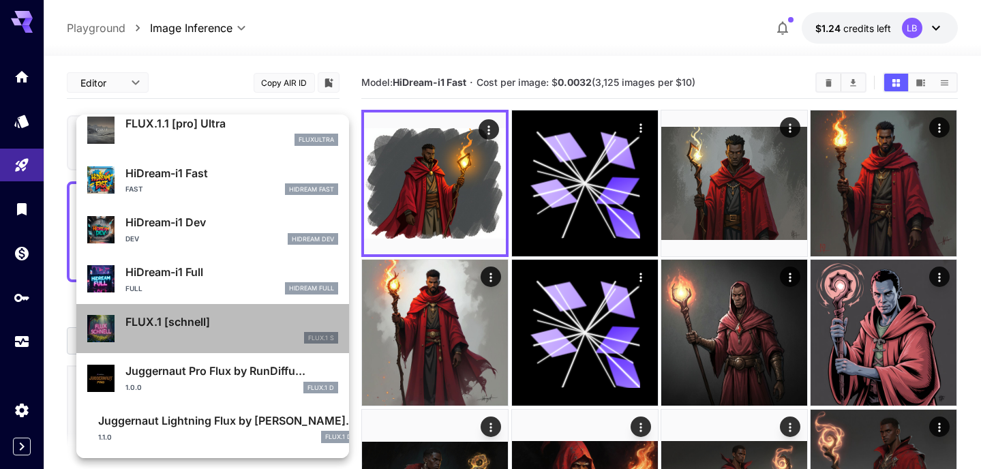
click at [160, 337] on div "FLUX.1 S" at bounding box center [231, 338] width 213 height 12
type input "*"
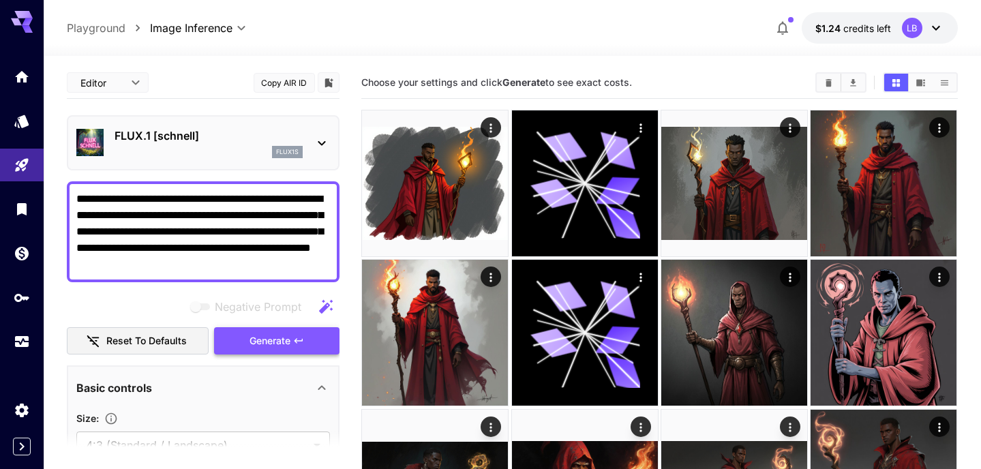
click at [277, 343] on span "Generate" at bounding box center [269, 341] width 41 height 17
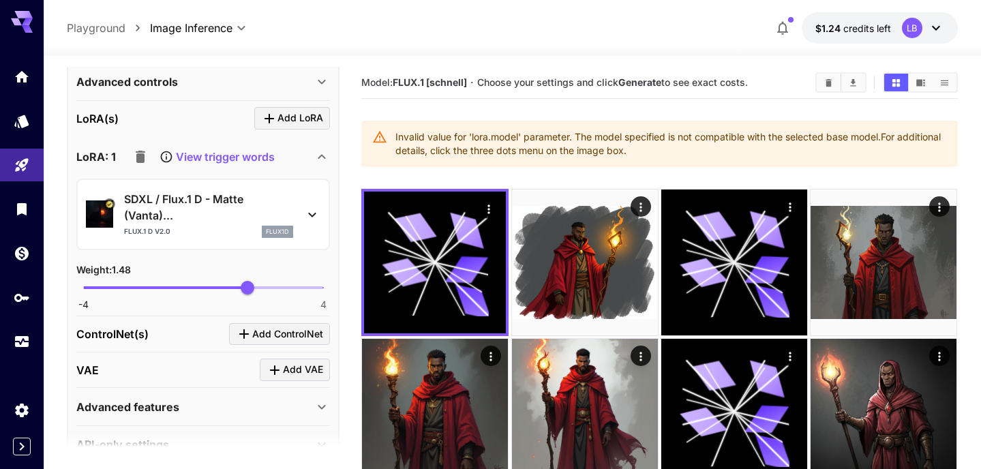
scroll to position [588, 0]
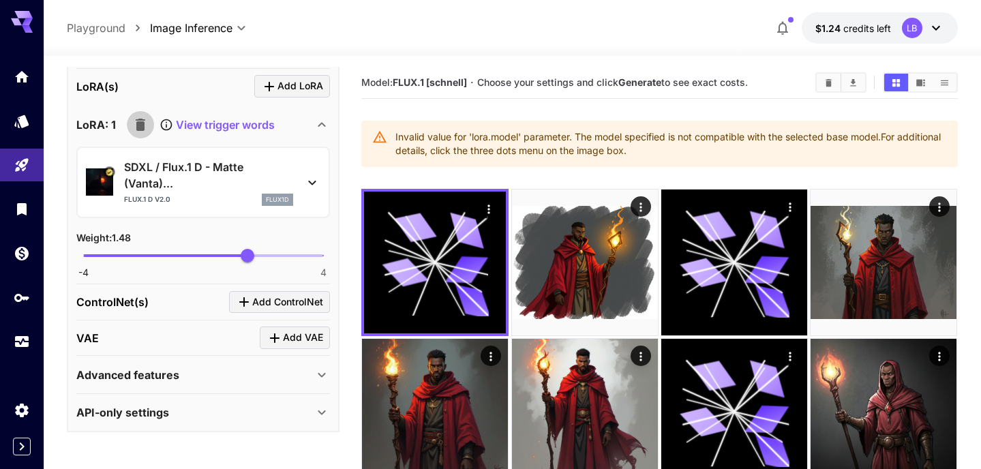
click at [143, 132] on button "button" at bounding box center [140, 124] width 27 height 27
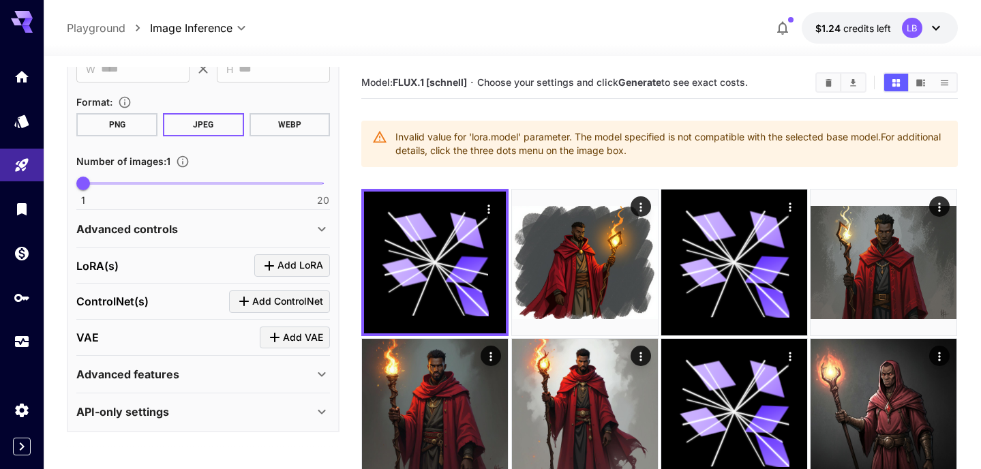
scroll to position [0, 0]
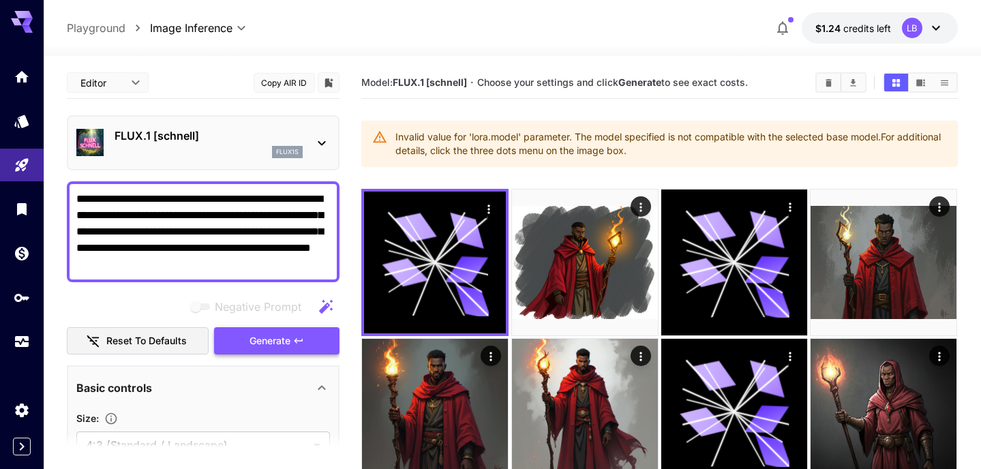
click at [275, 345] on span "Generate" at bounding box center [269, 341] width 41 height 17
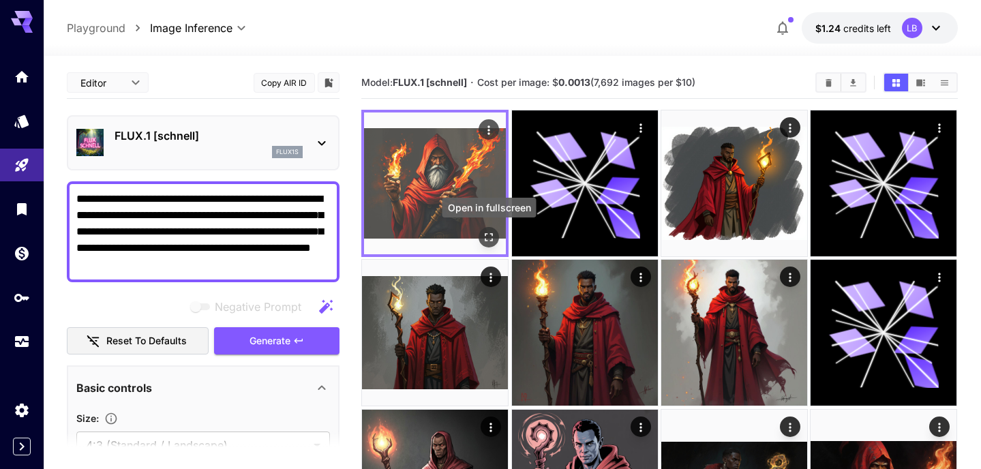
click at [484, 232] on icon "Open in fullscreen" at bounding box center [489, 237] width 14 height 14
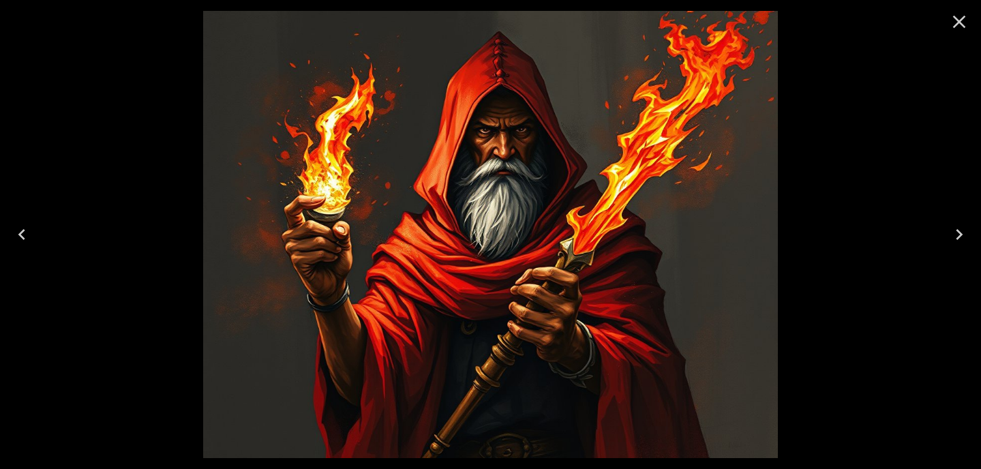
click at [955, 22] on icon "Close" at bounding box center [959, 22] width 22 height 22
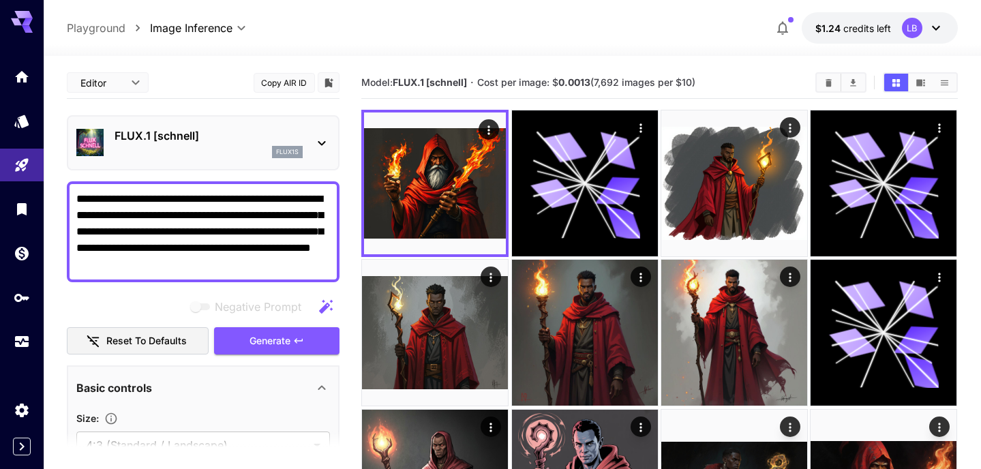
click at [315, 140] on icon at bounding box center [321, 143] width 16 height 16
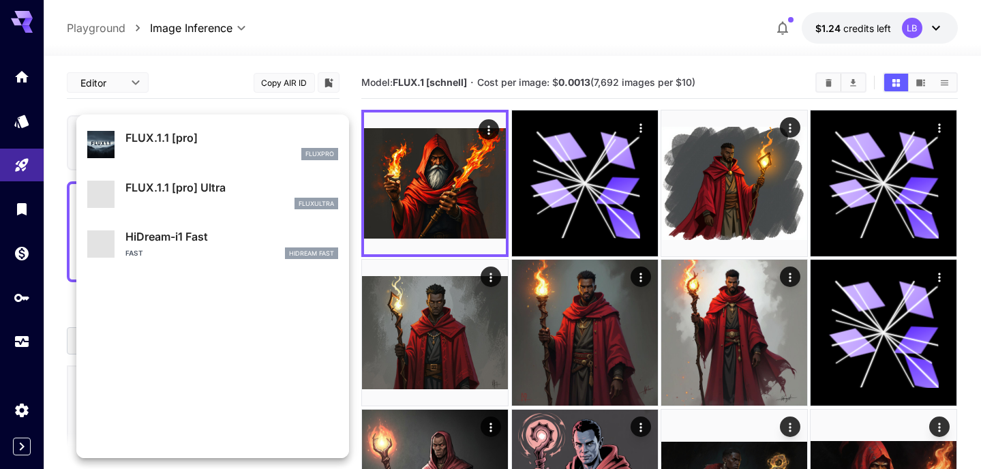
scroll to position [1053, 0]
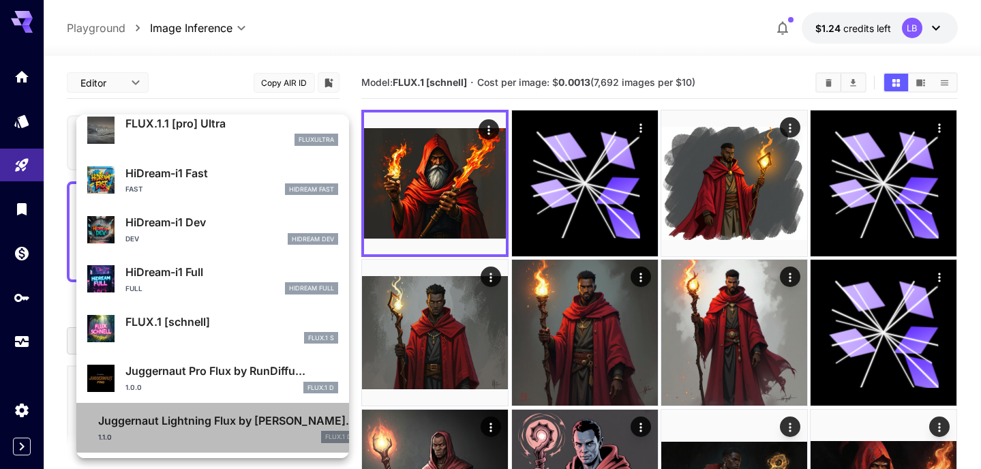
click at [192, 422] on p "Juggernaut Lightning Flux by [PERSON_NAME]..." at bounding box center [227, 420] width 258 height 16
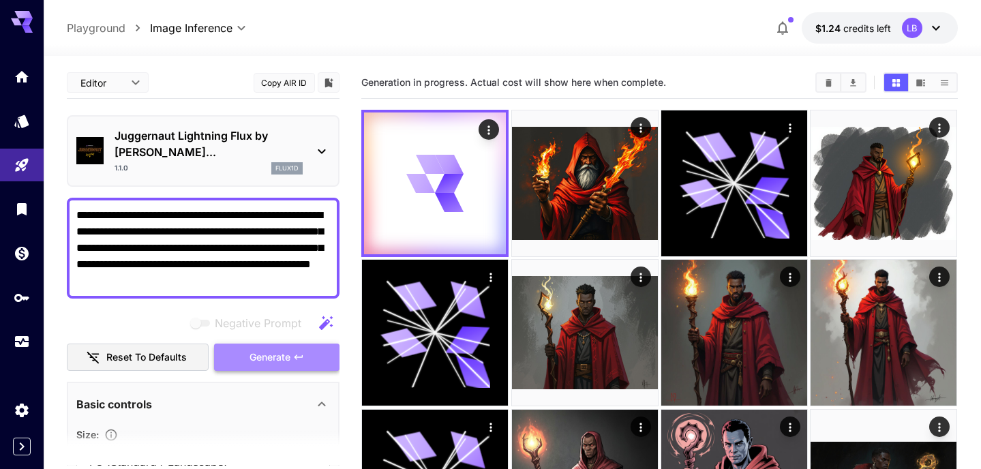
click at [260, 349] on span "Generate" at bounding box center [269, 357] width 41 height 17
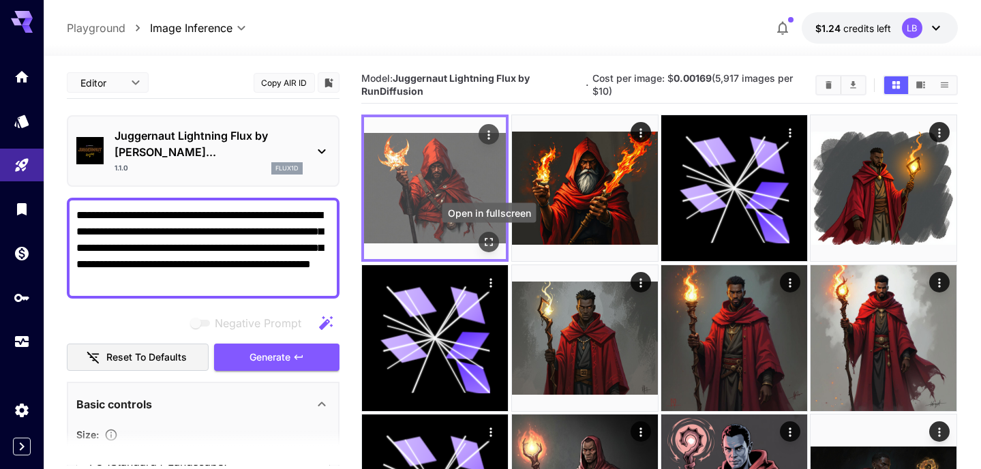
click at [495, 238] on icon "Open in fullscreen" at bounding box center [489, 243] width 14 height 14
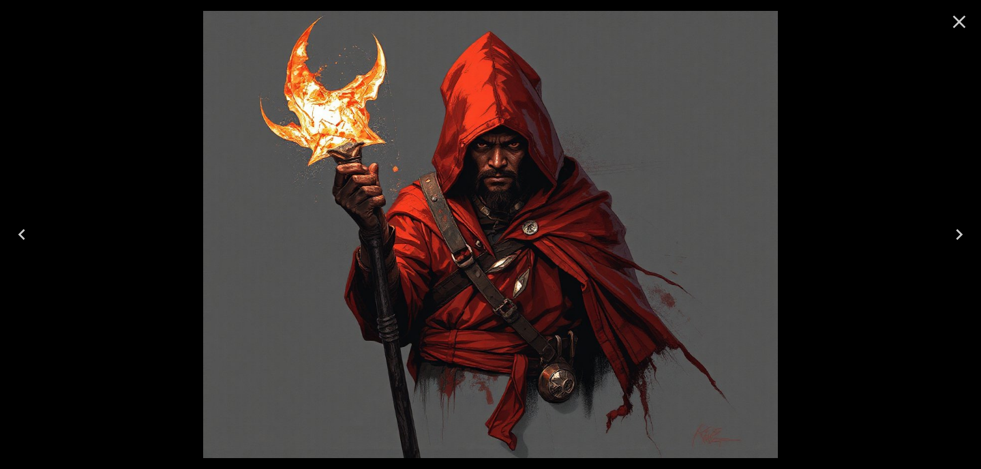
click at [959, 18] on icon "Close" at bounding box center [959, 22] width 22 height 22
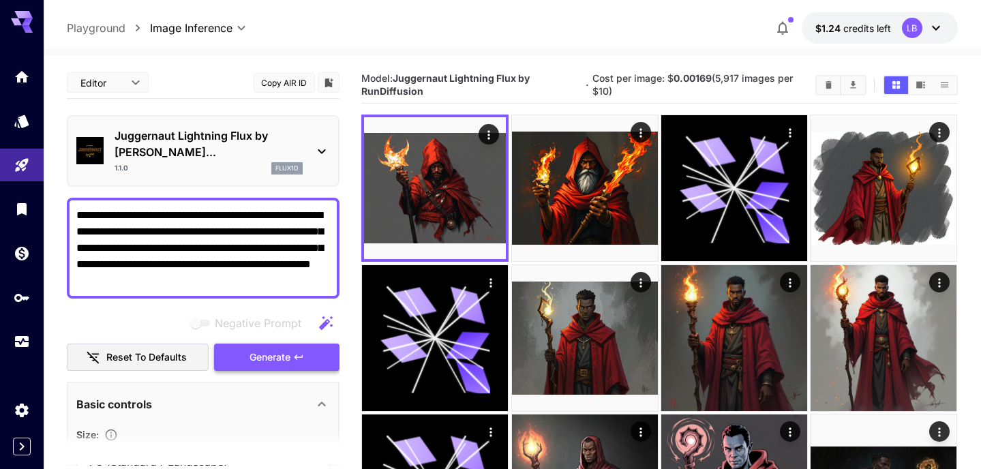
click at [294, 352] on icon "button" at bounding box center [298, 357] width 11 height 11
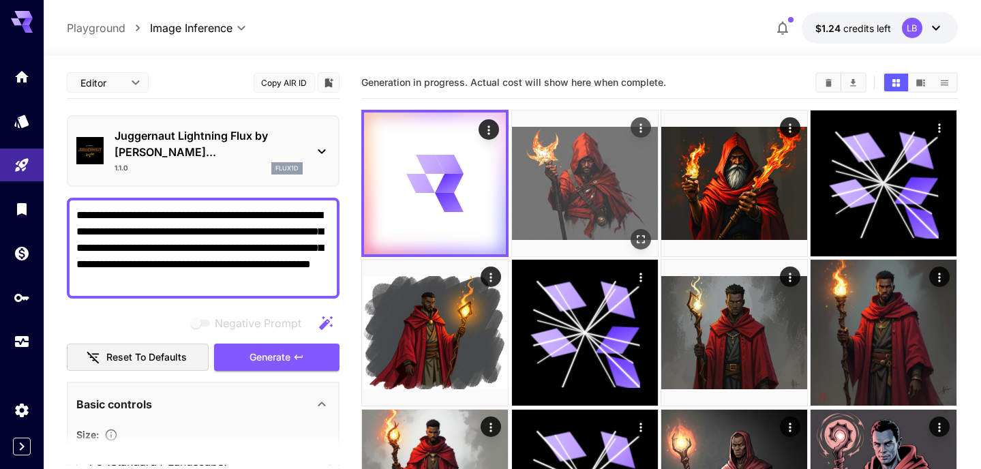
click at [584, 182] on img at bounding box center [585, 183] width 146 height 146
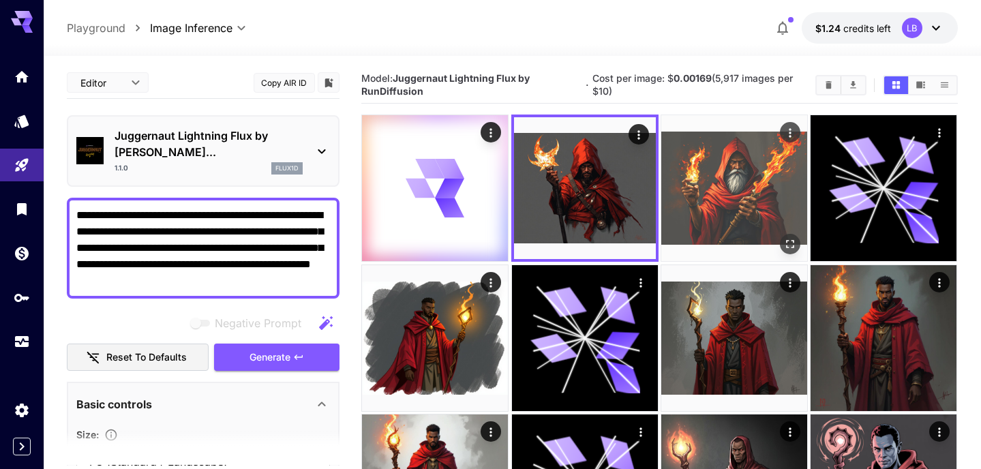
click at [747, 175] on img at bounding box center [734, 188] width 146 height 146
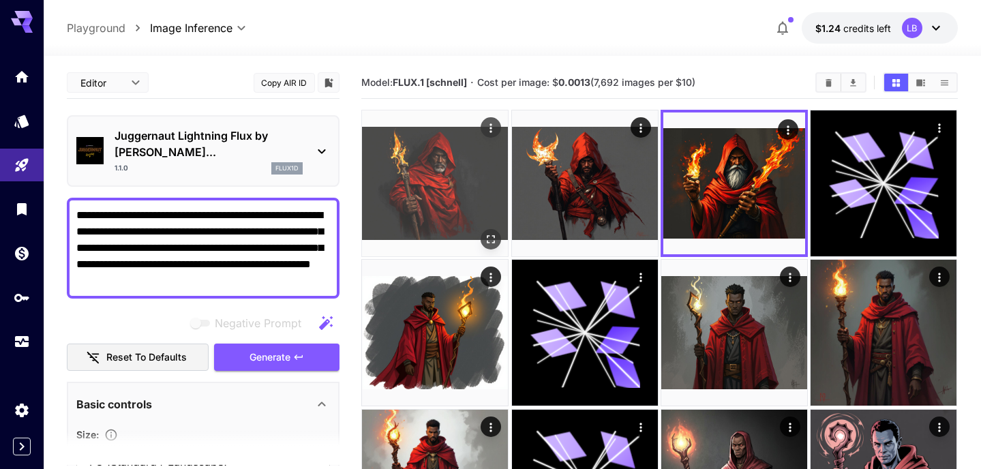
click at [460, 191] on img at bounding box center [435, 183] width 146 height 146
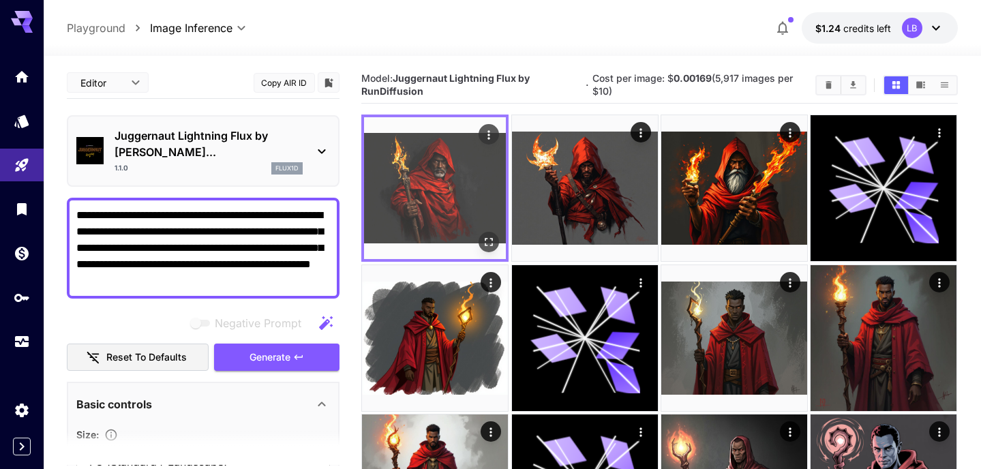
click at [497, 238] on button "Open in fullscreen" at bounding box center [489, 242] width 20 height 20
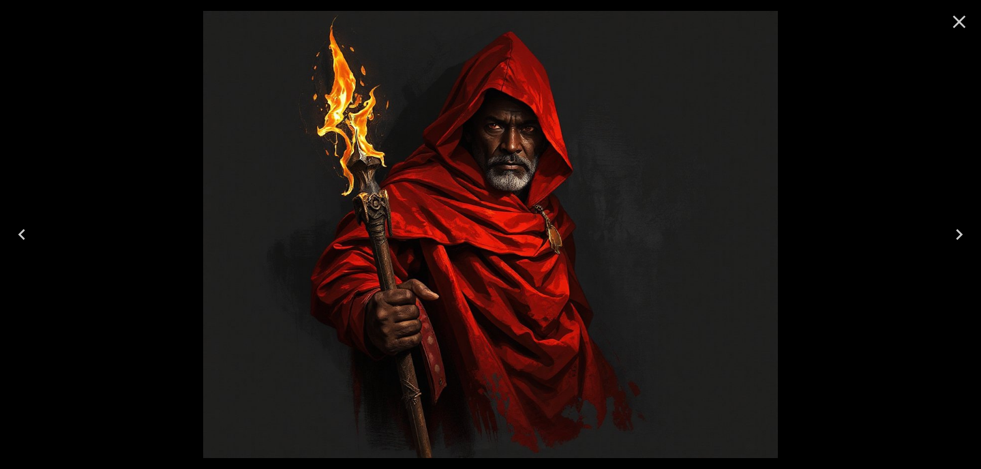
click at [961, 20] on icon "Close" at bounding box center [959, 22] width 22 height 22
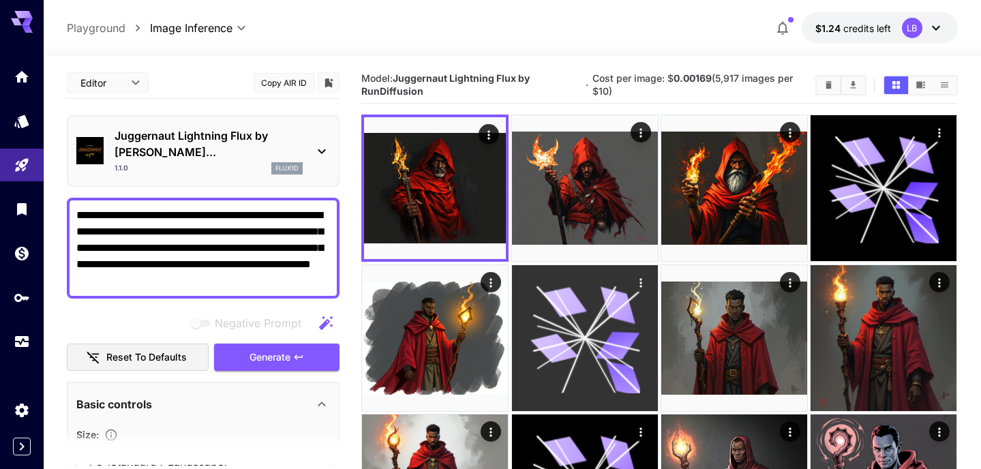
scroll to position [581, 0]
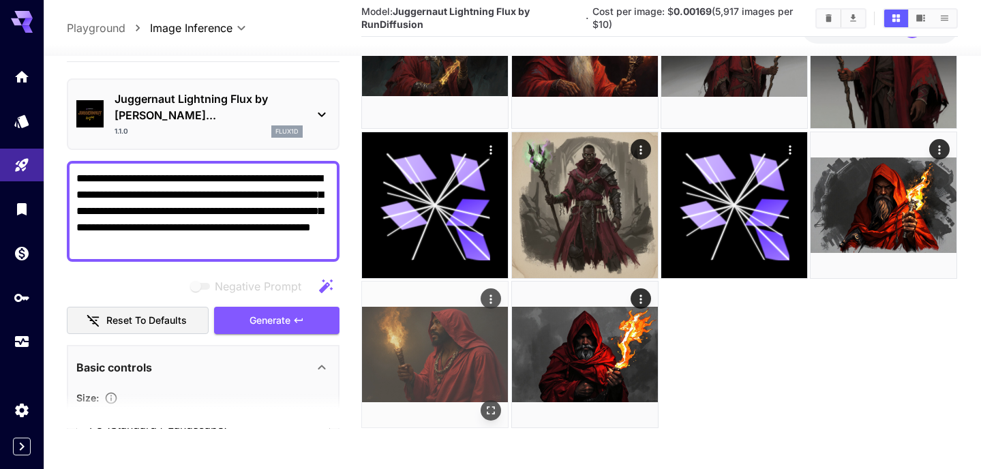
click at [448, 371] on img at bounding box center [435, 354] width 146 height 146
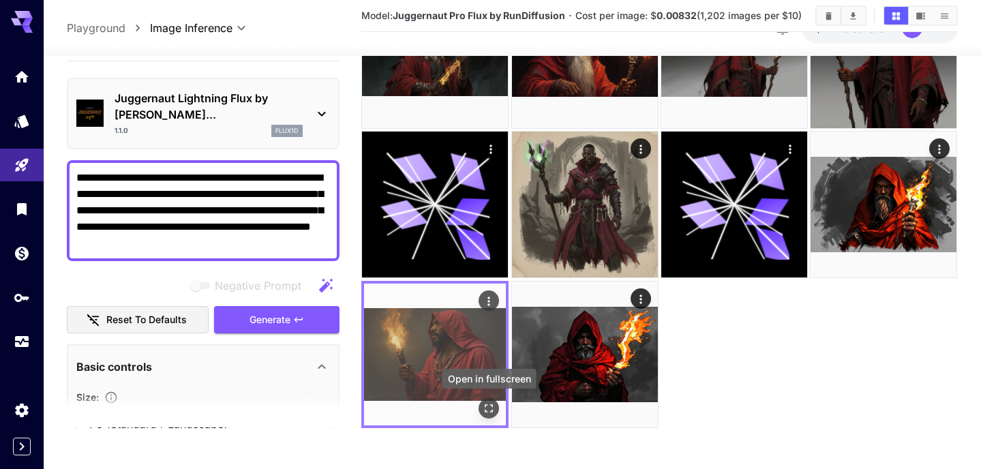
click at [495, 402] on icon "Open in fullscreen" at bounding box center [489, 408] width 14 height 14
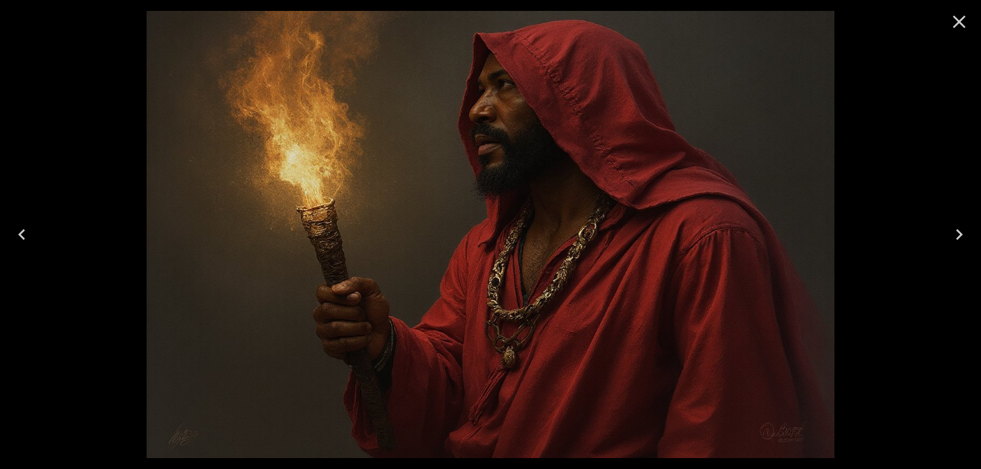
click at [962, 21] on icon "Close" at bounding box center [959, 22] width 22 height 22
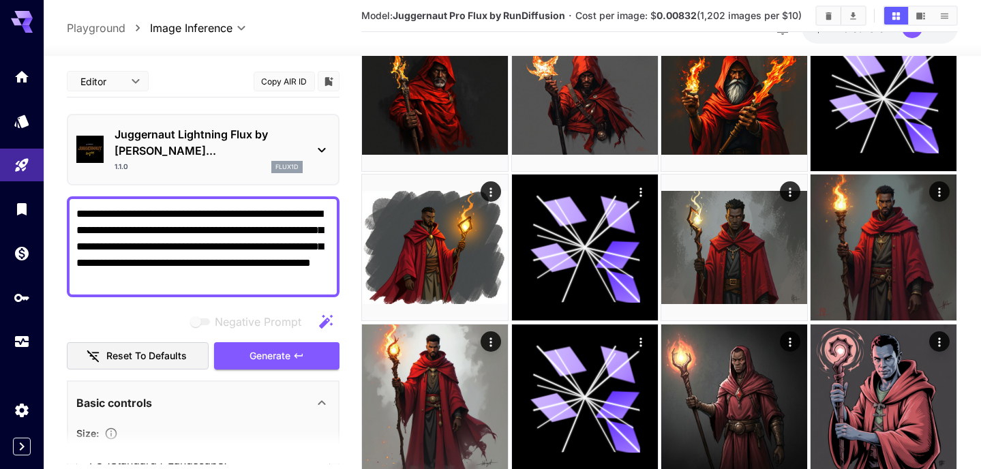
scroll to position [0, 0]
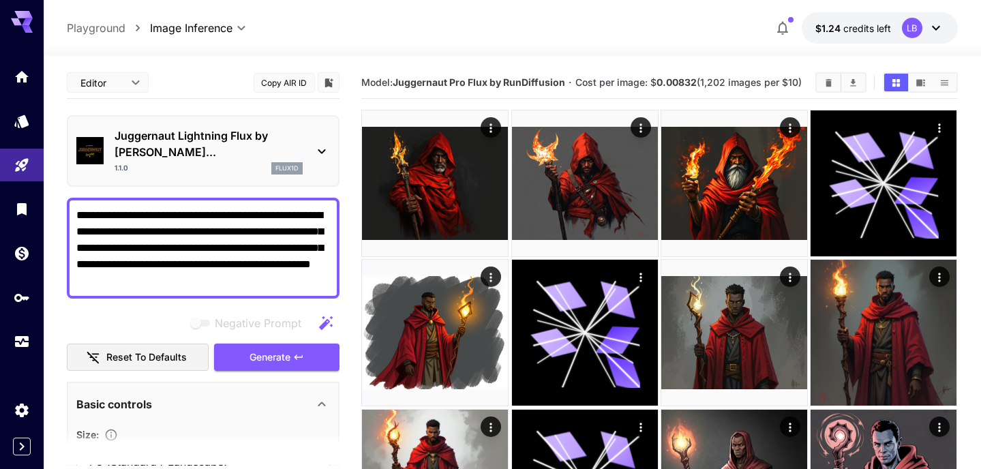
click at [602, 42] on div at bounding box center [512, 48] width 937 height 16
click at [783, 27] on icon "button" at bounding box center [782, 28] width 16 height 16
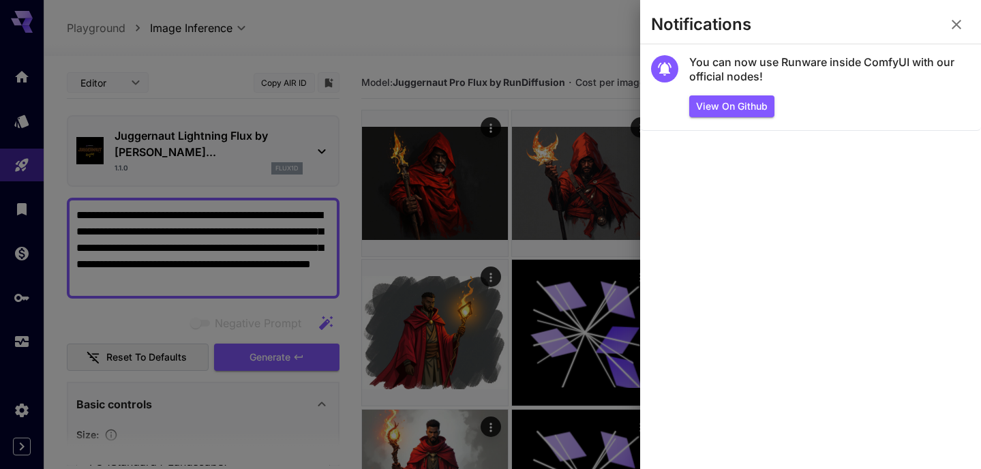
click at [569, 29] on div at bounding box center [490, 234] width 981 height 469
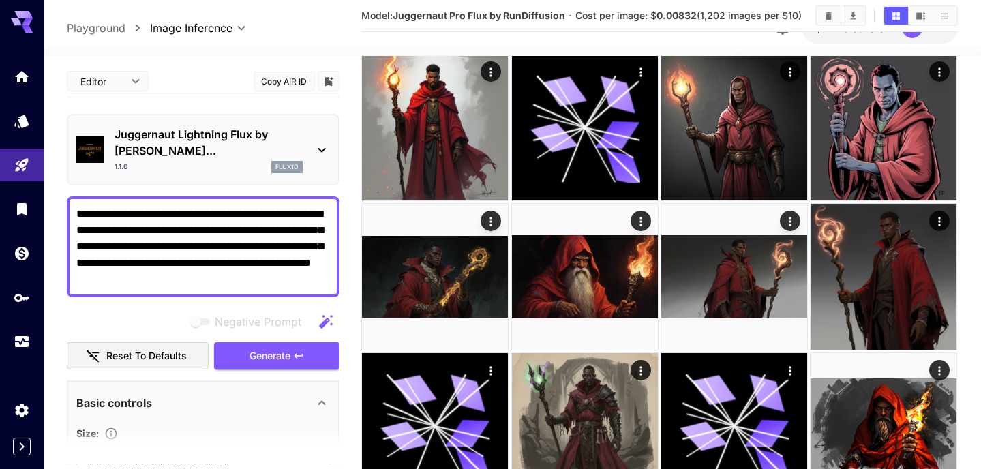
scroll to position [337, 0]
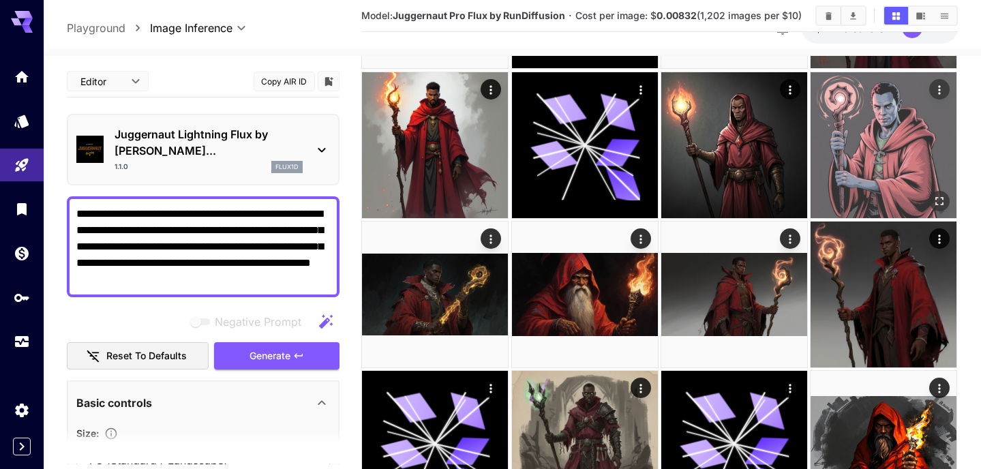
click at [858, 163] on img at bounding box center [883, 145] width 146 height 146
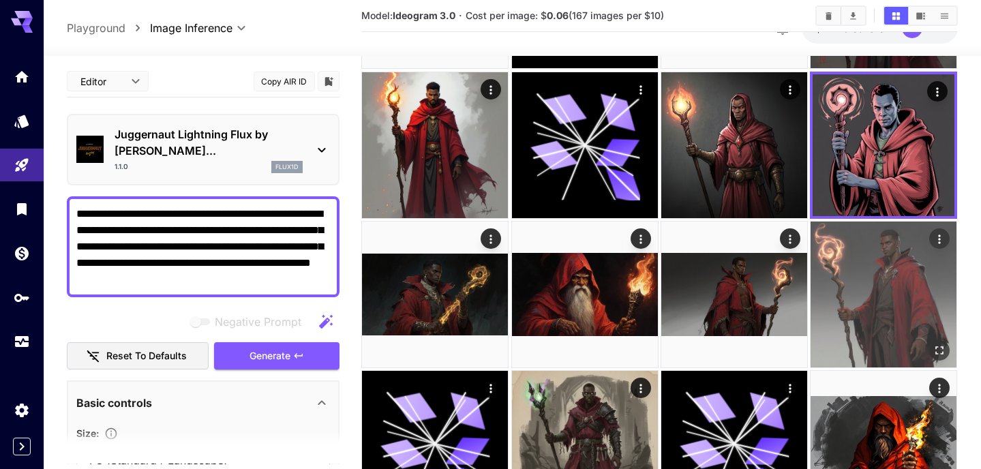
click at [865, 281] on img at bounding box center [883, 294] width 146 height 146
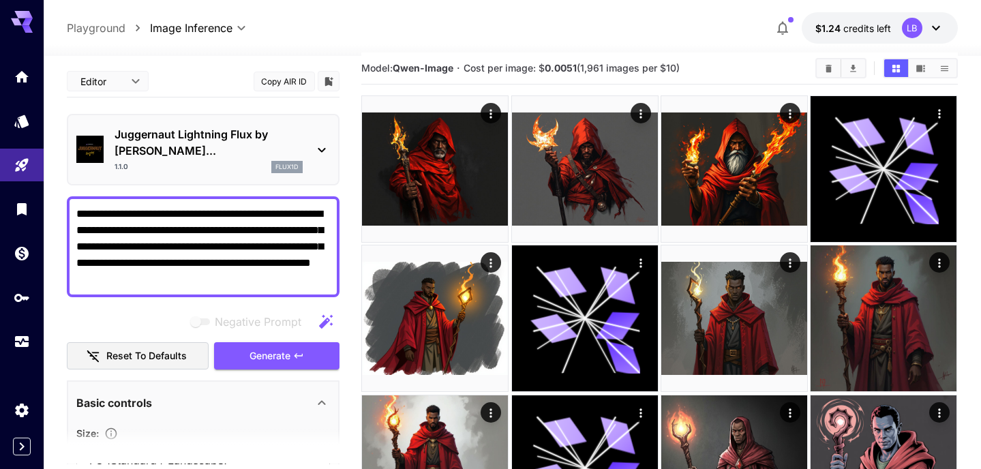
scroll to position [0, 0]
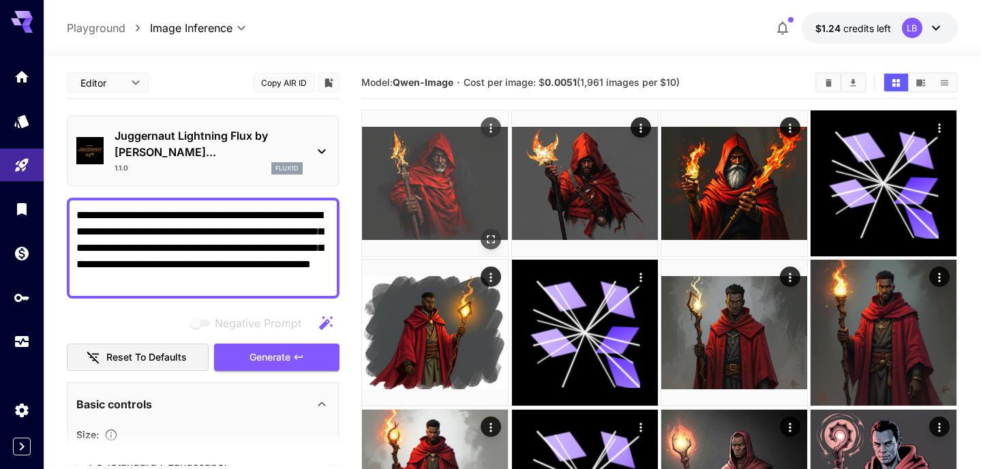
click at [446, 179] on img at bounding box center [435, 183] width 146 height 146
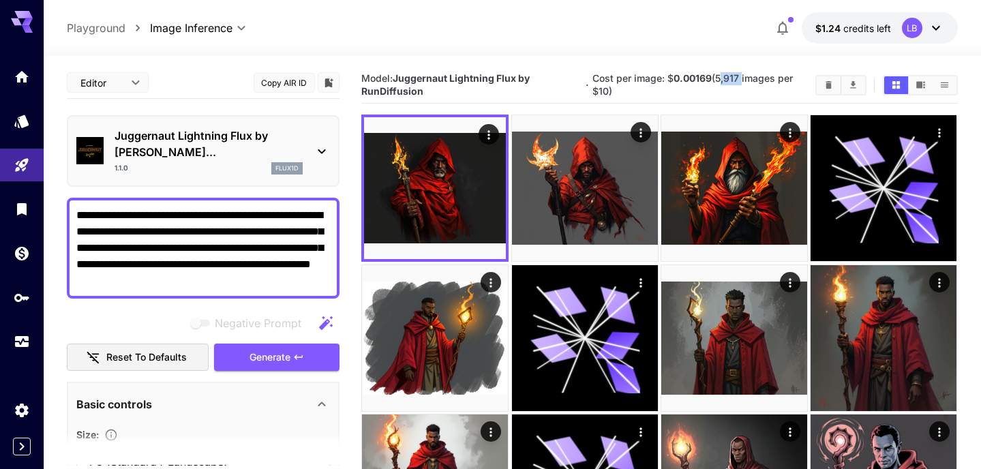
drag, startPoint x: 718, startPoint y: 78, endPoint x: 739, endPoint y: 76, distance: 22.0
click at [739, 76] on span "Cost per image: $ 0.00169 (5,917 images per $10)" at bounding box center [692, 84] width 200 height 25
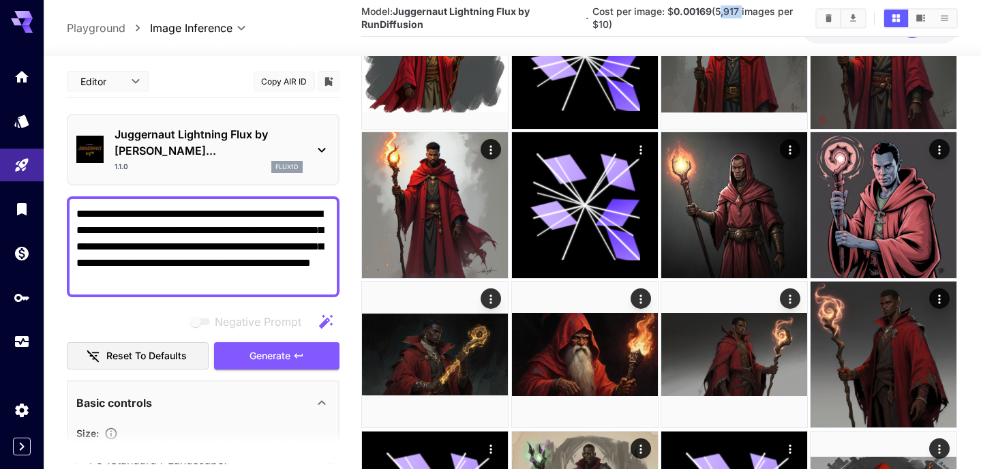
scroll to position [480, 0]
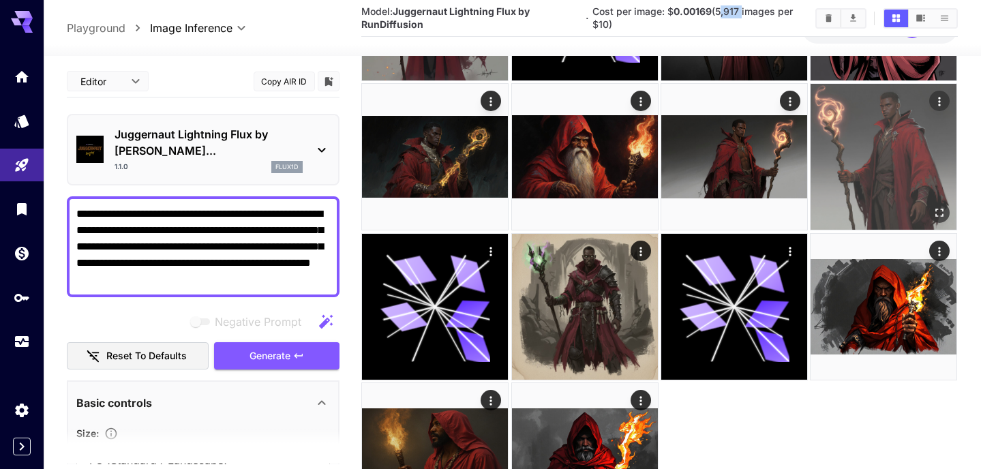
click at [856, 146] on img at bounding box center [883, 157] width 146 height 146
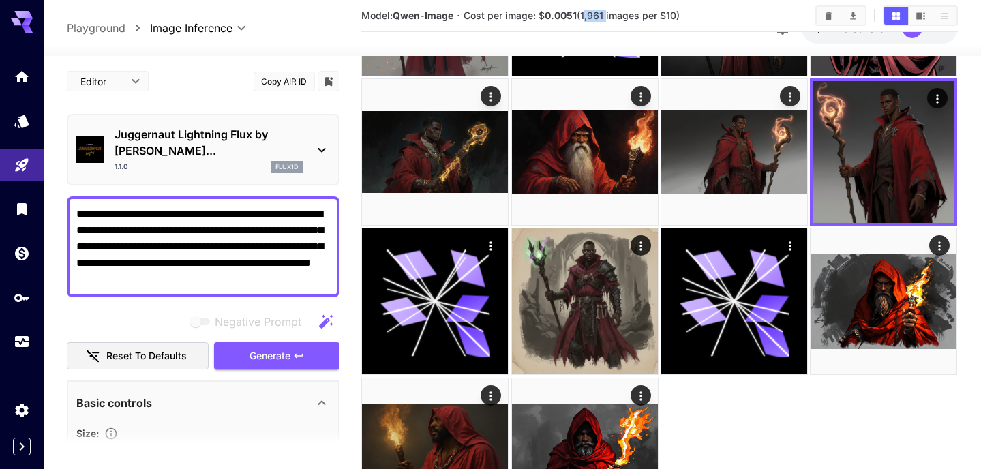
drag, startPoint x: 584, startPoint y: 15, endPoint x: 607, endPoint y: 18, distance: 23.3
click at [607, 18] on span "Cost per image: $ 0.0051 (1,961 images per $10)" at bounding box center [571, 16] width 216 height 12
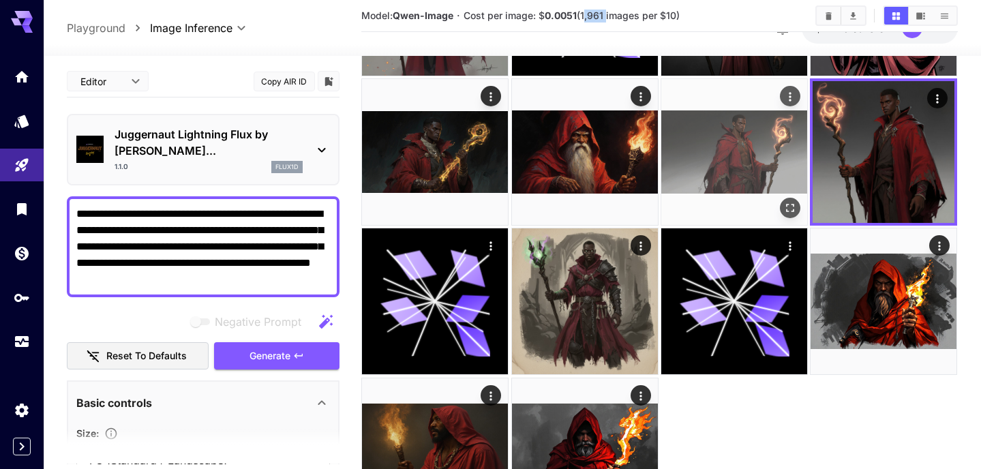
click at [779, 138] on img at bounding box center [734, 152] width 146 height 146
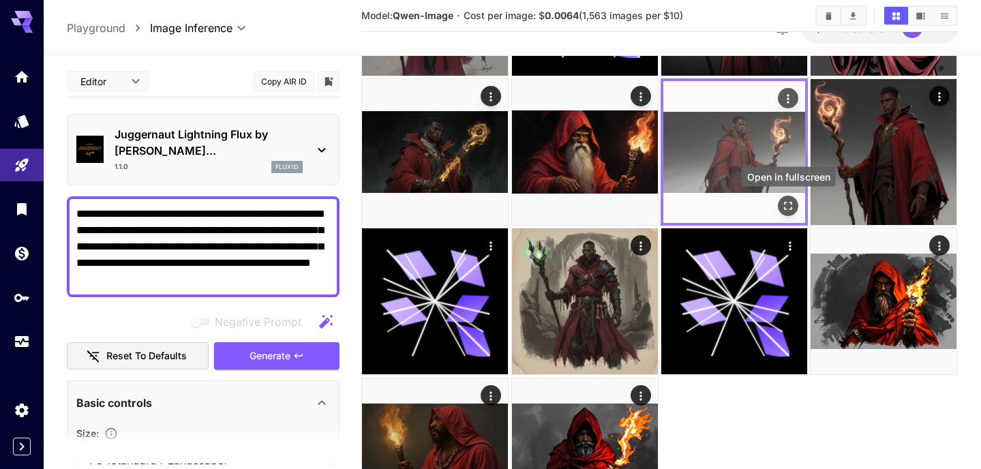
click at [789, 203] on icon "Open in fullscreen" at bounding box center [788, 206] width 14 height 14
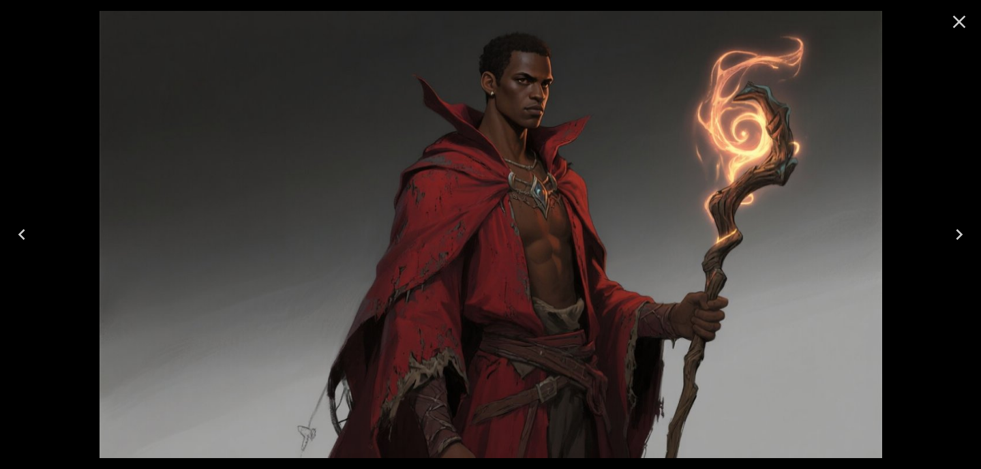
click at [954, 27] on icon "Close" at bounding box center [959, 22] width 13 height 13
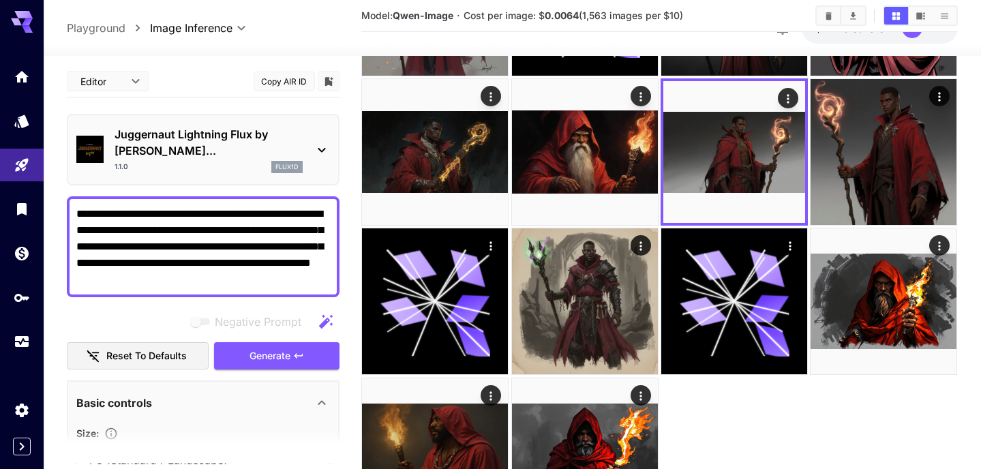
scroll to position [576, 0]
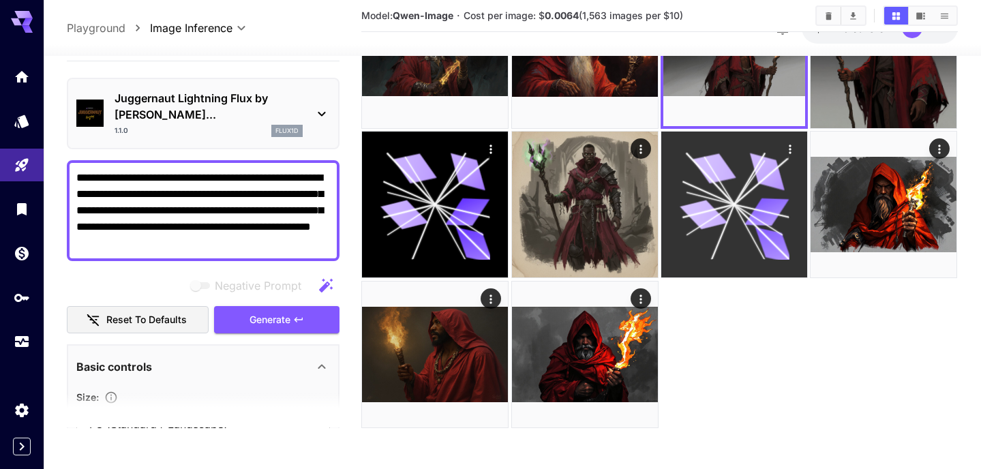
click at [739, 234] on icon at bounding box center [734, 205] width 110 height 110
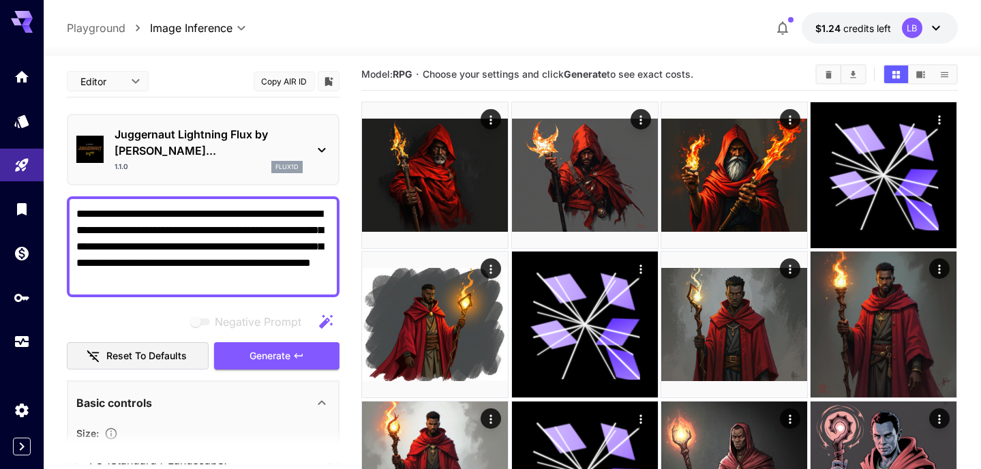
scroll to position [0, 0]
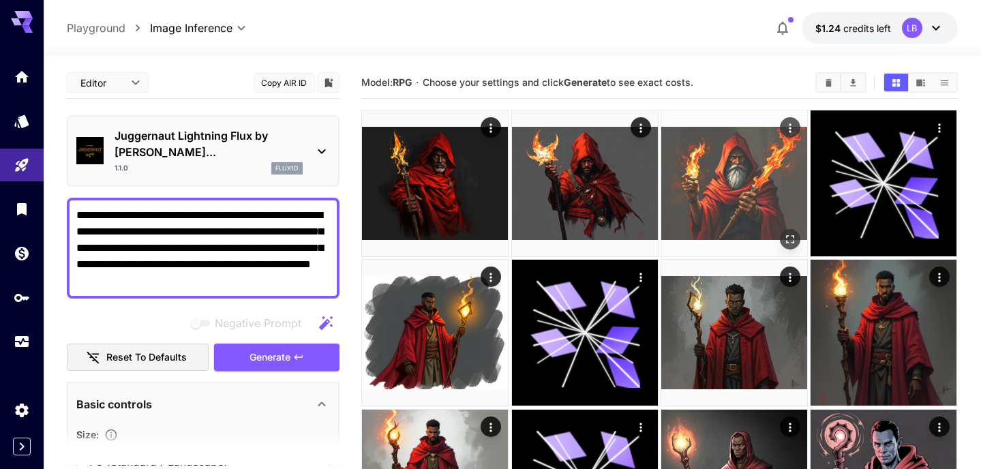
click at [741, 185] on img at bounding box center [734, 183] width 146 height 146
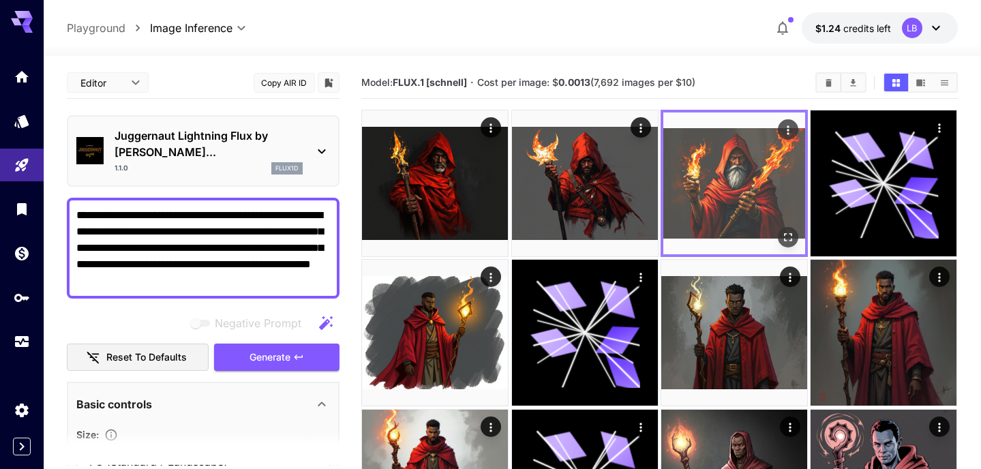
click at [786, 232] on icon "Open in fullscreen" at bounding box center [788, 237] width 14 height 14
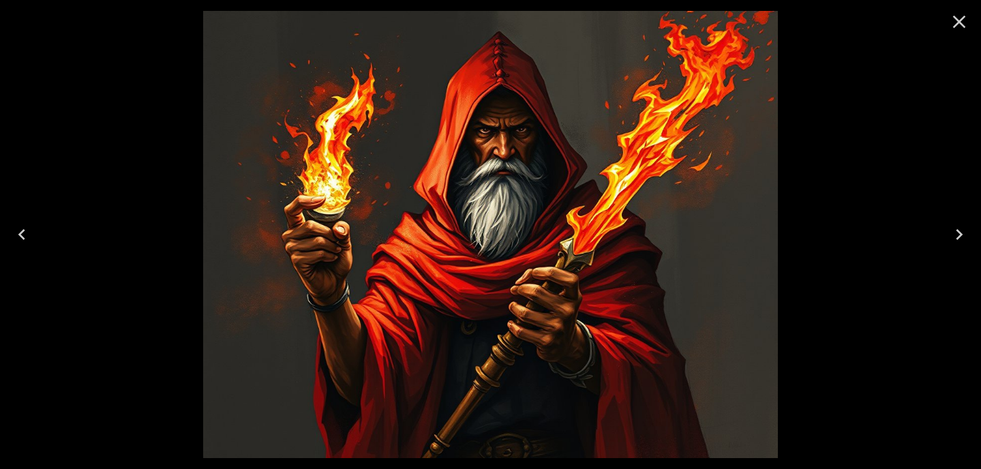
click at [959, 17] on icon "Close" at bounding box center [959, 22] width 22 height 22
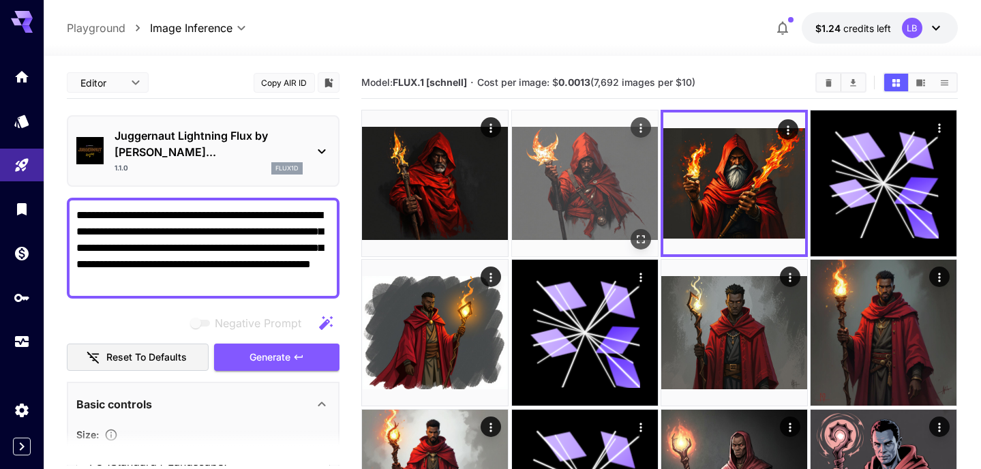
click at [559, 185] on img at bounding box center [585, 183] width 146 height 146
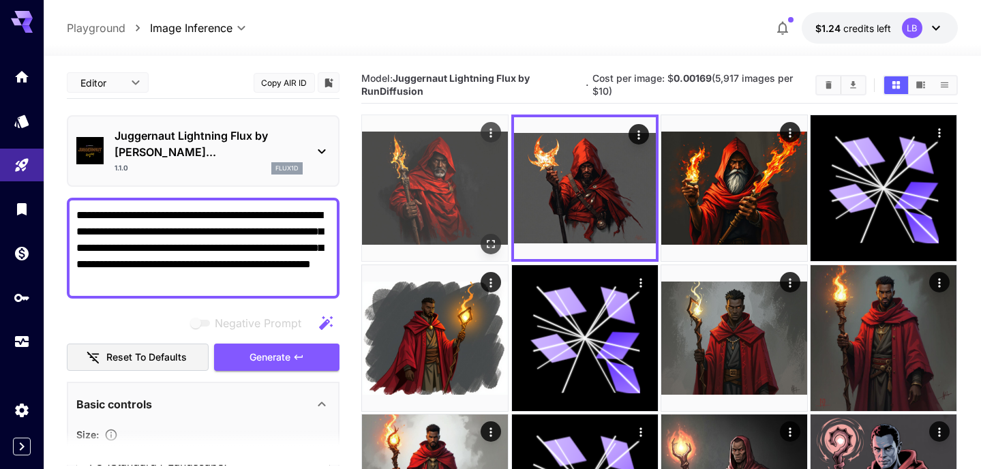
click at [429, 209] on img at bounding box center [435, 188] width 146 height 146
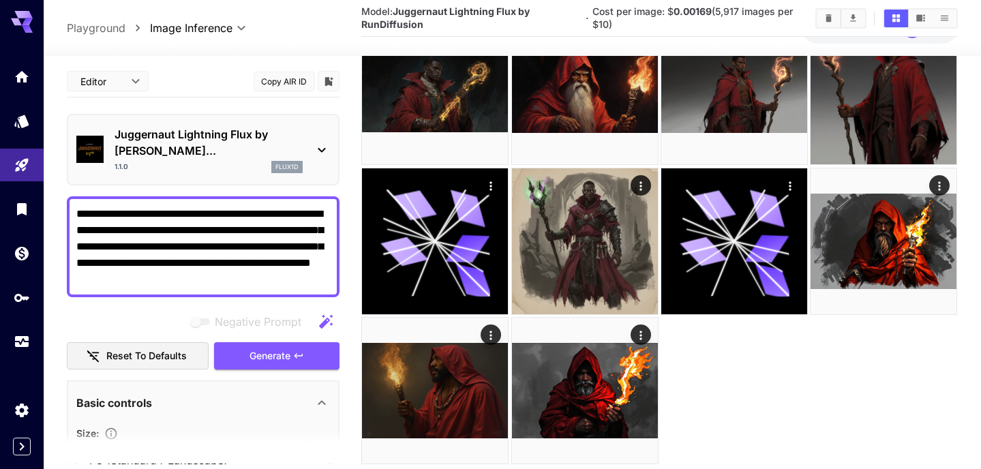
scroll to position [581, 0]
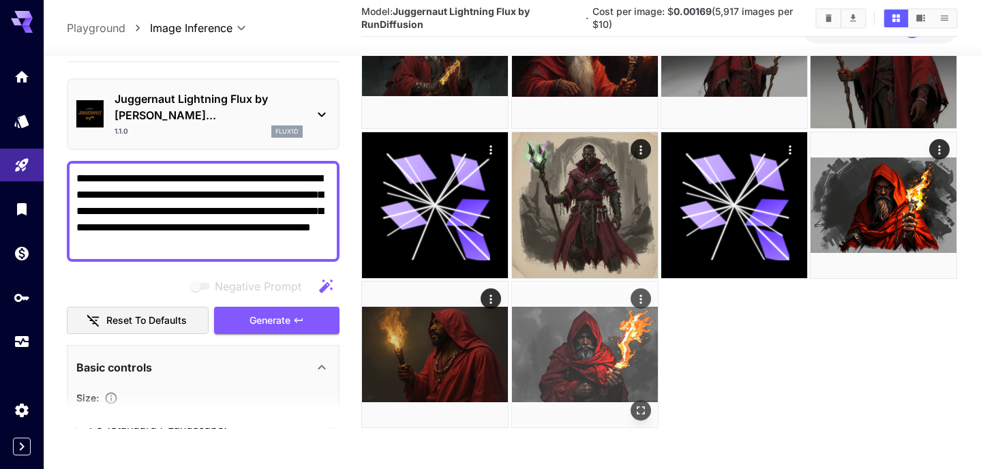
click at [569, 336] on img at bounding box center [585, 354] width 146 height 146
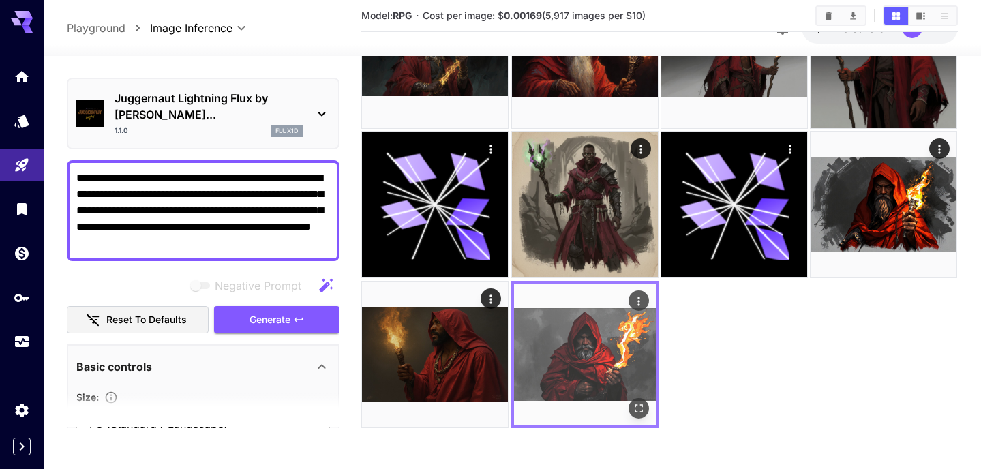
scroll to position [576, 0]
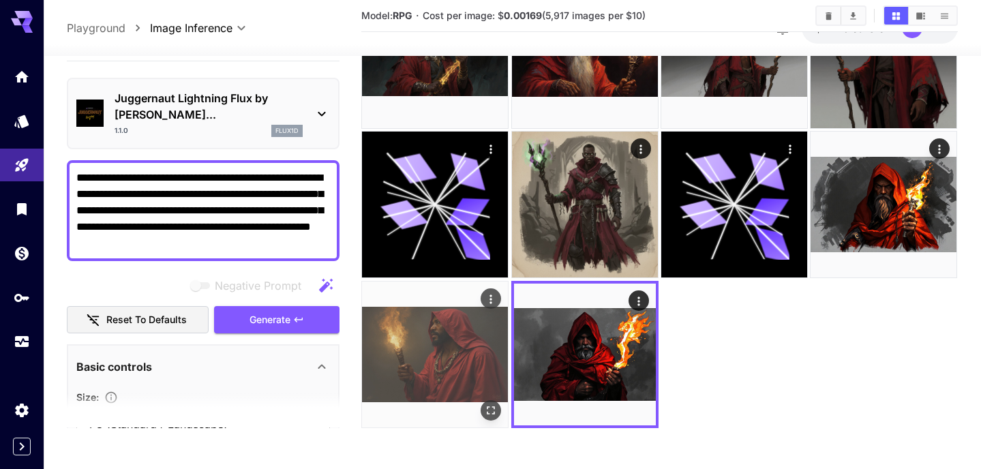
click at [462, 346] on img at bounding box center [435, 354] width 146 height 146
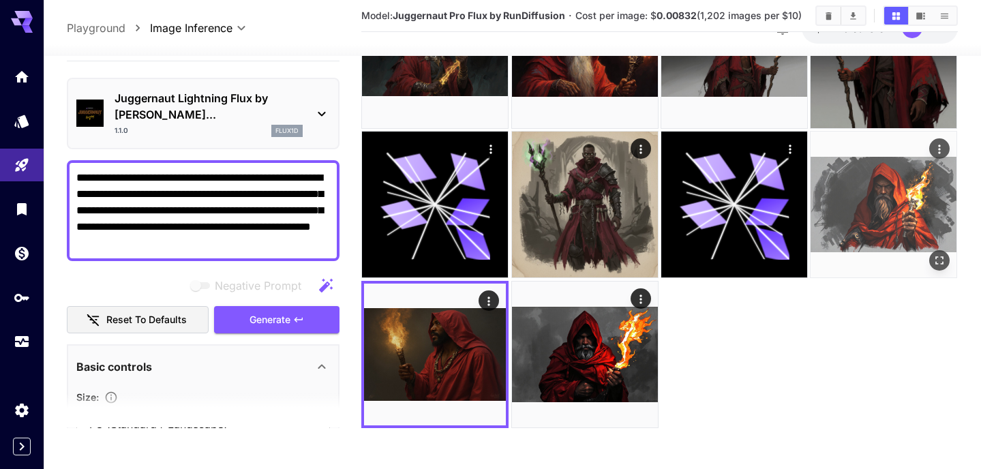
click at [892, 194] on img at bounding box center [883, 205] width 146 height 146
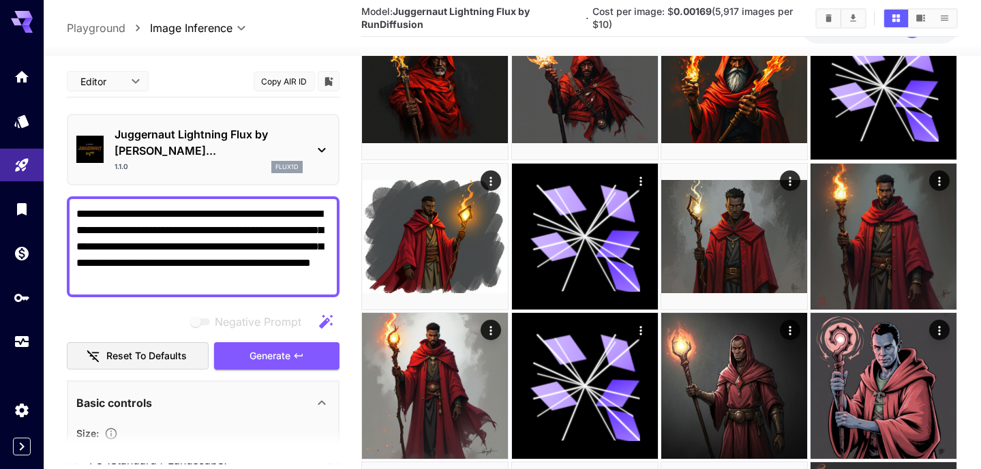
scroll to position [0, 0]
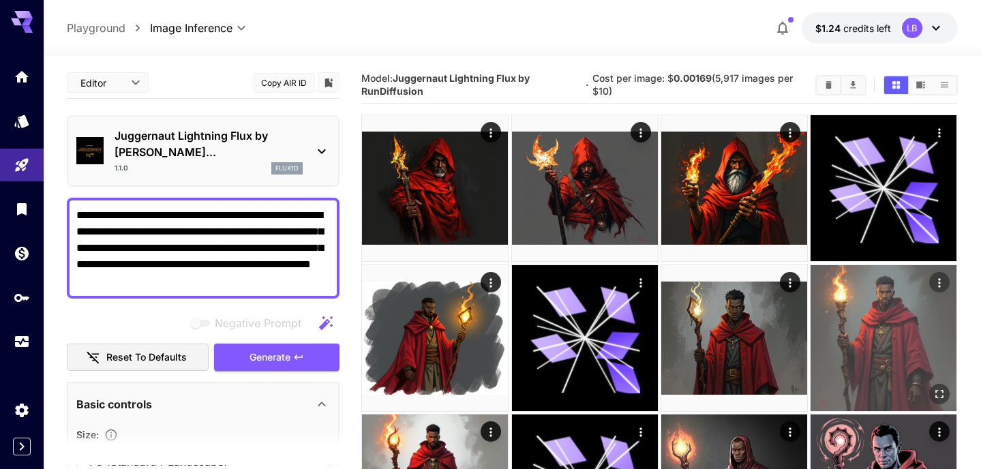
click at [882, 309] on img at bounding box center [883, 338] width 146 height 146
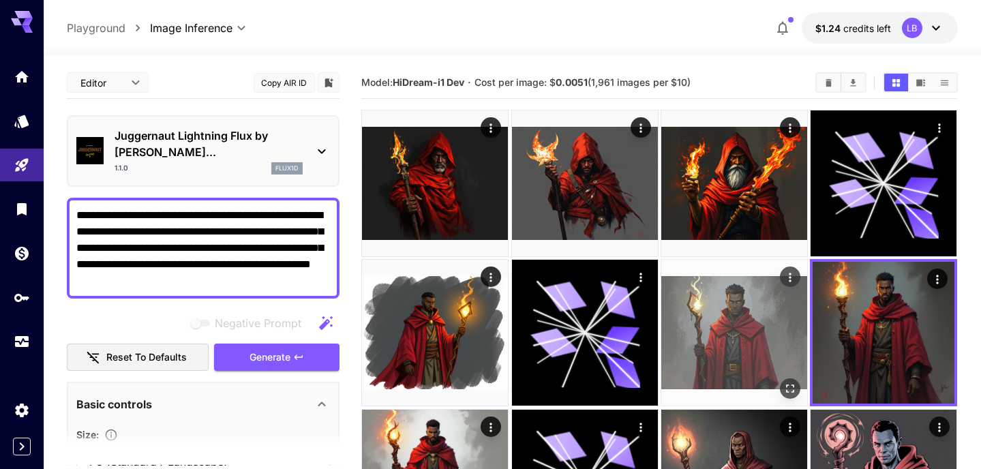
click at [752, 323] on img at bounding box center [734, 333] width 146 height 146
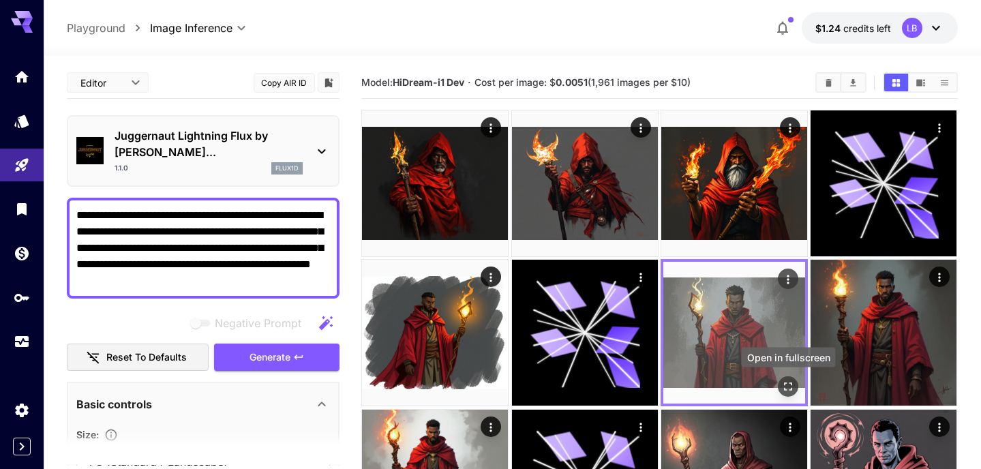
click at [790, 383] on icon "Open in fullscreen" at bounding box center [788, 387] width 8 height 8
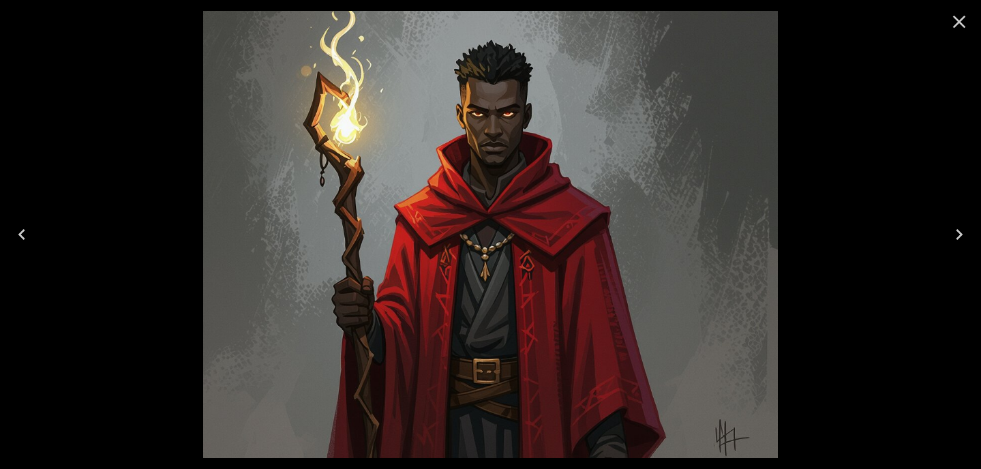
click at [957, 22] on icon "Close" at bounding box center [959, 22] width 13 height 13
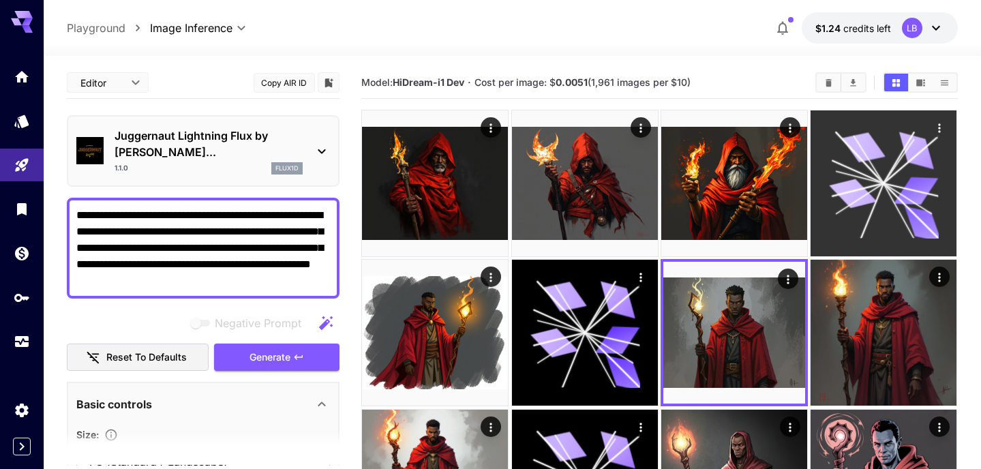
scroll to position [298, 0]
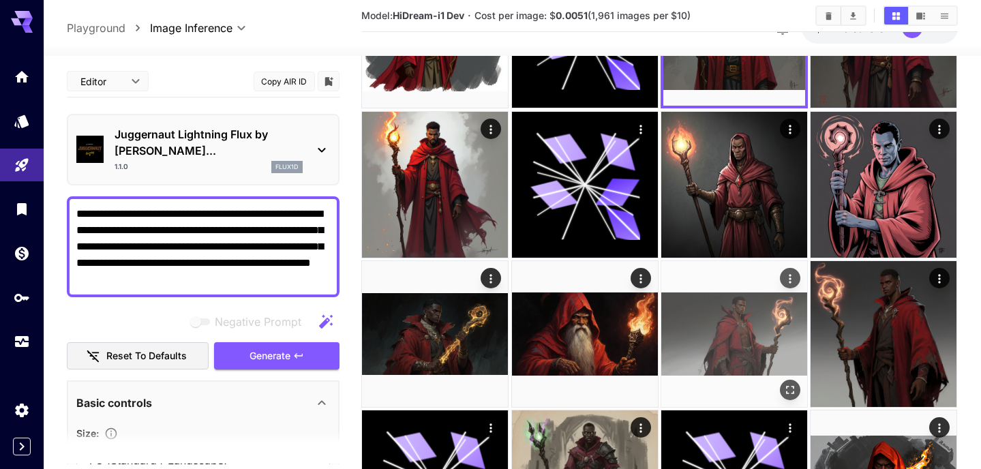
click at [747, 329] on img at bounding box center [734, 334] width 146 height 146
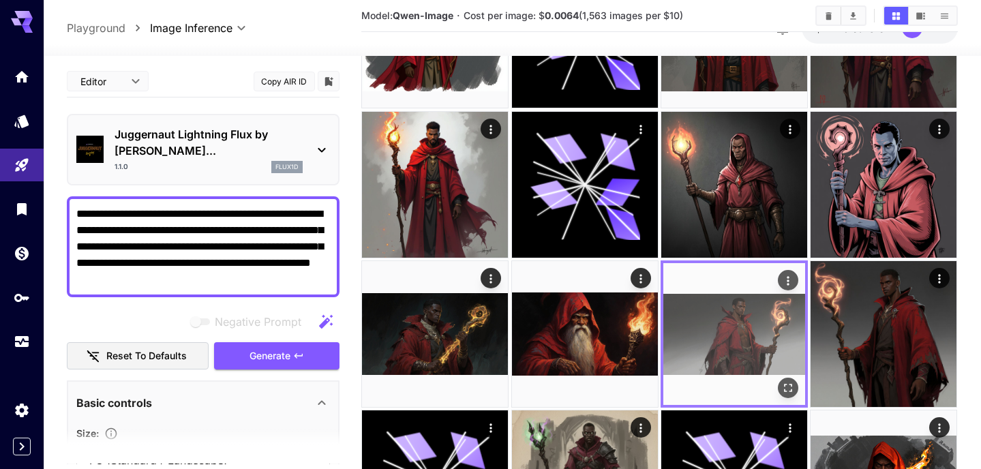
click at [799, 384] on img at bounding box center [734, 334] width 142 height 142
click at [784, 387] on icon "Open in fullscreen" at bounding box center [788, 388] width 14 height 14
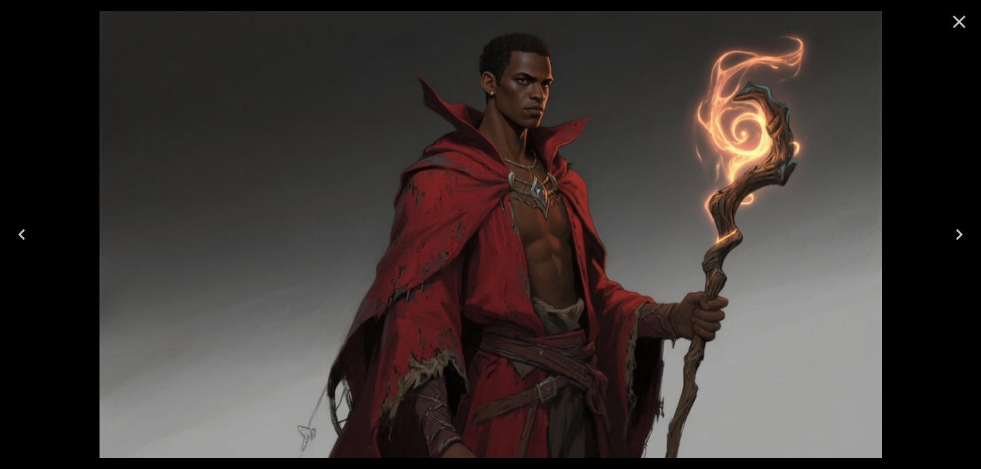
click at [961, 21] on icon "Close" at bounding box center [959, 22] width 22 height 22
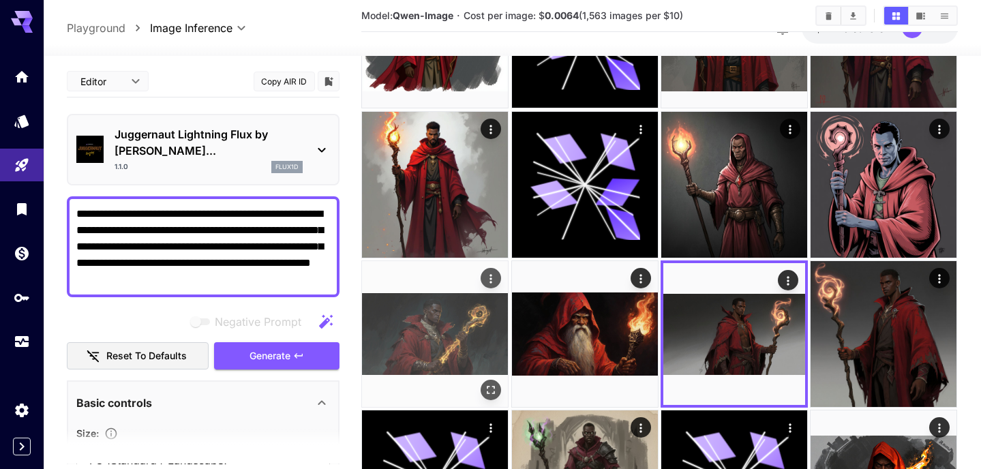
click at [494, 384] on icon "Open in fullscreen" at bounding box center [491, 390] width 14 height 14
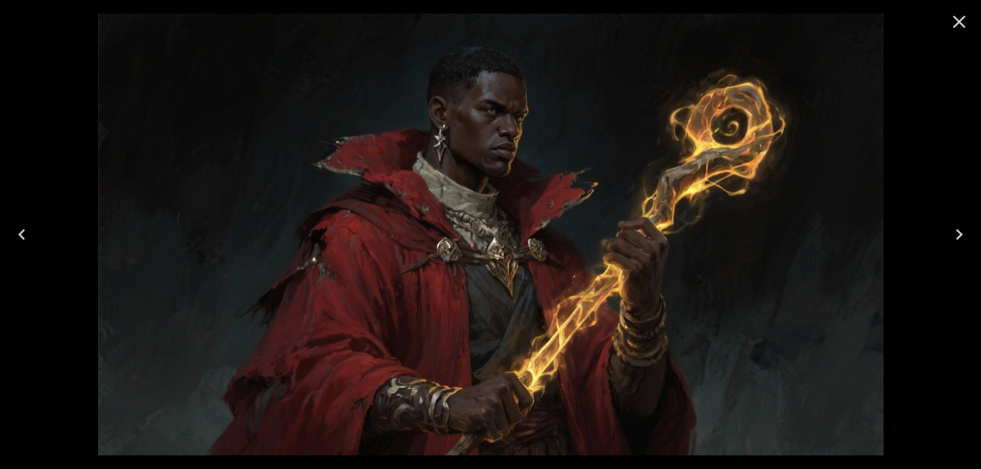
click at [957, 18] on icon "Close" at bounding box center [959, 22] width 22 height 22
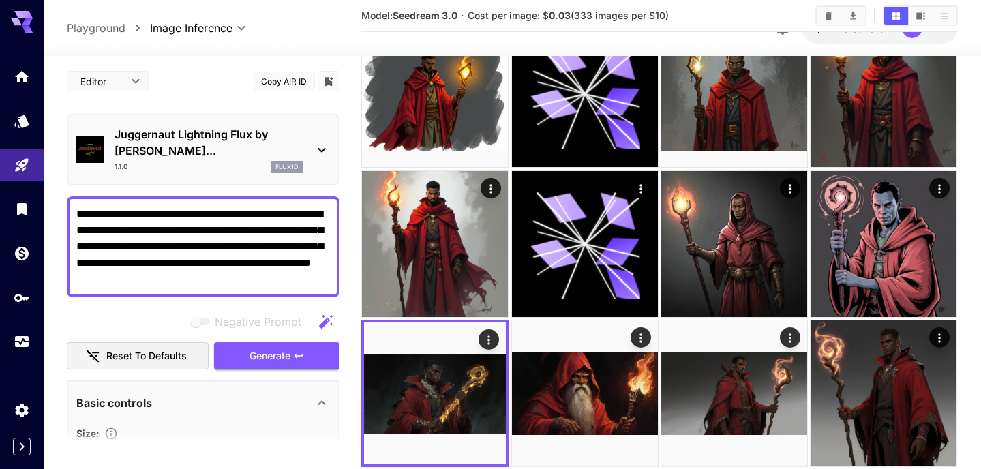
scroll to position [341, 0]
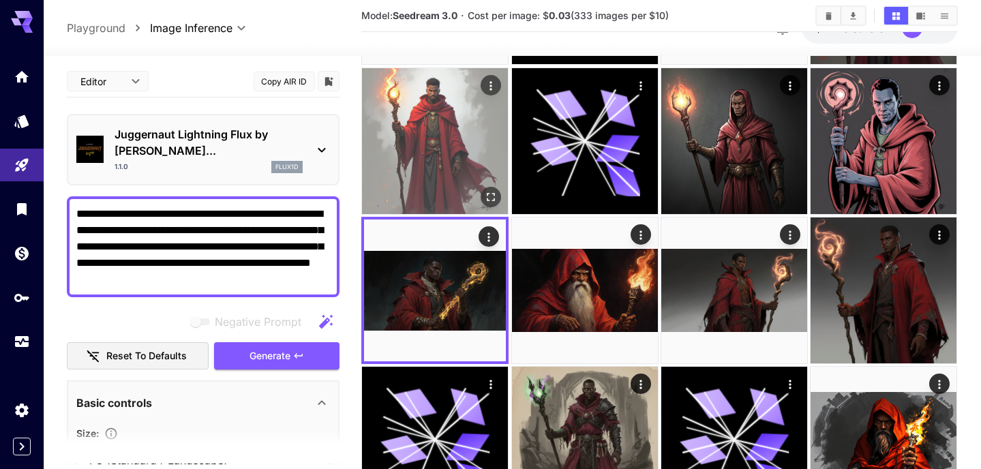
click at [439, 125] on img at bounding box center [435, 141] width 146 height 146
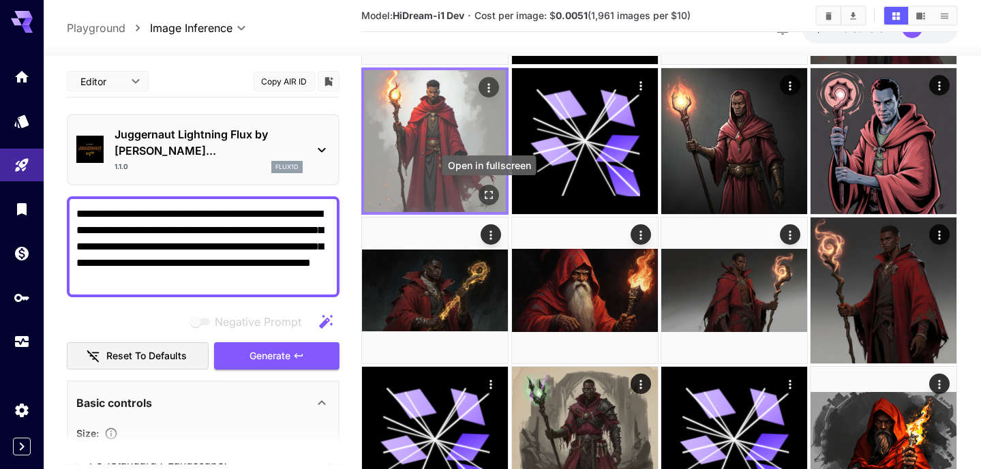
click at [494, 189] on icon "Open in fullscreen" at bounding box center [489, 195] width 14 height 14
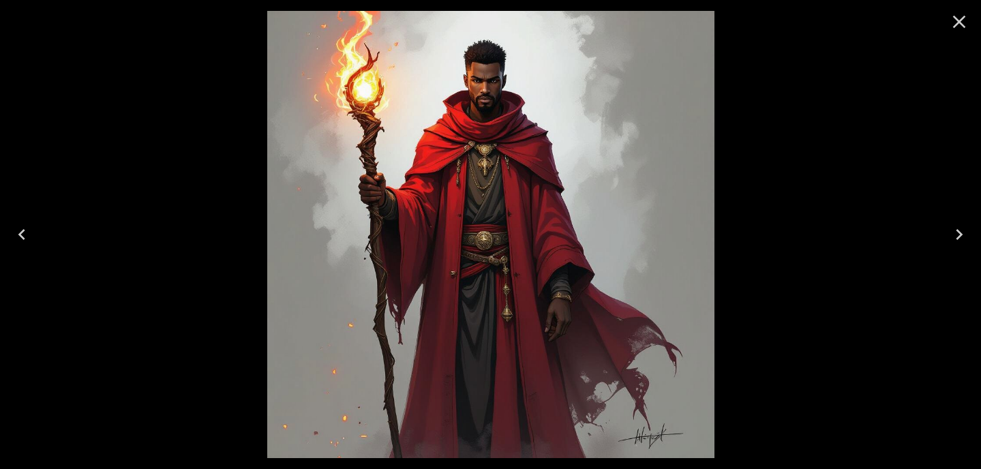
click at [960, 22] on icon "Close" at bounding box center [959, 22] width 22 height 22
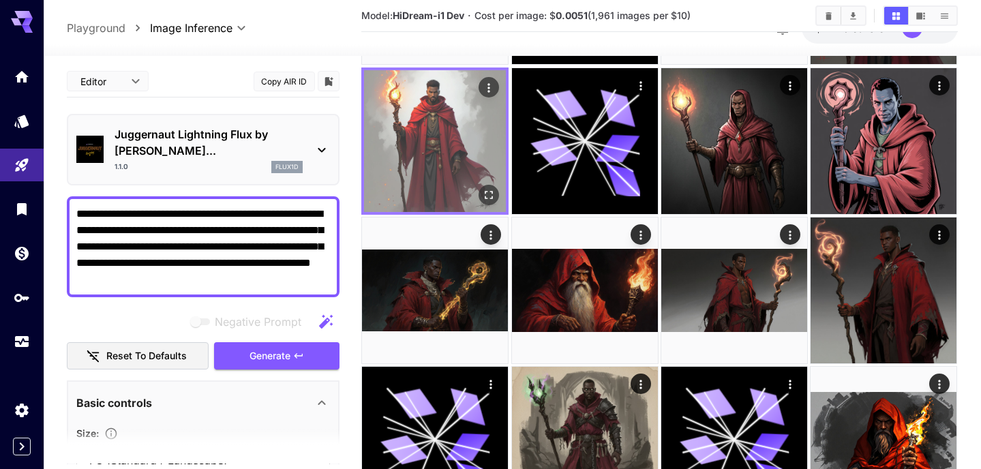
click at [482, 84] on icon "Actions" at bounding box center [489, 87] width 14 height 14
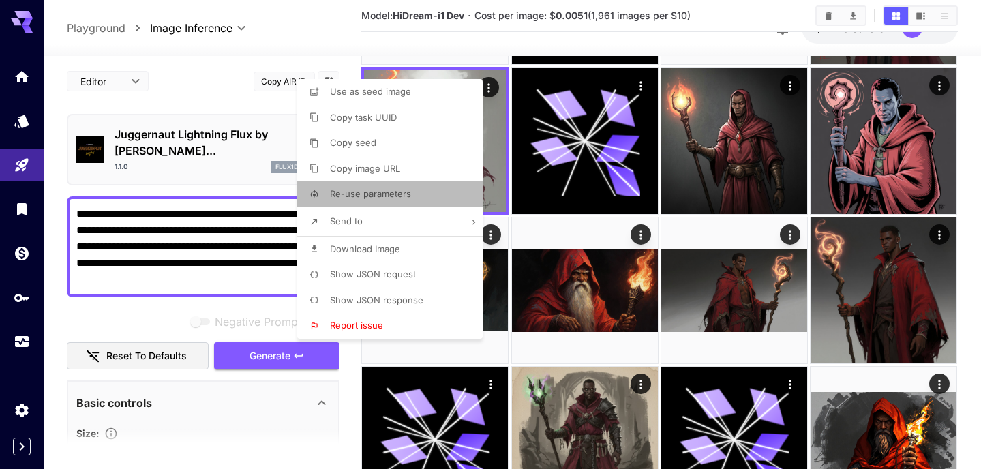
click at [414, 194] on li "Re-use parameters" at bounding box center [394, 194] width 194 height 26
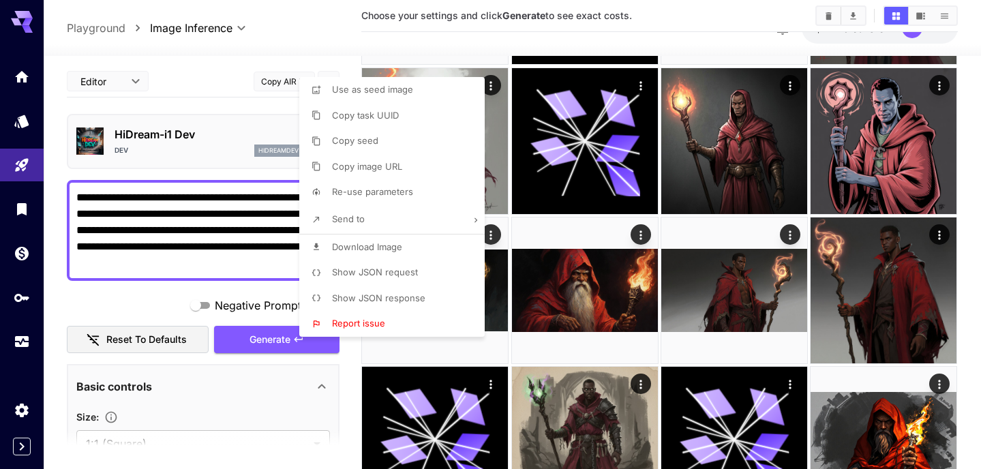
click at [270, 337] on div at bounding box center [490, 234] width 981 height 469
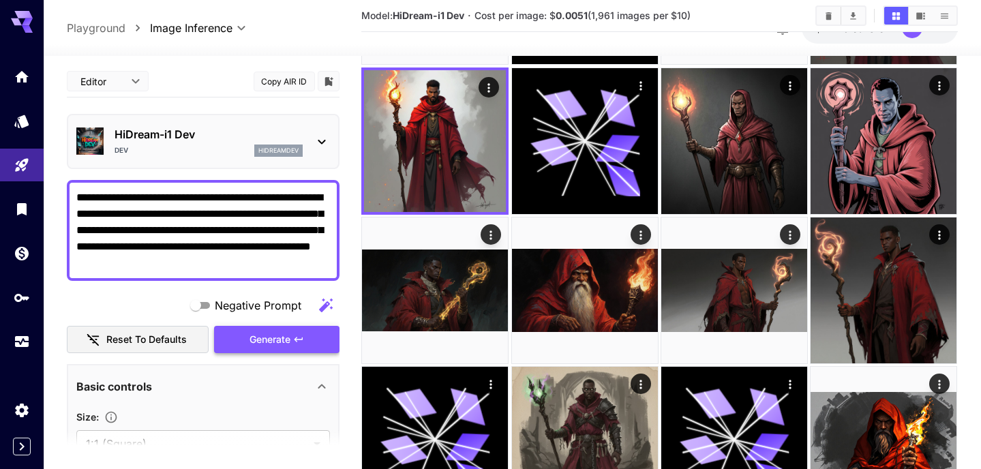
click at [265, 339] on span "Generate" at bounding box center [269, 339] width 41 height 17
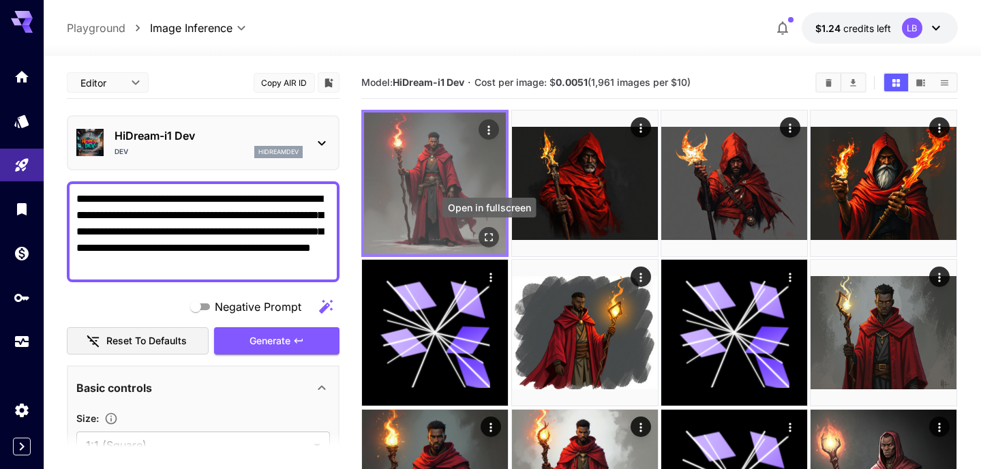
click at [489, 234] on icon "Open in fullscreen" at bounding box center [489, 237] width 14 height 14
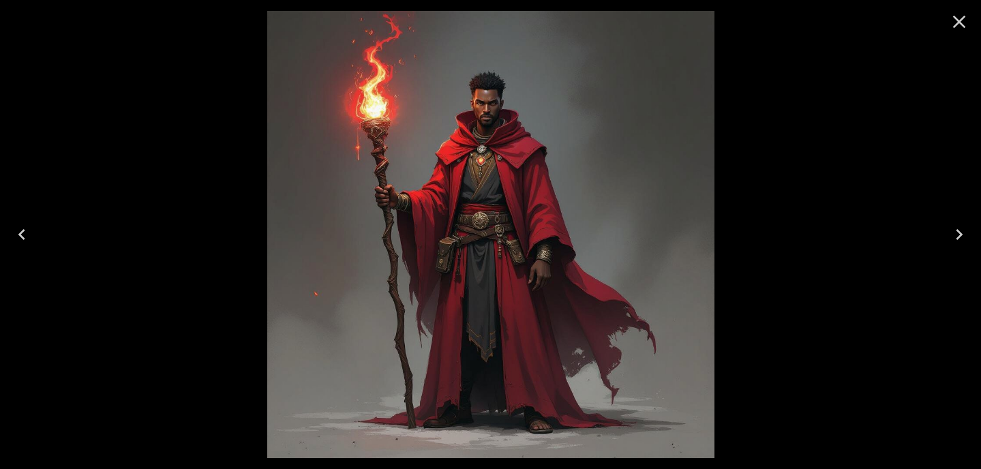
click at [958, 19] on icon "Close" at bounding box center [959, 22] width 22 height 22
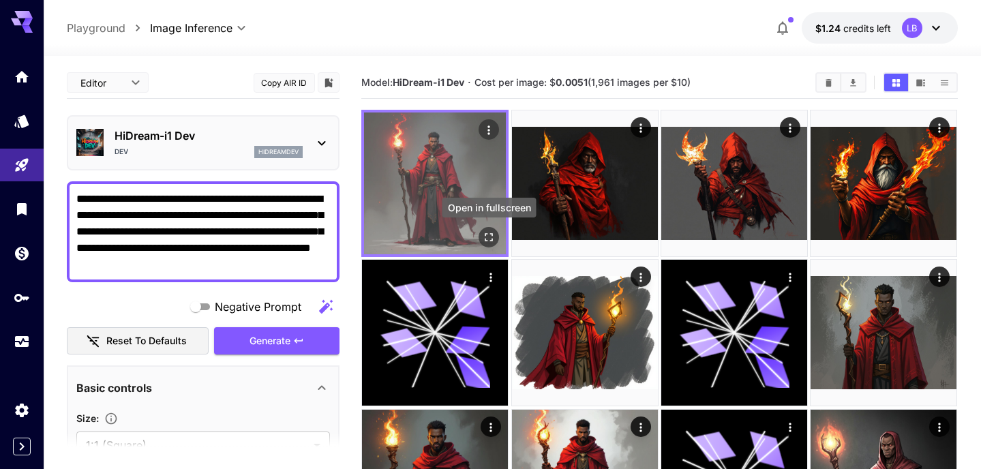
click at [491, 234] on icon "Open in fullscreen" at bounding box center [489, 237] width 8 height 8
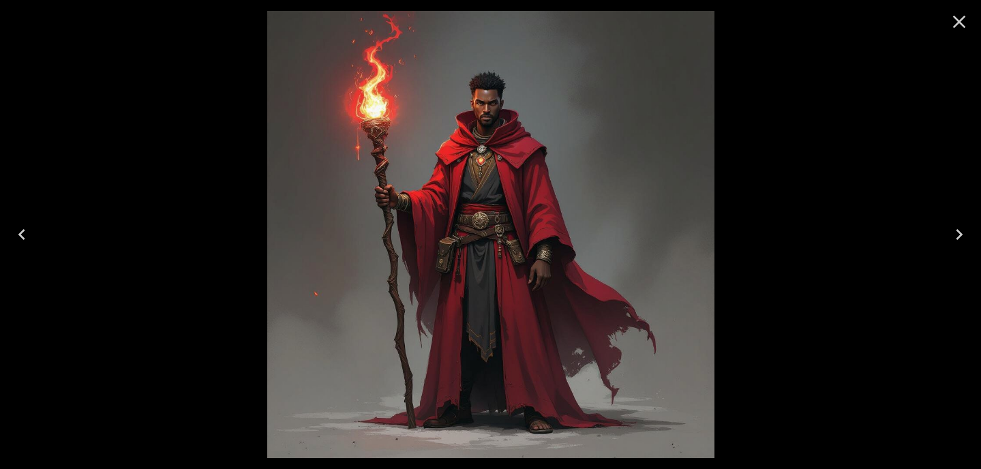
click at [955, 20] on icon "Close" at bounding box center [959, 22] width 22 height 22
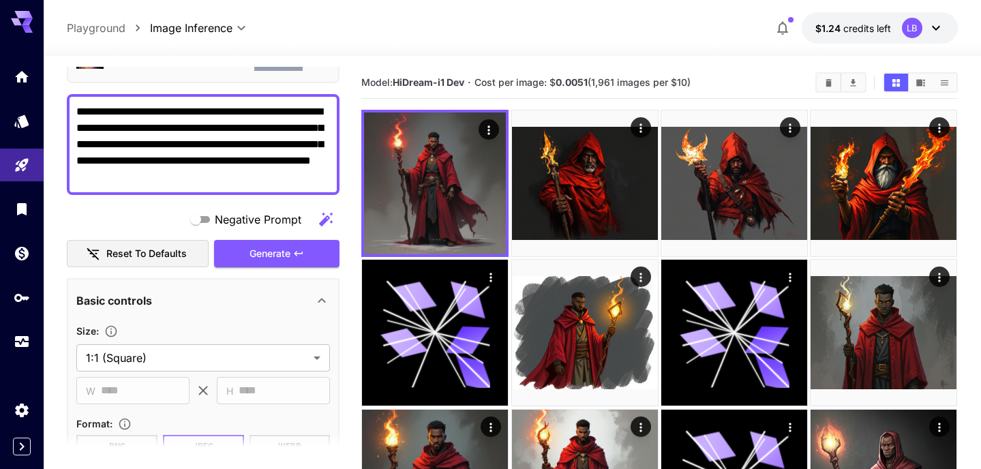
scroll to position [82, 0]
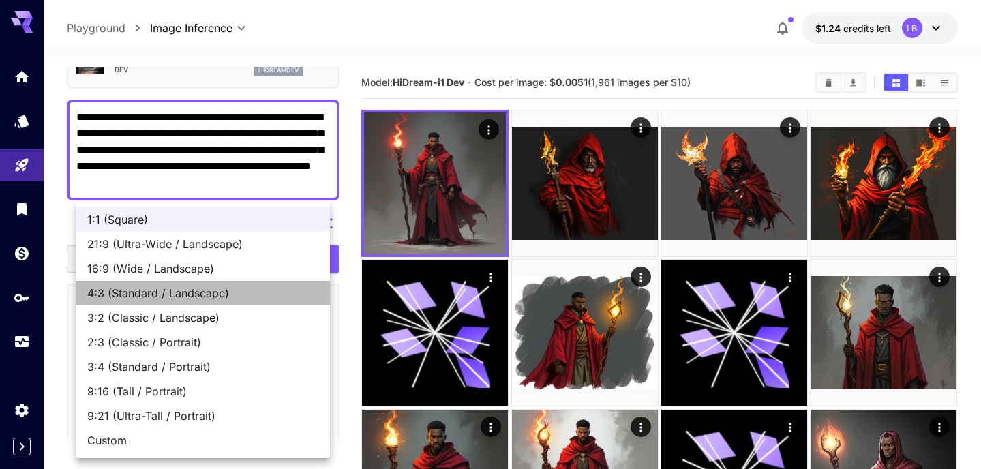
click at [219, 294] on span "4:3 (Standard / Landscape)" at bounding box center [203, 293] width 232 height 16
type input "**********"
type input "****"
type input "***"
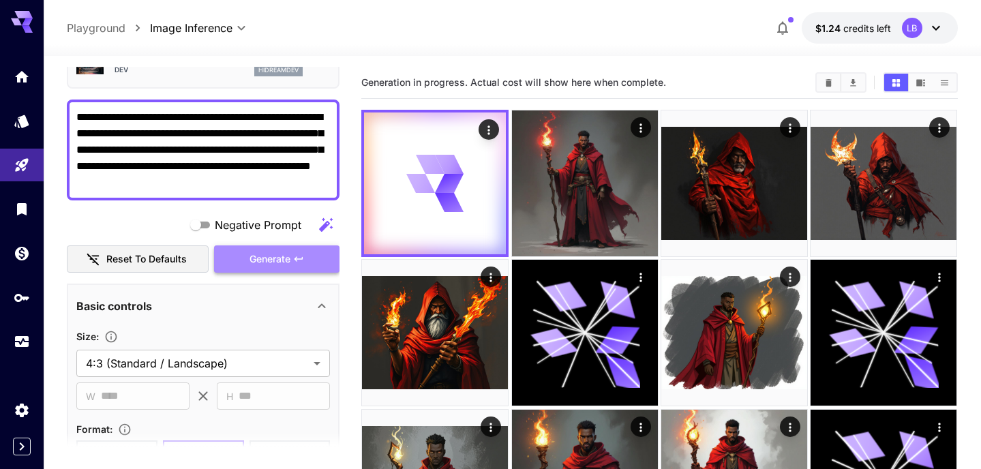
click at [275, 254] on span "Generate" at bounding box center [269, 259] width 41 height 17
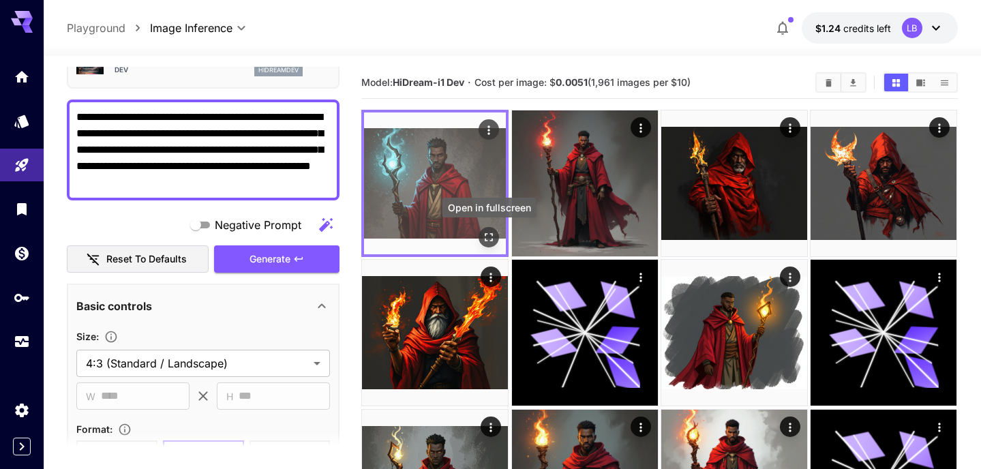
click at [489, 234] on icon "Open in fullscreen" at bounding box center [489, 237] width 14 height 14
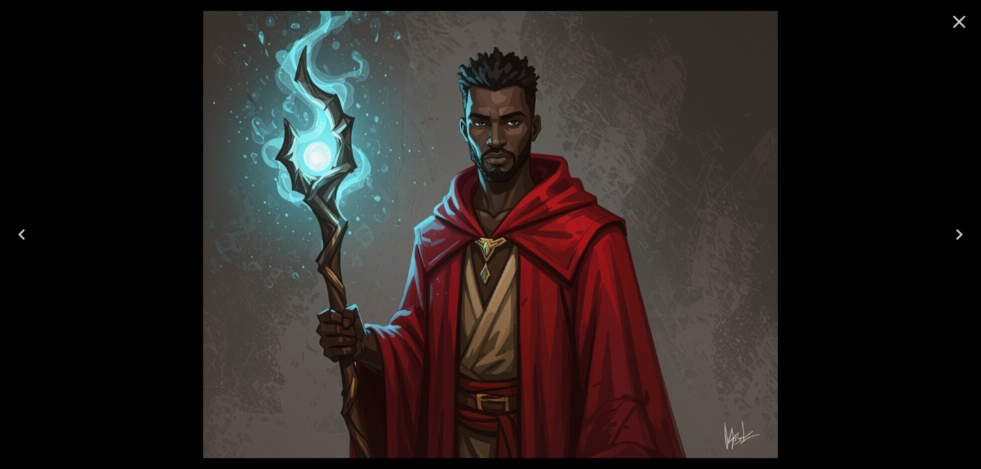
click at [958, 22] on icon "Close" at bounding box center [959, 22] width 13 height 13
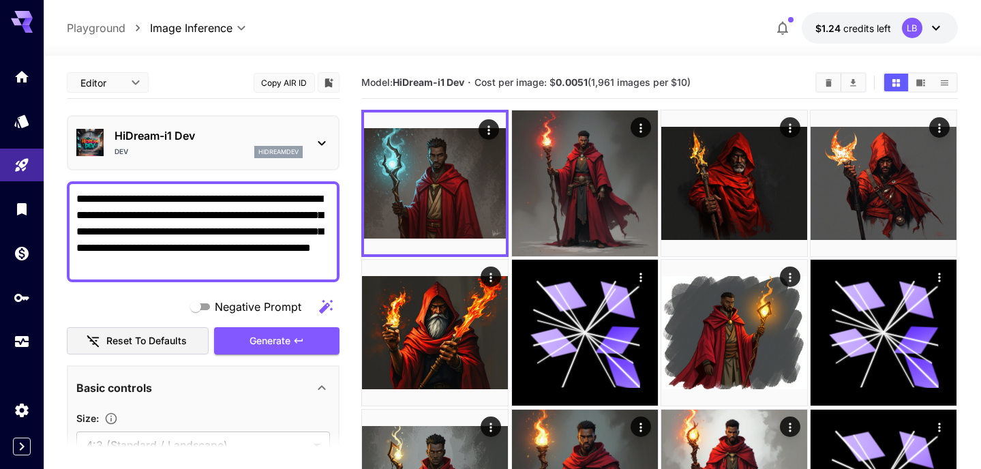
scroll to position [82, 0]
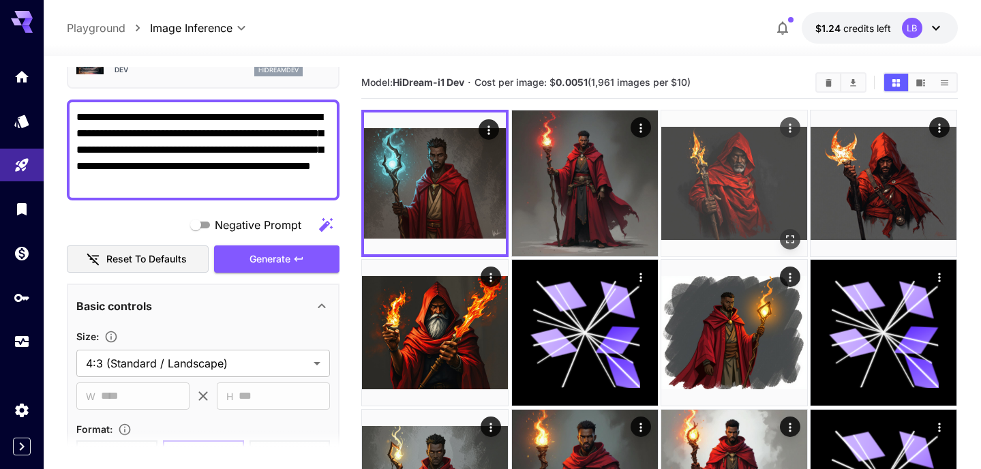
click at [794, 127] on icon "Actions" at bounding box center [790, 128] width 14 height 14
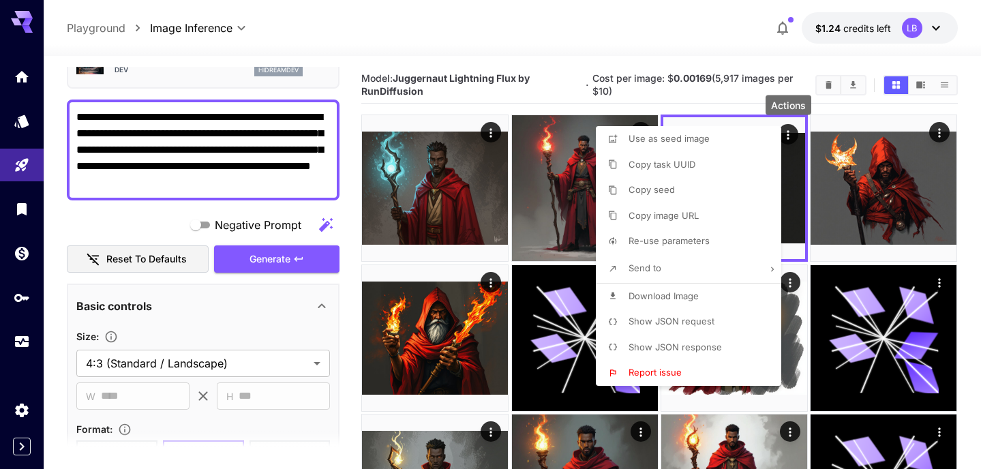
click at [636, 239] on span "Re-use parameters" at bounding box center [668, 240] width 81 height 11
type input "*********"
type input "*"
type input "**********"
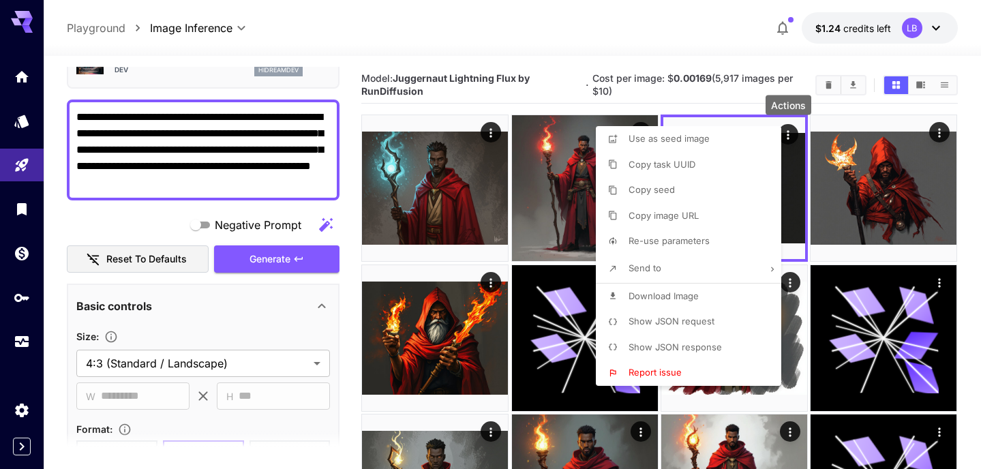
type input "****"
type input "*"
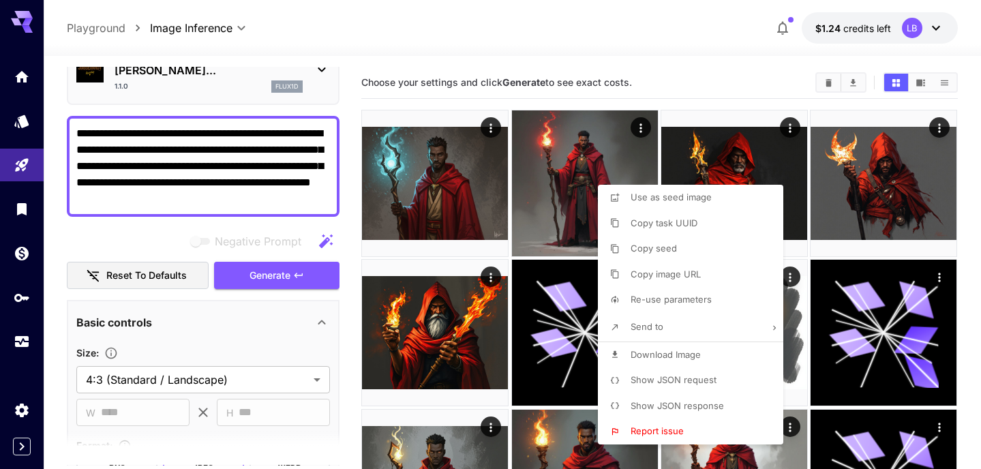
click at [168, 224] on div at bounding box center [490, 234] width 981 height 469
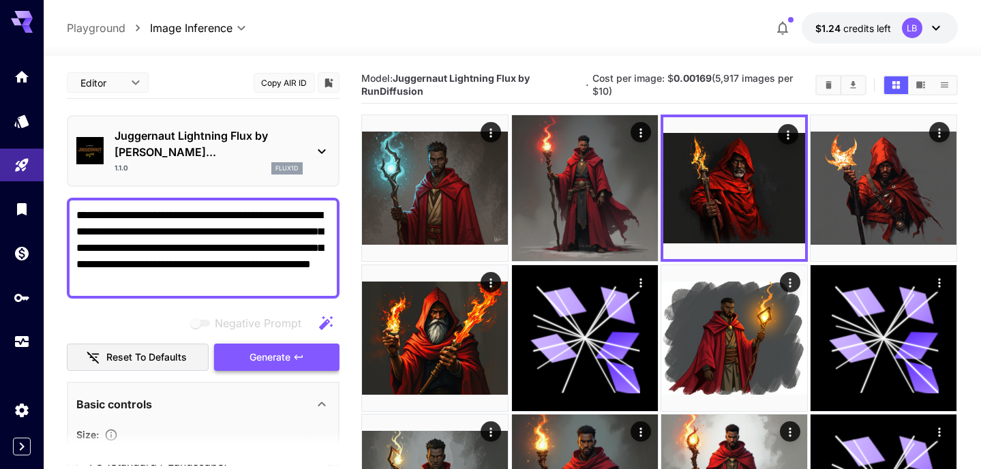
click at [286, 349] on span "Generate" at bounding box center [269, 357] width 41 height 17
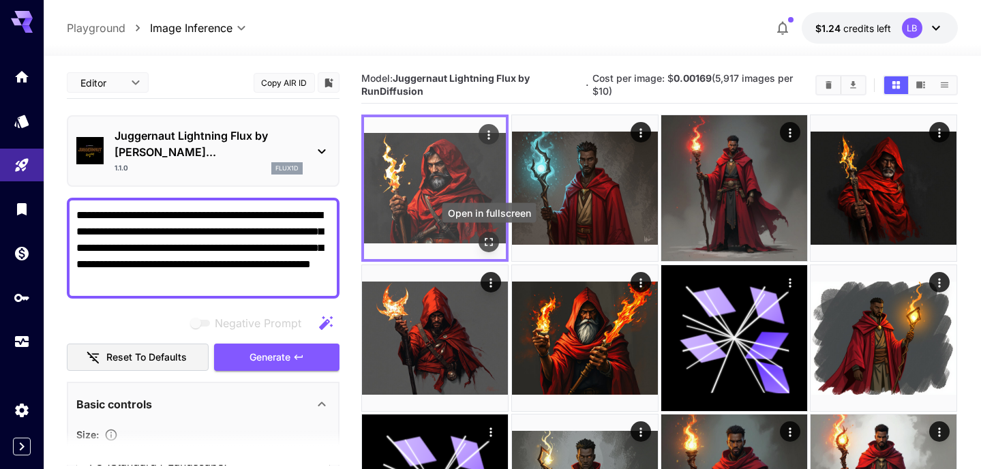
click at [493, 240] on icon "Open in fullscreen" at bounding box center [489, 243] width 14 height 14
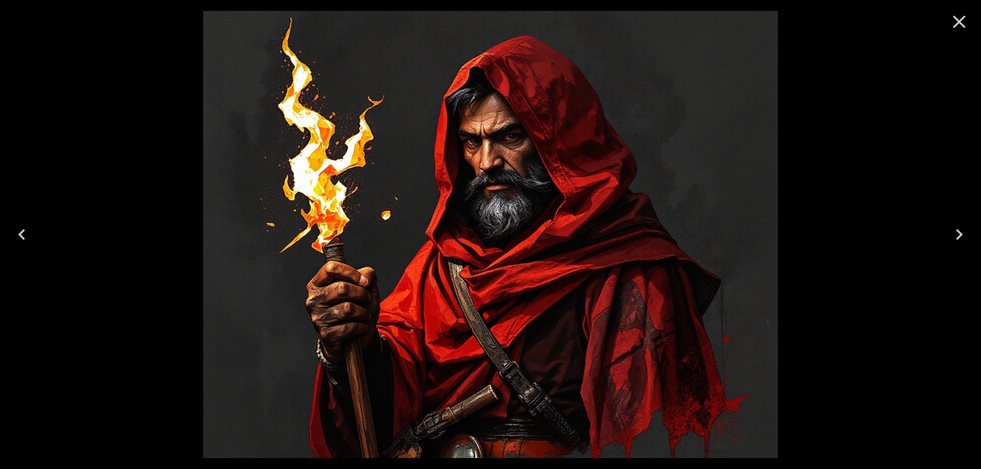
click at [956, 14] on icon "Close" at bounding box center [959, 22] width 22 height 22
